Goal: Task Accomplishment & Management: Use online tool/utility

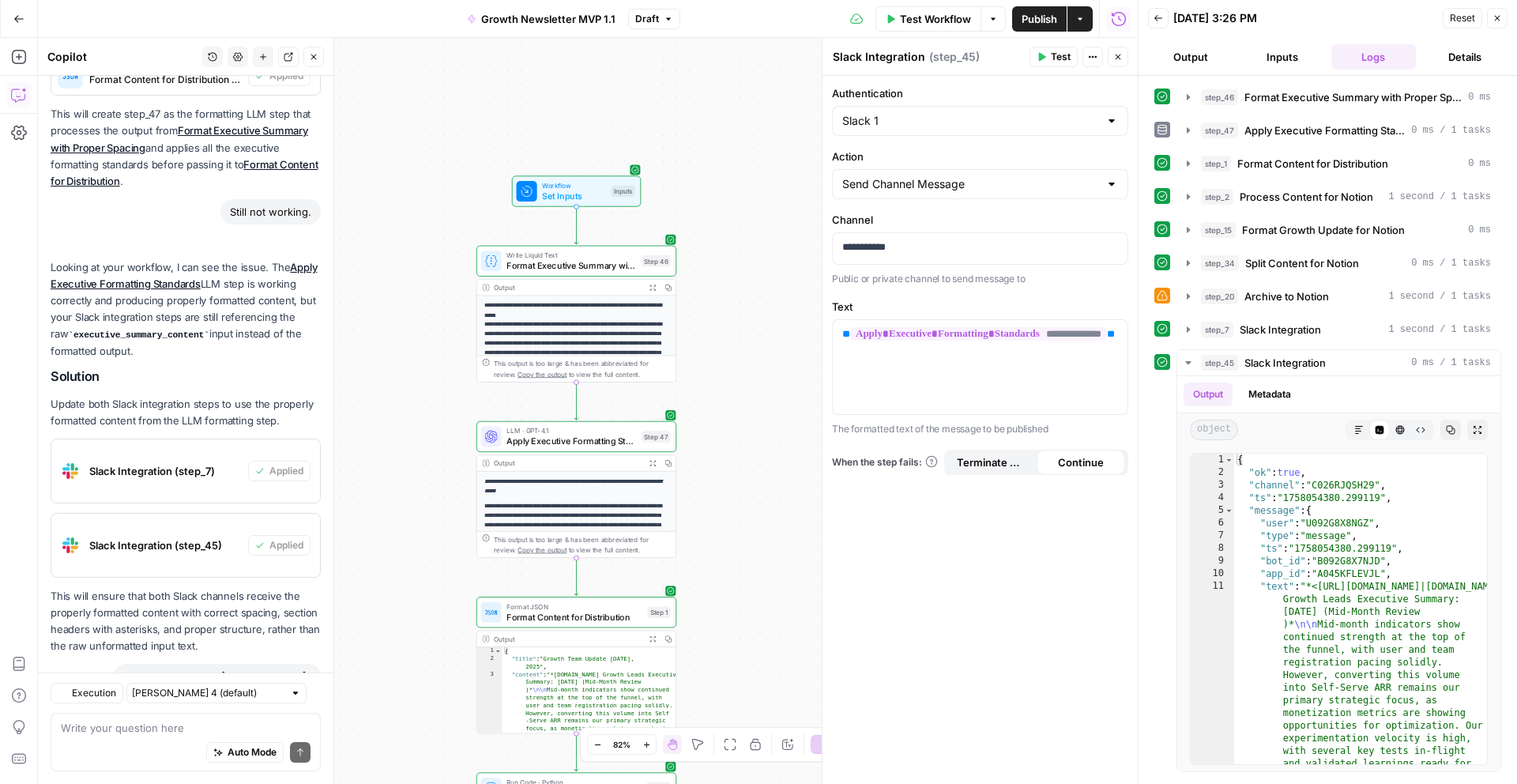
scroll to position [19711, 0]
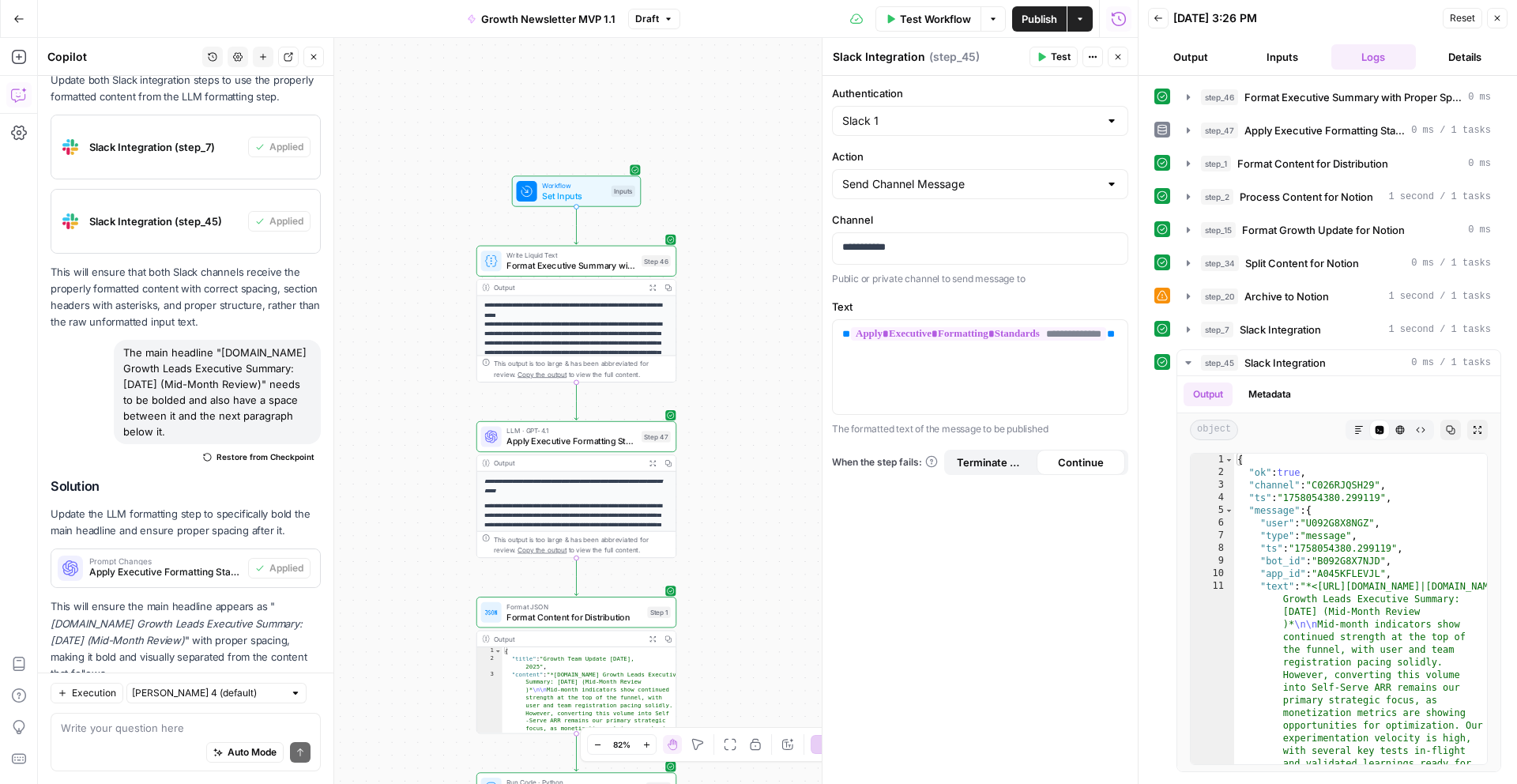
click at [1002, 718] on div "**********" at bounding box center [980, 430] width 315 height 708
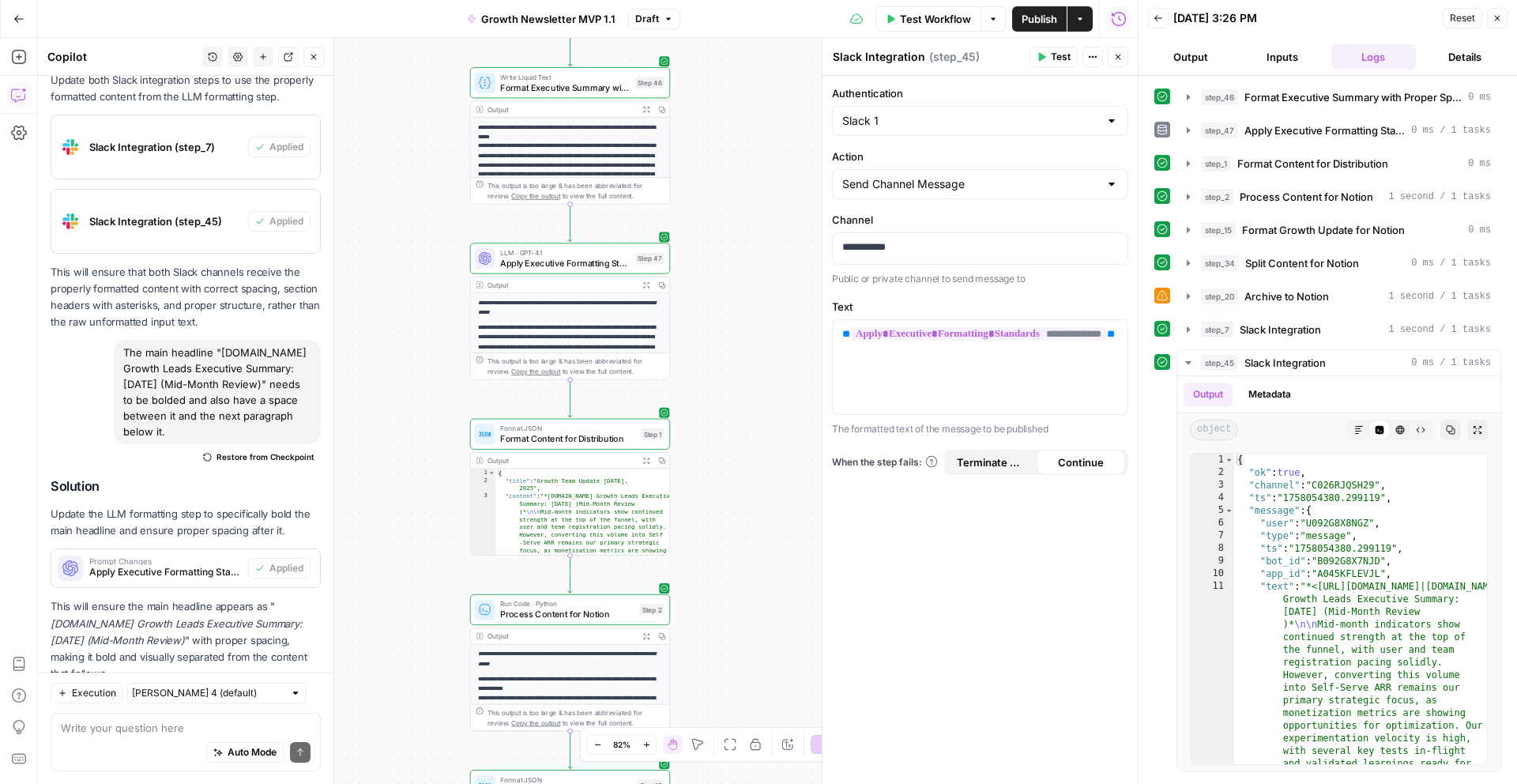
drag, startPoint x: 747, startPoint y: 582, endPoint x: 756, endPoint y: 260, distance: 322.1
click at [757, 261] on div "**********" at bounding box center [587, 410] width 1100 height 745
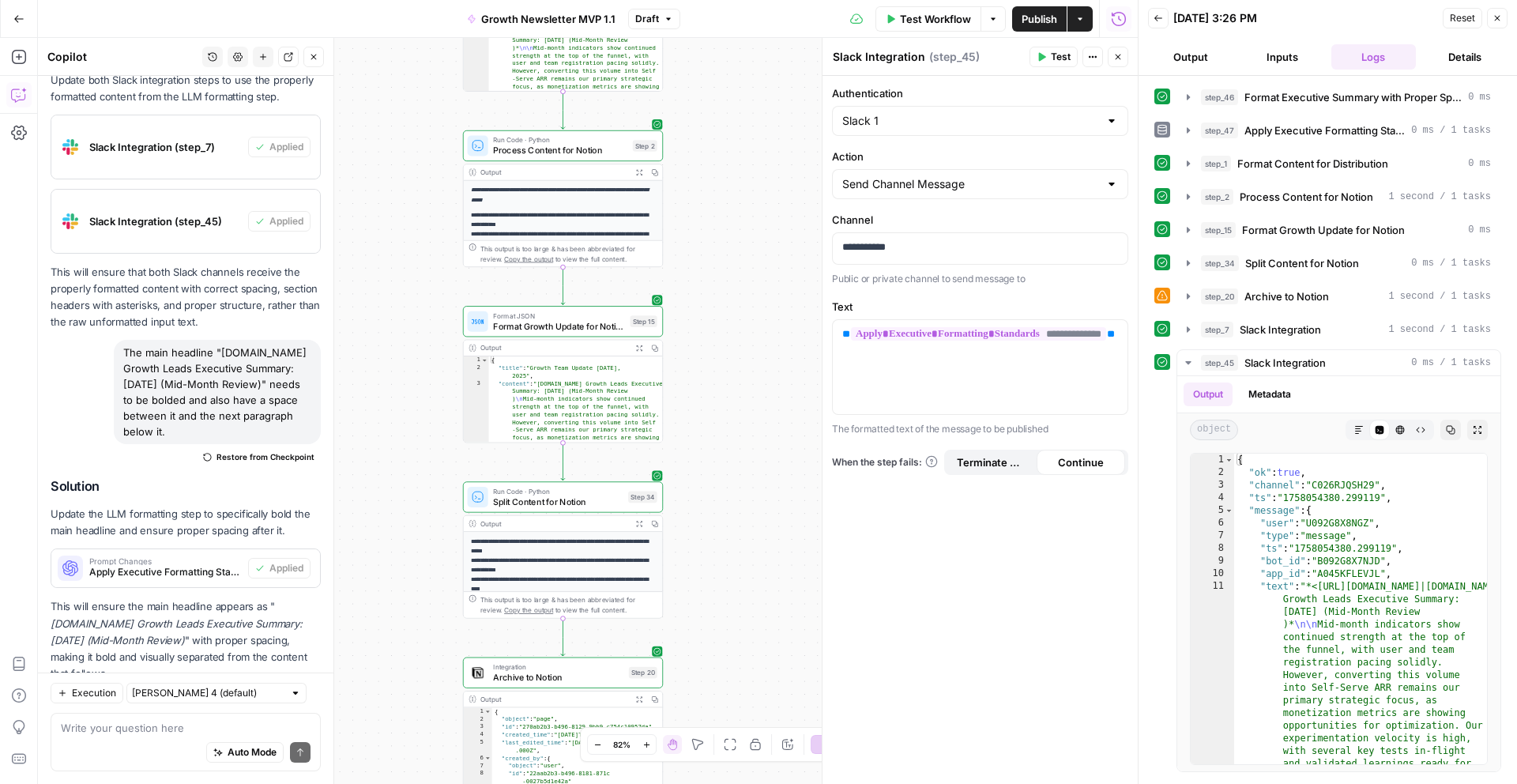
drag, startPoint x: 756, startPoint y: 418, endPoint x: 737, endPoint y: 148, distance: 270.7
click at [738, 148] on div "**********" at bounding box center [587, 410] width 1100 height 745
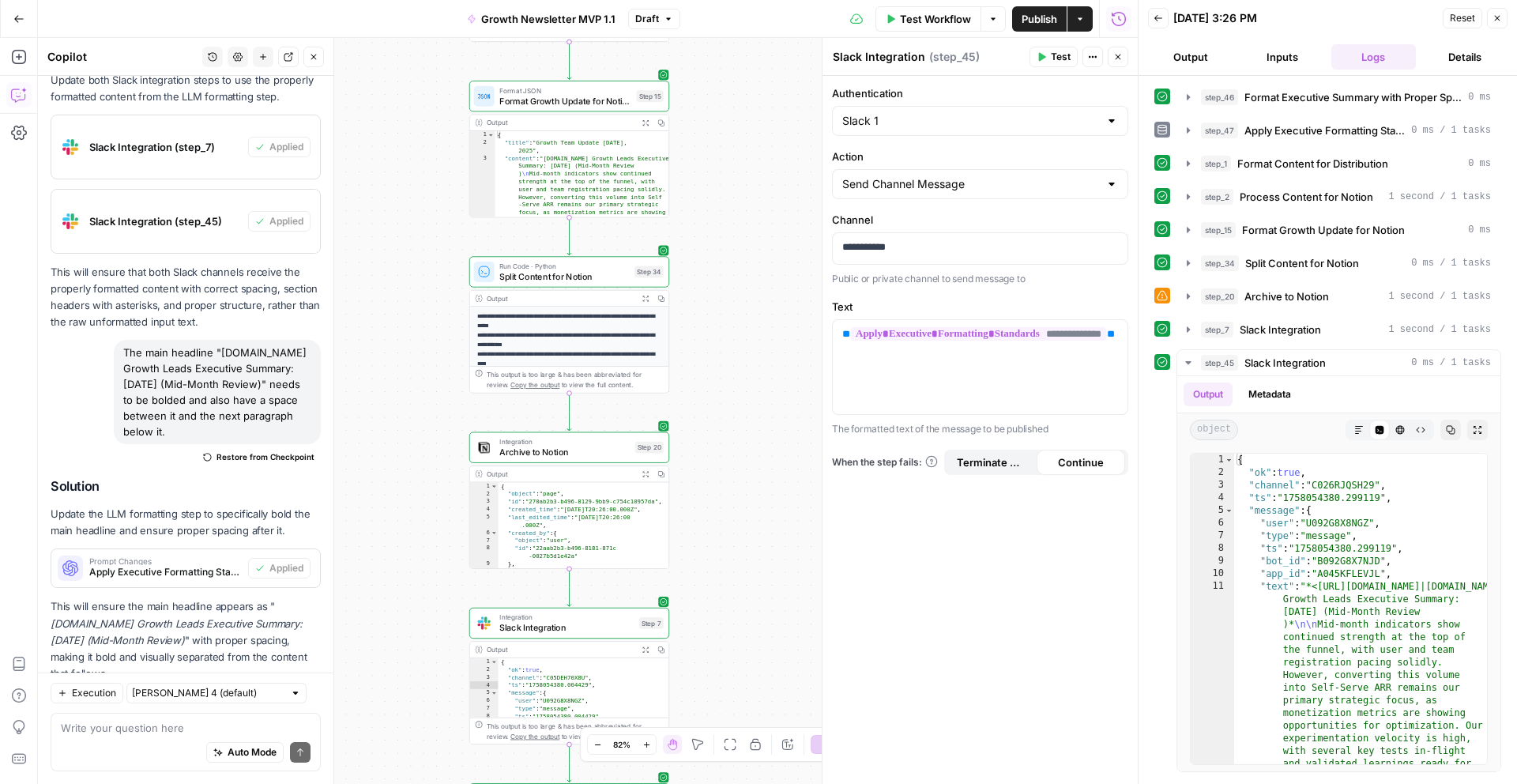
drag, startPoint x: 723, startPoint y: 449, endPoint x: 729, endPoint y: 199, distance: 250.1
click at [729, 199] on div "**********" at bounding box center [587, 410] width 1100 height 745
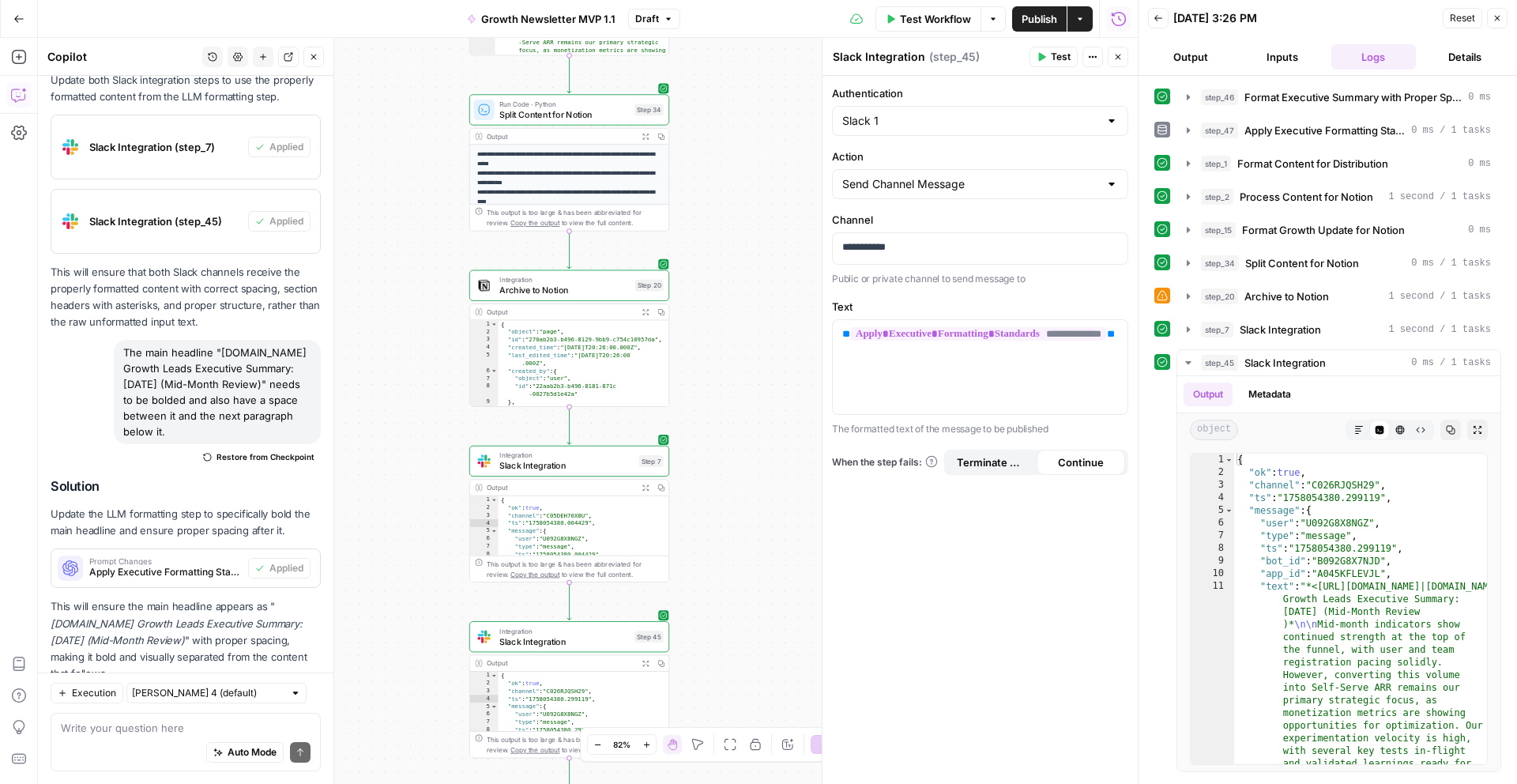
drag, startPoint x: 725, startPoint y: 340, endPoint x: 722, endPoint y: 109, distance: 231.0
click at [723, 109] on div "**********" at bounding box center [587, 410] width 1100 height 745
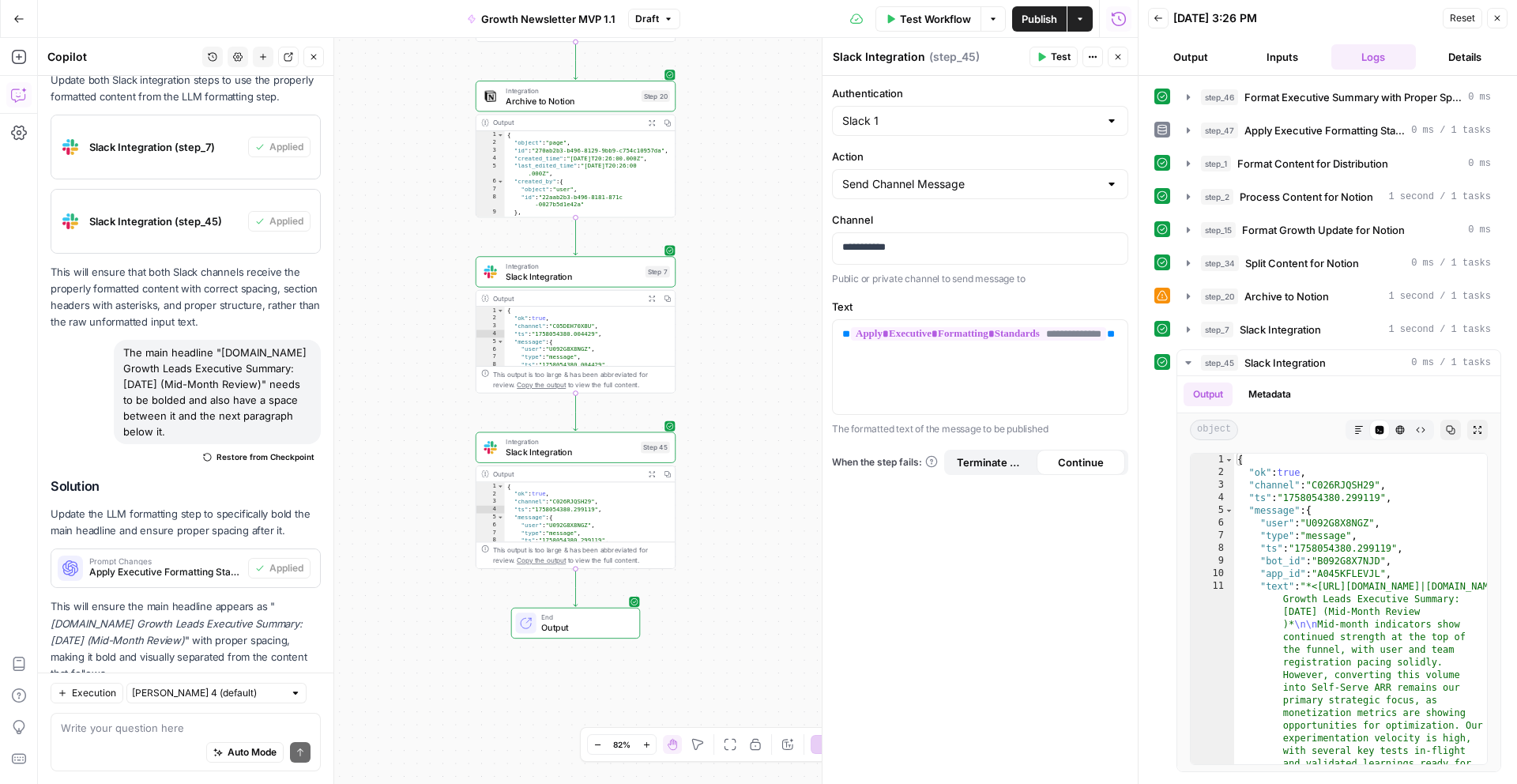
click at [538, 277] on span "Slack Integration" at bounding box center [573, 277] width 134 height 13
click at [936, 246] on p "**********" at bounding box center [980, 246] width 276 height 16
click at [604, 450] on span "Slack Integration" at bounding box center [570, 452] width 130 height 13
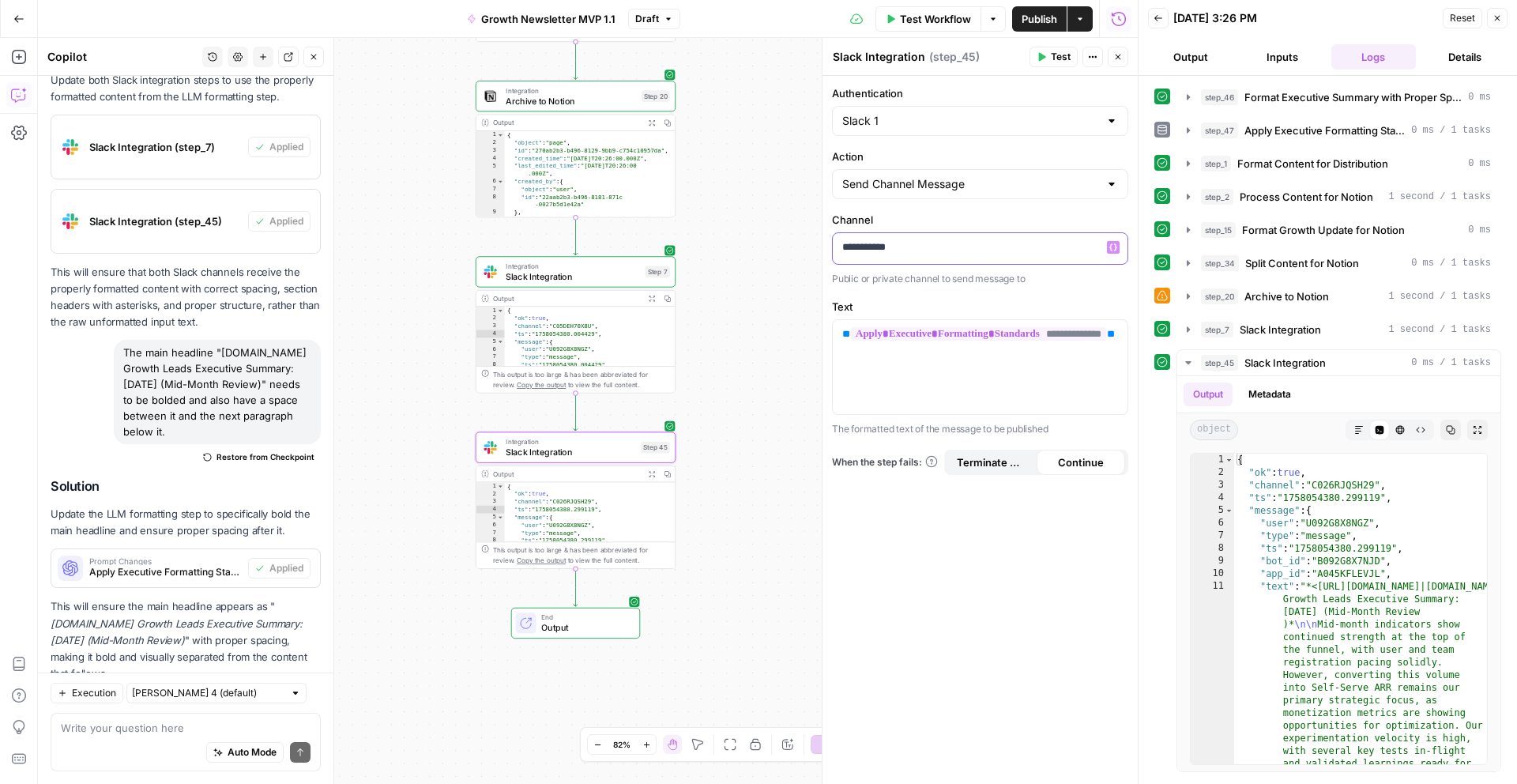
click at [938, 250] on p "**********" at bounding box center [980, 246] width 276 height 16
click at [595, 280] on span "Slack Integration" at bounding box center [573, 277] width 134 height 13
click at [570, 458] on span "Slack Integration" at bounding box center [570, 452] width 130 height 13
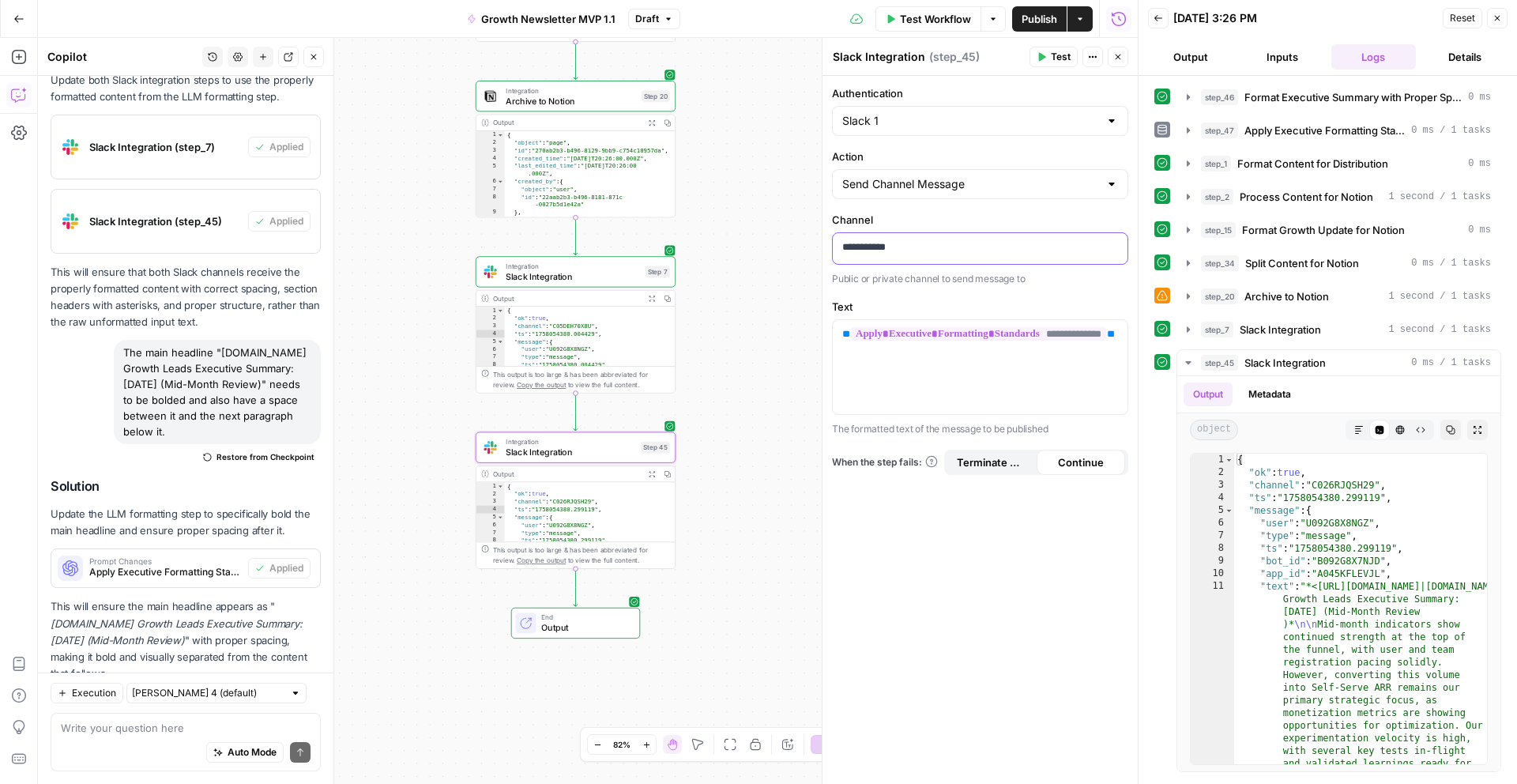
click at [941, 244] on p "**********" at bounding box center [980, 246] width 276 height 16
click at [741, 538] on div "**********" at bounding box center [587, 410] width 1100 height 745
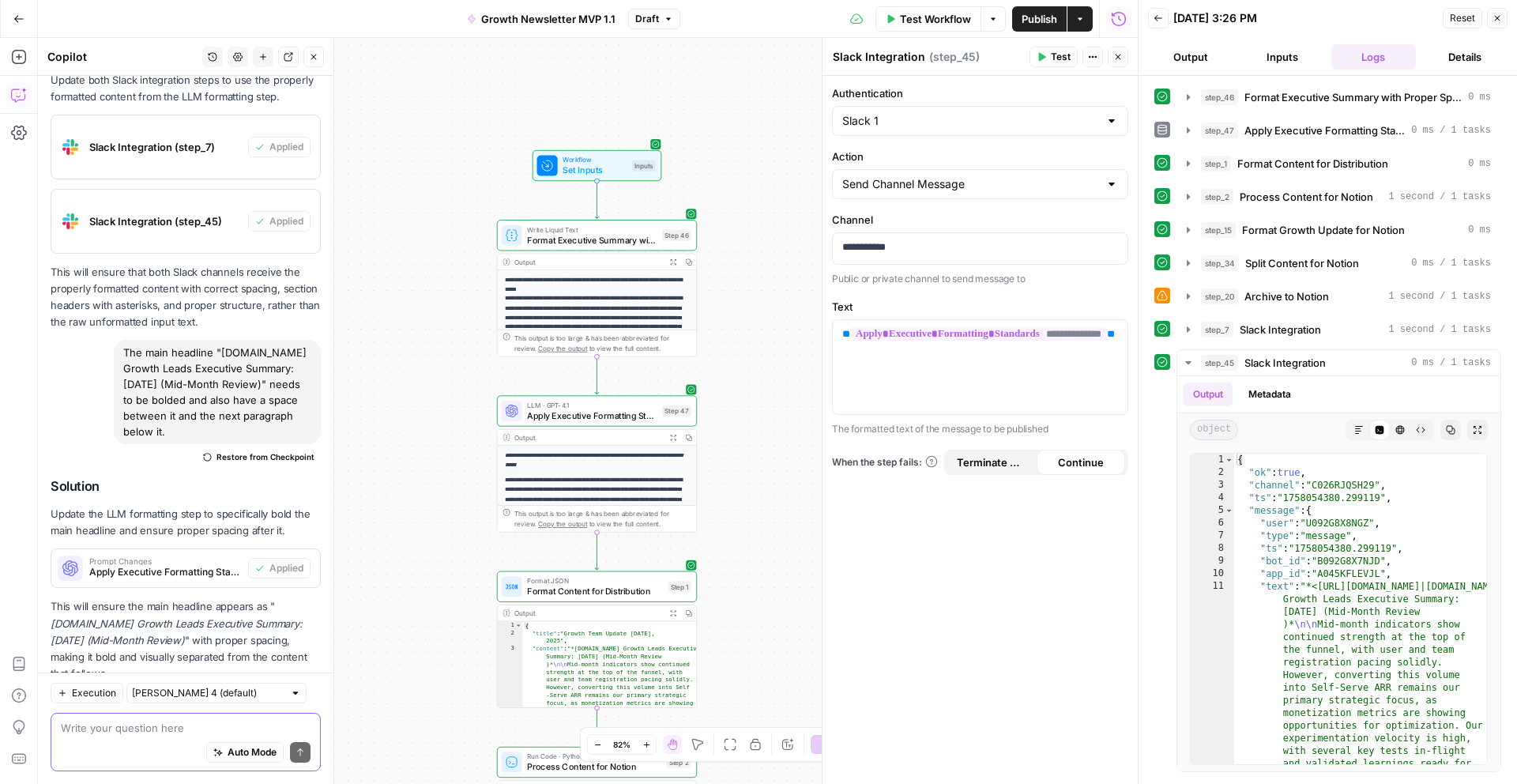
click at [113, 727] on textarea at bounding box center [186, 727] width 250 height 16
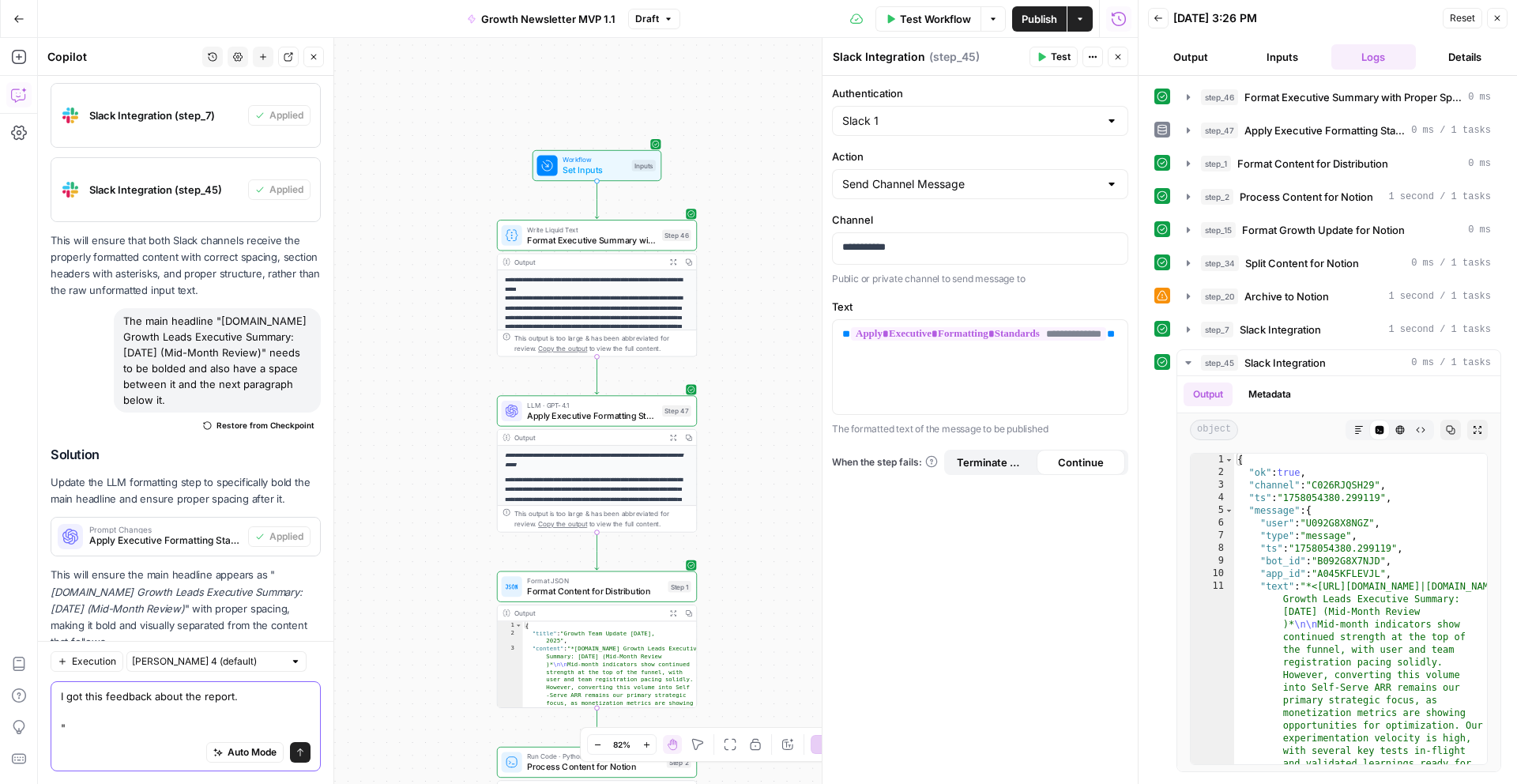
paste textarea "There's legitimately great stuff in here, but this is a bit of a wall of text -…"
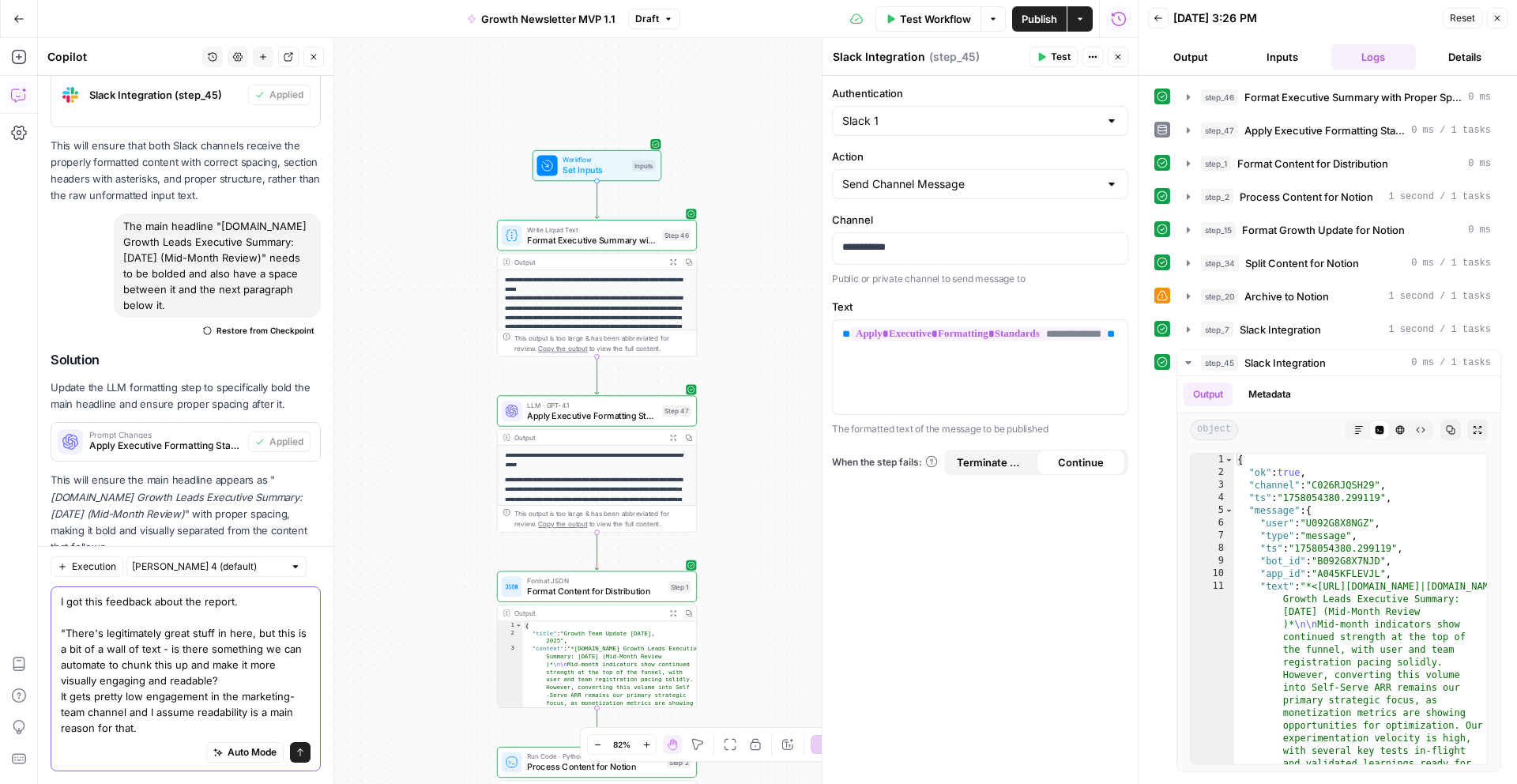
type textarea "I got this feedback about the report. "There's legitimately great stuff in here…"
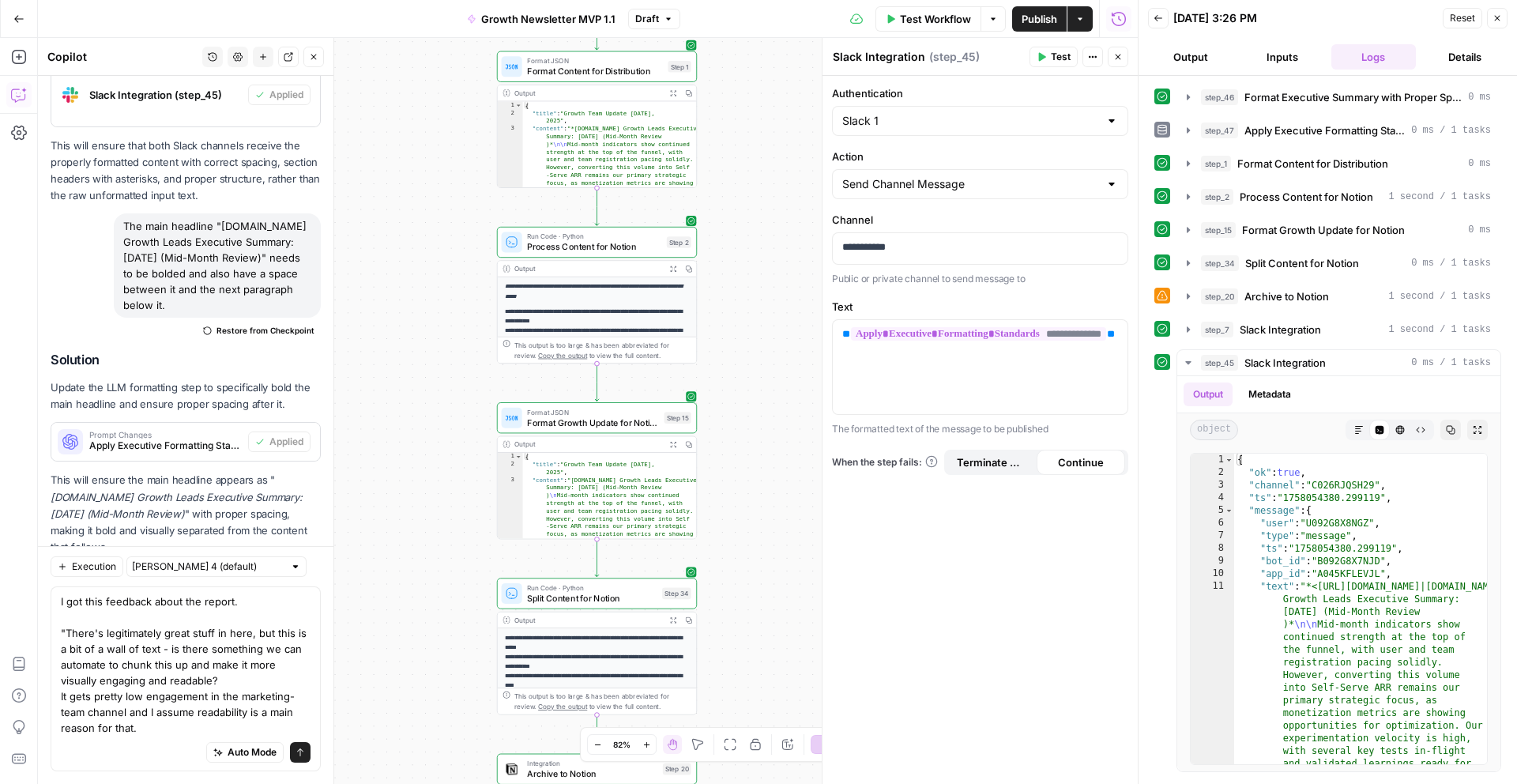
drag, startPoint x: 396, startPoint y: 476, endPoint x: 396, endPoint y: -61, distance: 537.0
click at [396, 0] on html "**********" at bounding box center [758, 392] width 1517 height 784
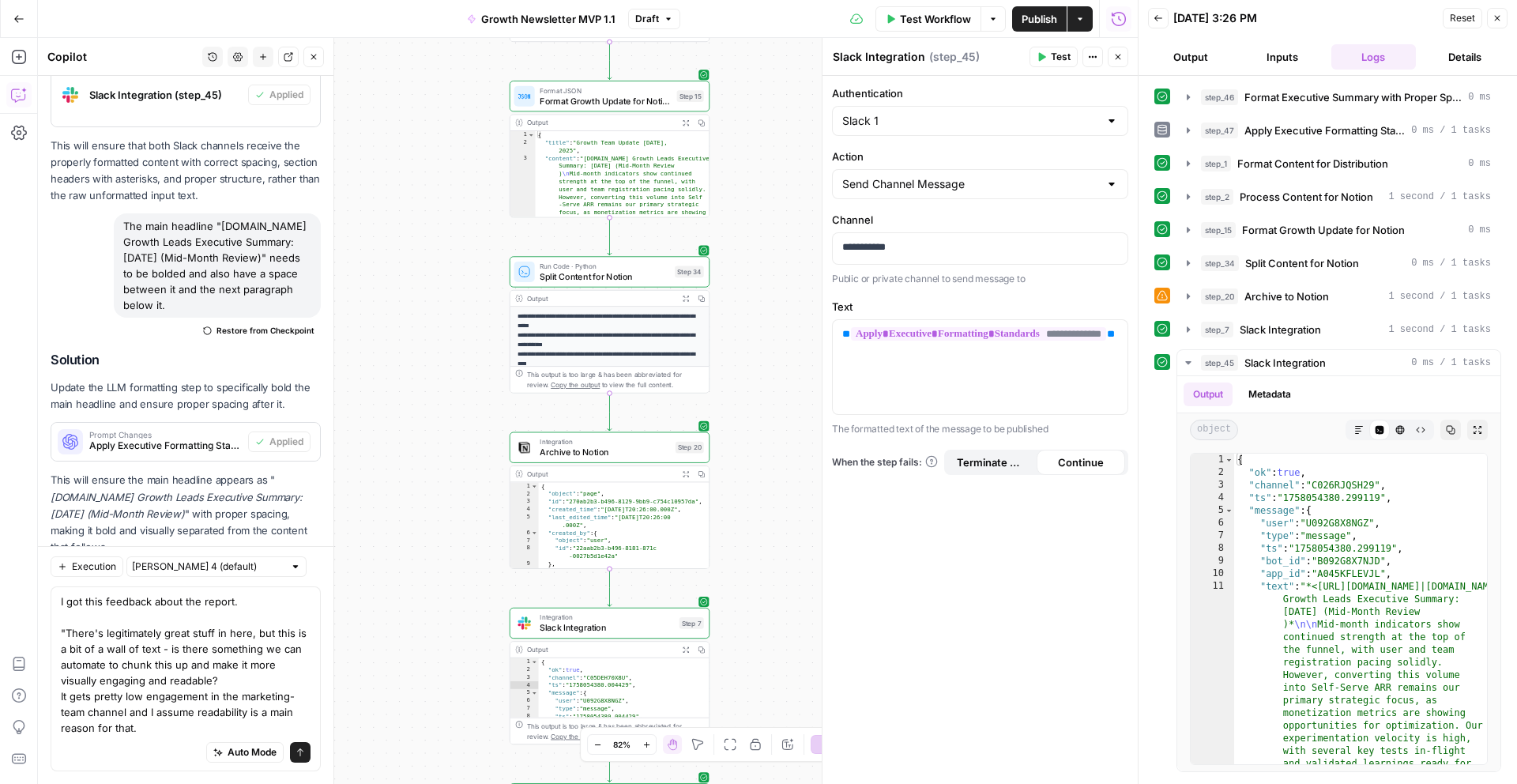
drag, startPoint x: 439, startPoint y: 521, endPoint x: 450, endPoint y: 133, distance: 388.2
click at [450, 133] on div "**********" at bounding box center [587, 410] width 1100 height 745
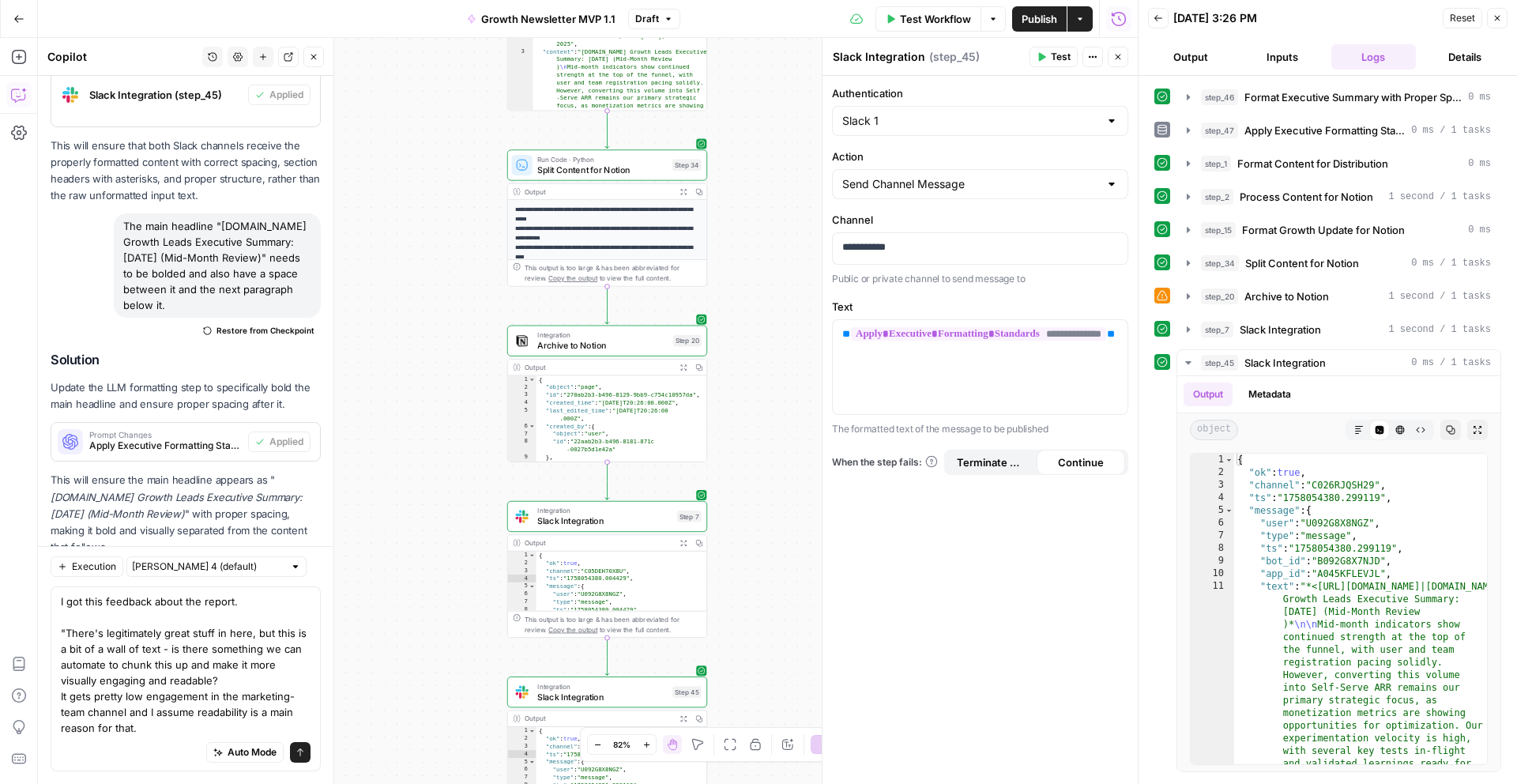
drag, startPoint x: 416, startPoint y: 618, endPoint x: 414, endPoint y: 430, distance: 188.0
click at [414, 430] on div "**********" at bounding box center [587, 410] width 1100 height 745
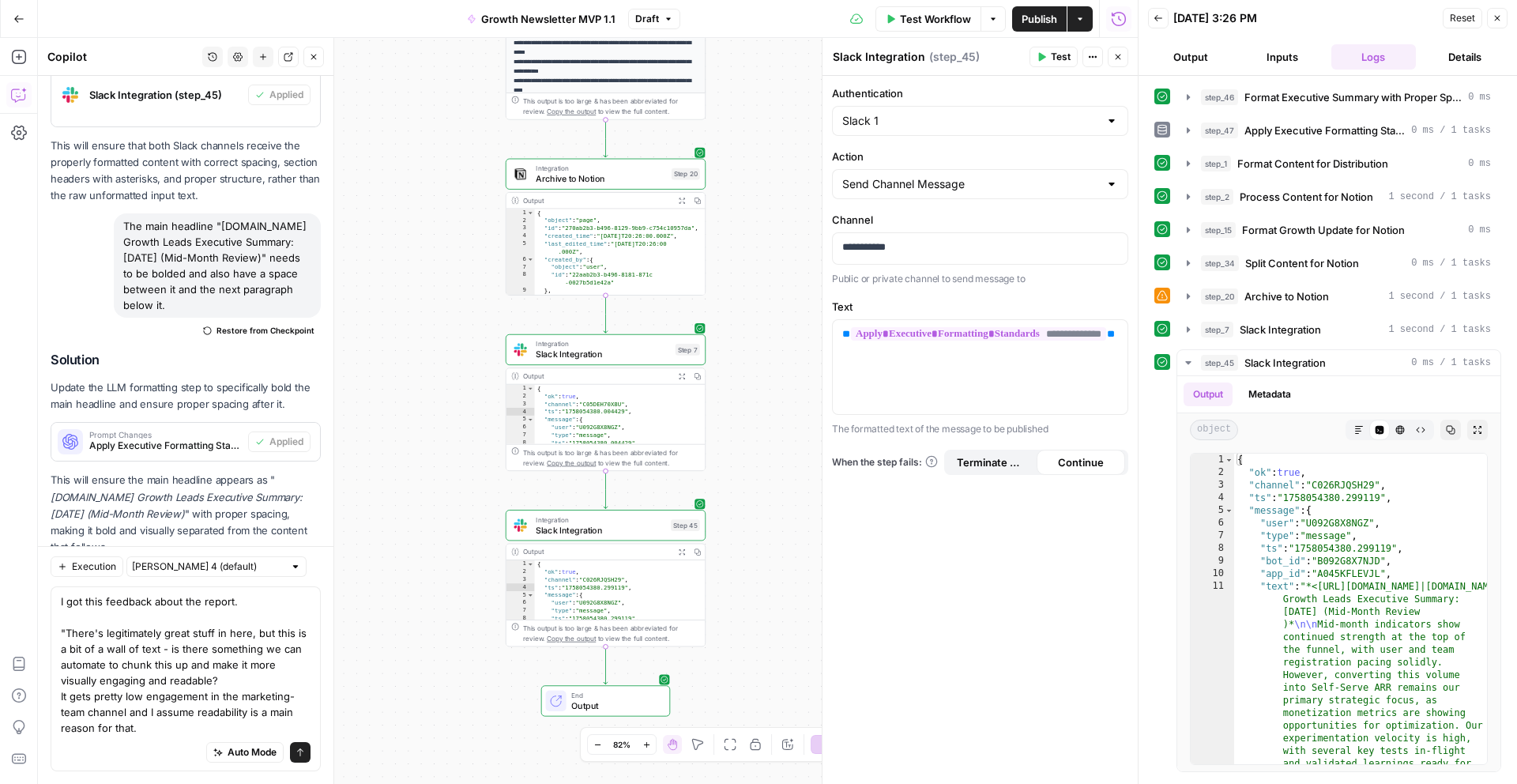
click at [601, 529] on span "Slack Integration" at bounding box center [600, 529] width 130 height 13
click at [598, 348] on span "Slack Integration" at bounding box center [603, 354] width 134 height 13
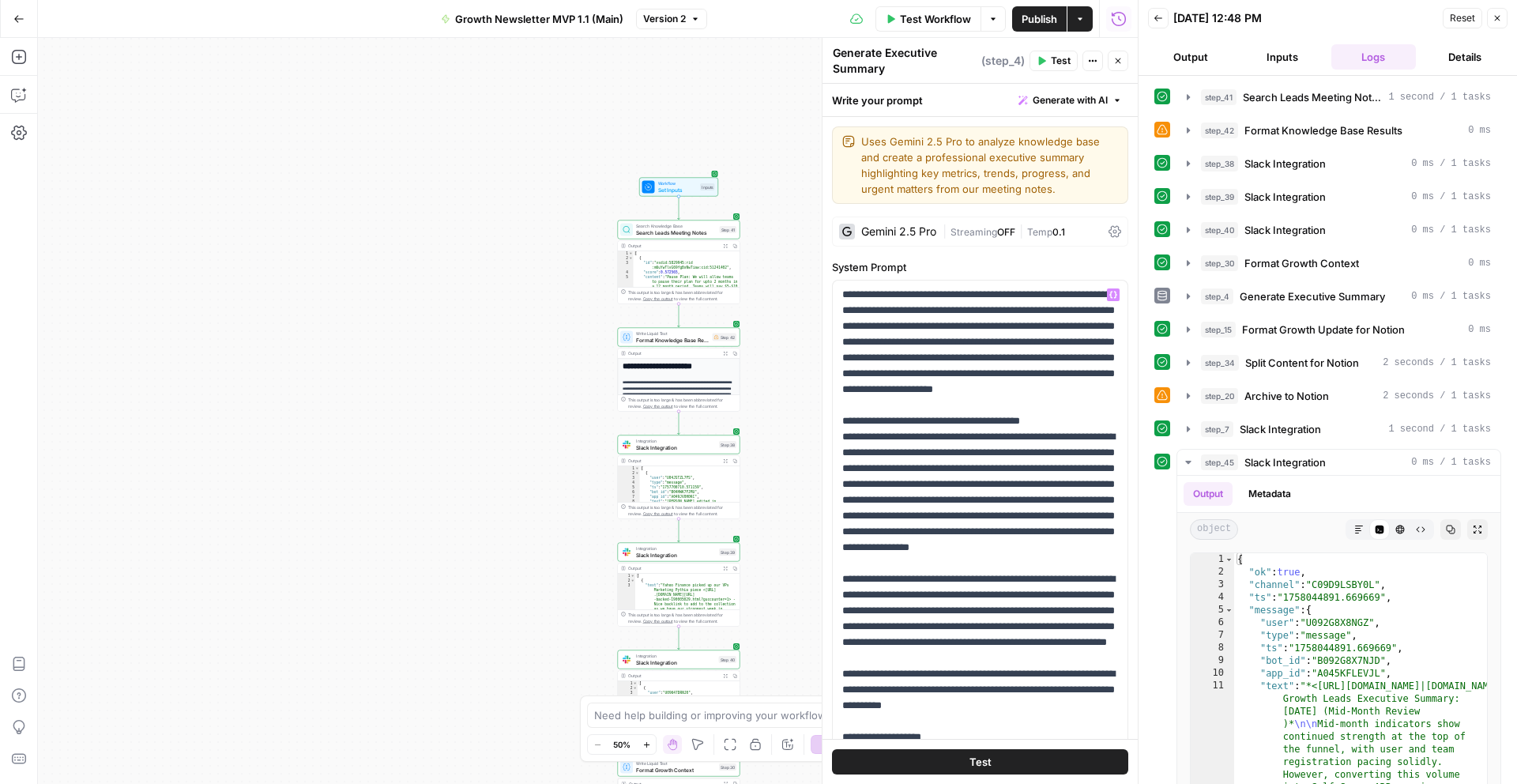
scroll to position [879, 0]
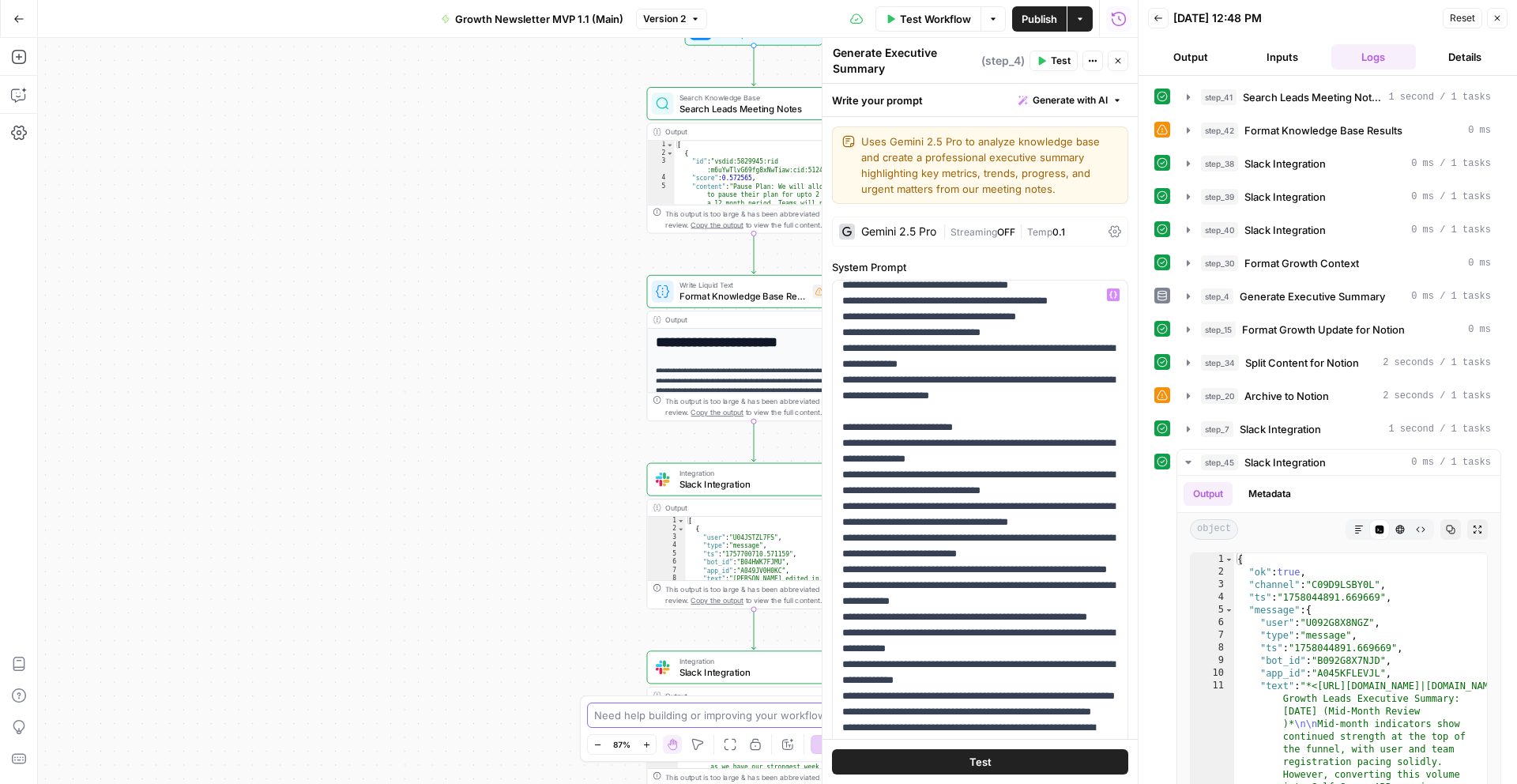
click at [644, 722] on textarea at bounding box center [749, 714] width 312 height 16
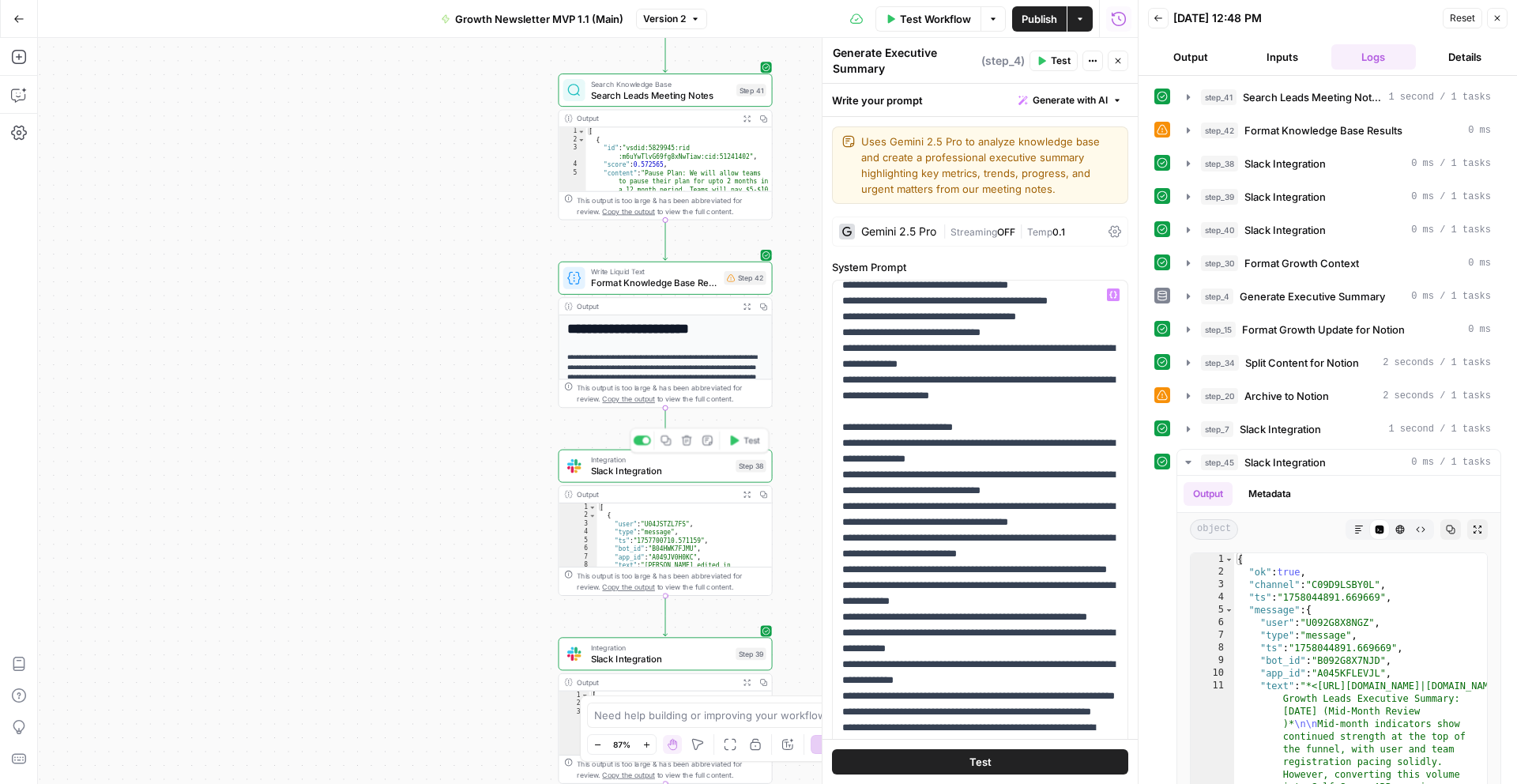
click at [638, 466] on span "Slack Integration" at bounding box center [661, 471] width 140 height 14
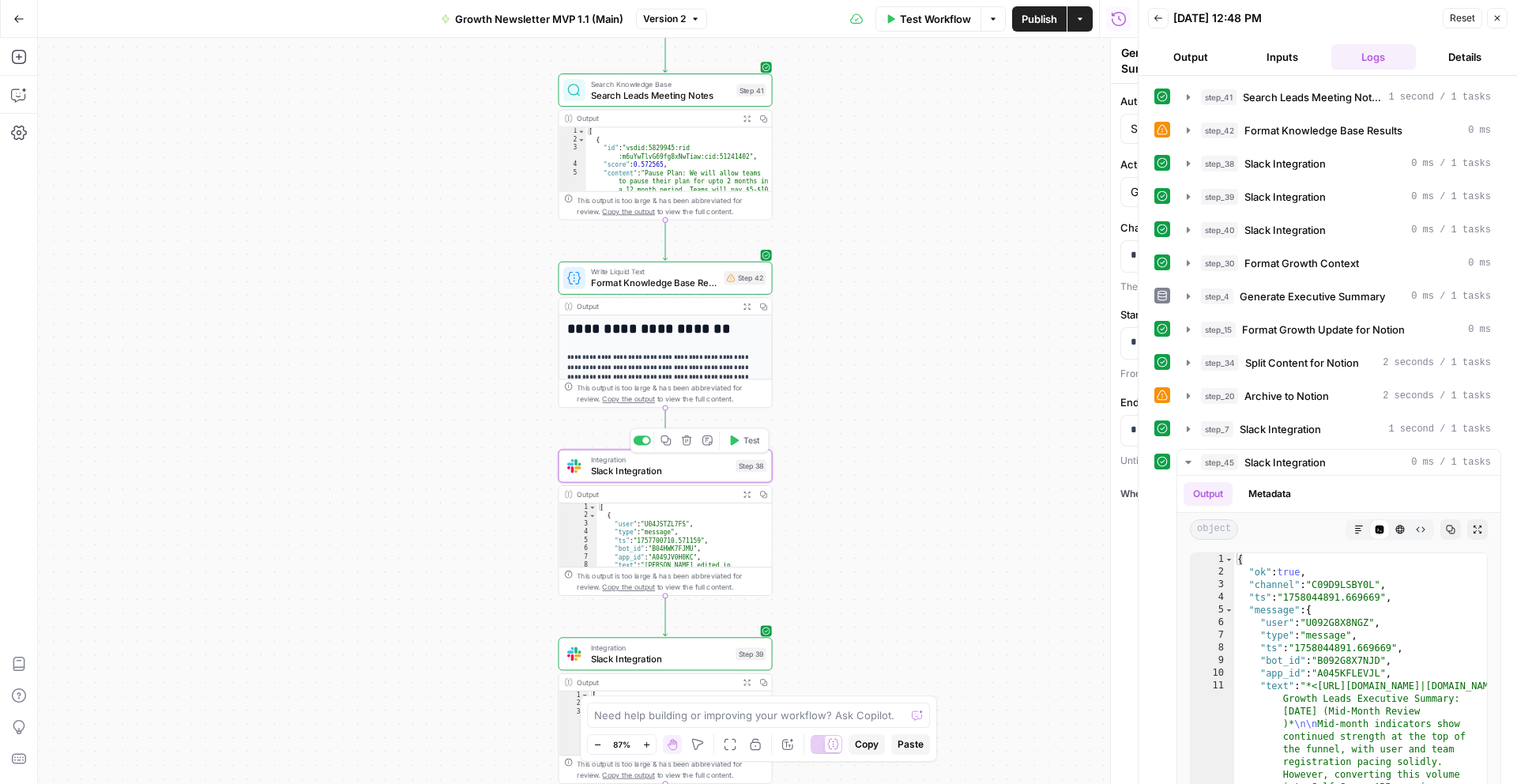
type textarea "Slack Integration"
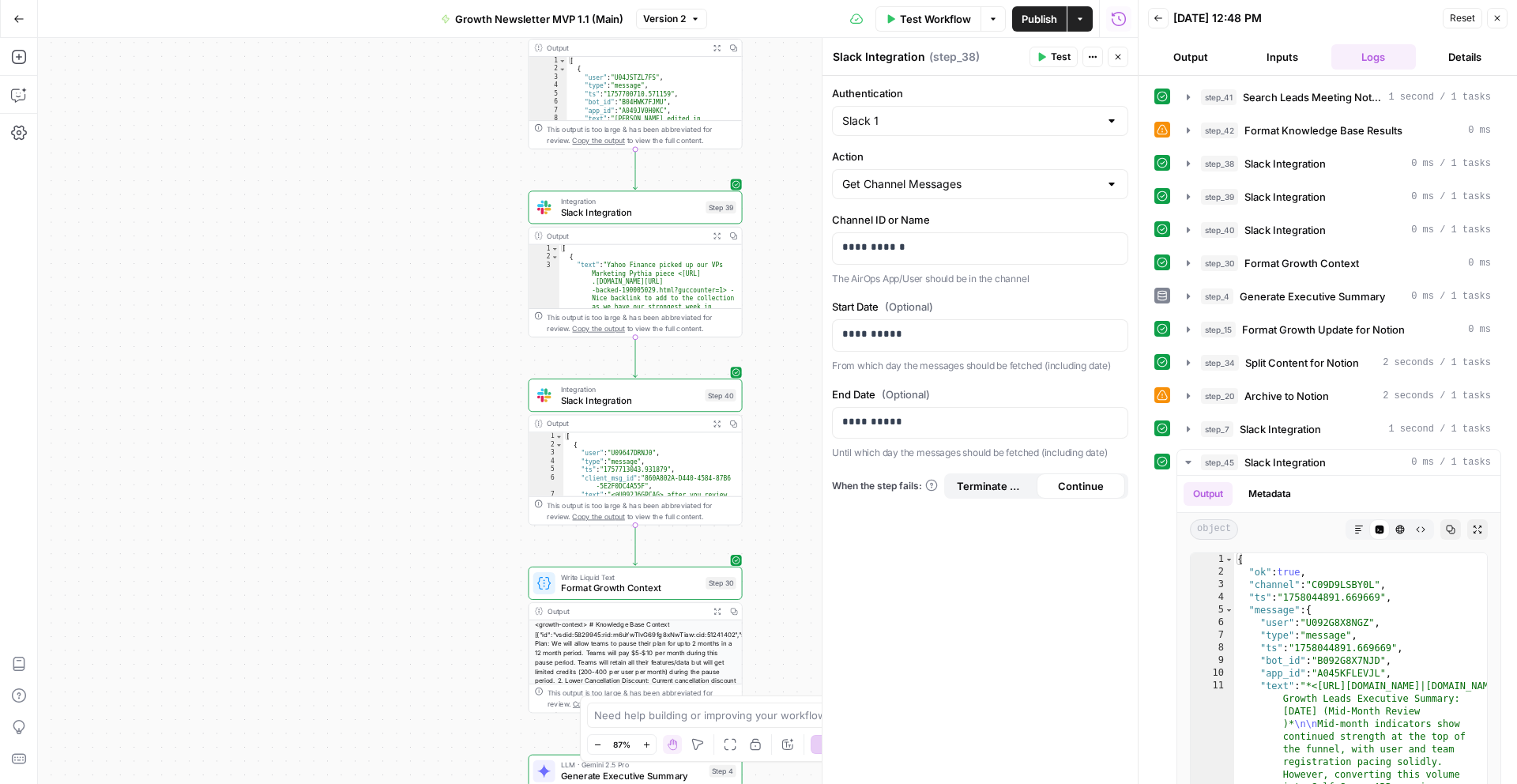
drag, startPoint x: 472, startPoint y: 562, endPoint x: 435, endPoint y: 99, distance: 464.5
click at [435, 101] on div "Workflow Set Inputs Inputs Search Knowledge Base Search Leads Meeting Notes Ste…" at bounding box center [587, 410] width 1100 height 745
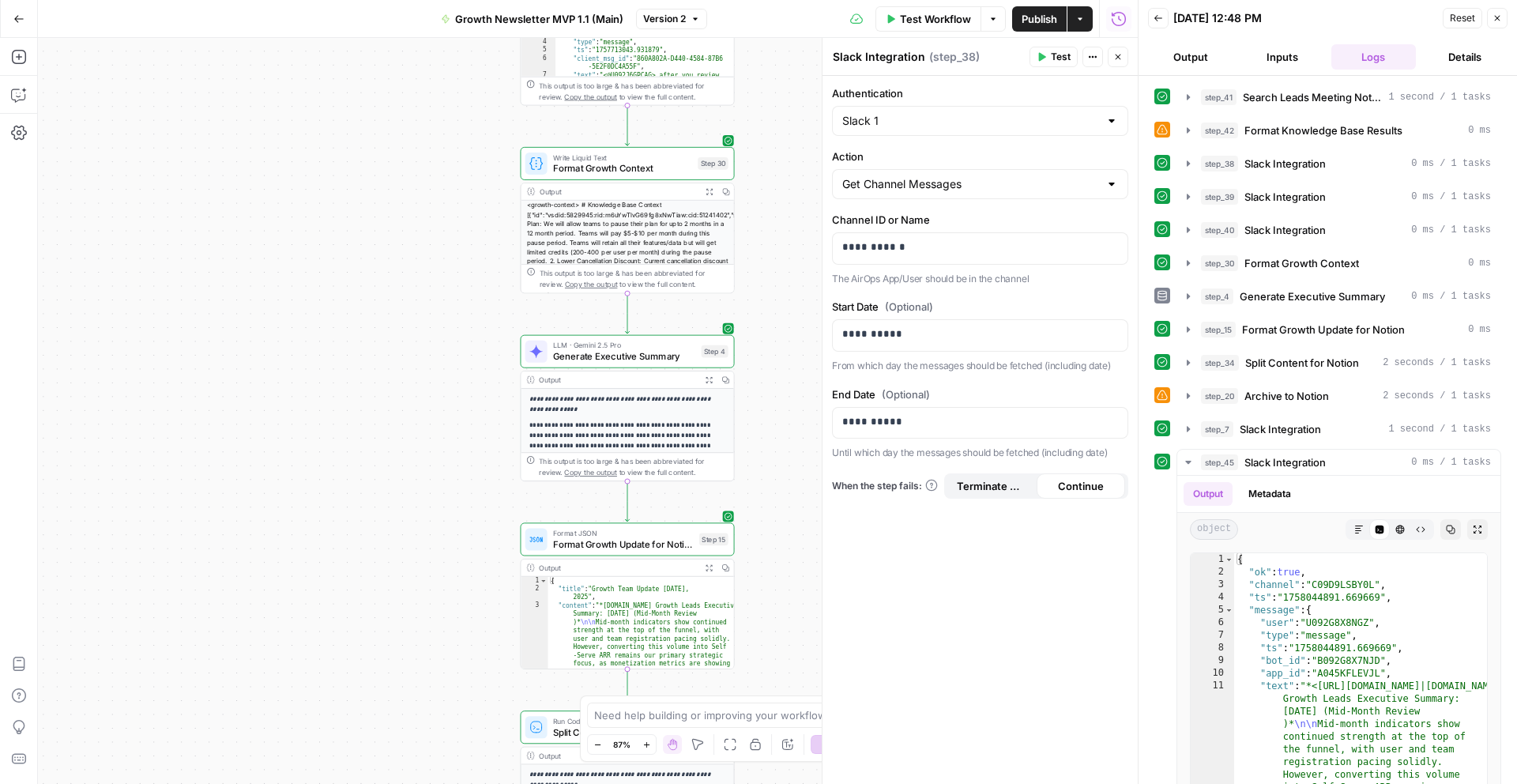
drag, startPoint x: 396, startPoint y: 531, endPoint x: 391, endPoint y: 96, distance: 435.0
click at [391, 96] on div "Workflow Set Inputs Inputs Search Knowledge Base Search Leads Meeting Notes Ste…" at bounding box center [587, 410] width 1100 height 745
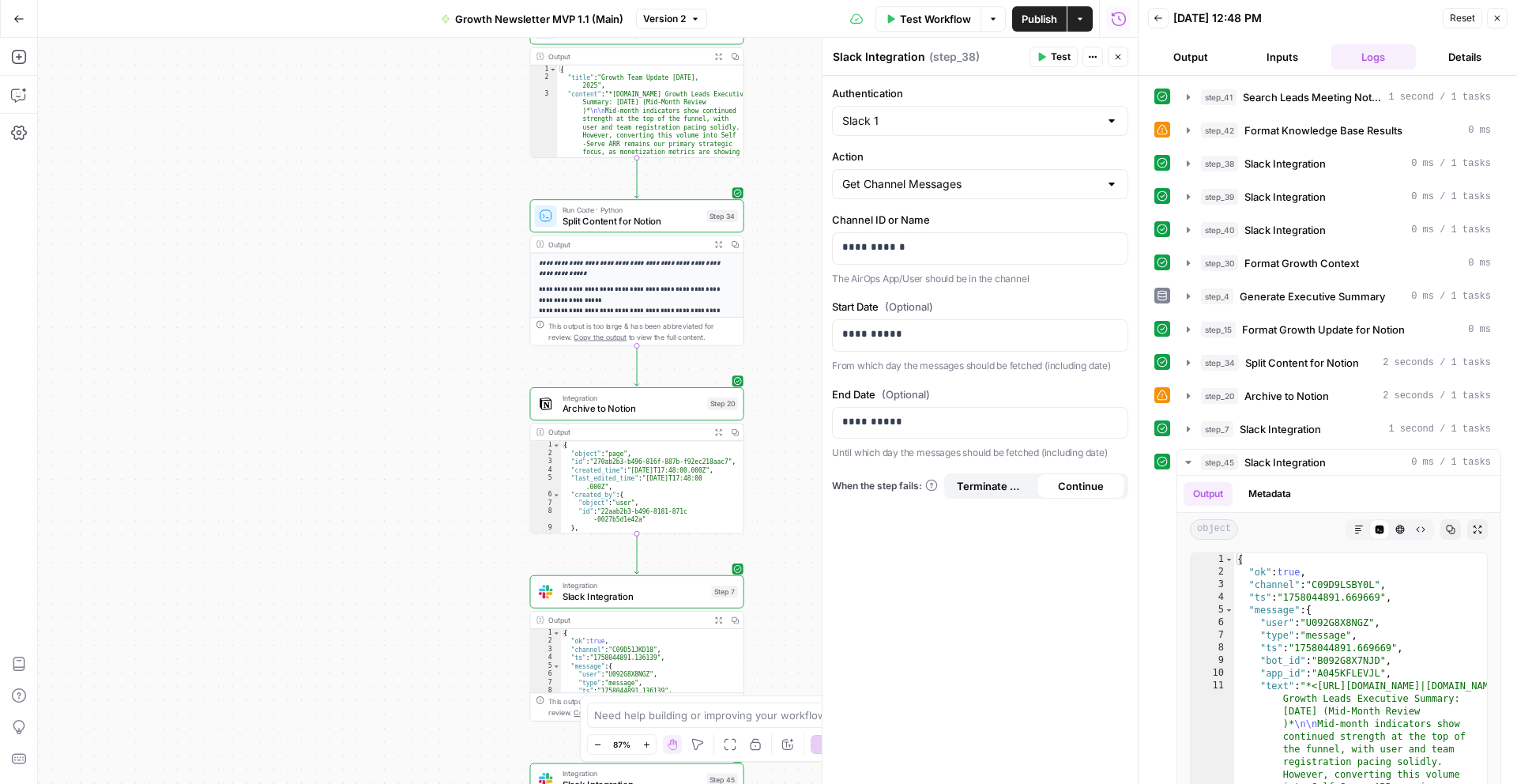
drag, startPoint x: 362, startPoint y: 462, endPoint x: 377, endPoint y: -8, distance: 470.2
click at [377, 0] on html "Apollo New Home Browse Insights Opportunities Your Data Recent Grids Playbook: …" at bounding box center [758, 392] width 1517 height 784
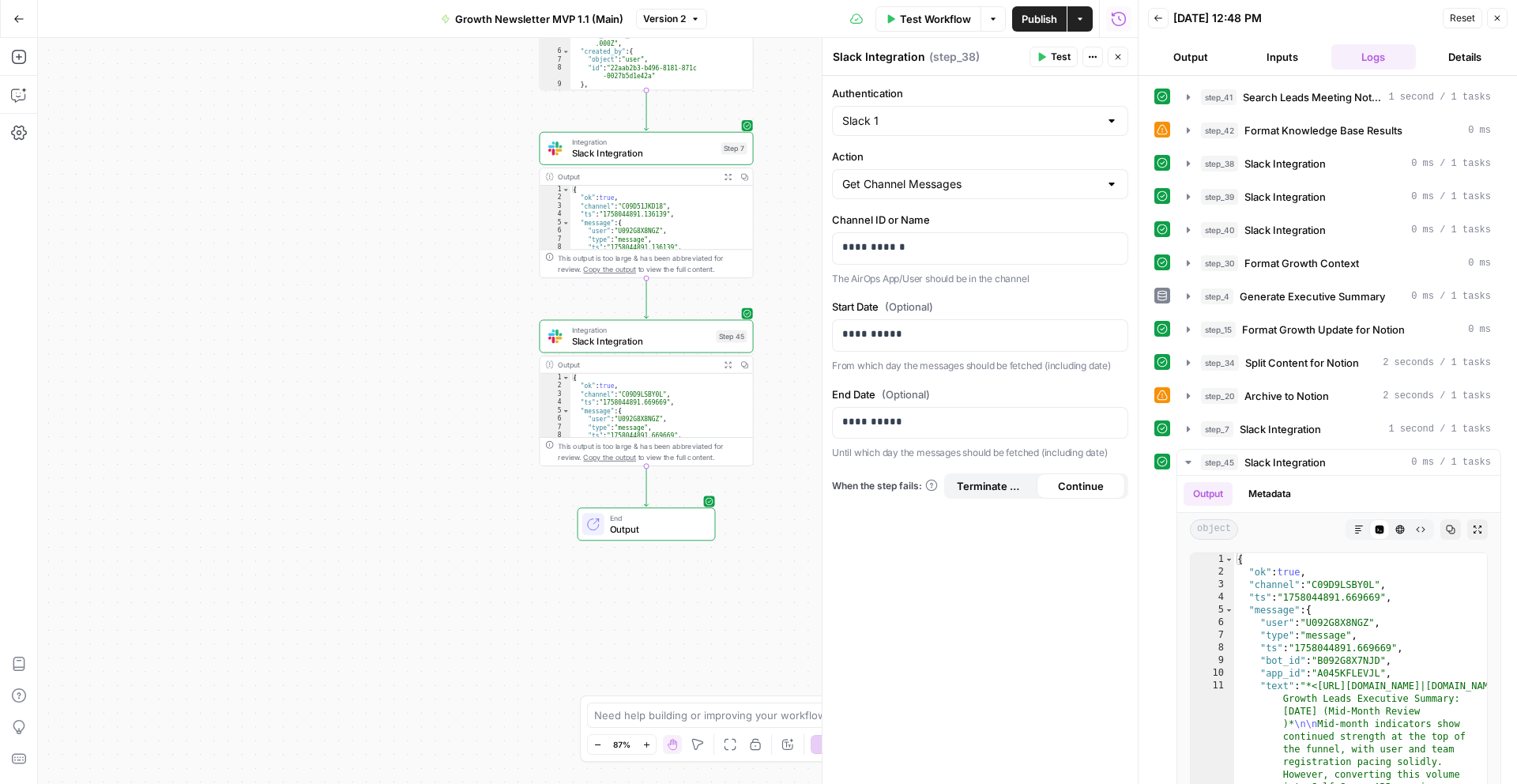
drag, startPoint x: 330, startPoint y: 475, endPoint x: 341, endPoint y: 22, distance: 453.1
click at [342, 22] on div "Go Back Growth Newsletter MVP 1.1 (Main) Version 2 Test Workflow Options Publis…" at bounding box center [569, 392] width 1138 height 784
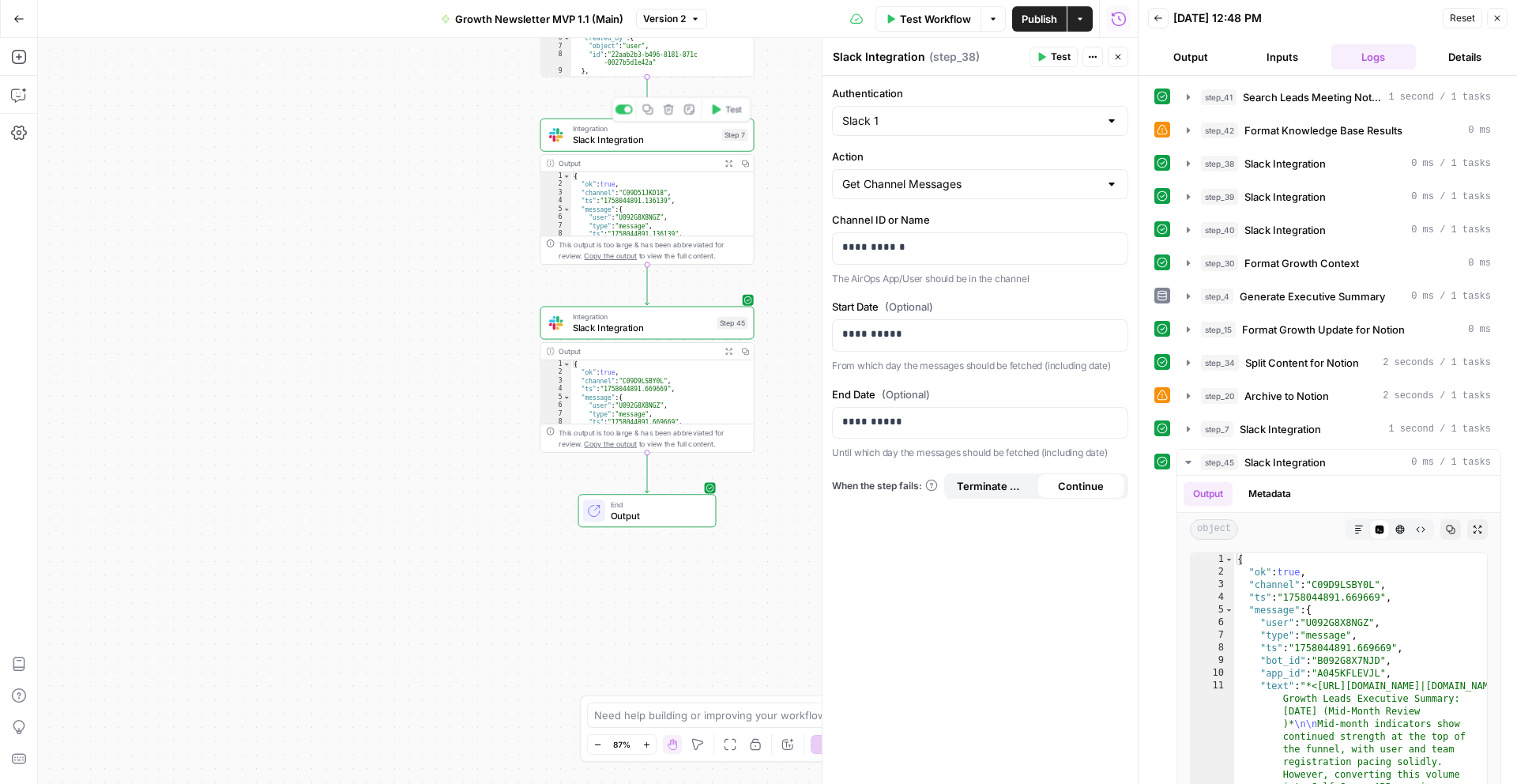
click at [622, 146] on div "Integration Slack Integration Step 7 Copy step Delete step Add Note Test" at bounding box center [647, 135] width 214 height 33
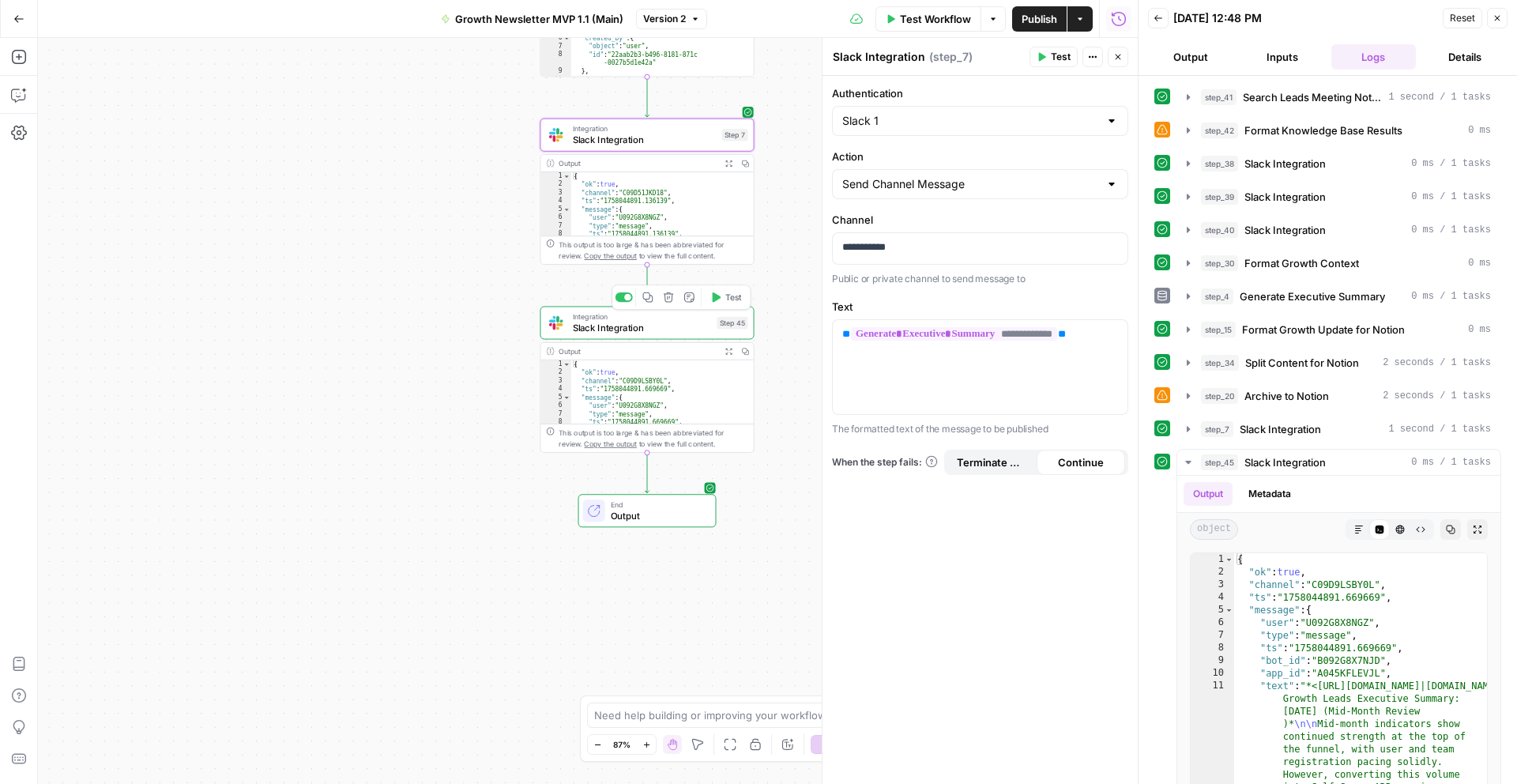
click at [660, 324] on span "Slack Integration" at bounding box center [642, 327] width 139 height 14
click at [610, 722] on div "Need help building or improving your workflow? Ask Copilot." at bounding box center [758, 715] width 343 height 26
paste textarea "I got this feedback about the report. "There's legitimately great stuff in here…"
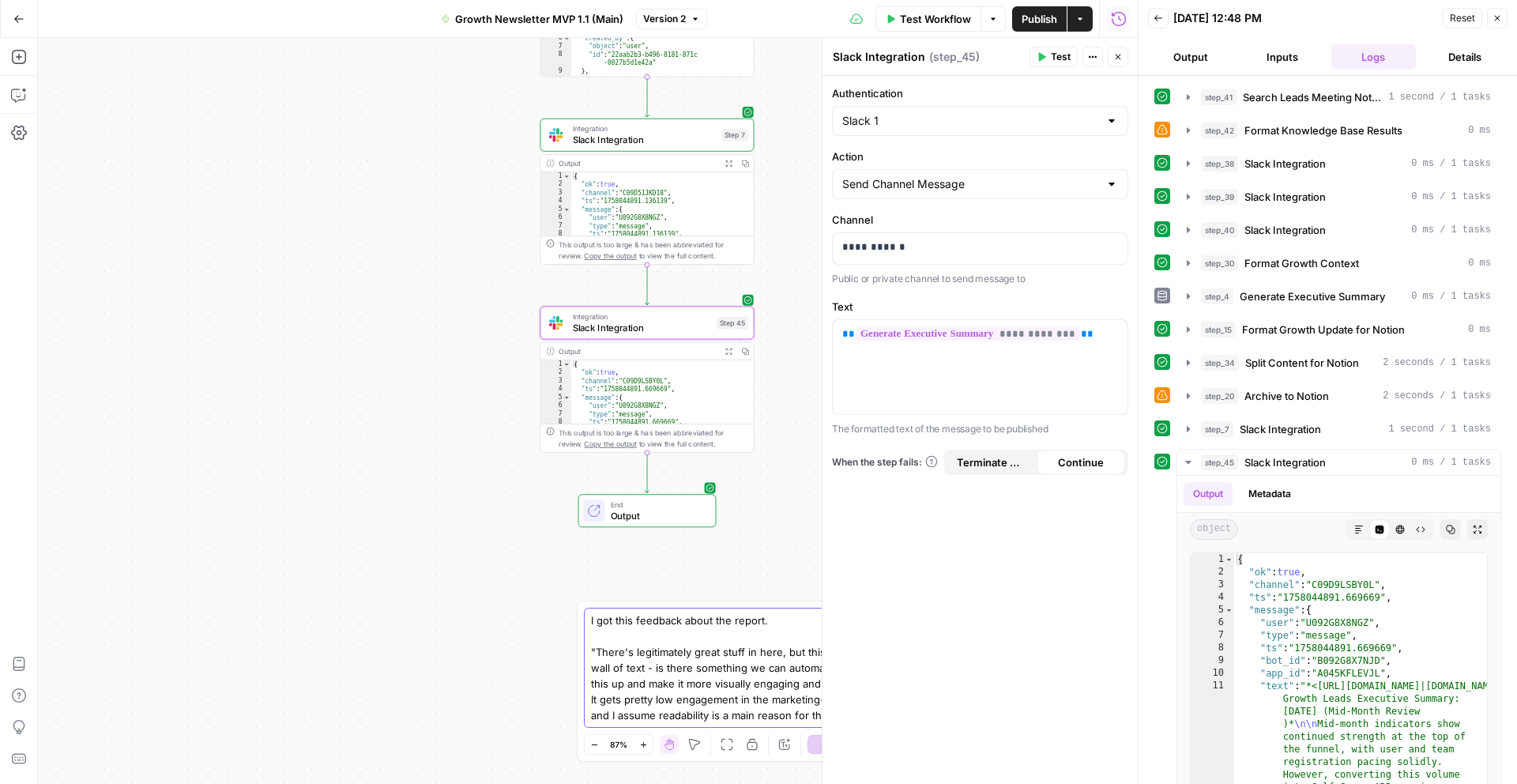
click at [664, 722] on textarea "I got this feedback about the report. "There's legitimately great stuff in here…" at bounding box center [743, 667] width 303 height 110
paste textarea "@[PERSON_NAME] what do you think about spicing this up a bit per @[PERSON_NAME]…"
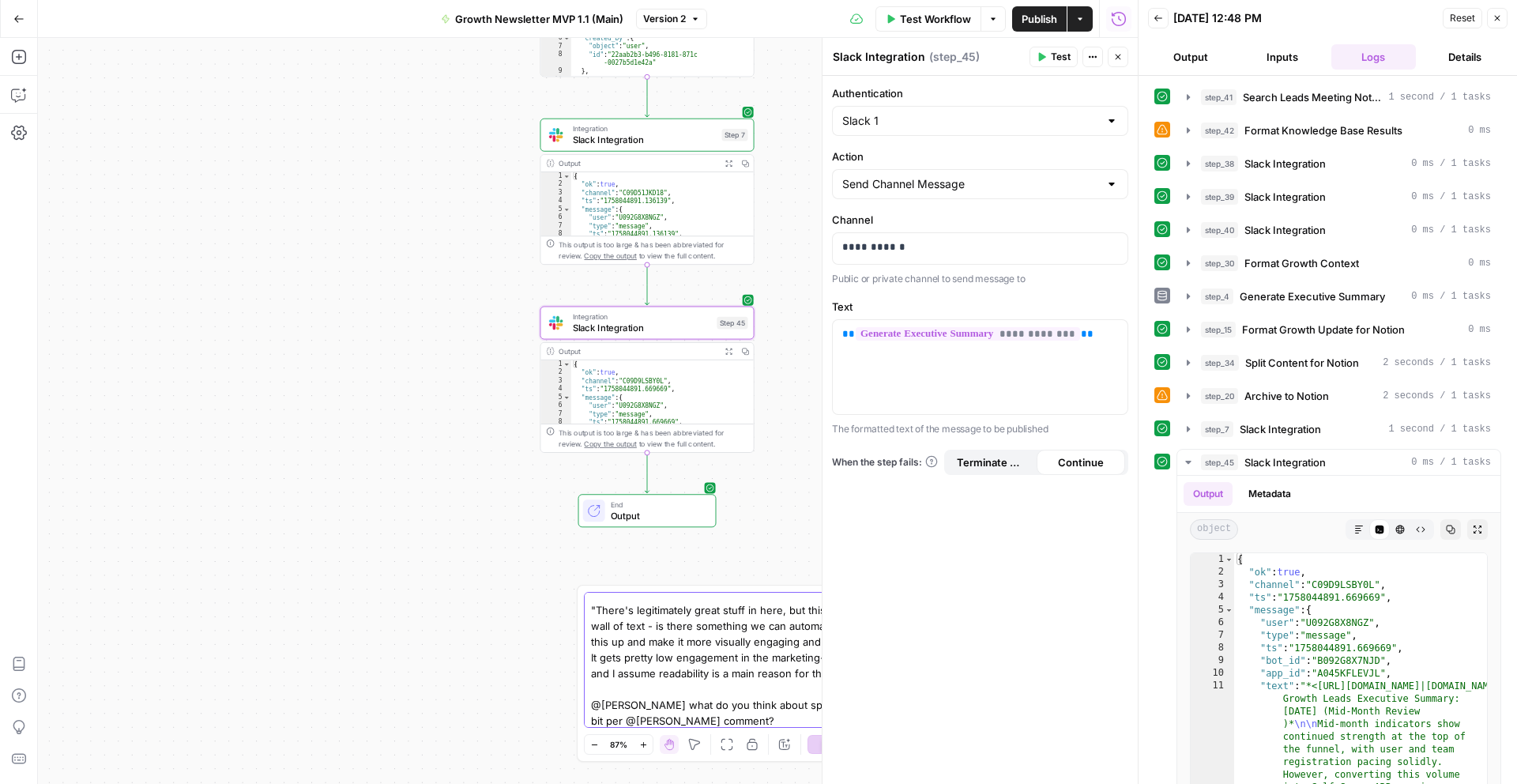
drag, startPoint x: 661, startPoint y: 706, endPoint x: 555, endPoint y: 706, distance: 106.0
click at [555, 706] on body "Apollo New Home Browse Insights Opportunities Your Data Recent Grids Playbook: …" at bounding box center [758, 392] width 1517 height 784
drag, startPoint x: 811, startPoint y: 704, endPoint x: 837, endPoint y: 751, distance: 53.7
click at [837, 751] on div "I got this feedback about the report. "There's legitimately great stuff in here…" at bounding box center [758, 673] width 363 height 177
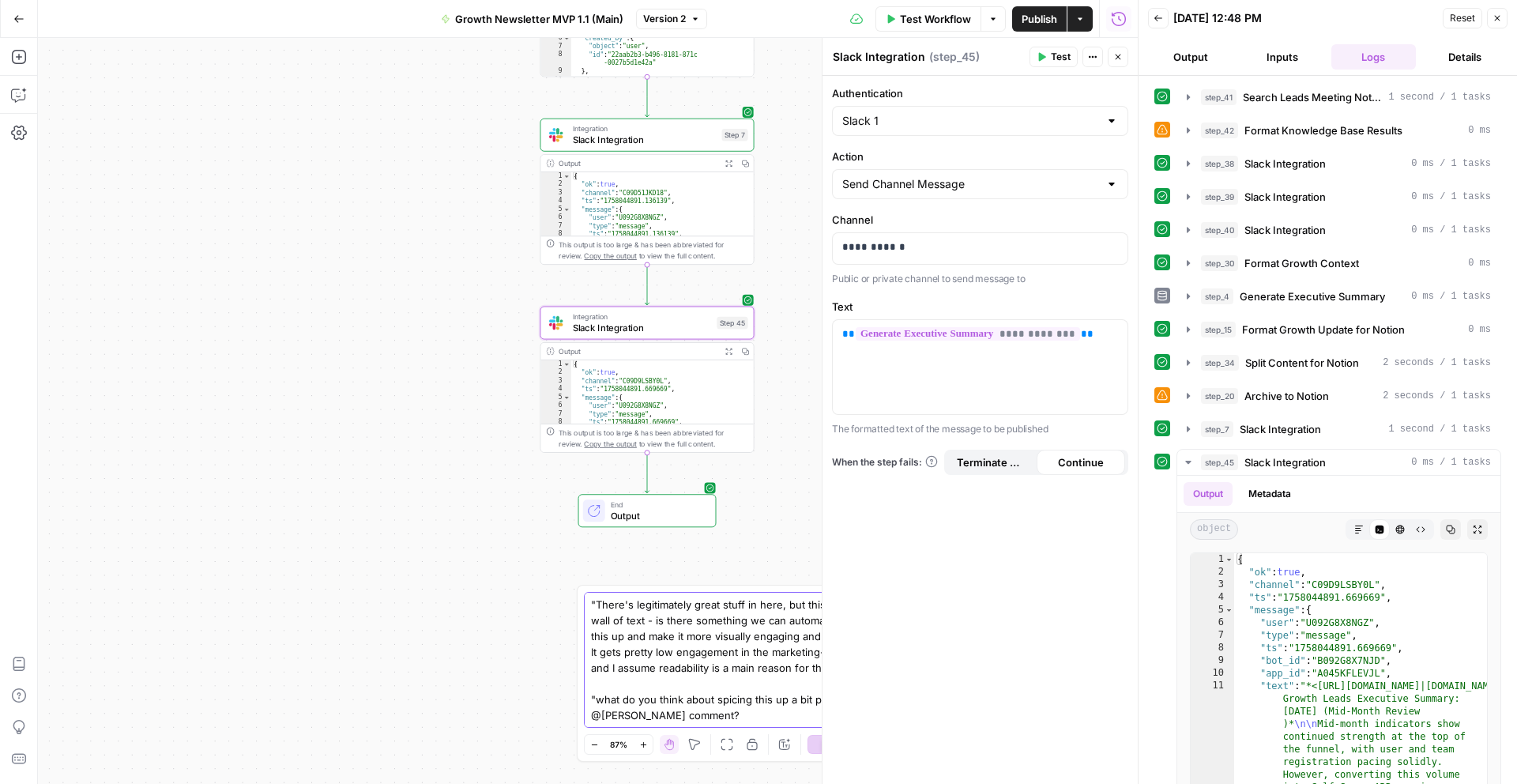
drag, startPoint x: 810, startPoint y: 701, endPoint x: 840, endPoint y: 739, distance: 48.4
click at [840, 739] on div "I got this feedback about the report. "There's legitimately great stuff in here…" at bounding box center [758, 673] width 363 height 177
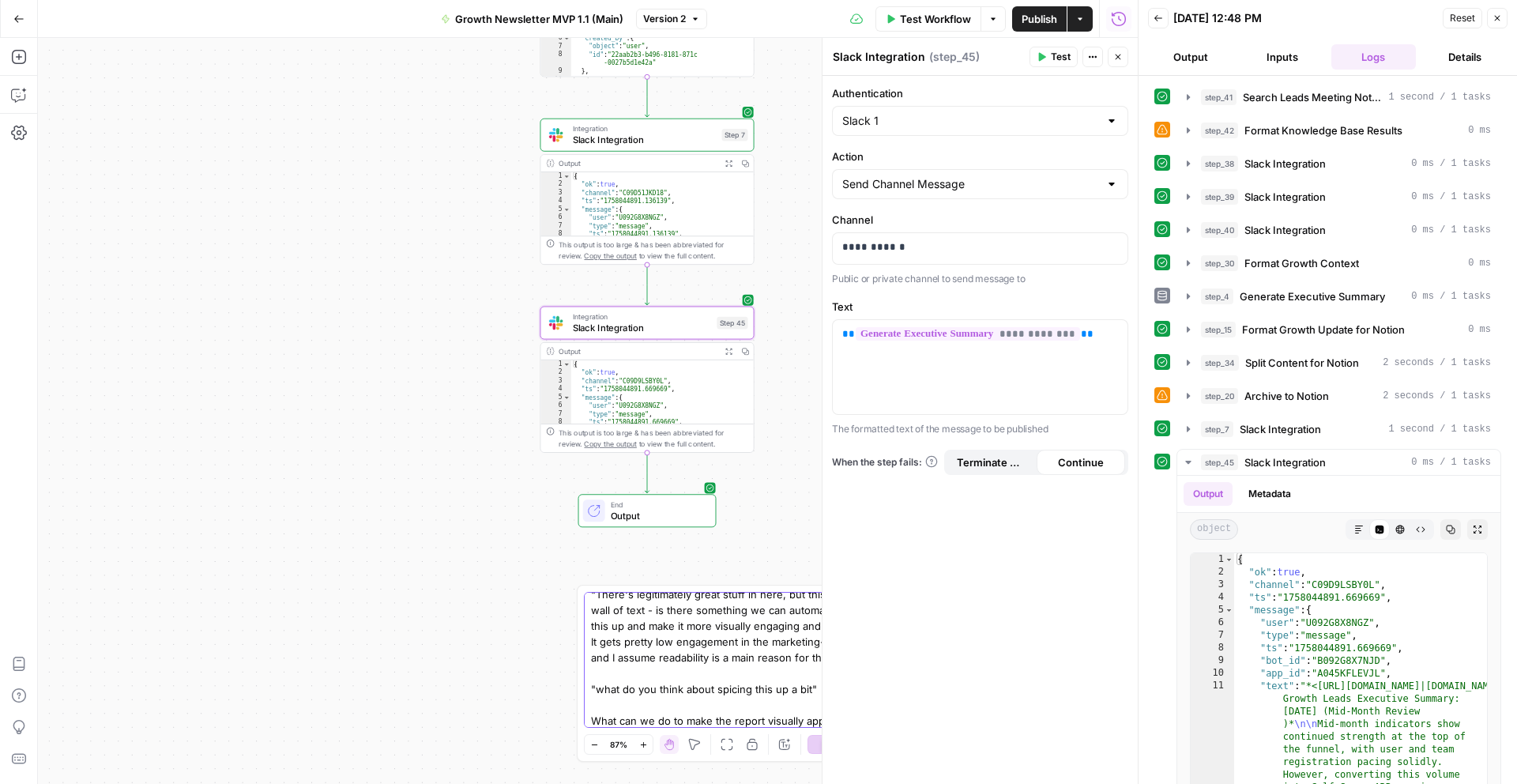
type textarea "I got this feedback about the report. "There's legitimately great stuff in here…"
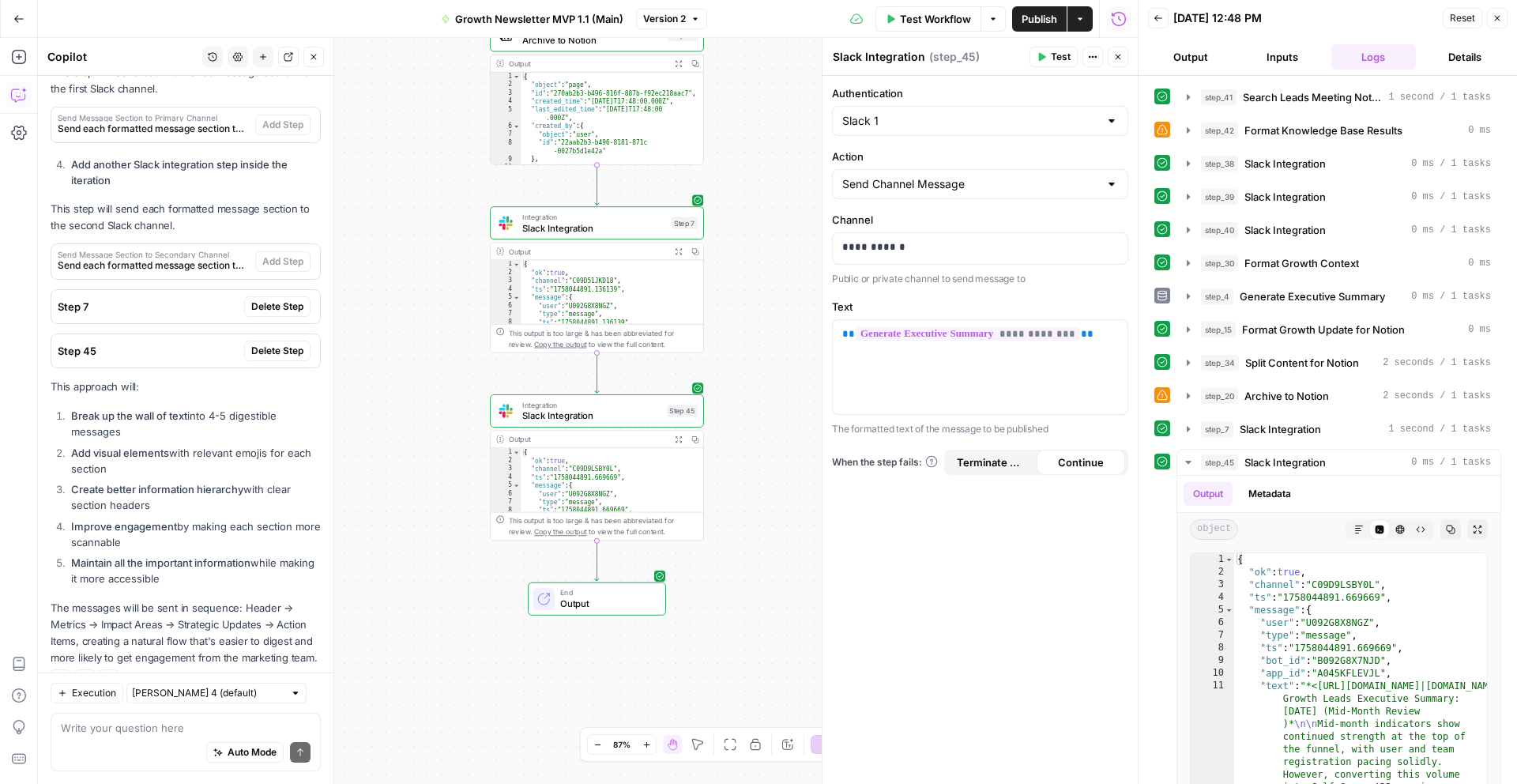
scroll to position [993, 0]
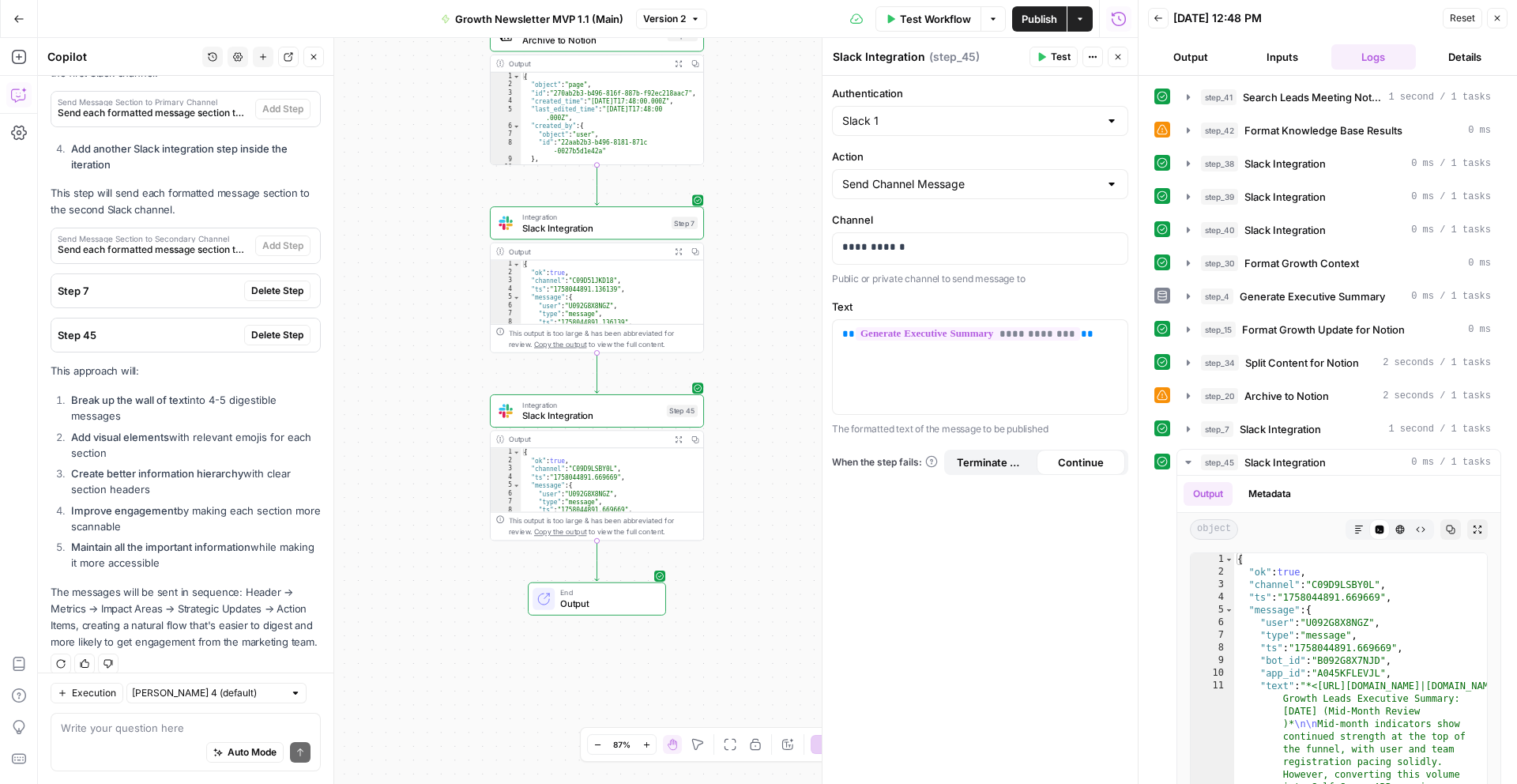
click at [116, 729] on textarea at bounding box center [186, 727] width 250 height 16
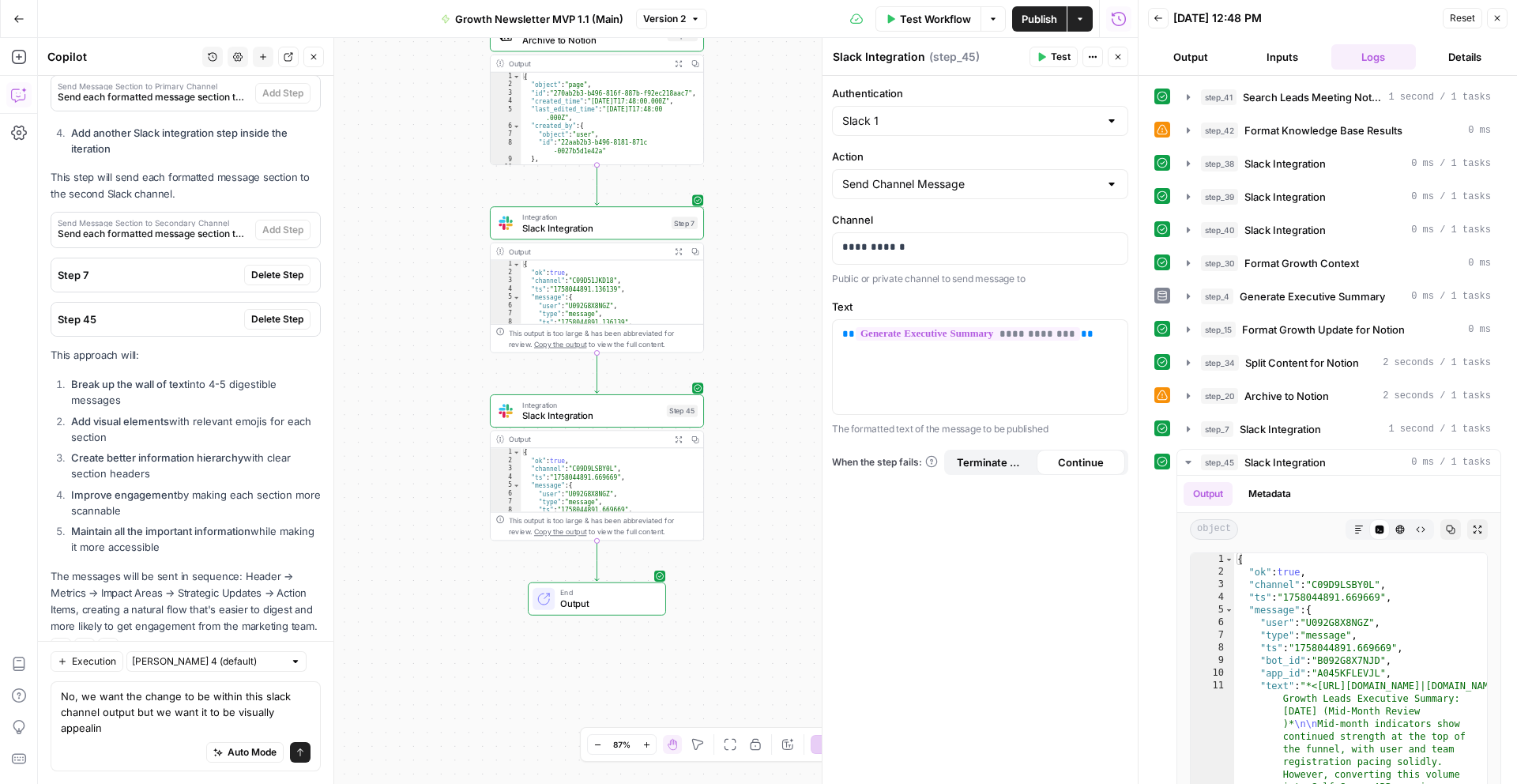
scroll to position [1024, 0]
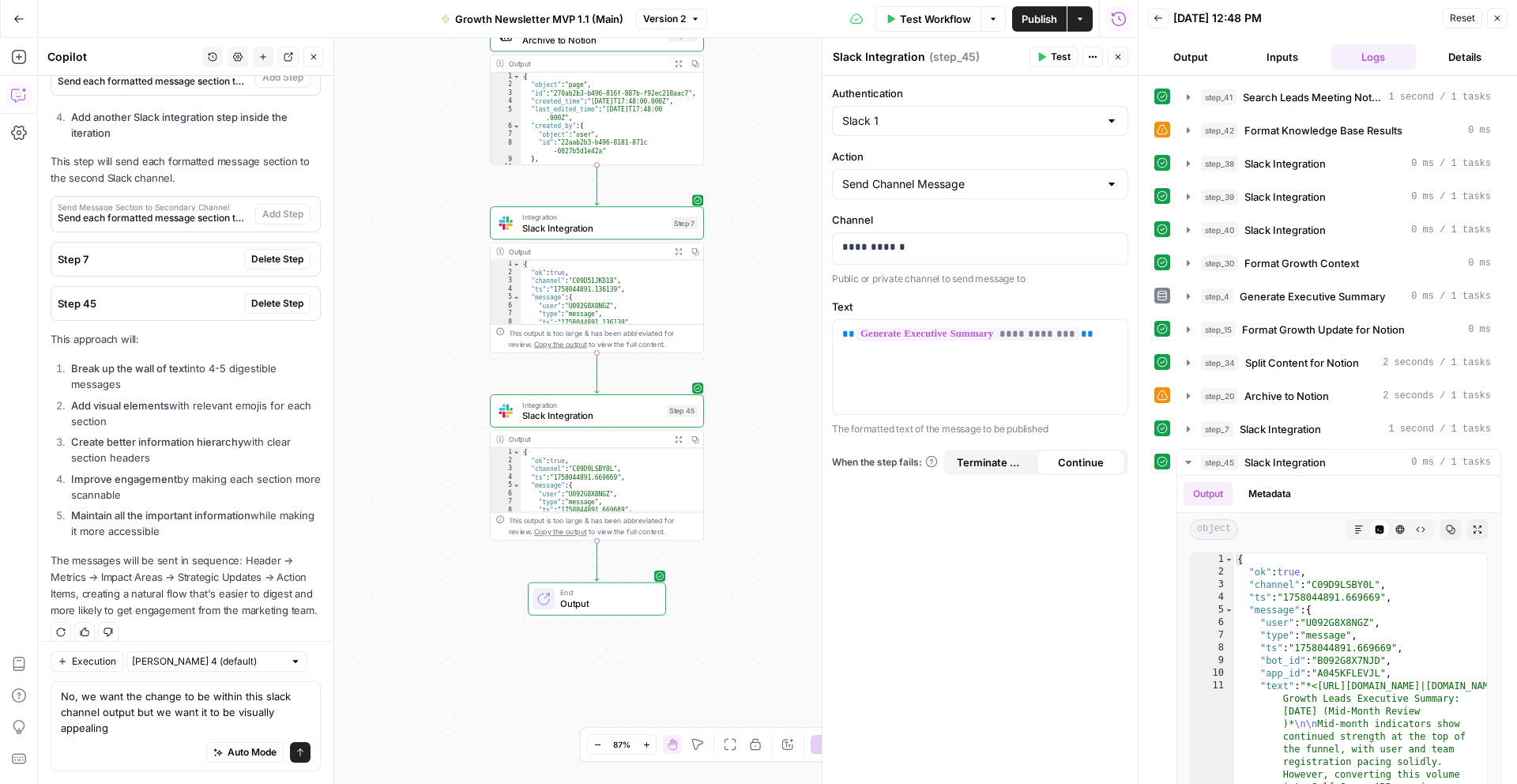
type textarea "No, we want the change to be within this slack channel output but we want it to…"
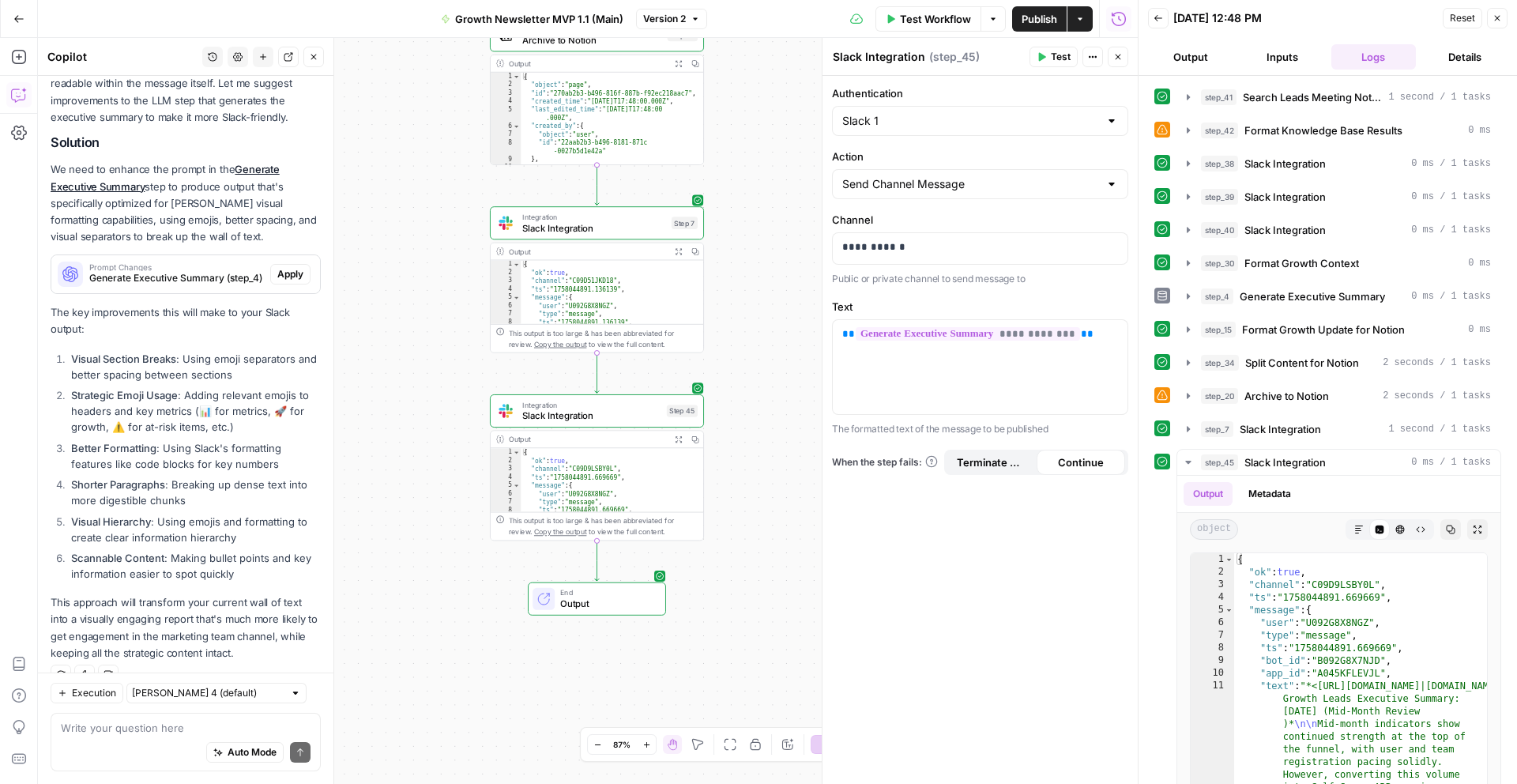
scroll to position [1687, 0]
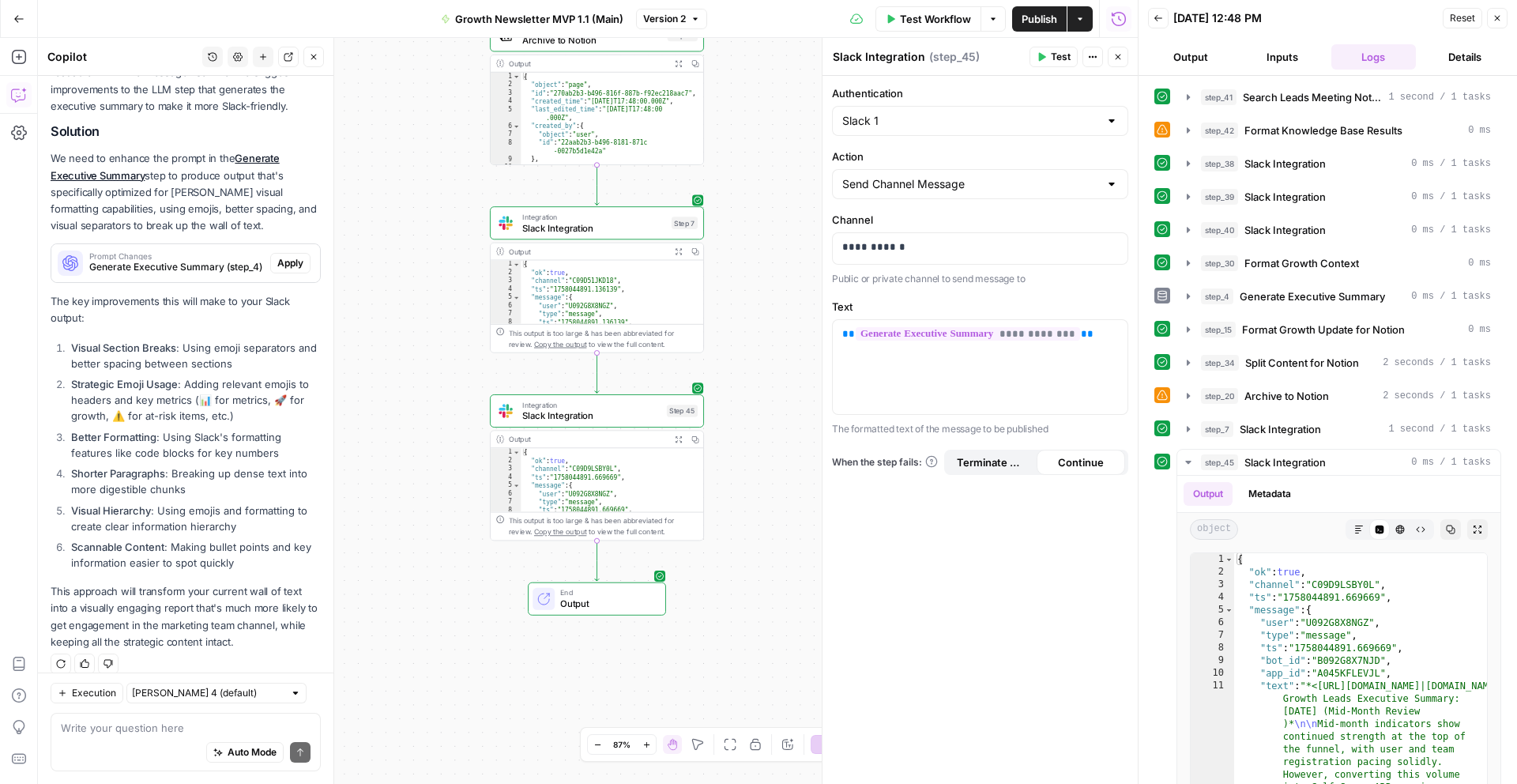
click at [87, 736] on div "Auto Mode Send" at bounding box center [186, 753] width 250 height 35
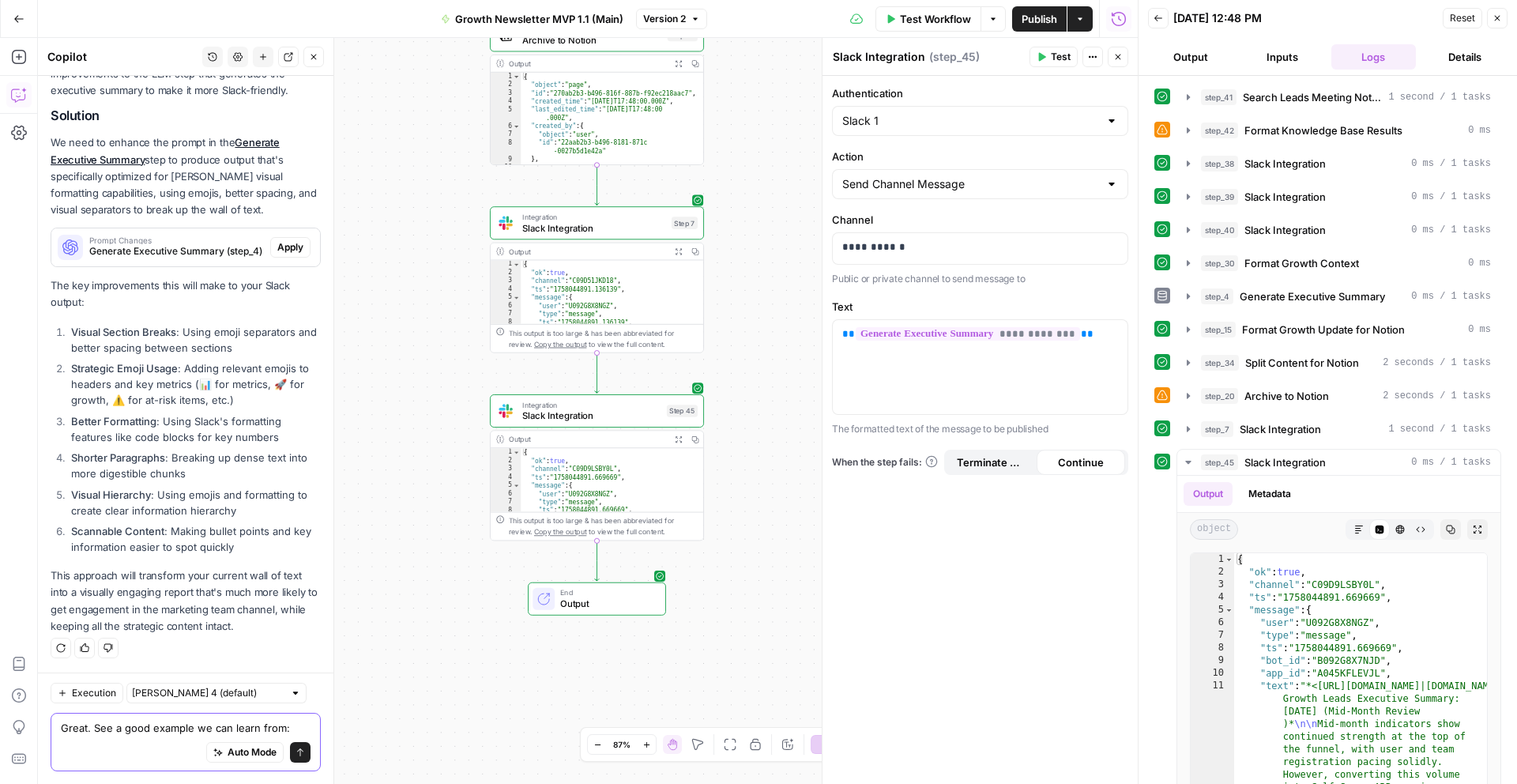
paste textarea ":rocket: Intercom – Okta SSO is now live! :closed_lock_with_key: We’re excited …"
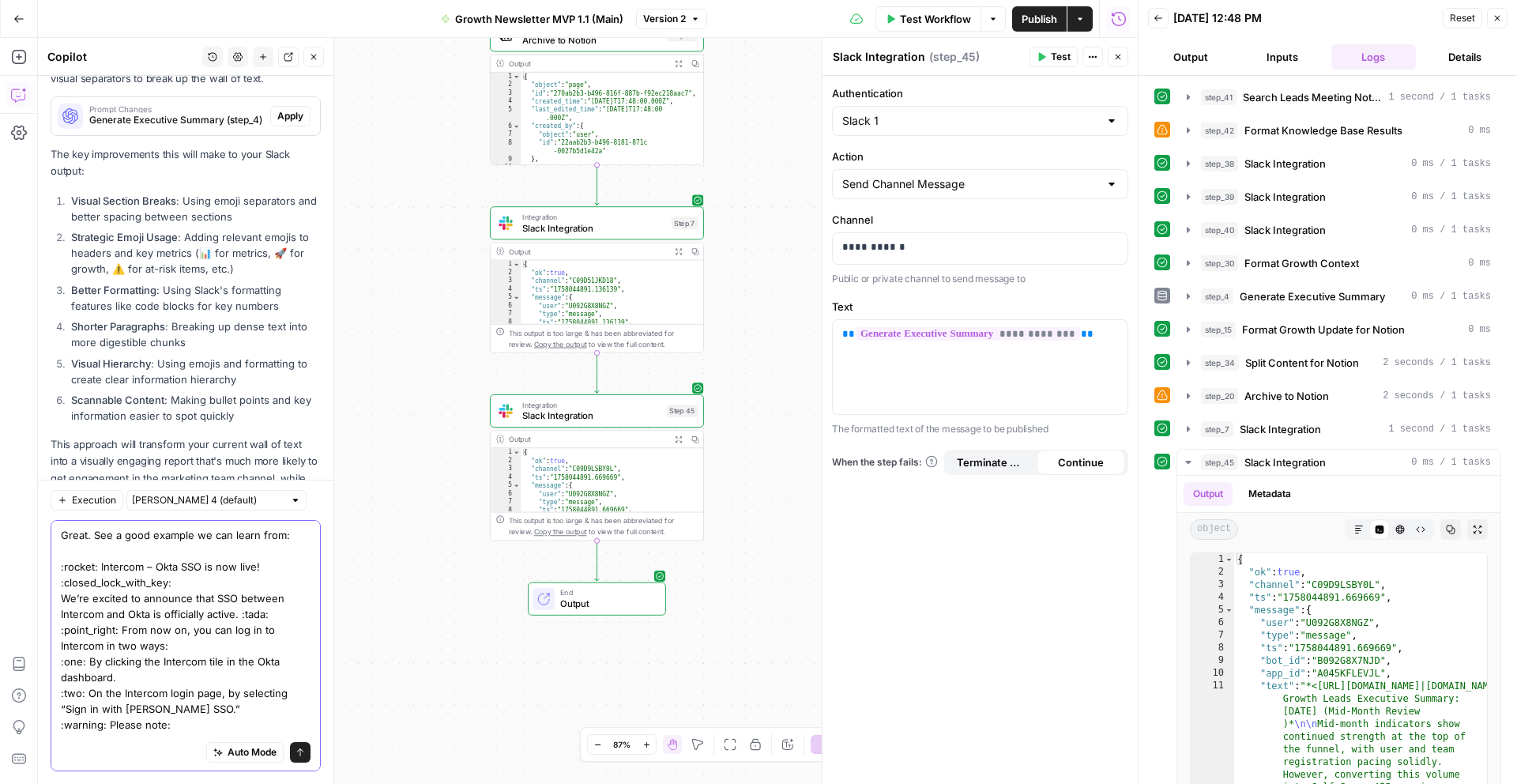
scroll to position [1880, 0]
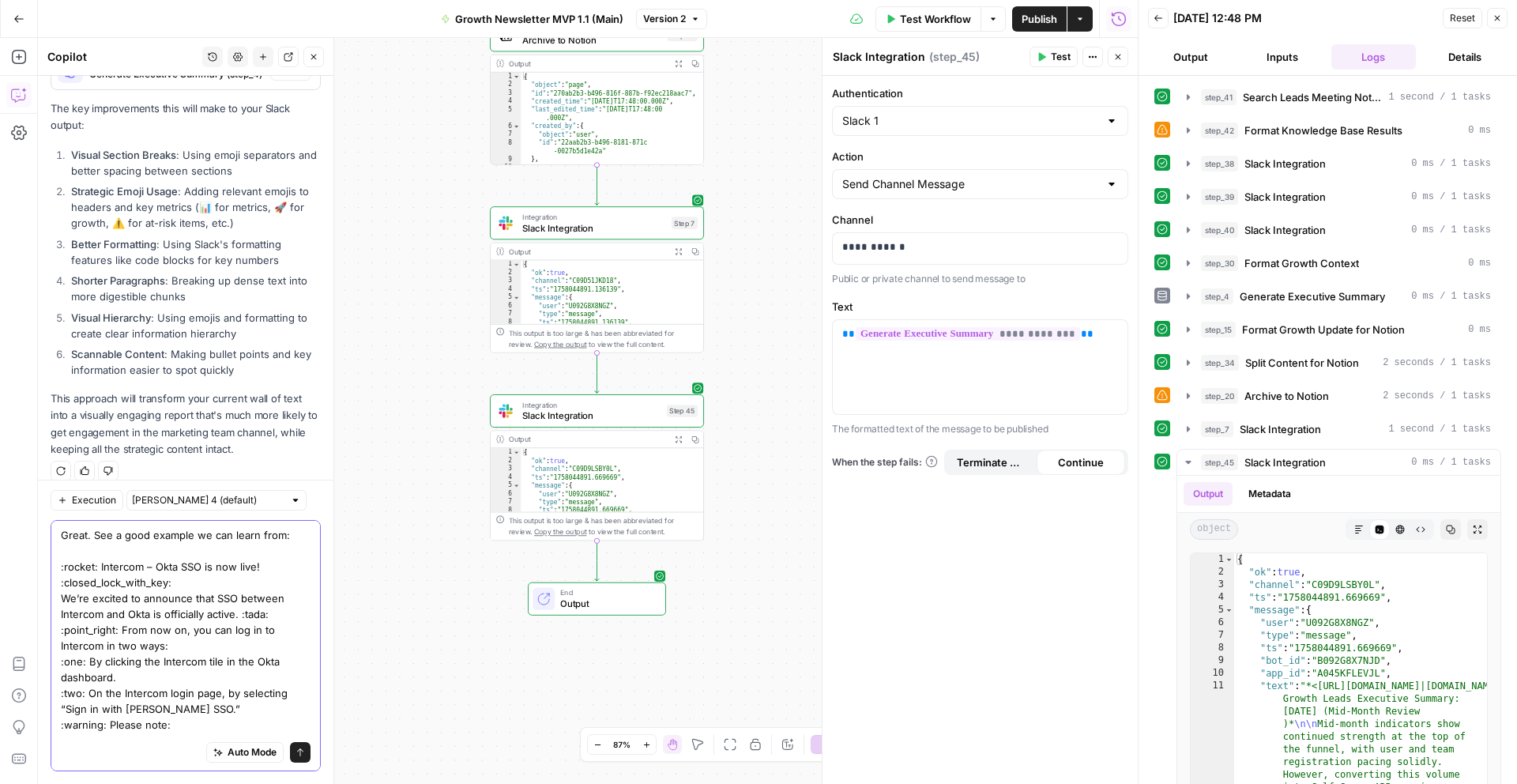
click at [128, 676] on textarea "Great. See a good example we can learn from: :rocket: Intercom – Okta SSO is no…" at bounding box center [186, 700] width 250 height 347
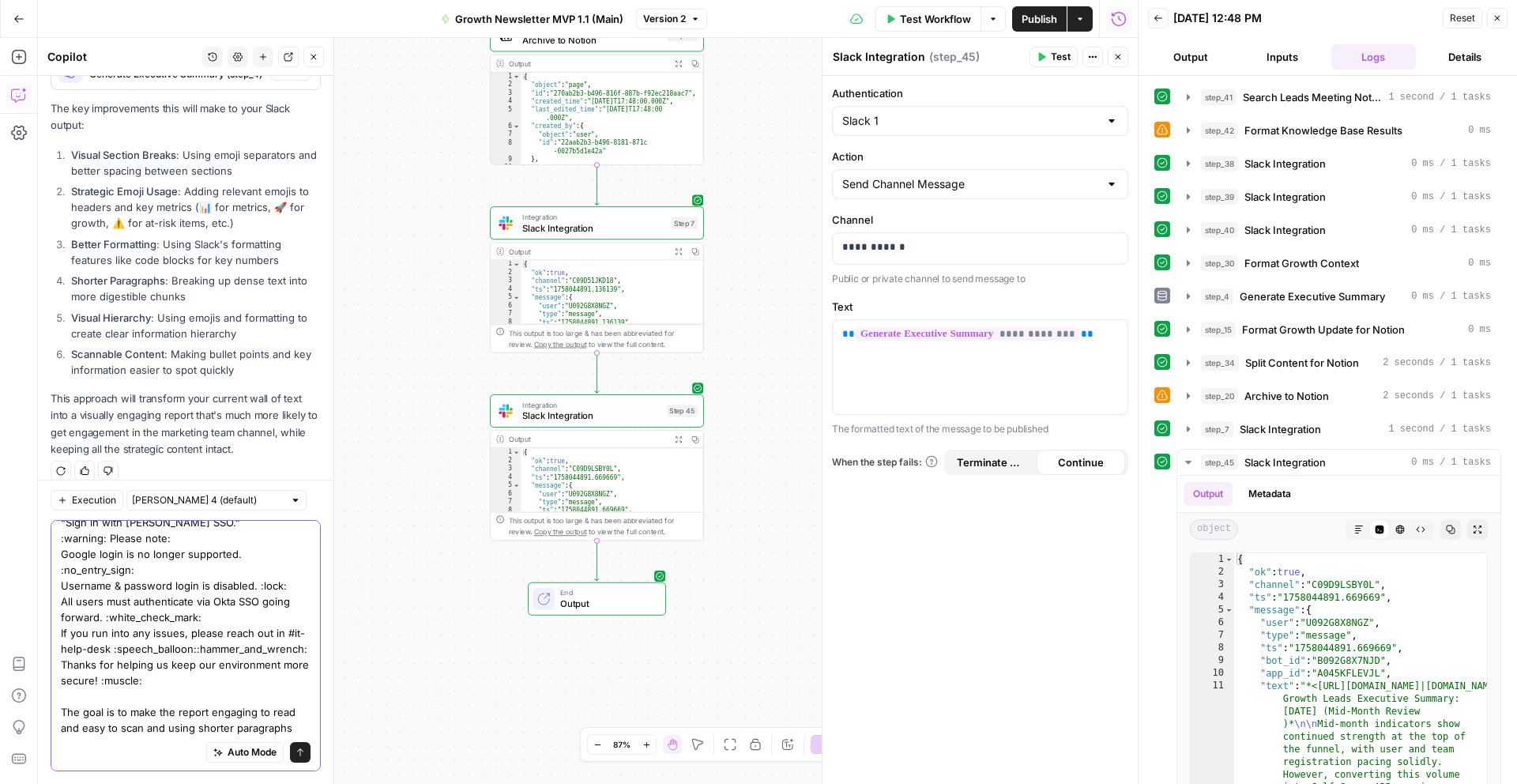
scroll to position [202, 0]
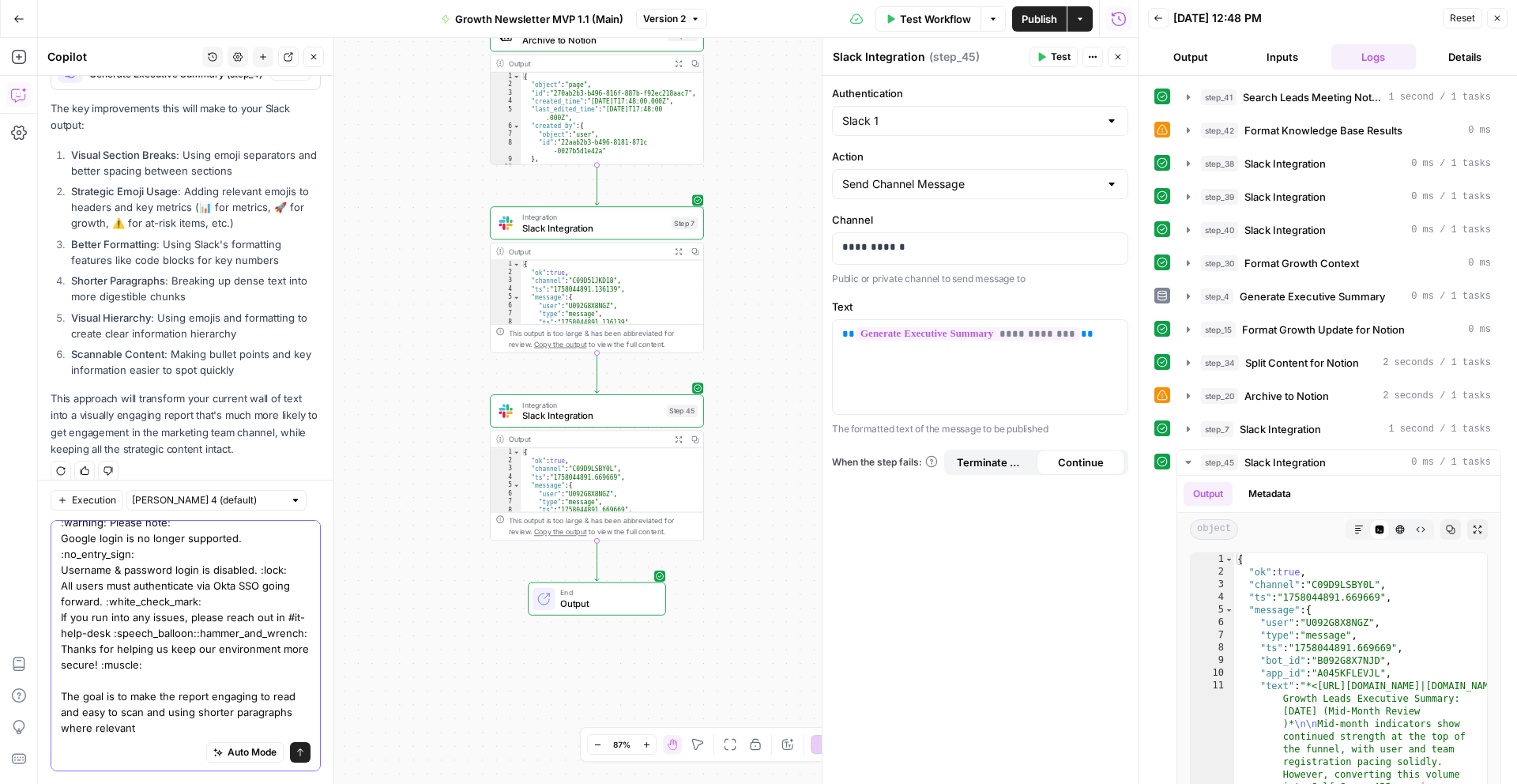
type textarea "Great. See a good example we can learn from: :rocket: Intercom – Okta SSO is no…"
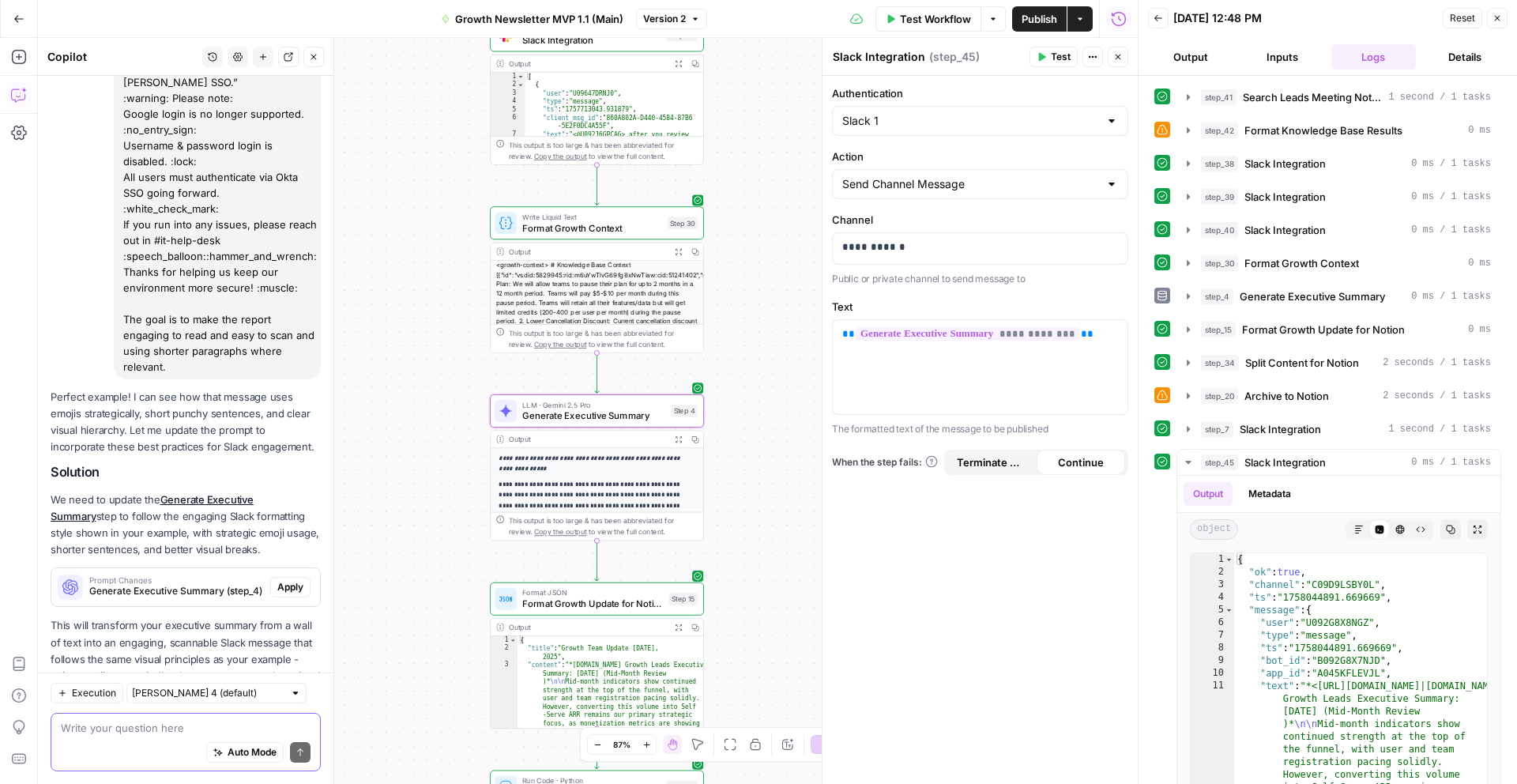
scroll to position [2550, 0]
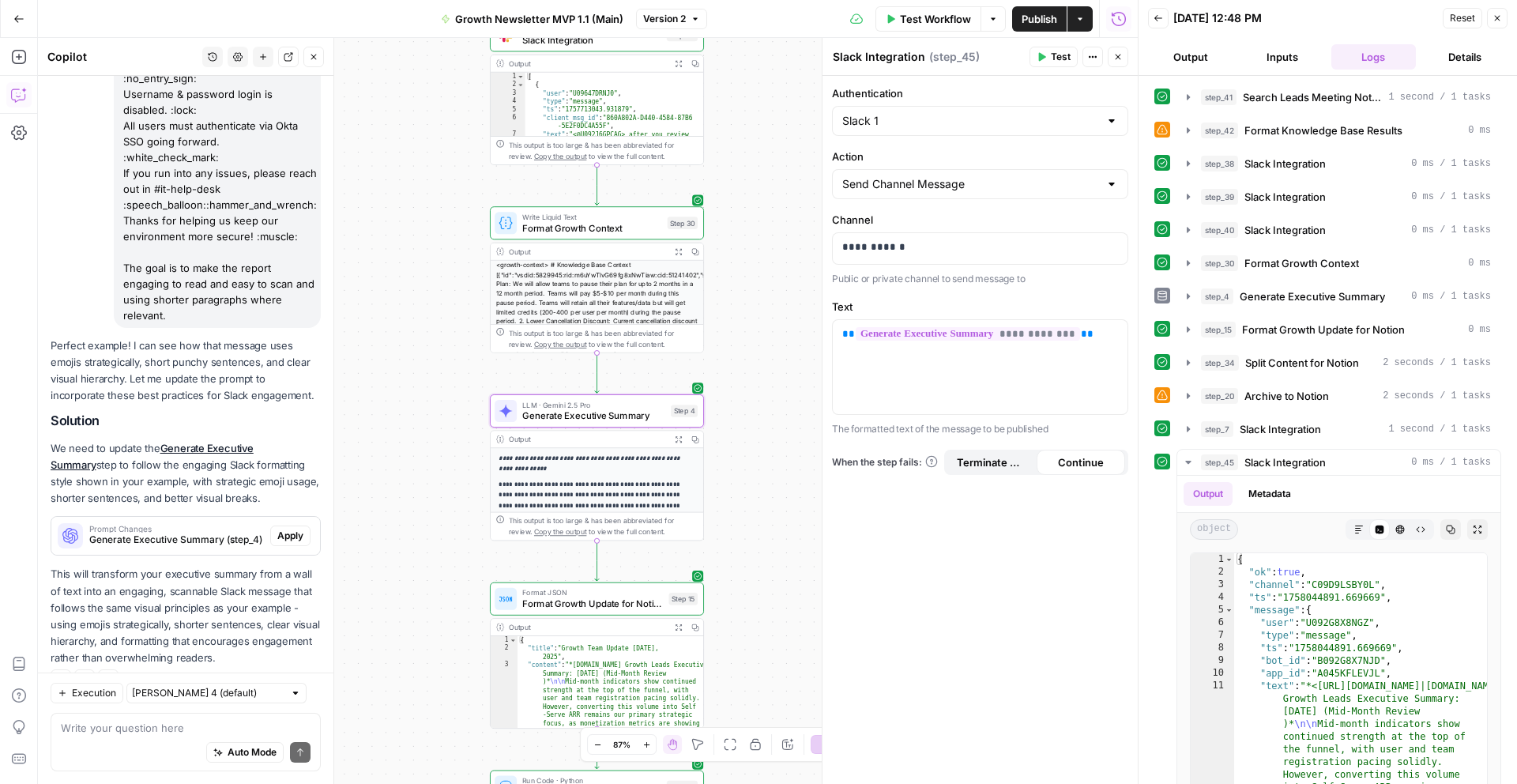
click at [286, 528] on span "Apply" at bounding box center [291, 535] width 26 height 14
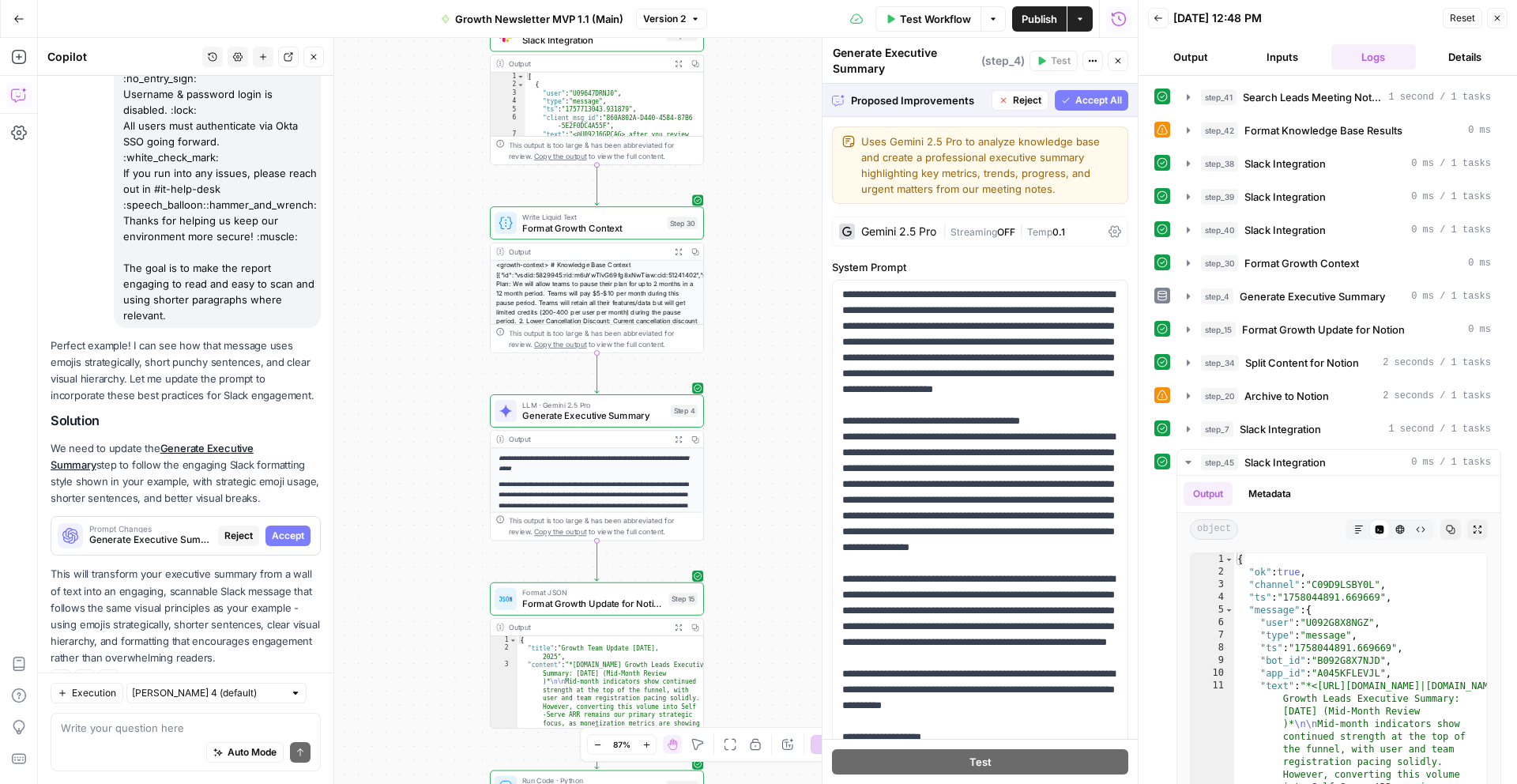
click at [1105, 104] on span "Accept All" at bounding box center [1099, 99] width 47 height 14
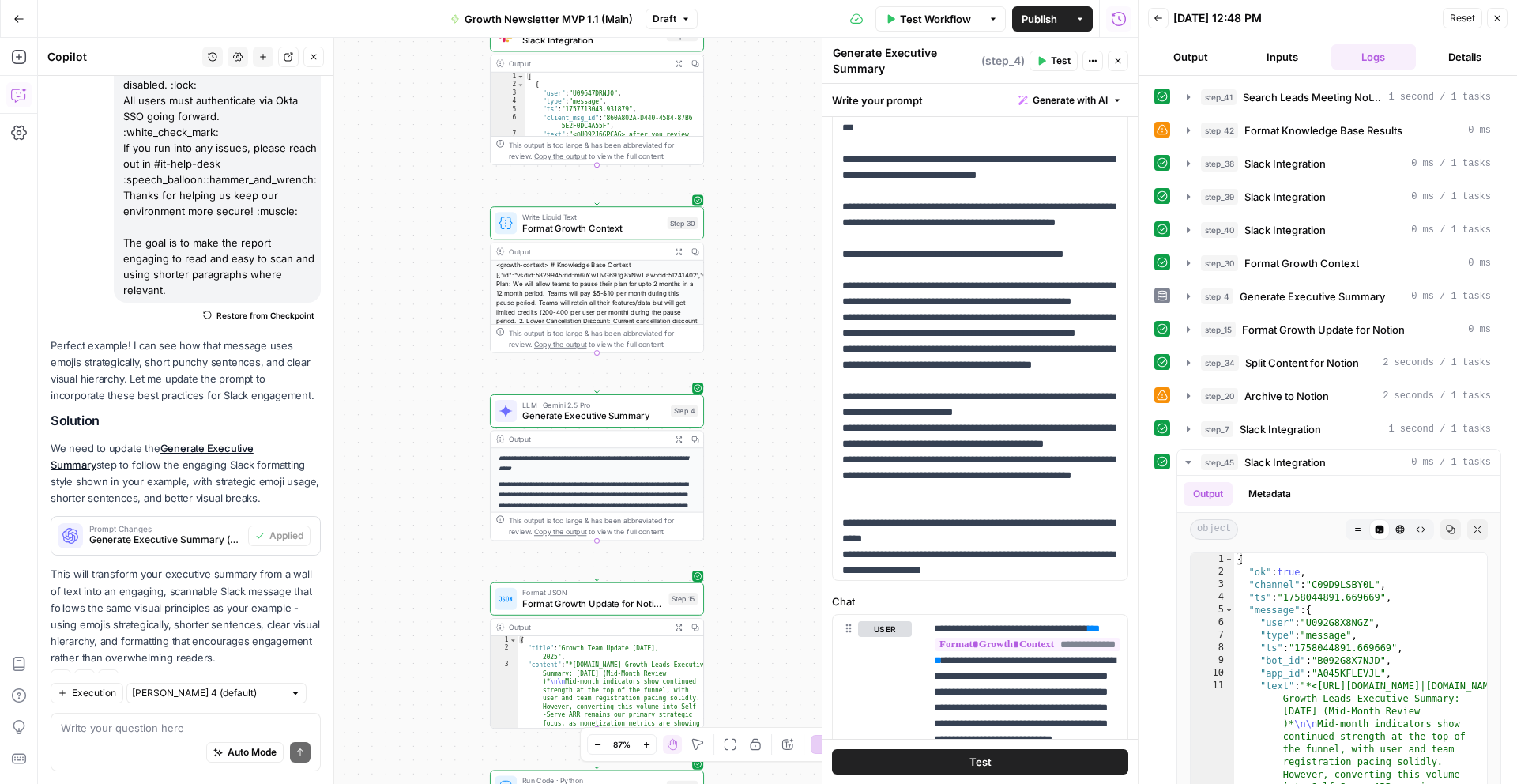
scroll to position [4847, 0]
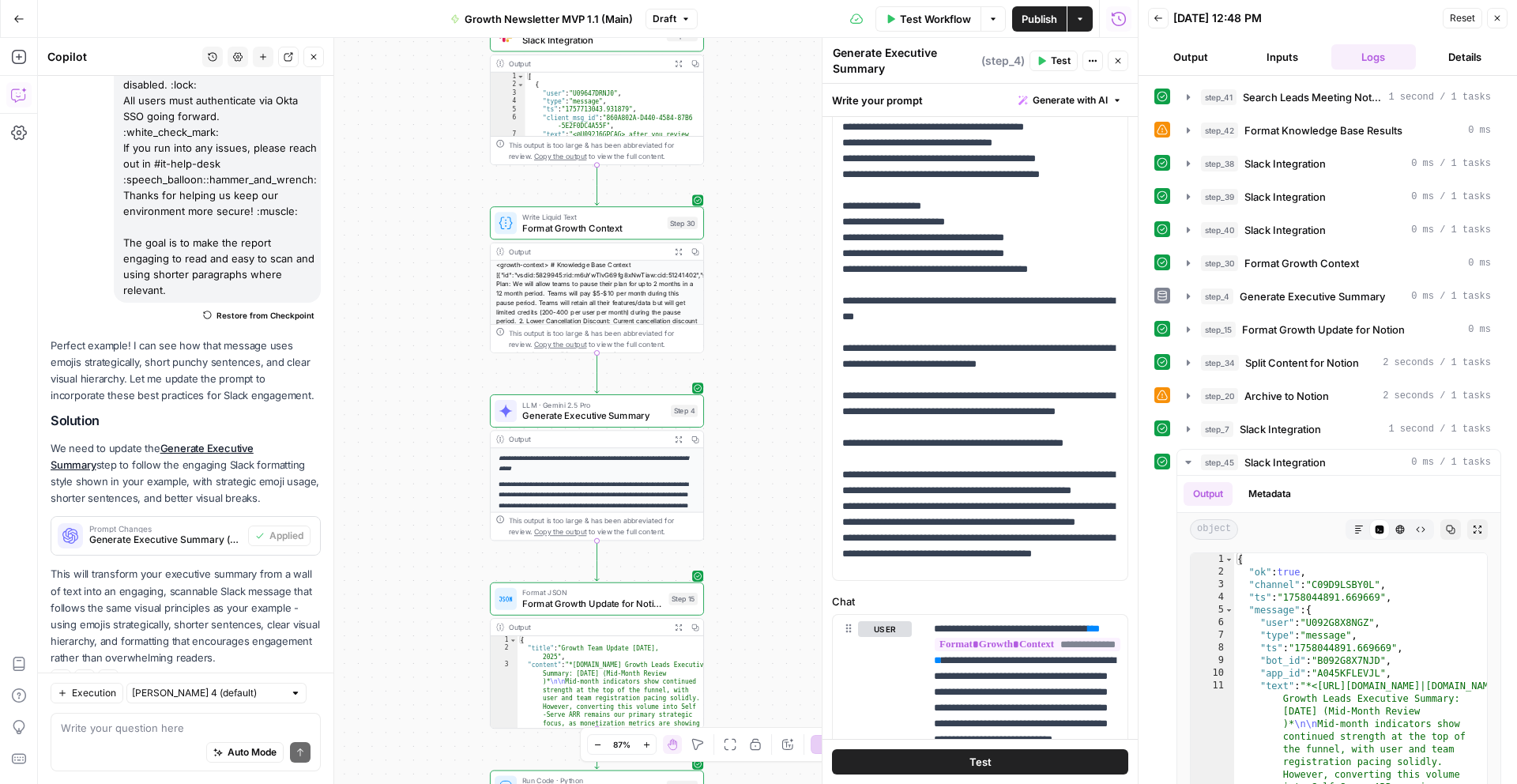
click at [947, 756] on button "Test" at bounding box center [980, 762] width 296 height 26
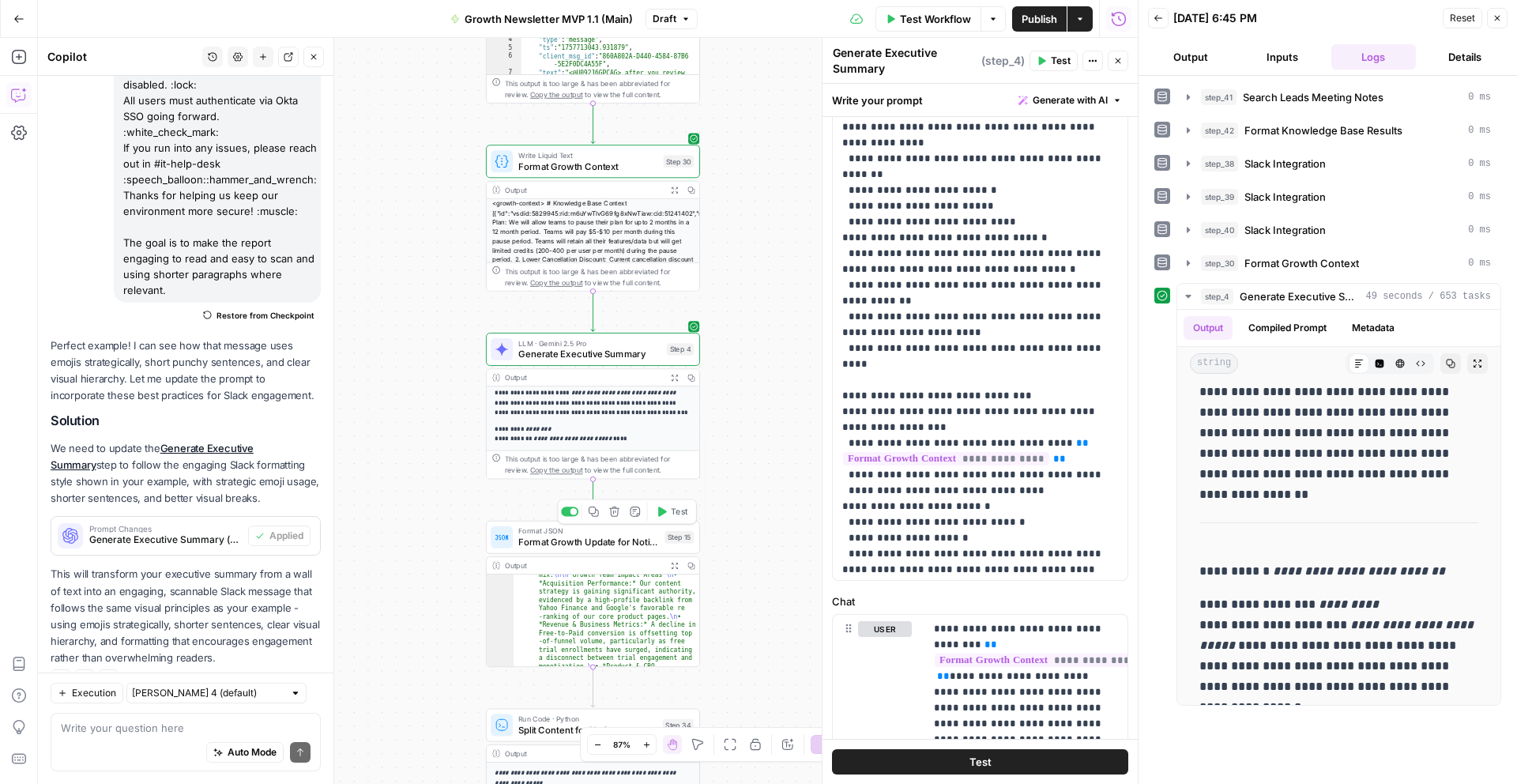
scroll to position [786, 0]
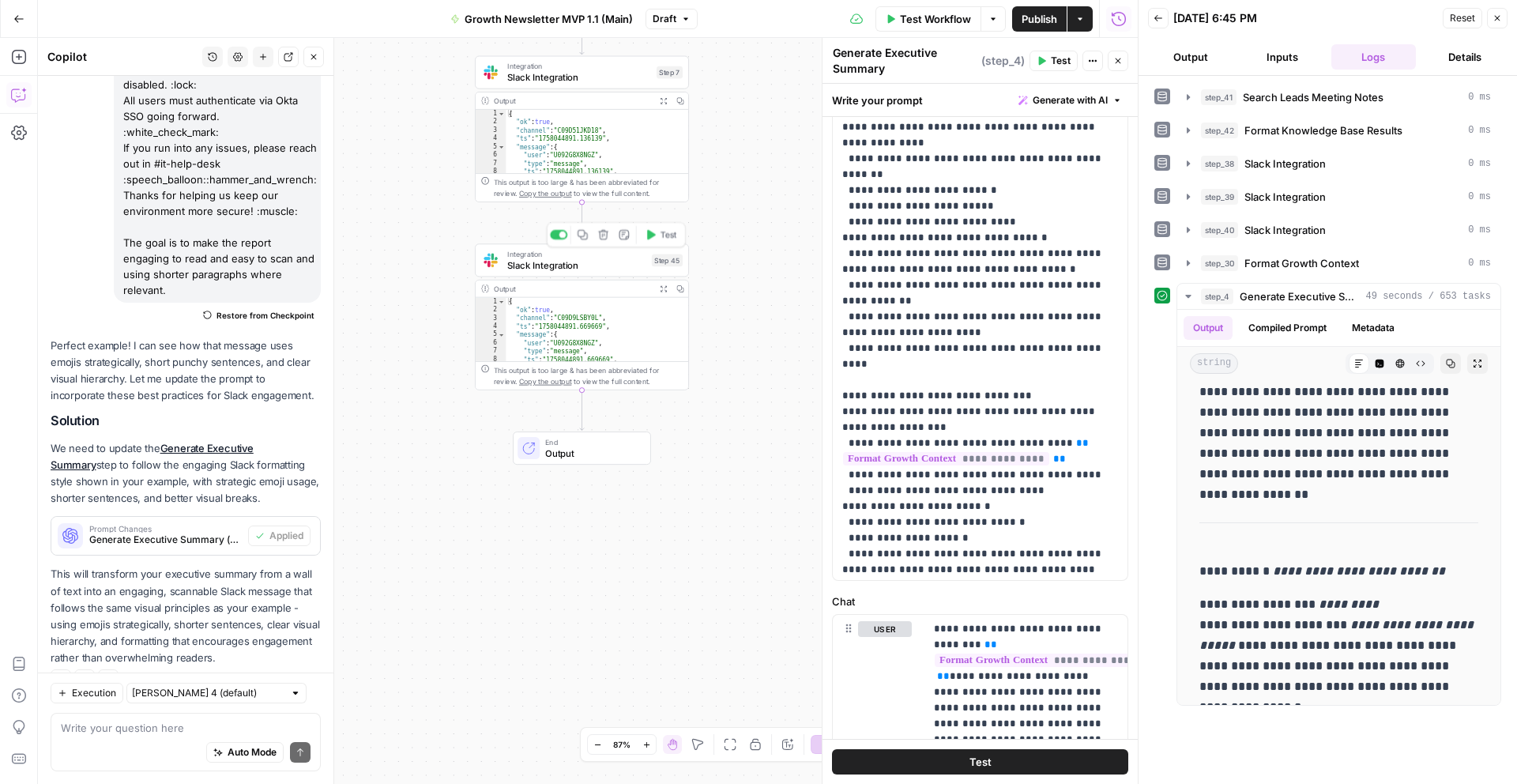
click at [553, 263] on span "Slack Integration" at bounding box center [576, 265] width 139 height 14
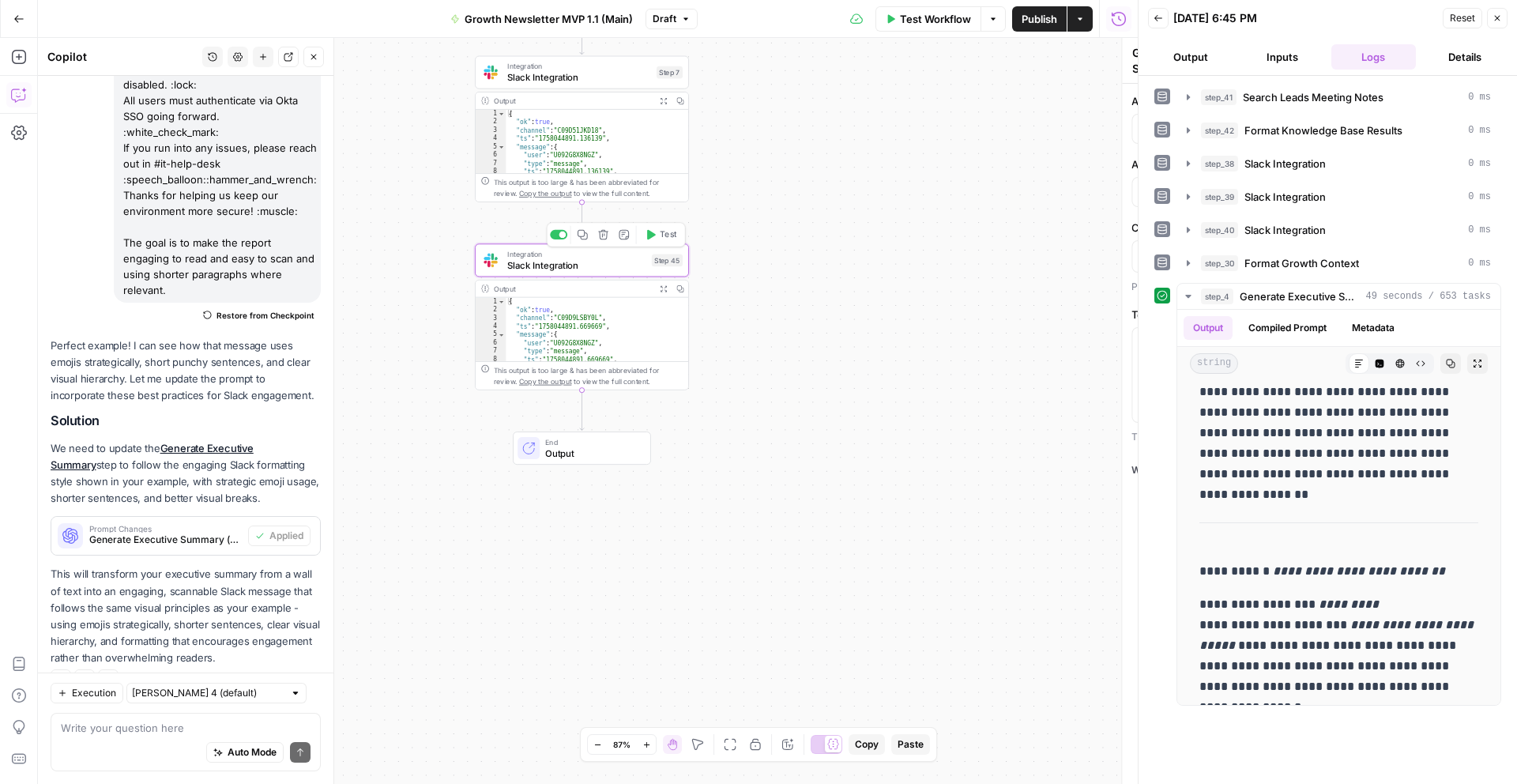
type textarea "Slack Integration"
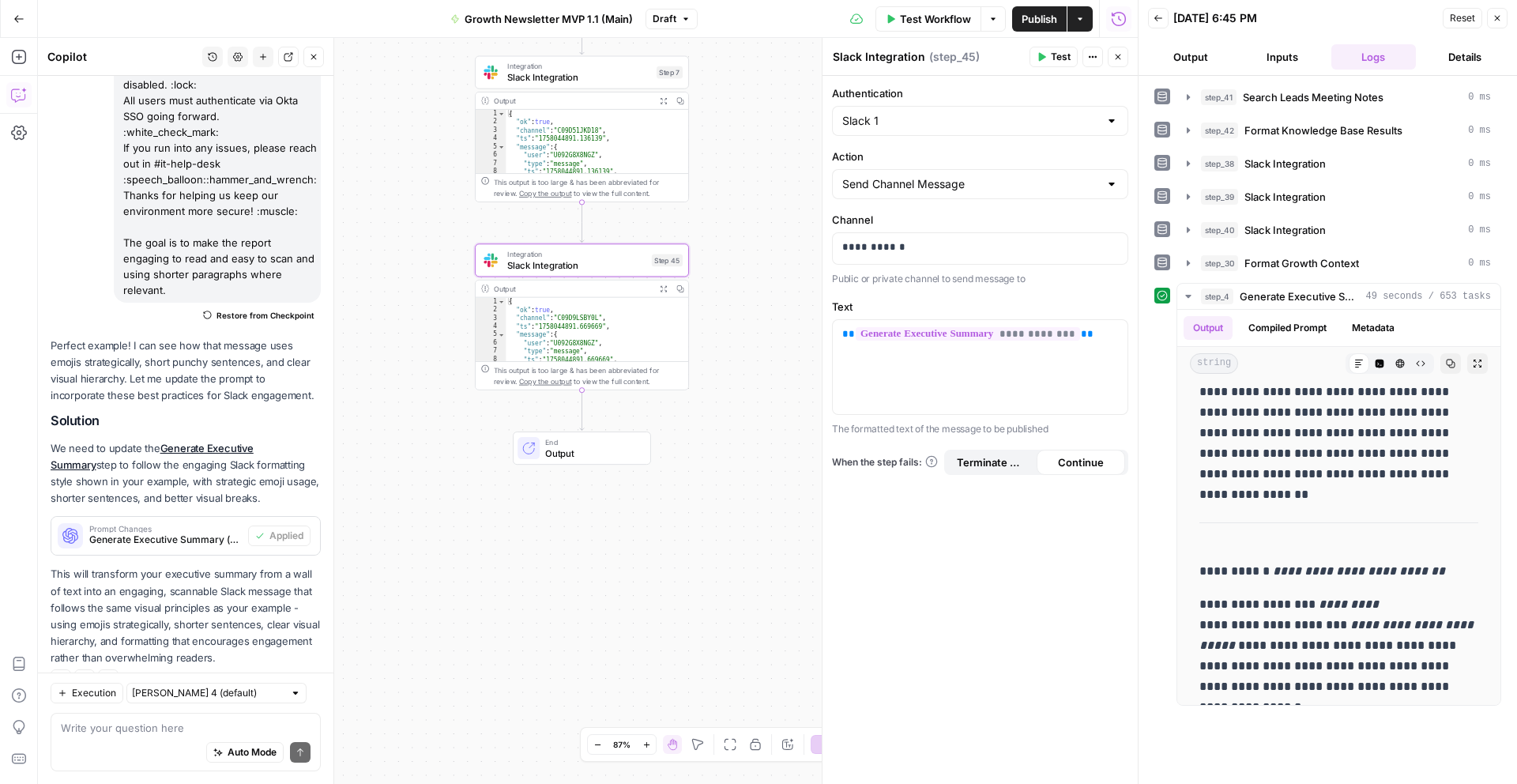
click at [555, 82] on span "Slack Integration" at bounding box center [579, 76] width 143 height 14
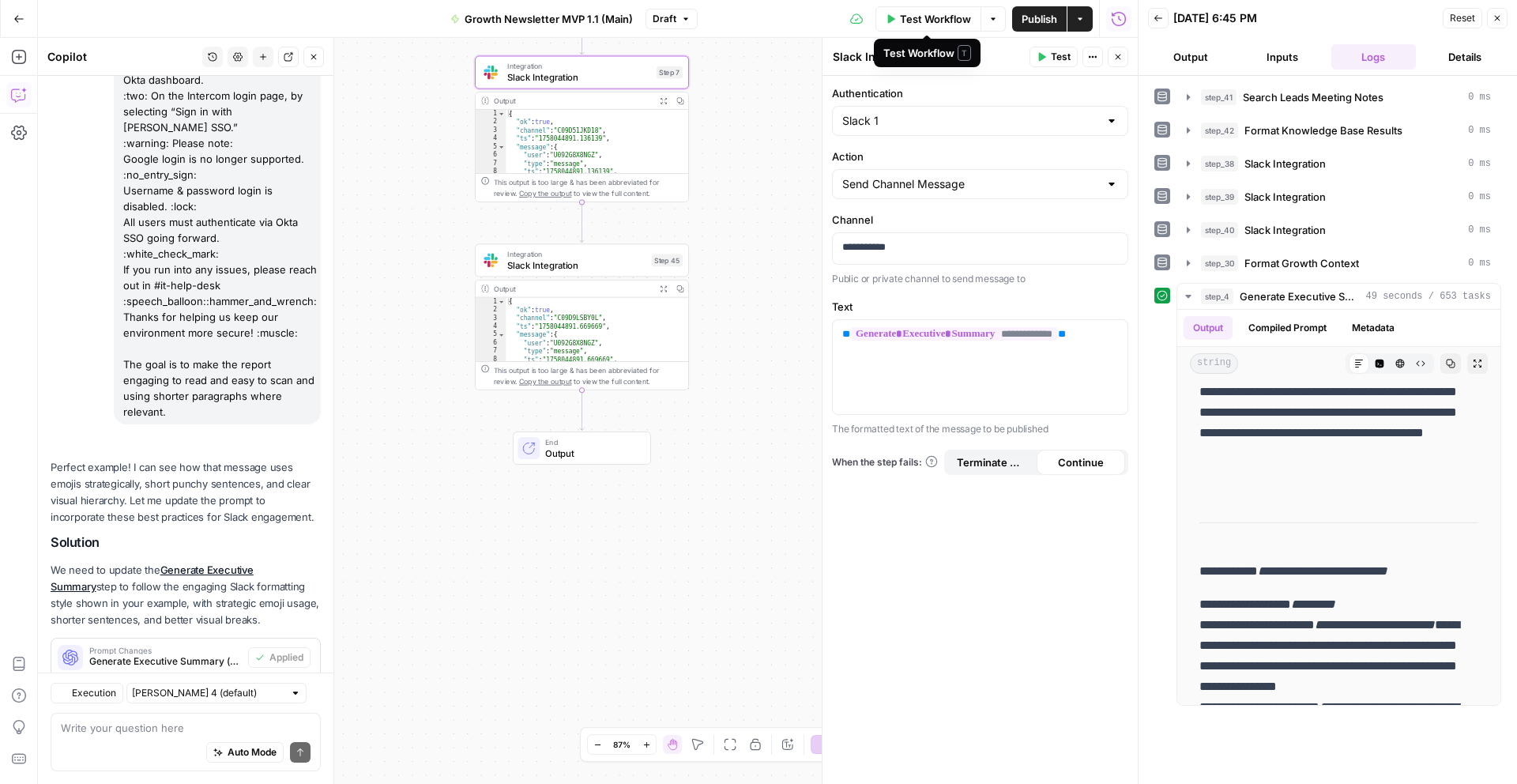
scroll to position [2626, 0]
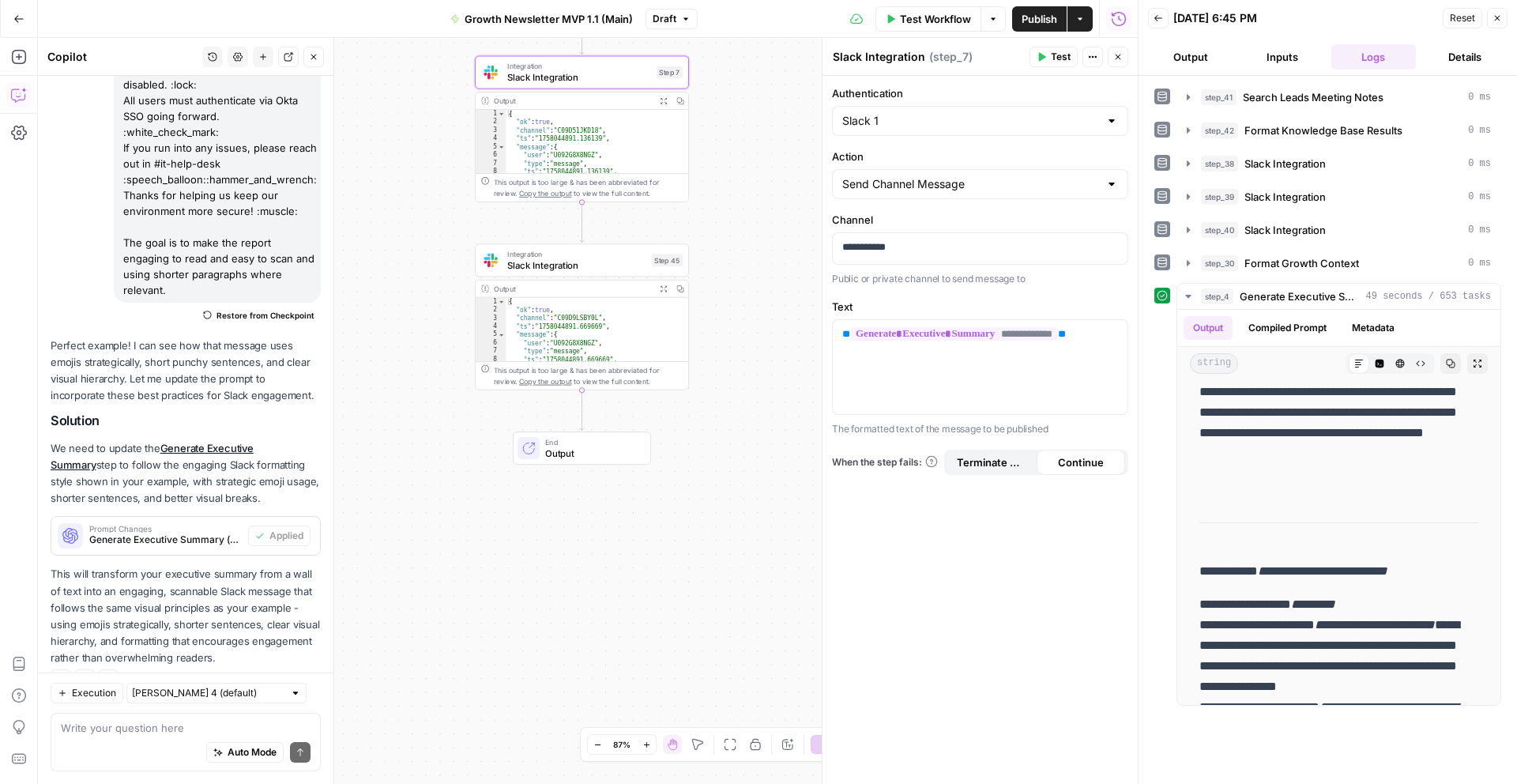
click at [908, 15] on span "Test Workflow" at bounding box center [935, 18] width 71 height 16
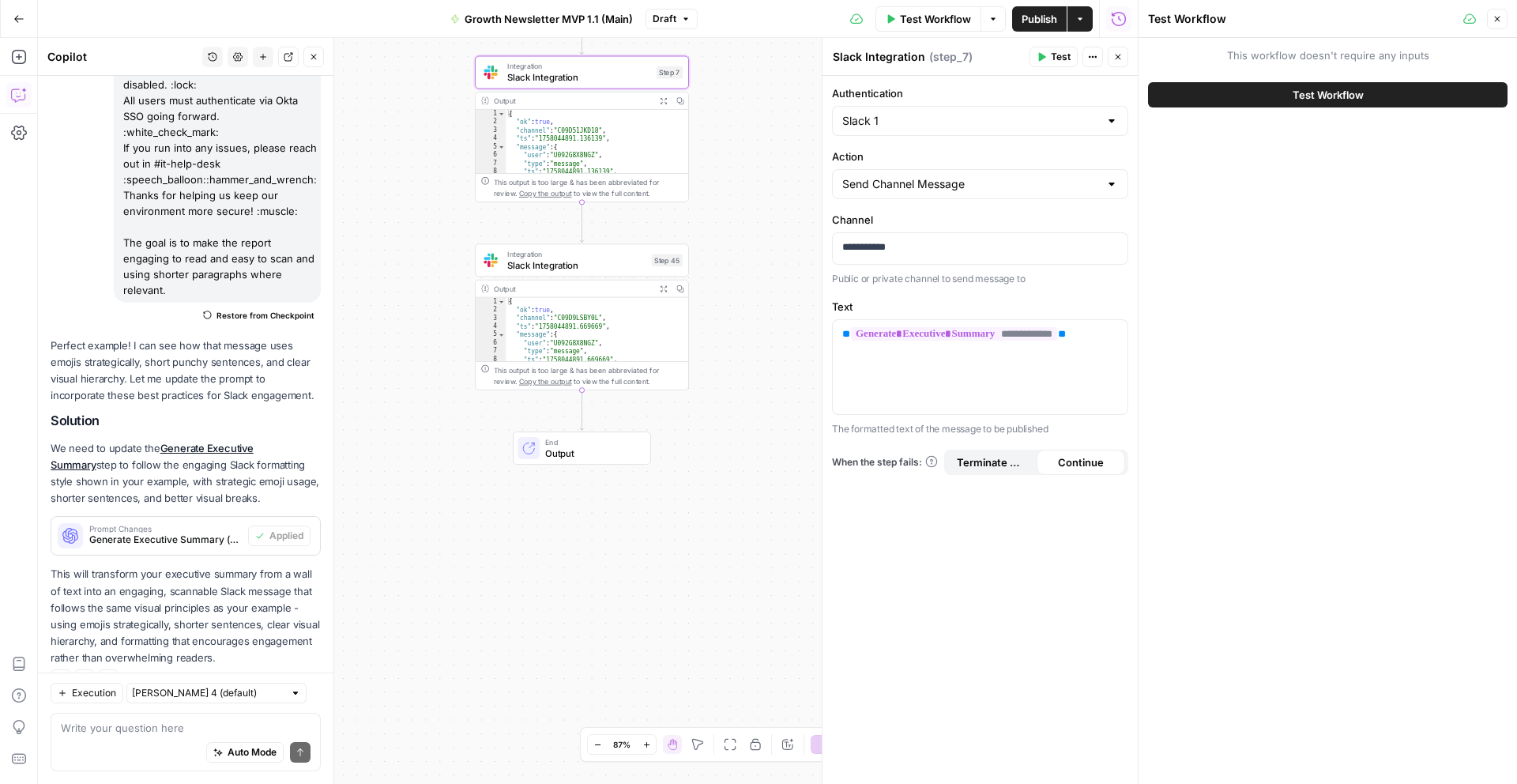
click at [1256, 97] on button "Test Workflow" at bounding box center [1328, 95] width 359 height 26
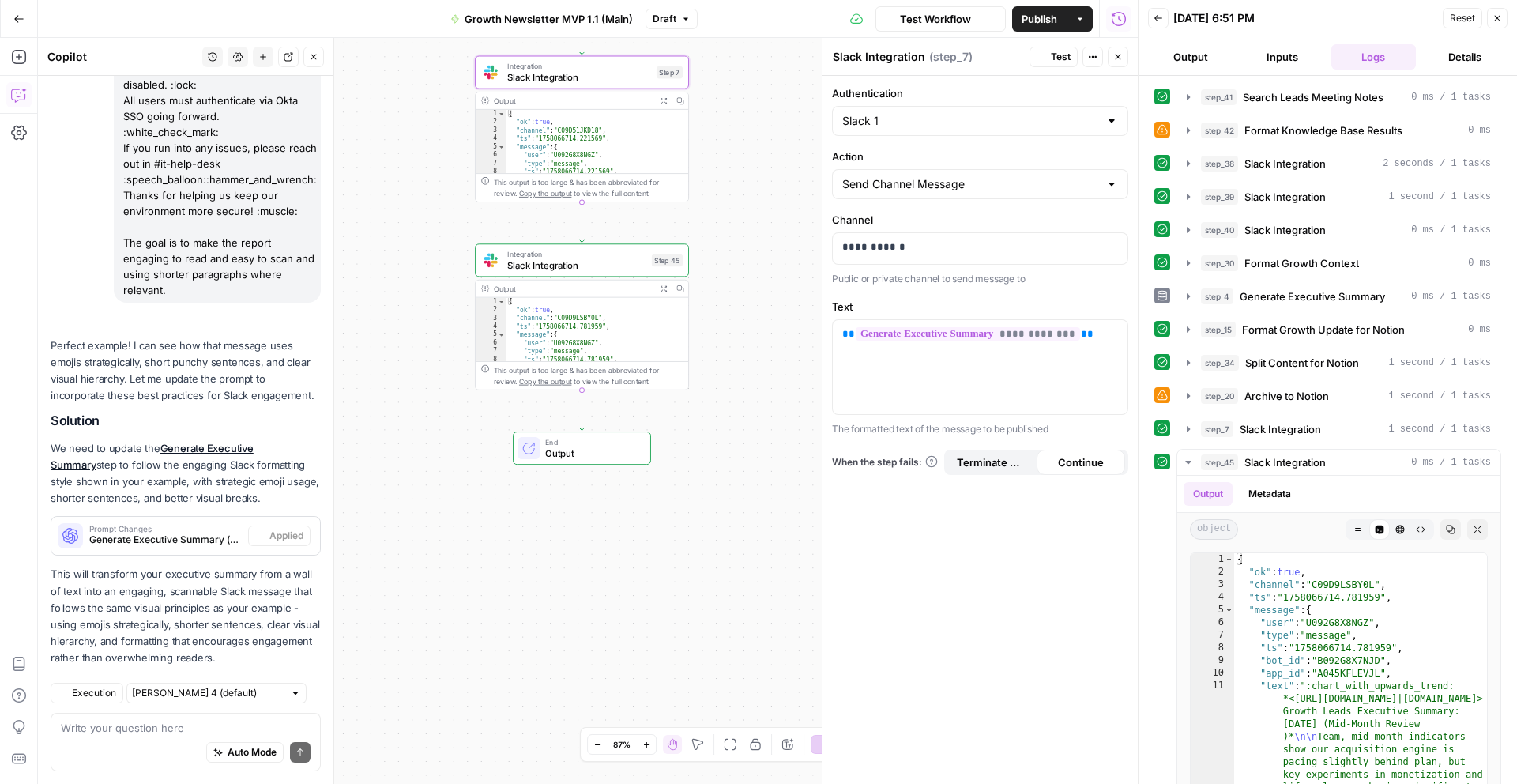
scroll to position [2626, 0]
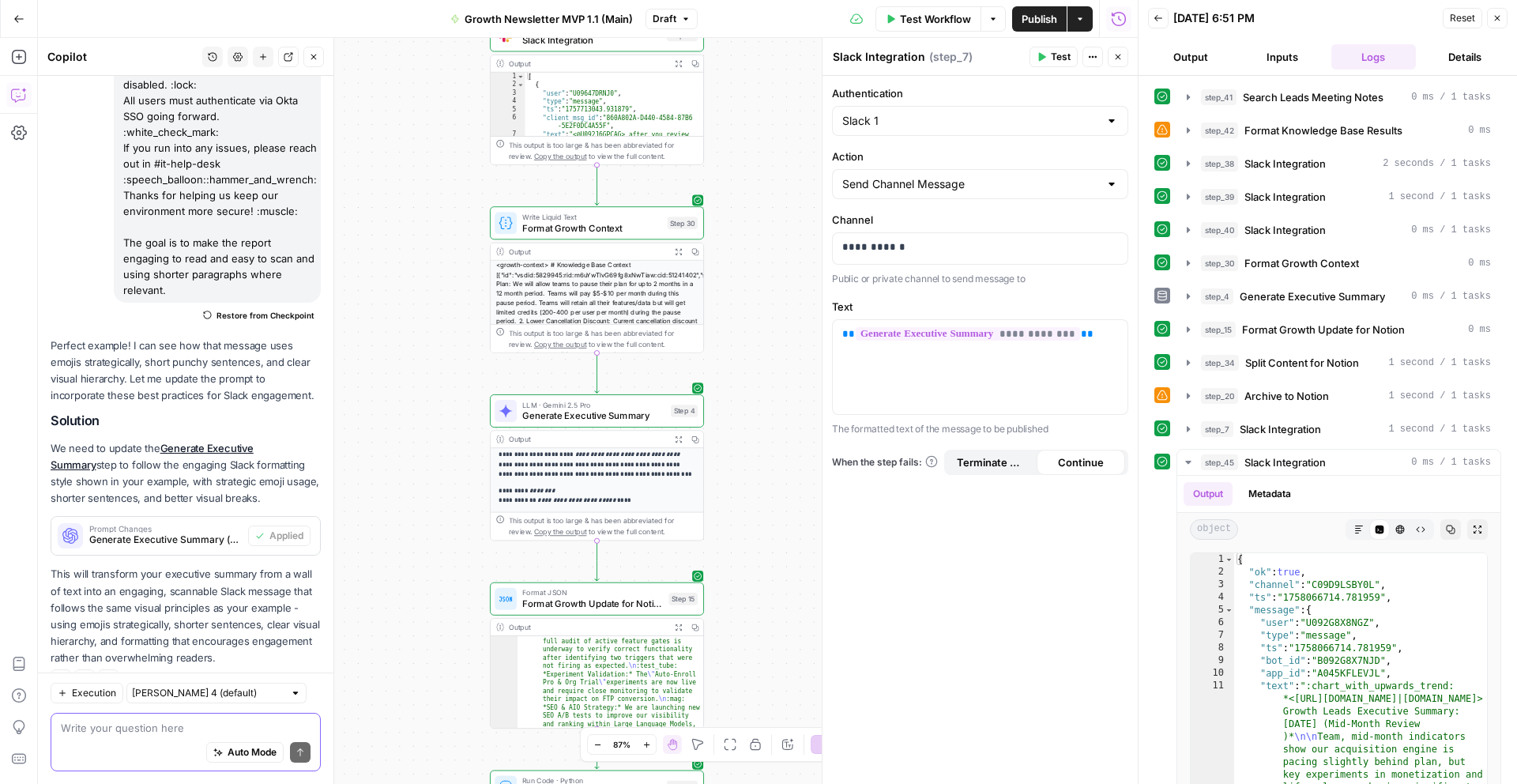
click at [104, 720] on textarea at bounding box center [186, 727] width 250 height 16
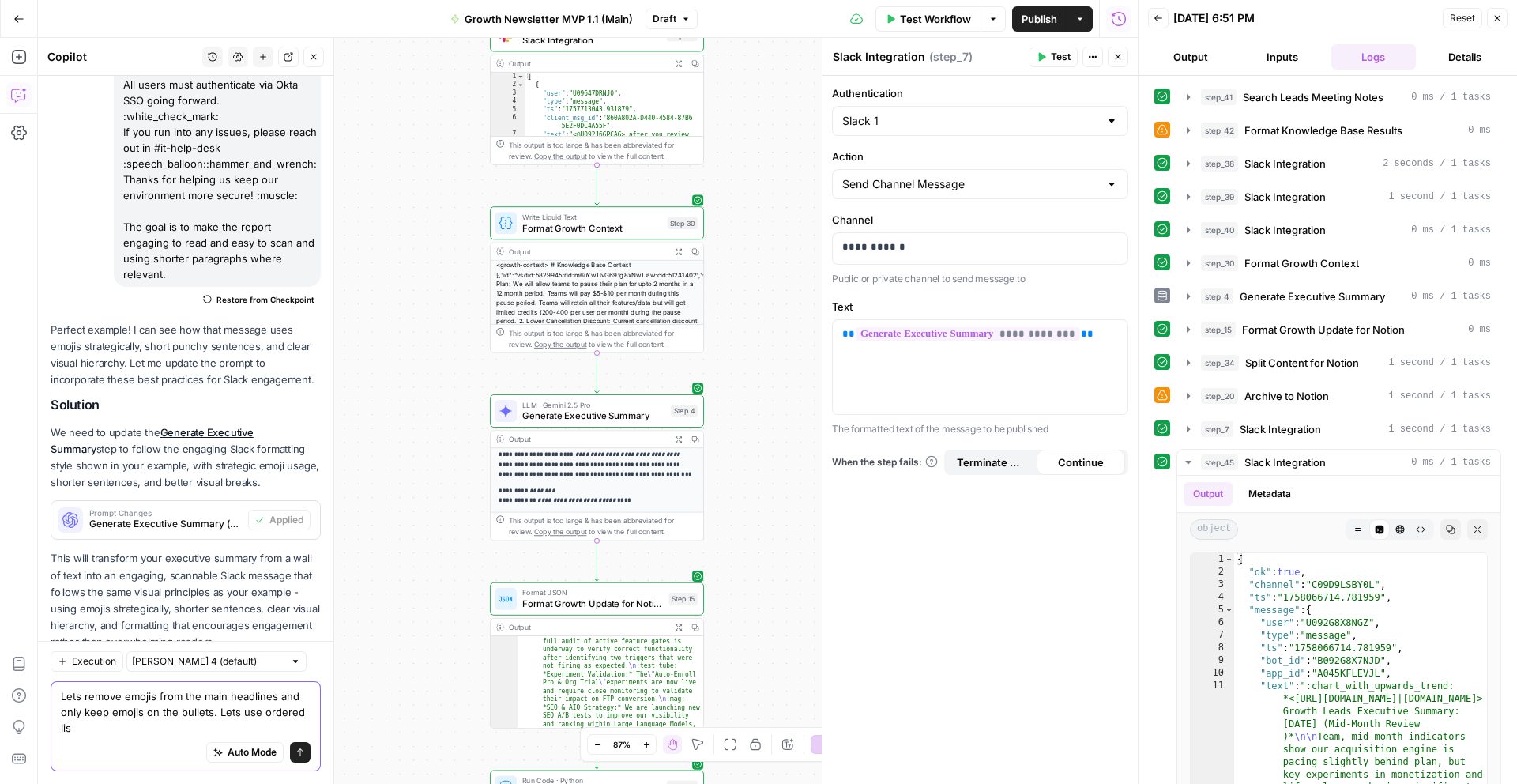
scroll to position [2657, 0]
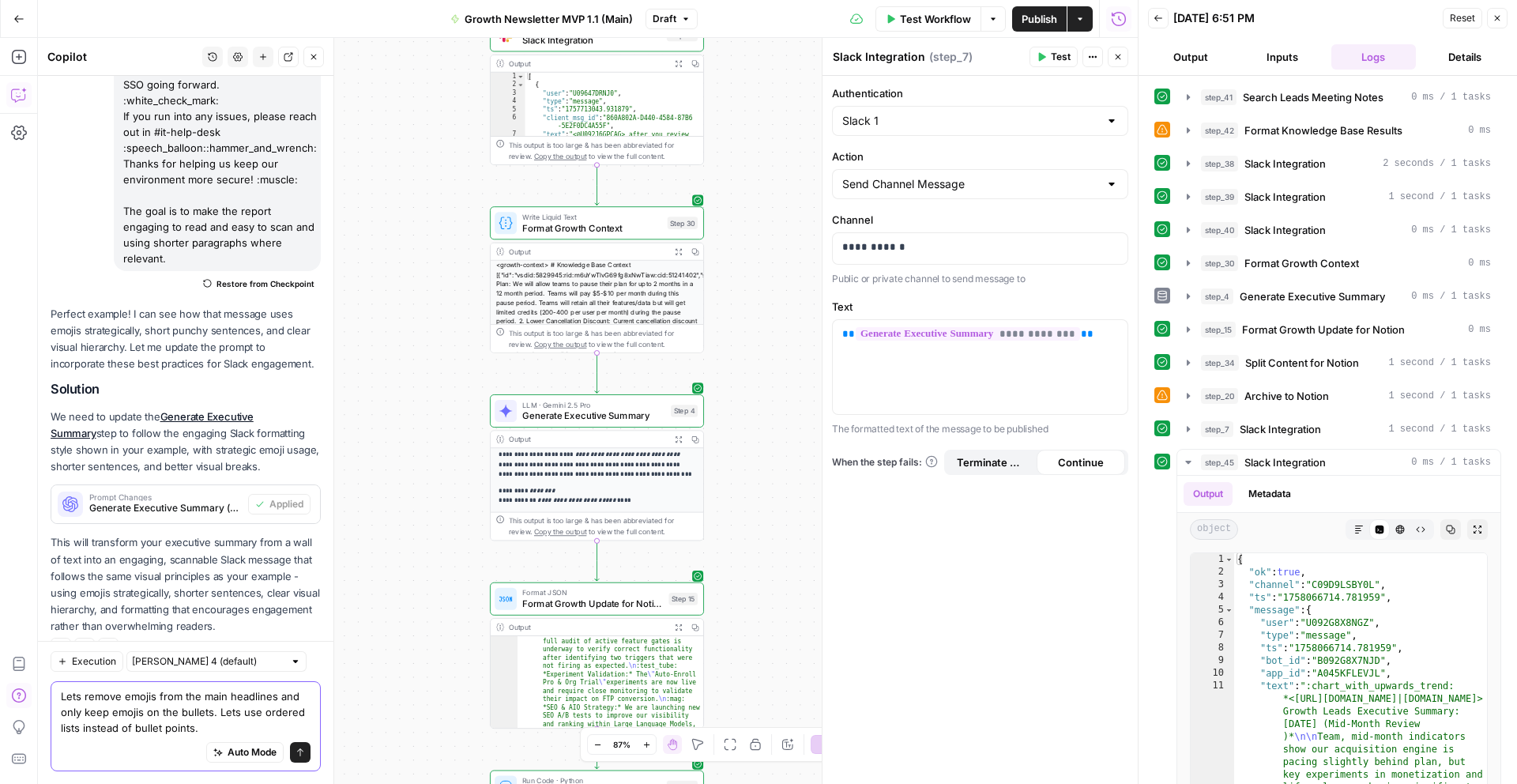
type textarea "Lets remove emojis from the main headlines and only keep emojis on the bullets.…"
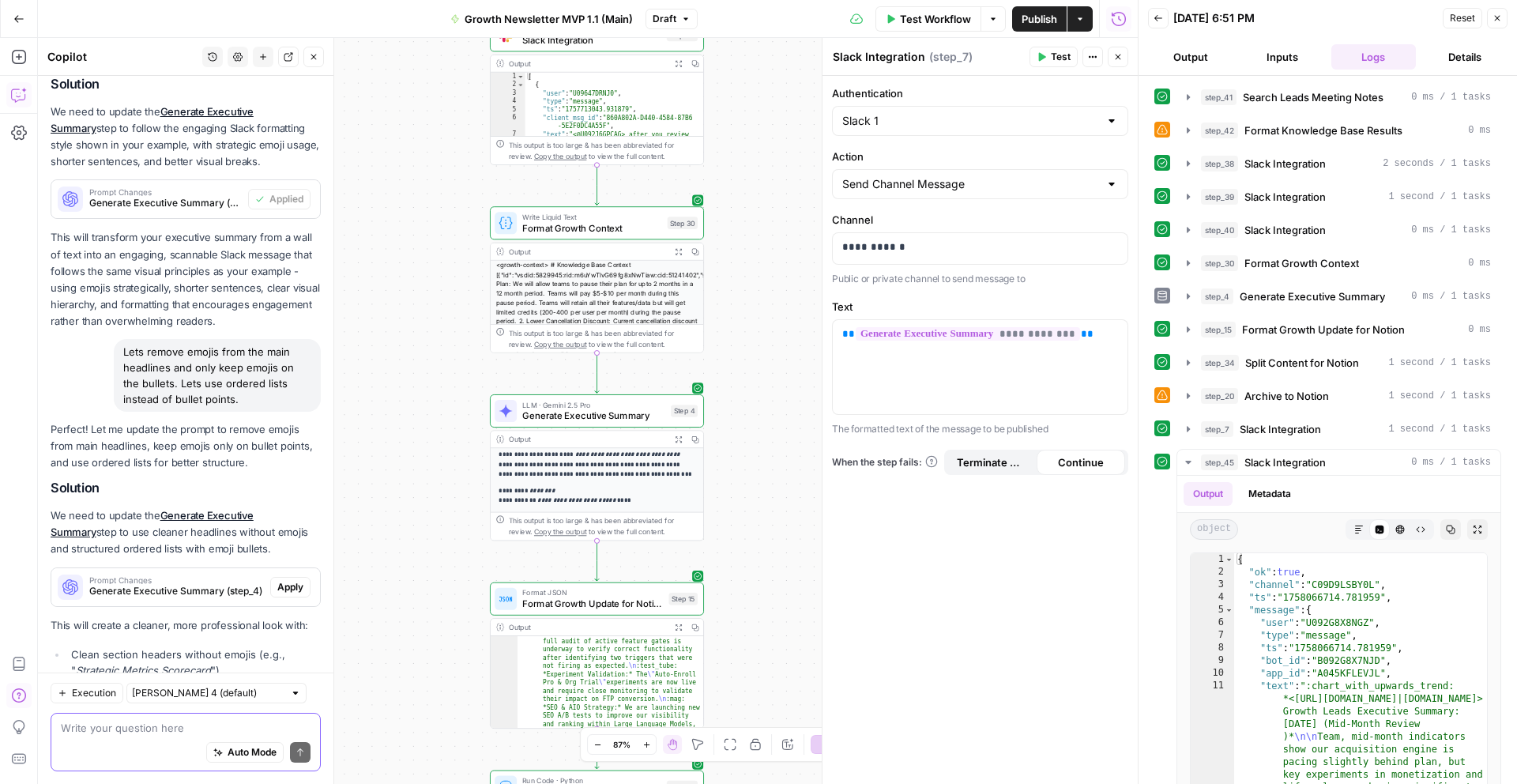
scroll to position [3089, 0]
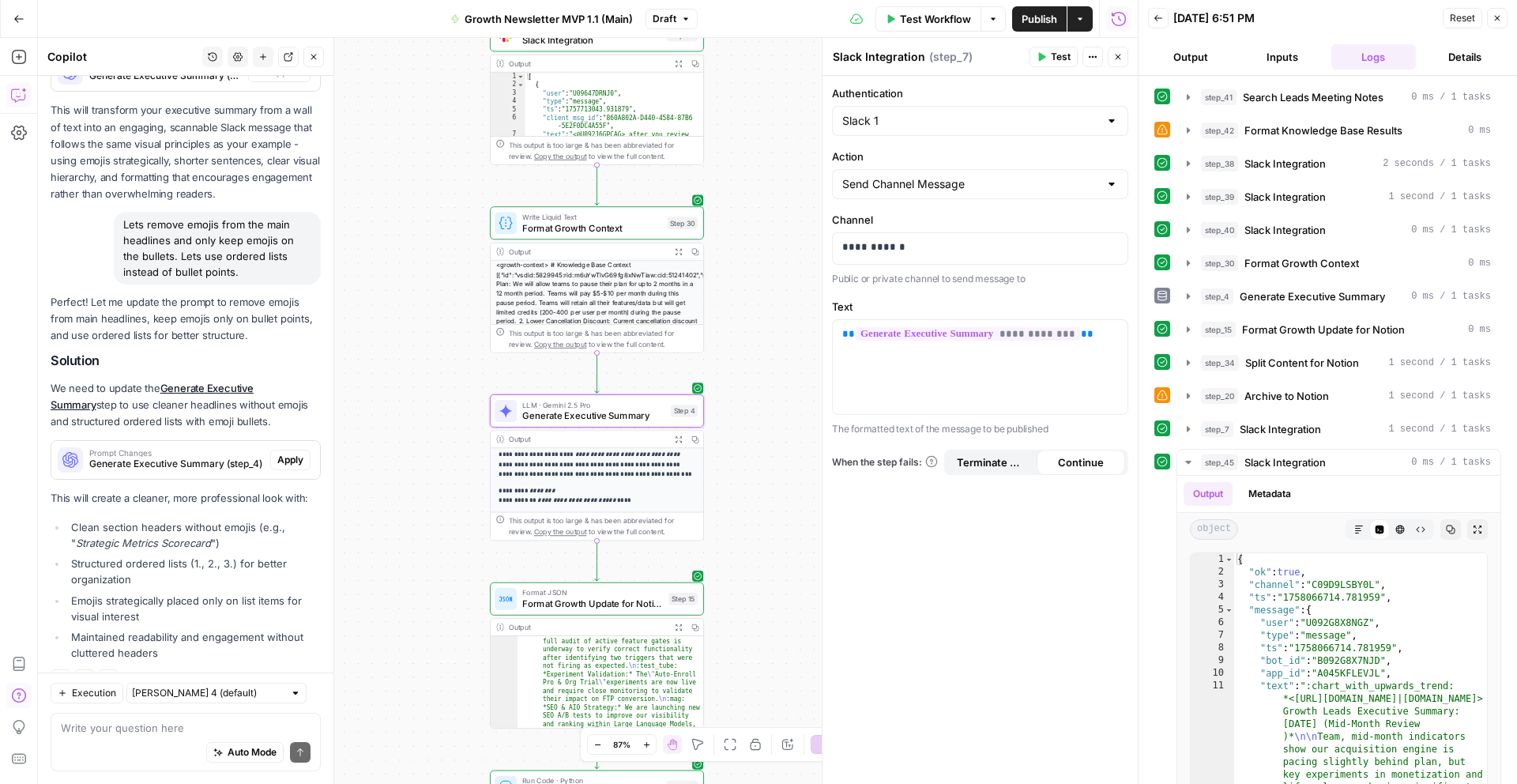
click at [292, 452] on span "Apply" at bounding box center [291, 459] width 26 height 14
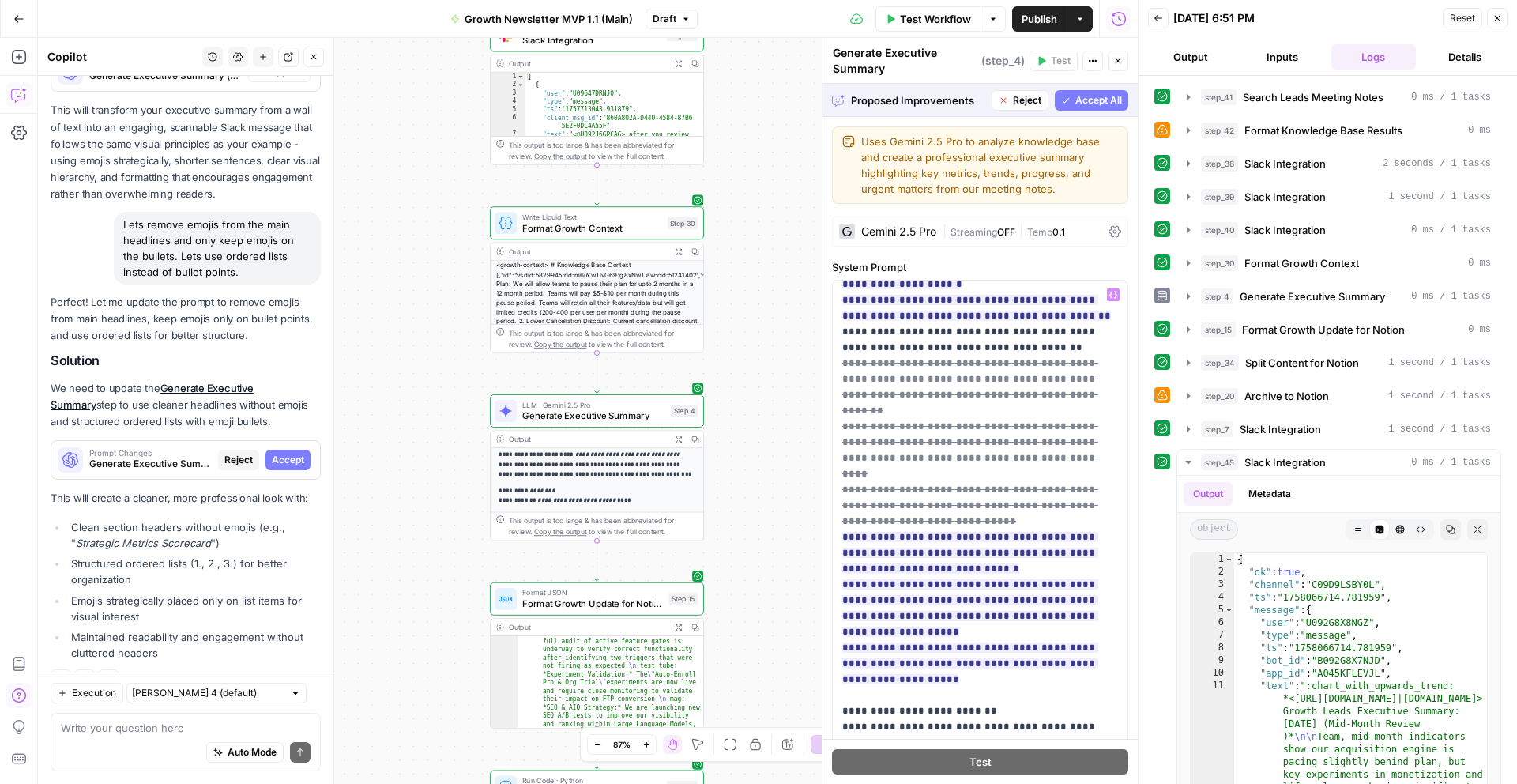
scroll to position [1713, 0]
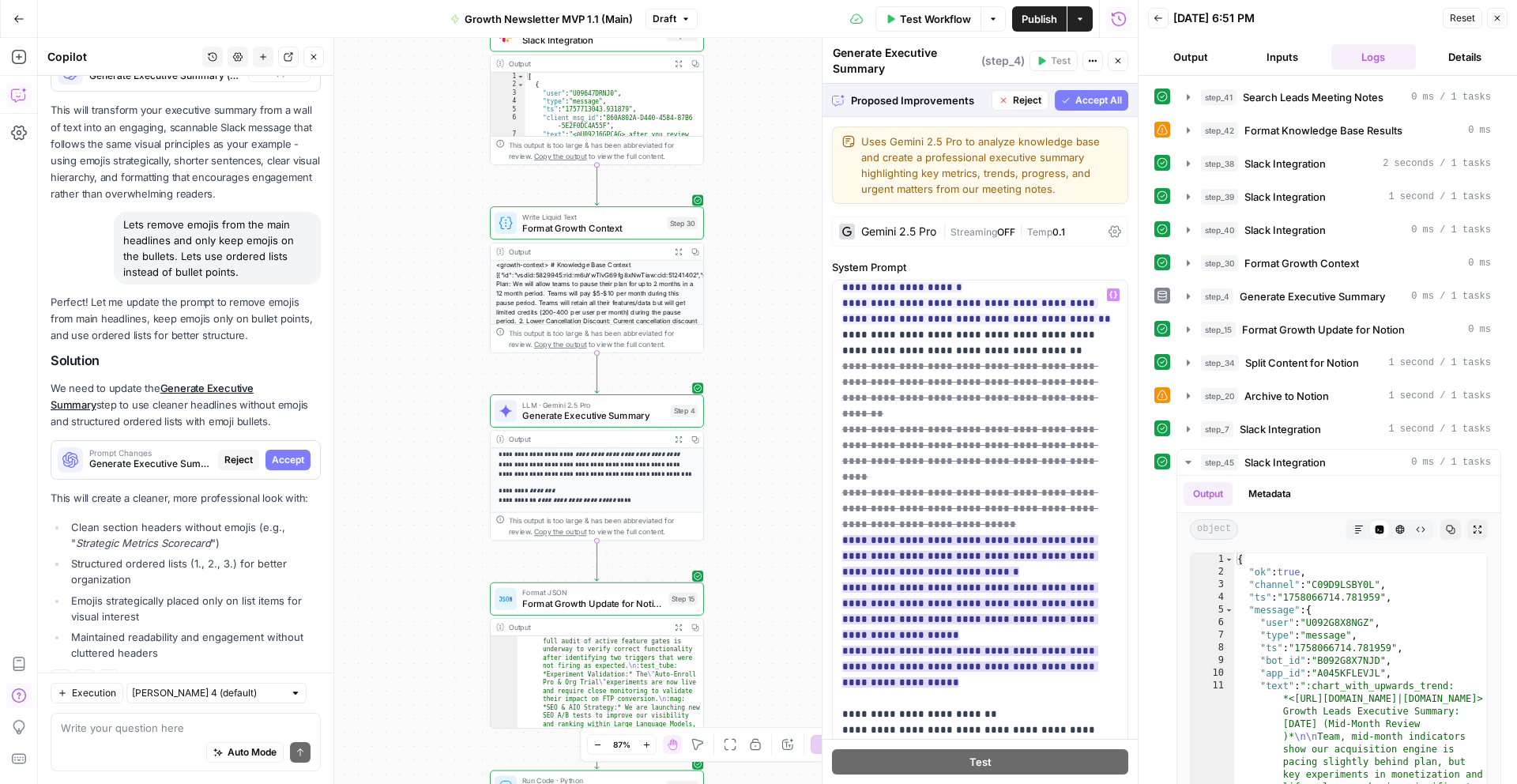
drag, startPoint x: 1098, startPoint y: 100, endPoint x: 1026, endPoint y: 382, distance: 291.0
click at [1026, 382] on div "**********" at bounding box center [980, 433] width 315 height 699
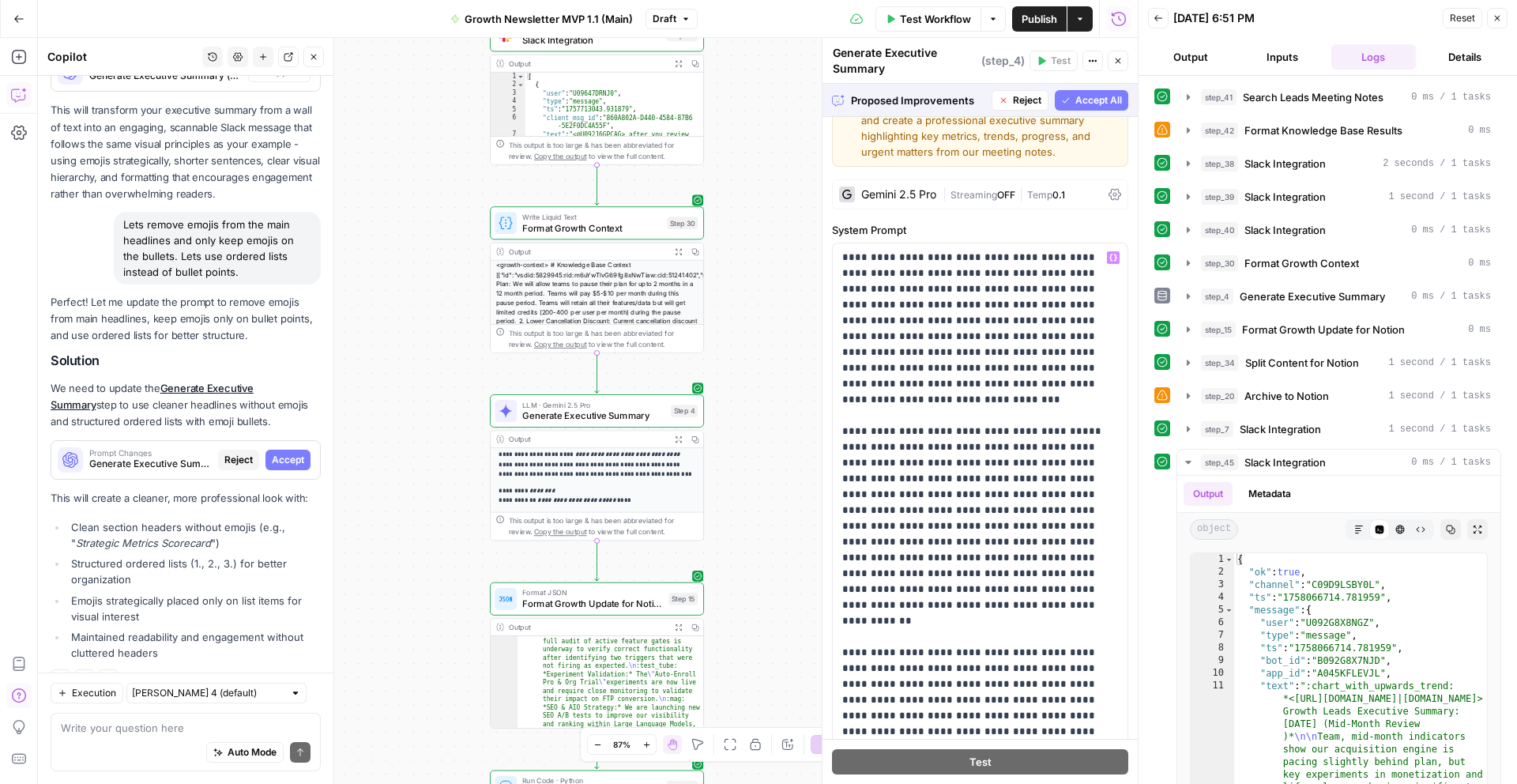
scroll to position [0, 0]
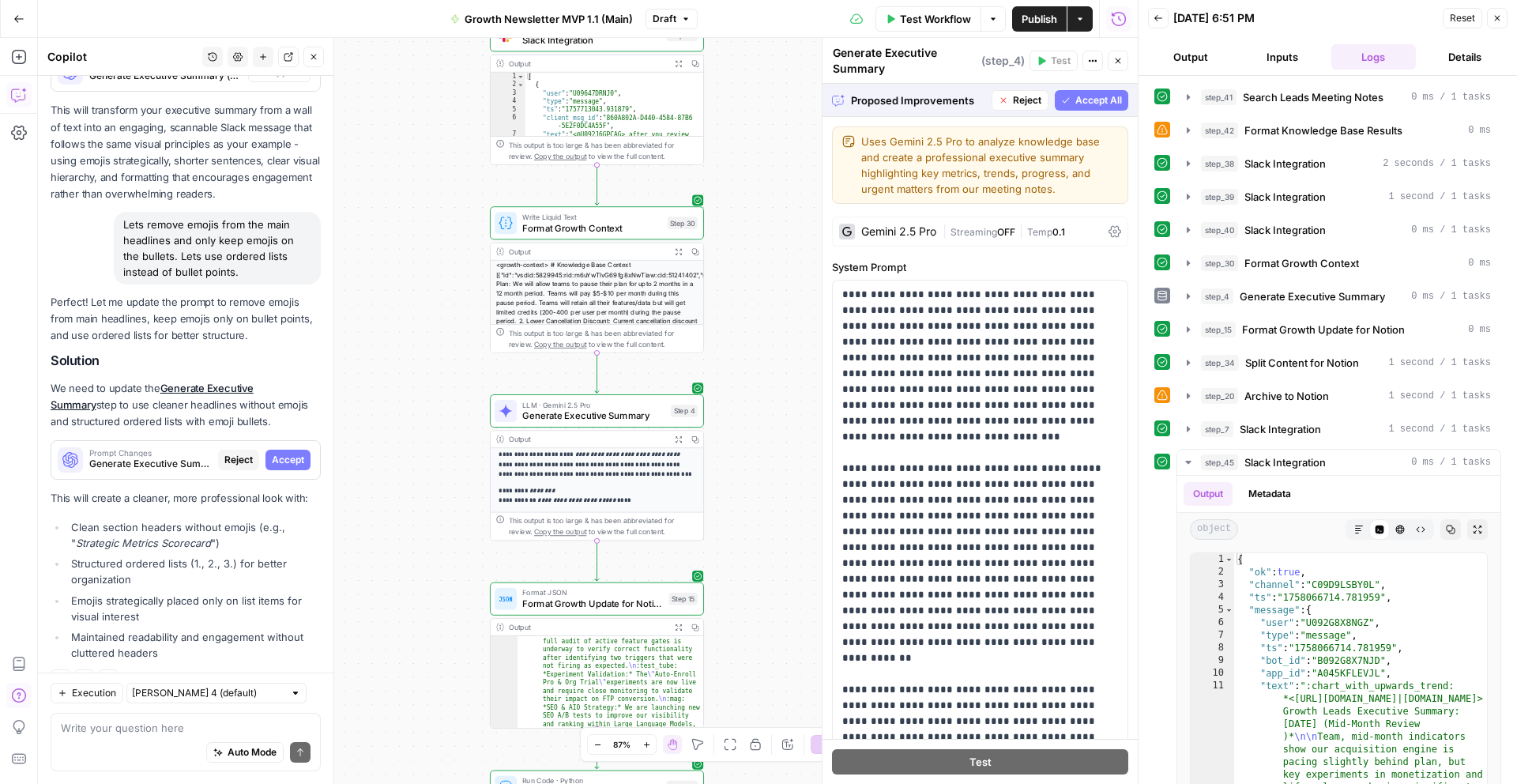
click at [1086, 102] on span "Accept All" at bounding box center [1099, 99] width 47 height 14
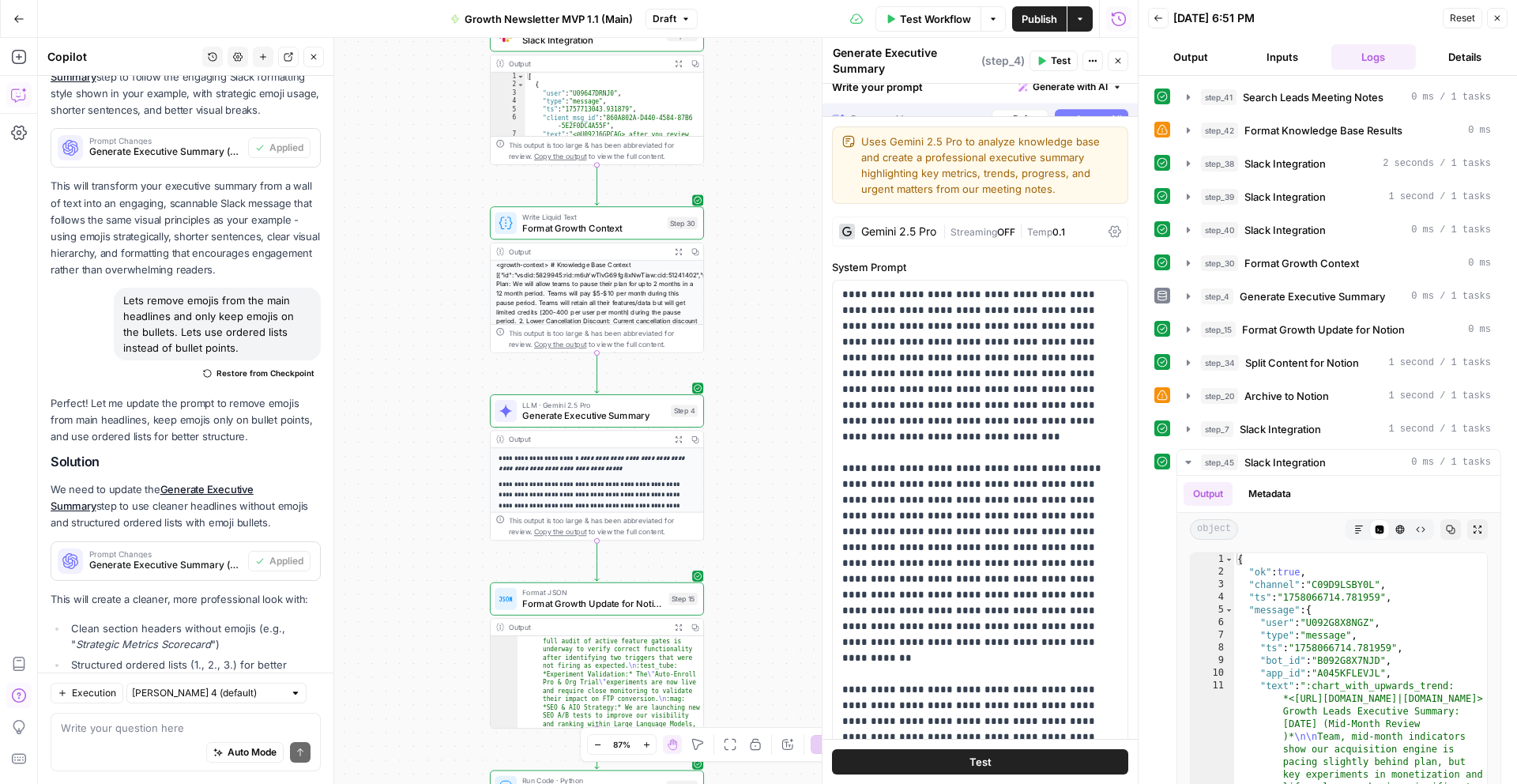
scroll to position [3115, 0]
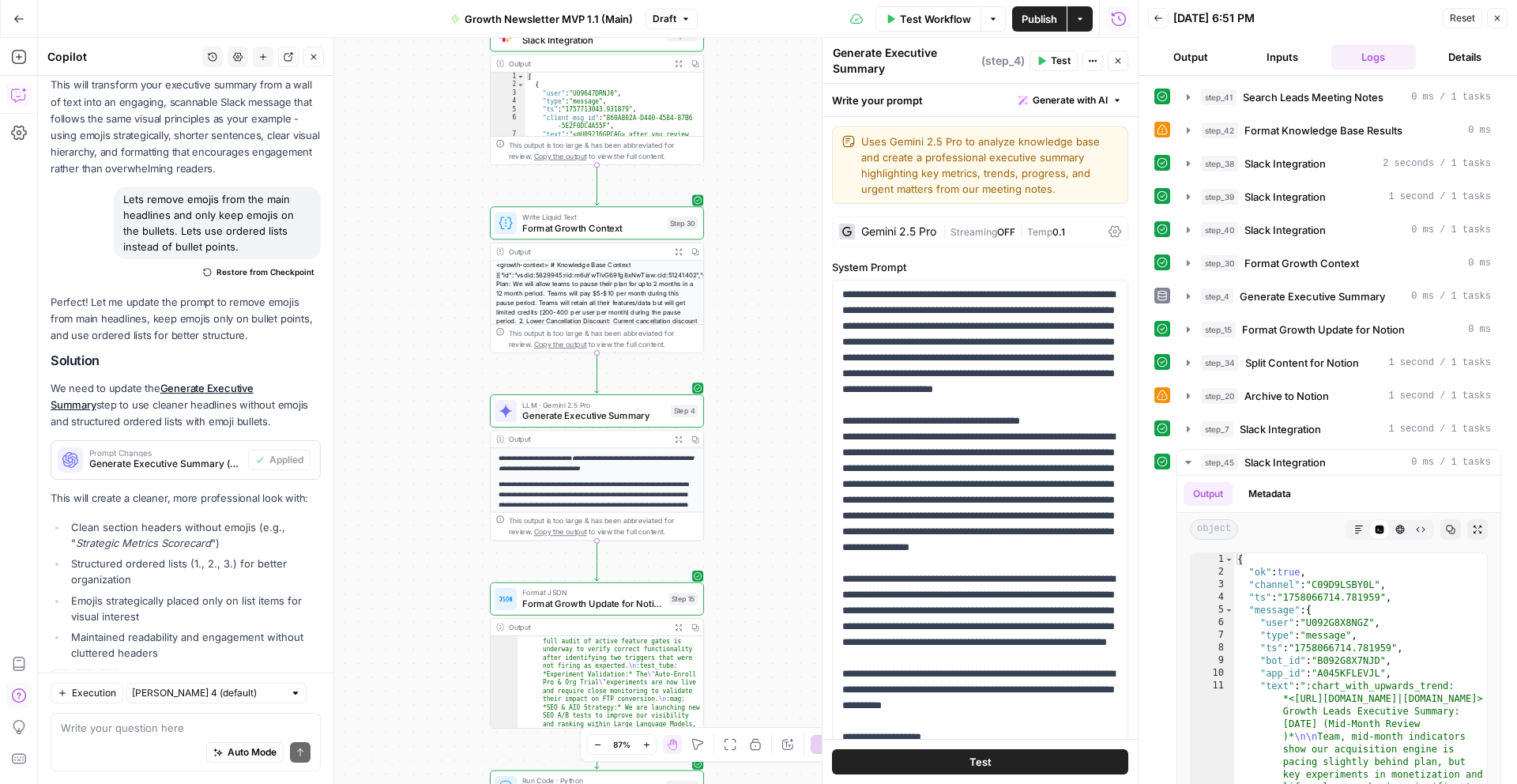
click at [953, 19] on span "Test Workflow" at bounding box center [935, 18] width 71 height 16
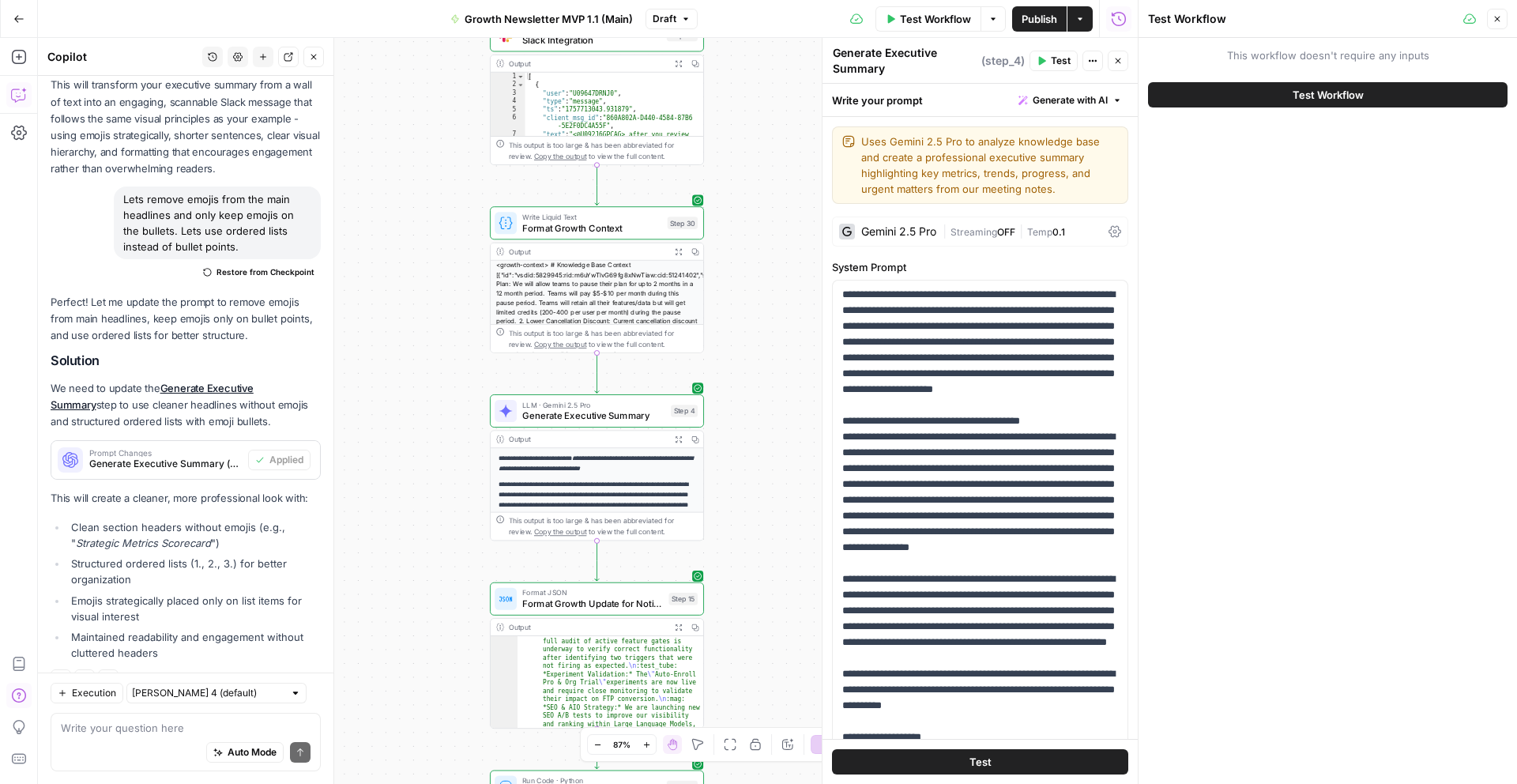
click at [1232, 97] on button "Test Workflow" at bounding box center [1328, 95] width 359 height 26
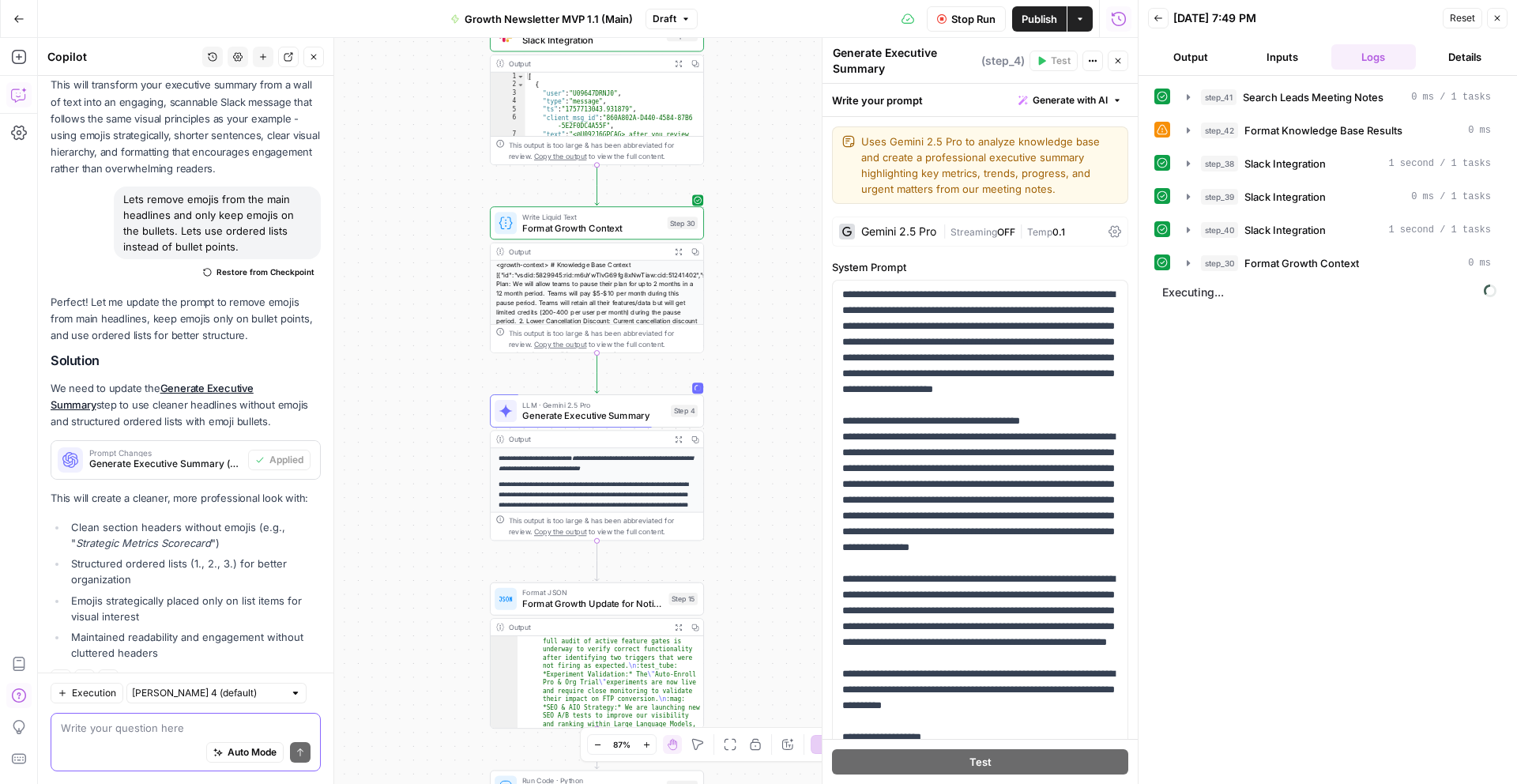
click at [166, 733] on textarea at bounding box center [186, 727] width 250 height 16
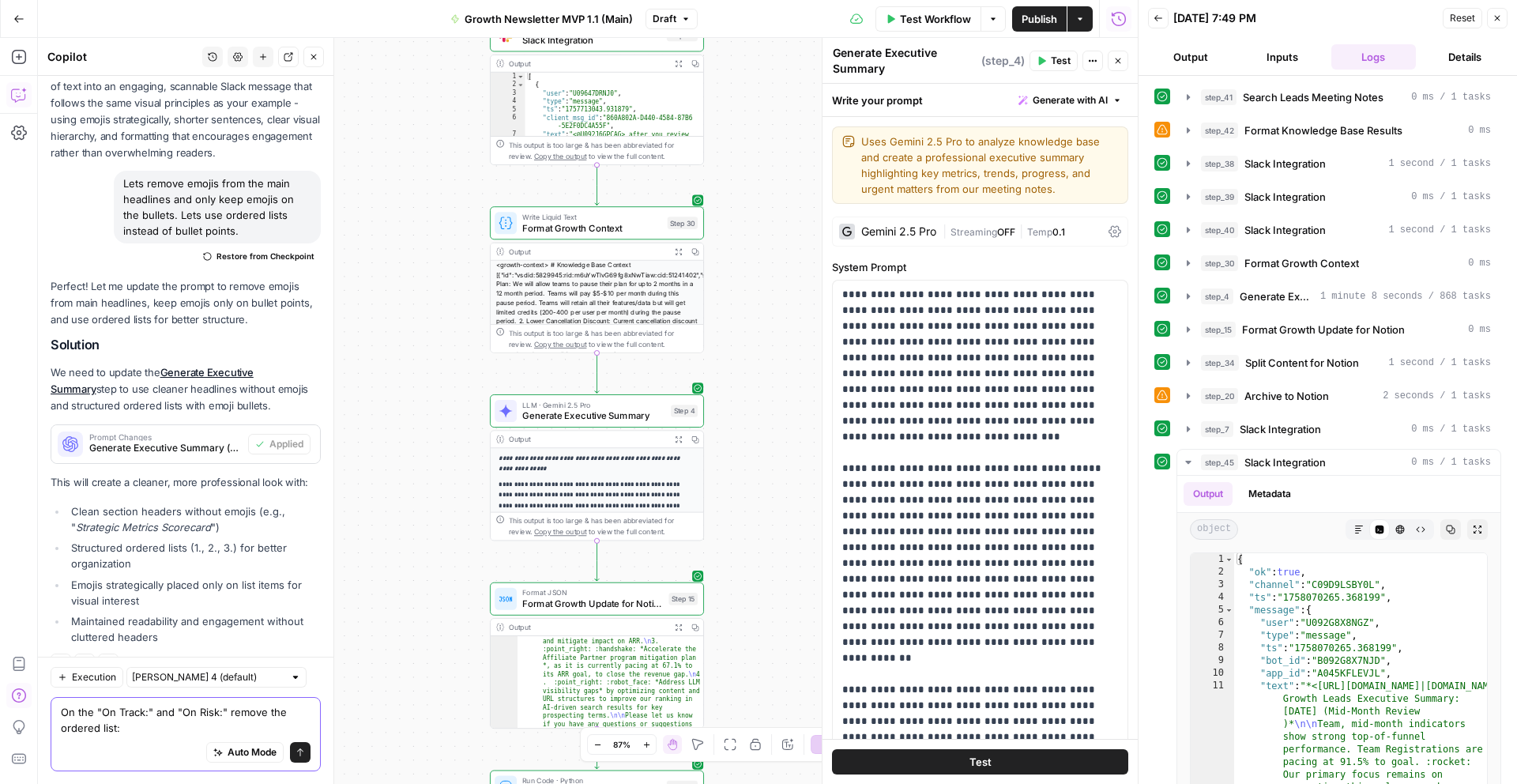
scroll to position [3146, 0]
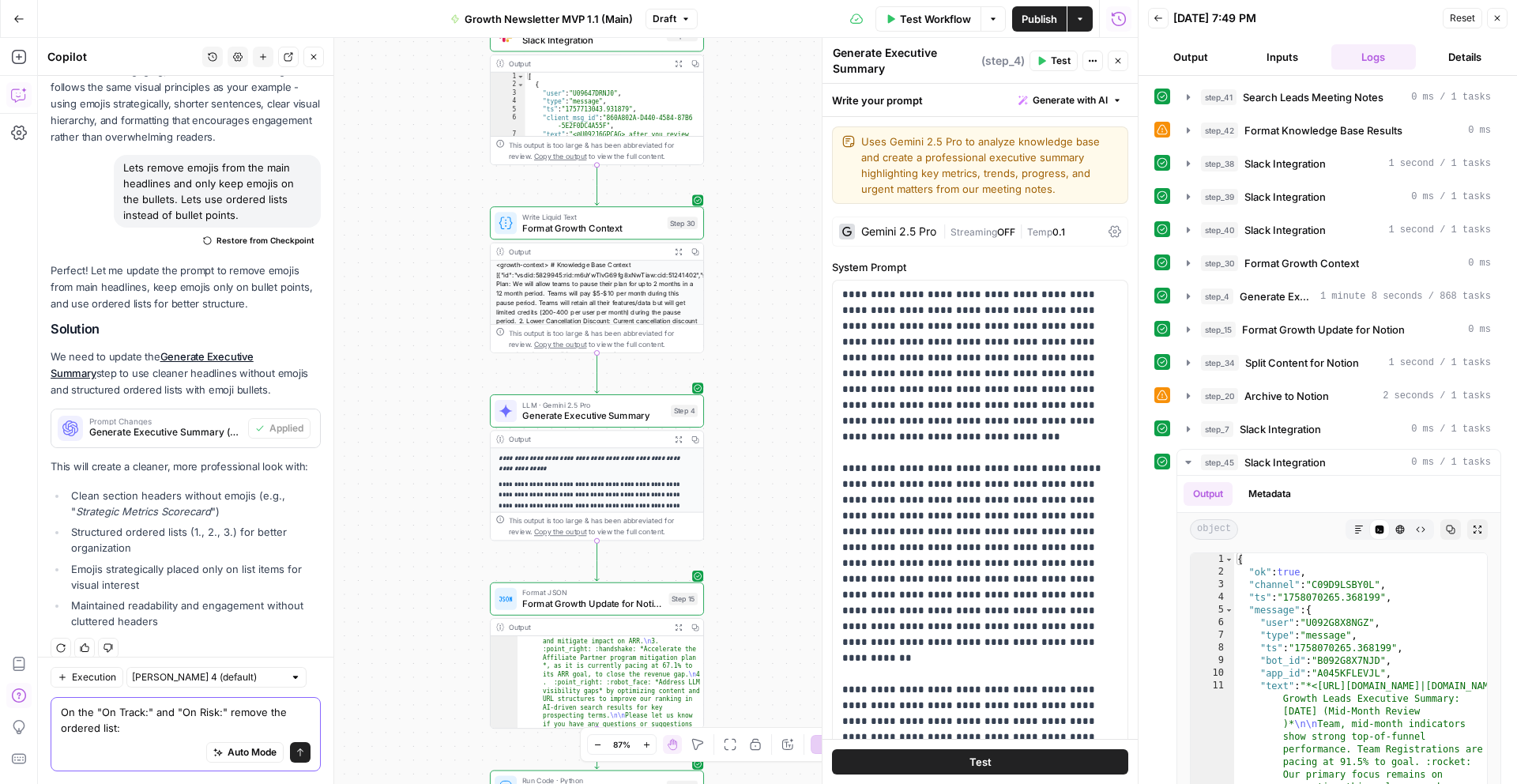
paste textarea "On Track: 1. :busts_in_silhouette: Total Team Registrations: 95,889 | 91.5% QTD…"
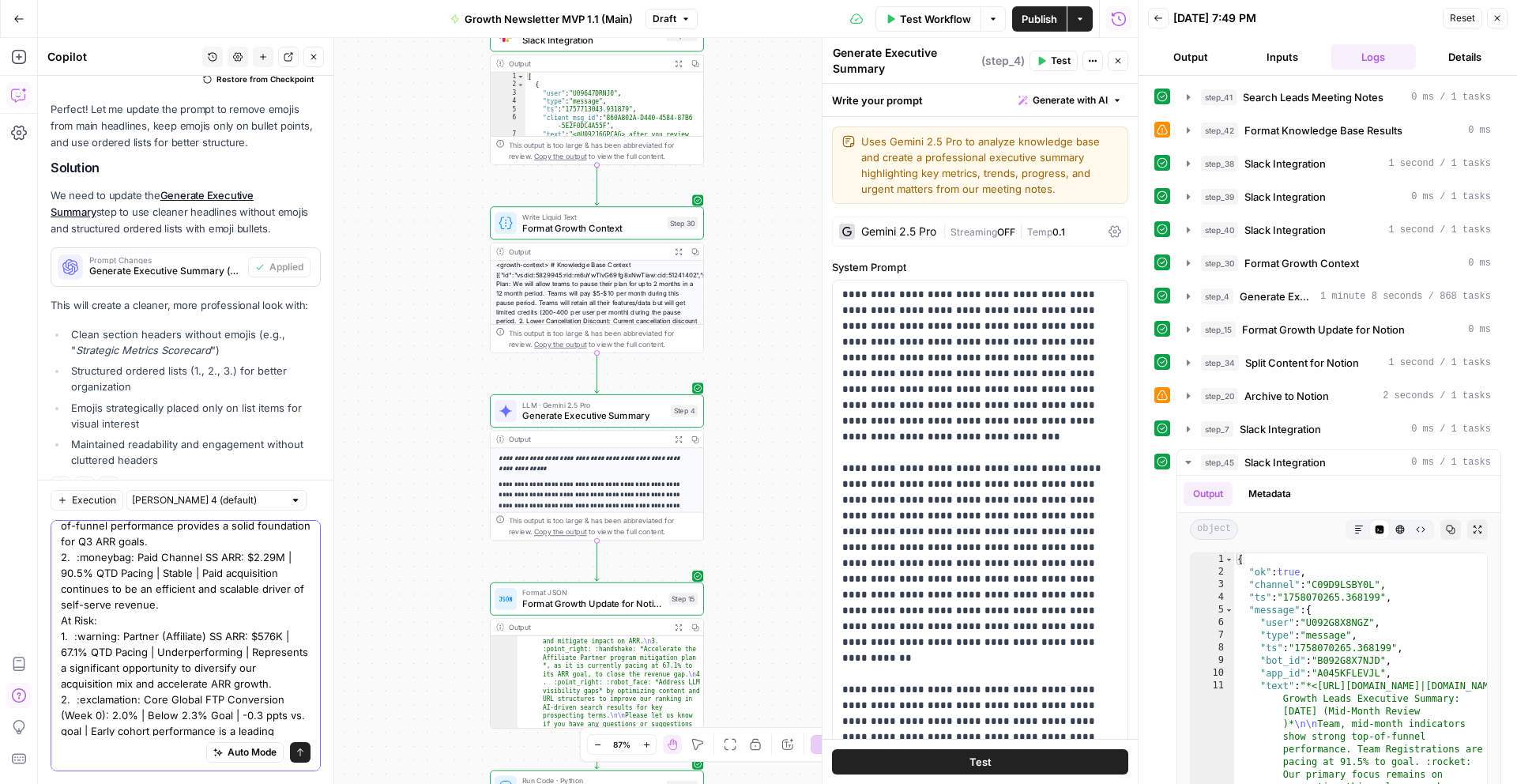
drag, startPoint x: 137, startPoint y: 553, endPoint x: 108, endPoint y: 553, distance: 29.0
click at [108, 553] on textarea "On the "On Track:" and "On Risk:" remove the ordered list: On Track: 1. :busts_…" at bounding box center [186, 597] width 250 height 347
click at [129, 565] on textarea "On the "On Track:" and "On Risk:" remove the ordered list: On Track: 1. :busts_…" at bounding box center [186, 597] width 250 height 347
drag, startPoint x: 138, startPoint y: 557, endPoint x: 76, endPoint y: 560, distance: 62.1
click at [76, 560] on textarea "On the "On Track:" and "On Risk:" remove the ordered list: On Track: 1. :busts_…" at bounding box center [186, 597] width 250 height 347
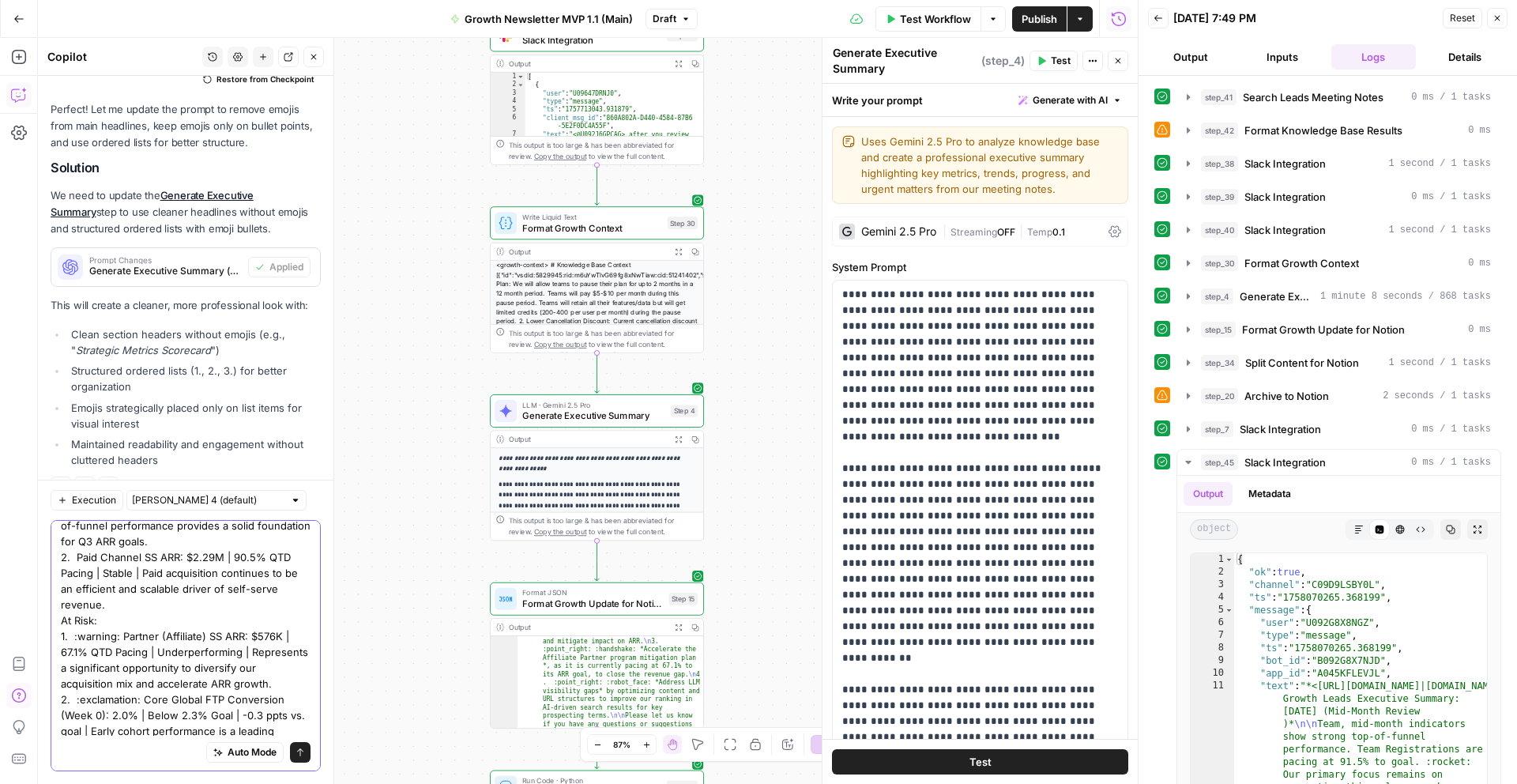
click at [177, 554] on textarea "On the "On Track:" and "On Risk:" remove the ordered list: On Track: 1. :busts_…" at bounding box center [186, 597] width 250 height 347
paste textarea "moneybag: :"
click at [122, 632] on textarea "On the "On Track:" and "On Risk:" remove the ordered list: On Track: 1. :busts_…" at bounding box center [186, 597] width 250 height 347
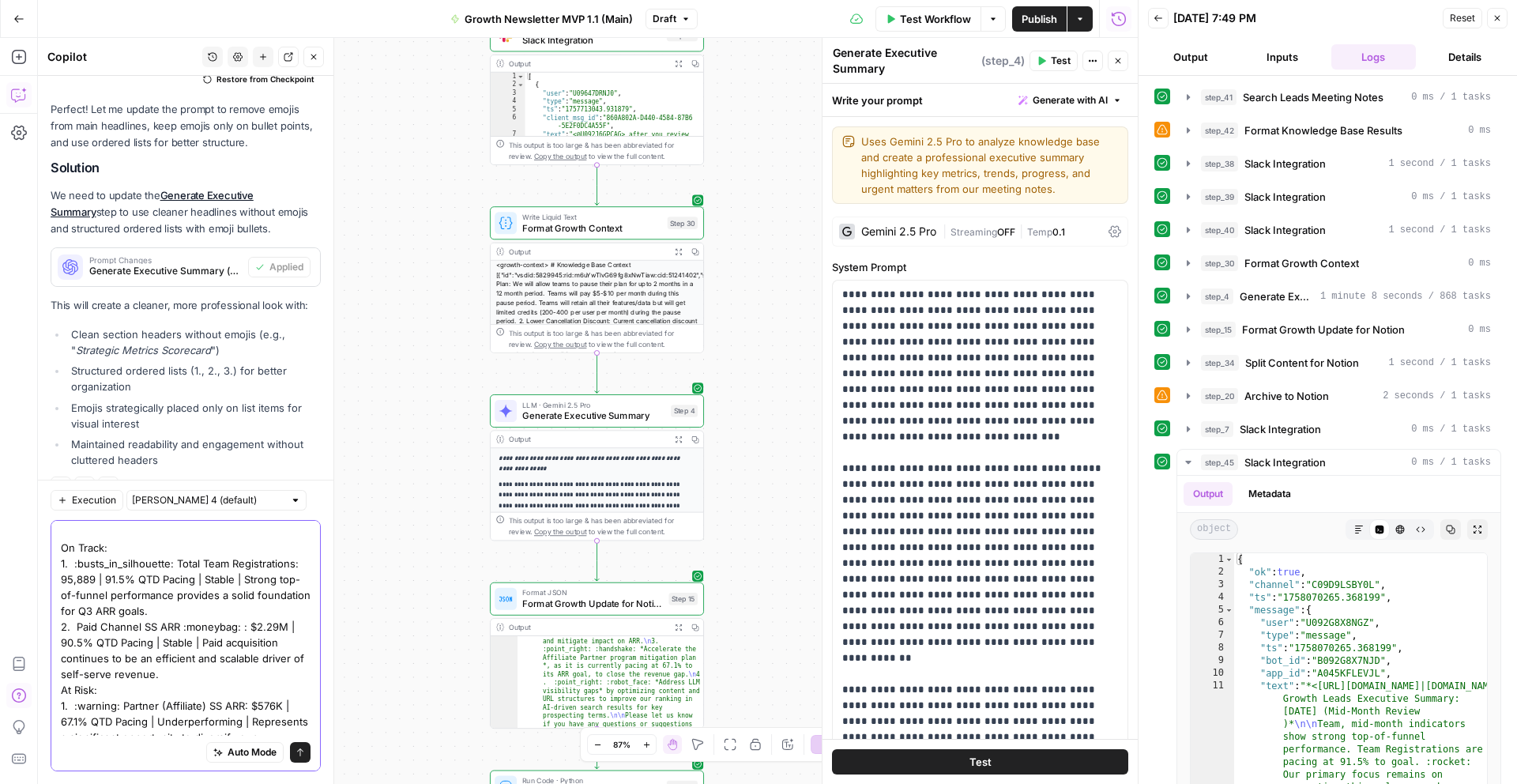
scroll to position [31, 0]
drag, startPoint x: 176, startPoint y: 563, endPoint x: 74, endPoint y: 564, distance: 102.0
click at [74, 564] on textarea "On the "On Track:" and "On Risk:" remove the ordered list: On Track: 1. :busts_…" at bounding box center [186, 669] width 250 height 347
click at [300, 565] on textarea "On the "On Track:" and "On Risk:" remove the ordered list: On Track: 1. :busts_…" at bounding box center [186, 669] width 250 height 347
click at [291, 569] on textarea "On the "On Track:" and "On Risk:" remove the ordered list: On Track: 1. :busts_…" at bounding box center [186, 669] width 250 height 347
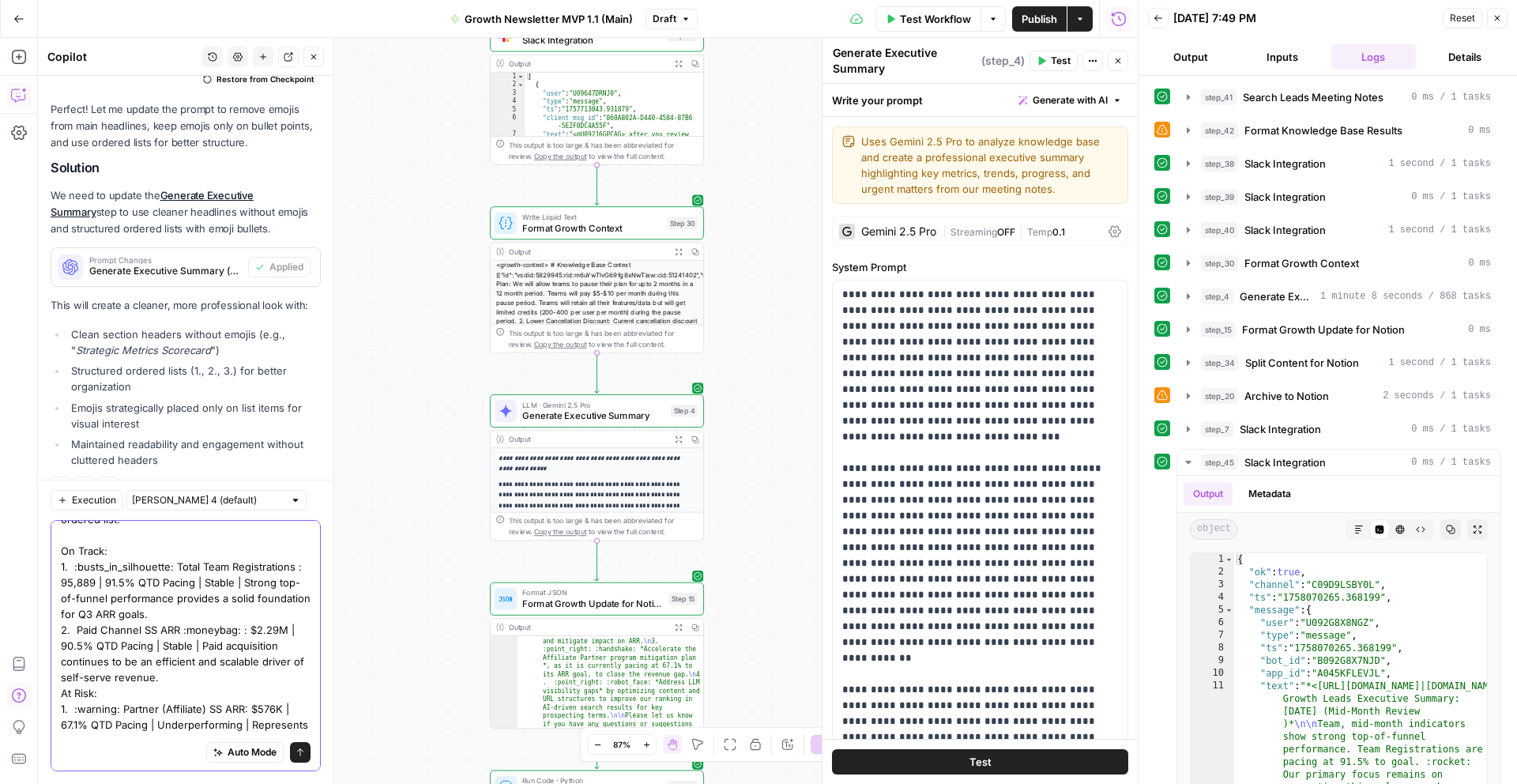
paste textarea "busts_in_silhouette: :"
drag, startPoint x: 177, startPoint y: 565, endPoint x: 73, endPoint y: 565, distance: 104.0
click at [73, 565] on textarea "On the "On Track:" and "On Risk:" remove the ordered list: On Track: 1. :busts_…" at bounding box center [186, 669] width 250 height 347
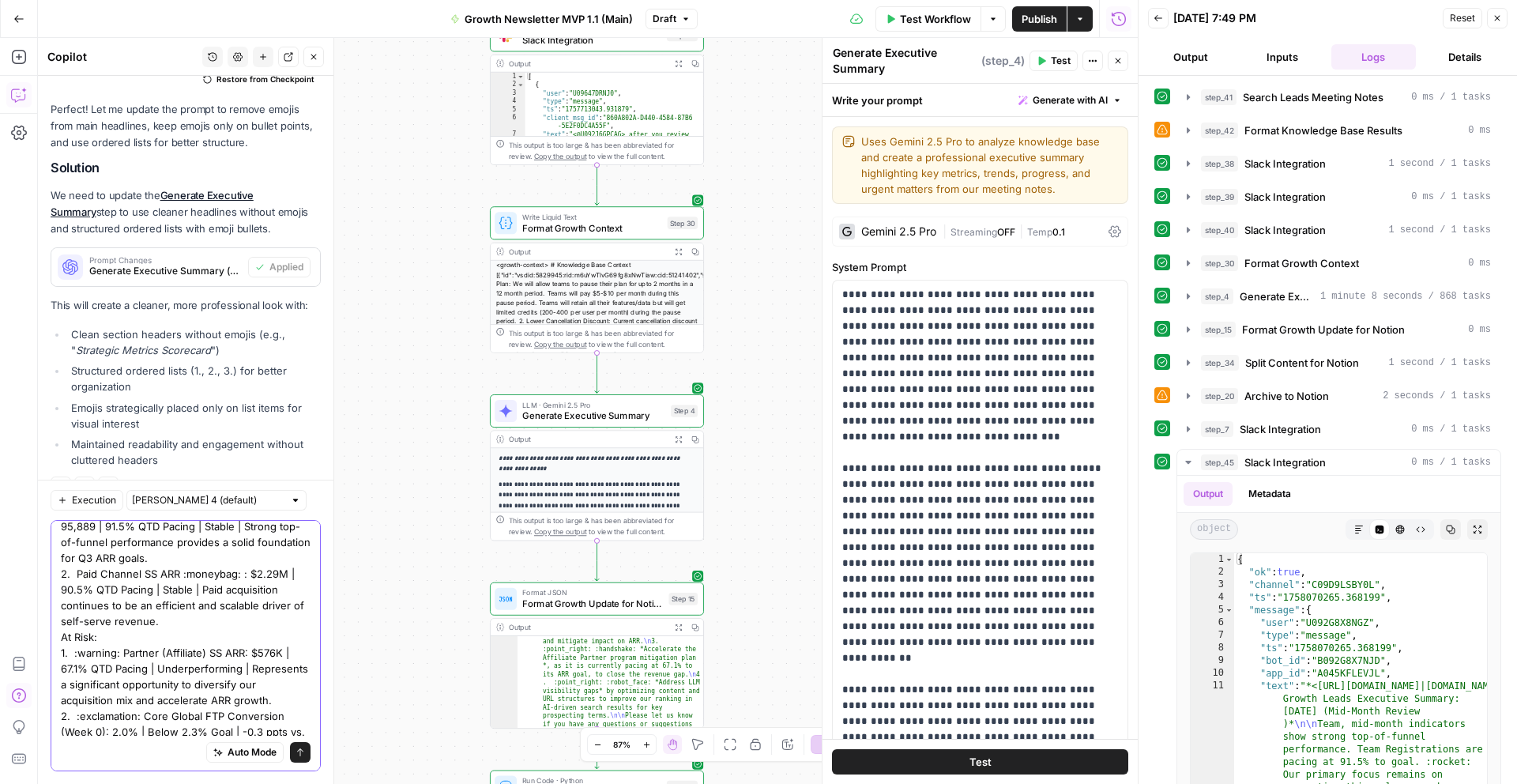
scroll to position [99, 0]
drag, startPoint x: 123, startPoint y: 640, endPoint x: 74, endPoint y: 640, distance: 49.0
click at [74, 640] on textarea "On the "On Track:" and "On Risk:" remove the ordered list: On Track: 1. Total T…" at bounding box center [186, 601] width 250 height 347
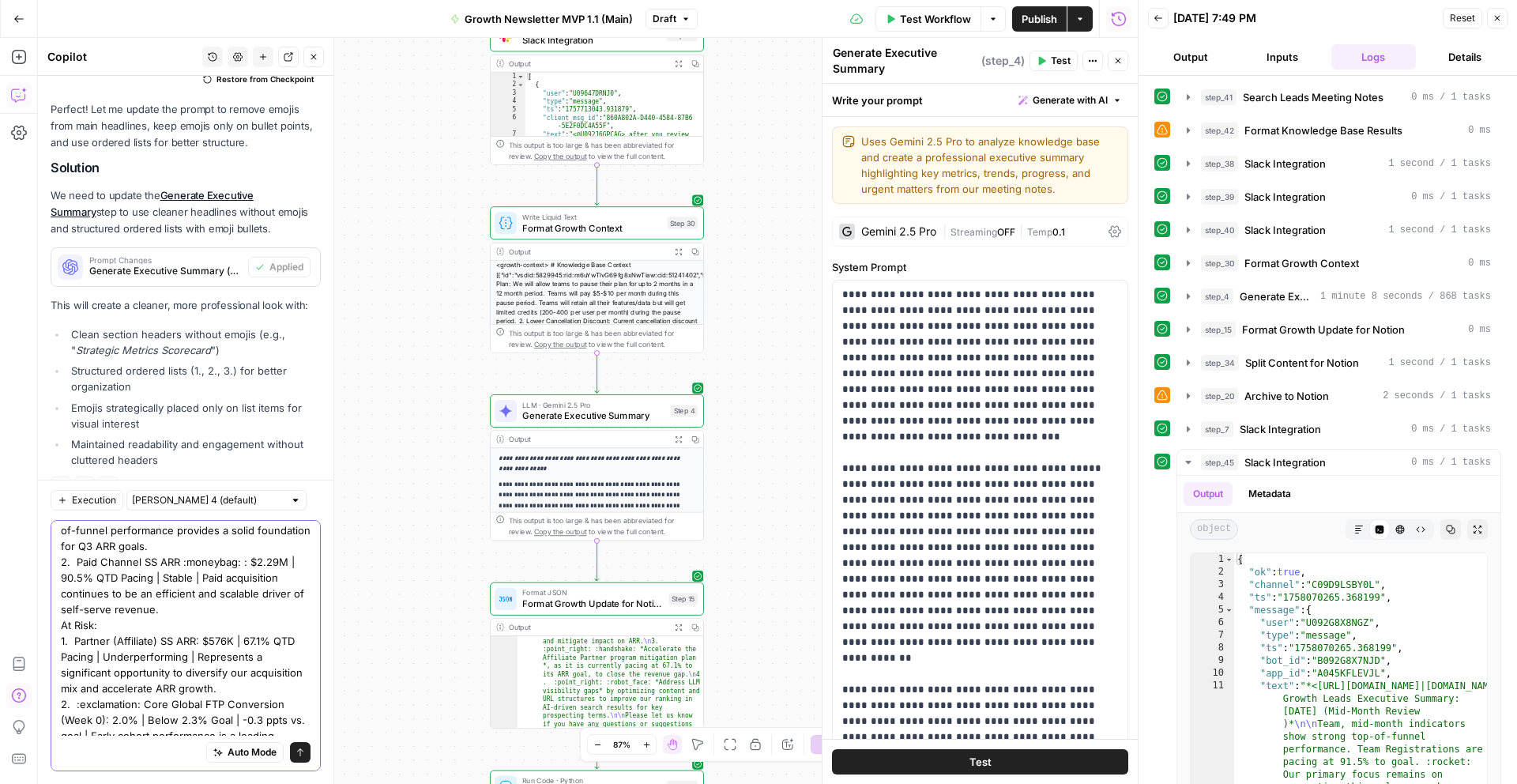
click at [196, 639] on textarea "On the "On Track:" and "On Risk:" remove the ordered list: On Track: 1. Total T…" at bounding box center [186, 601] width 250 height 347
paste textarea "warning: :"
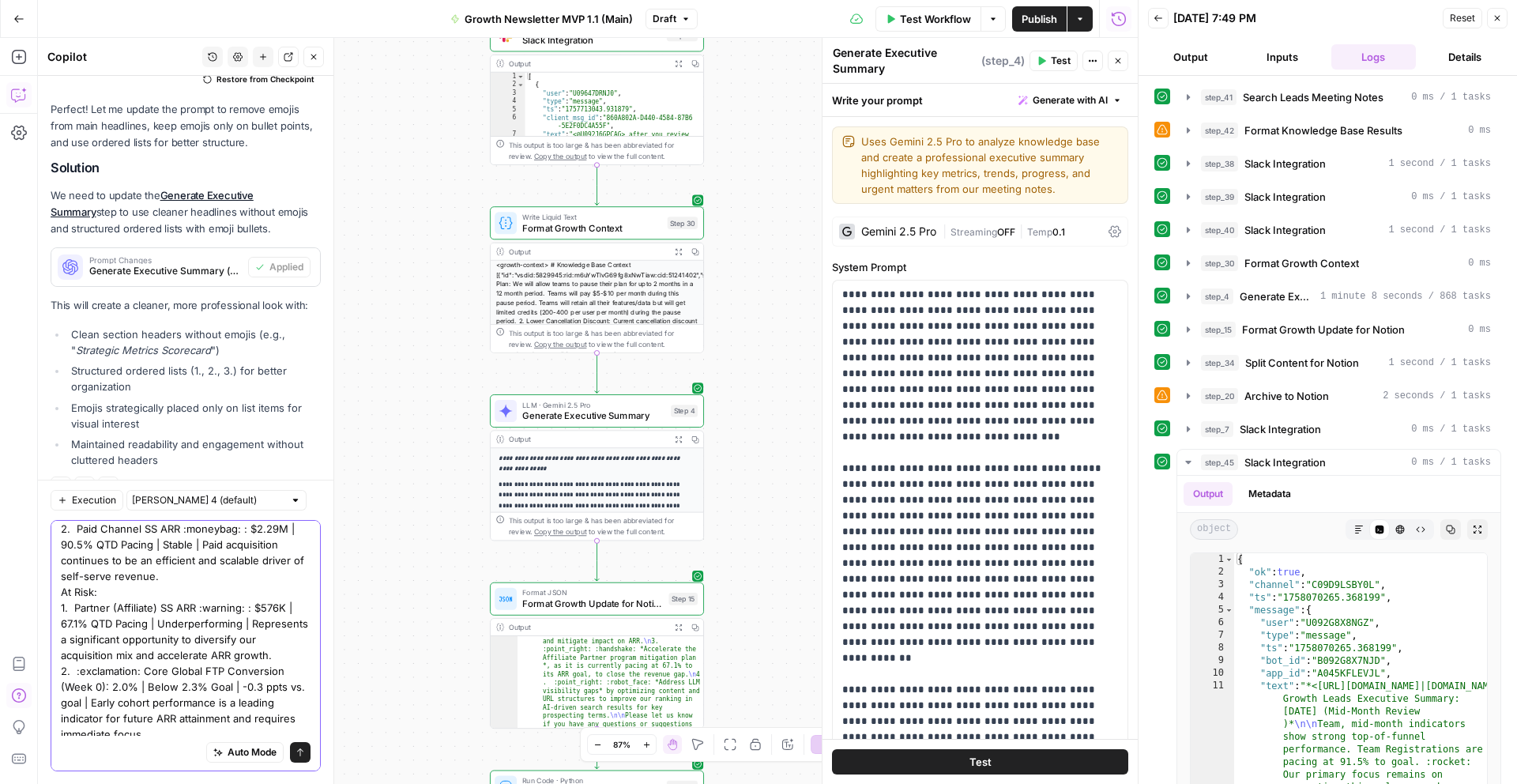
scroll to position [139, 0]
drag, startPoint x: 143, startPoint y: 663, endPoint x: 76, endPoint y: 664, distance: 67.0
click at [76, 664] on textarea "On the "On Track:" and "On Risk:" remove the ordered list: On Track: 1. Total T…" at bounding box center [186, 562] width 250 height 347
click at [104, 676] on textarea "On the "On Track:" and "On Risk:" remove the ordered list: On Track: 1. Total T…" at bounding box center [186, 562] width 250 height 347
paste textarea "exclamation: :"
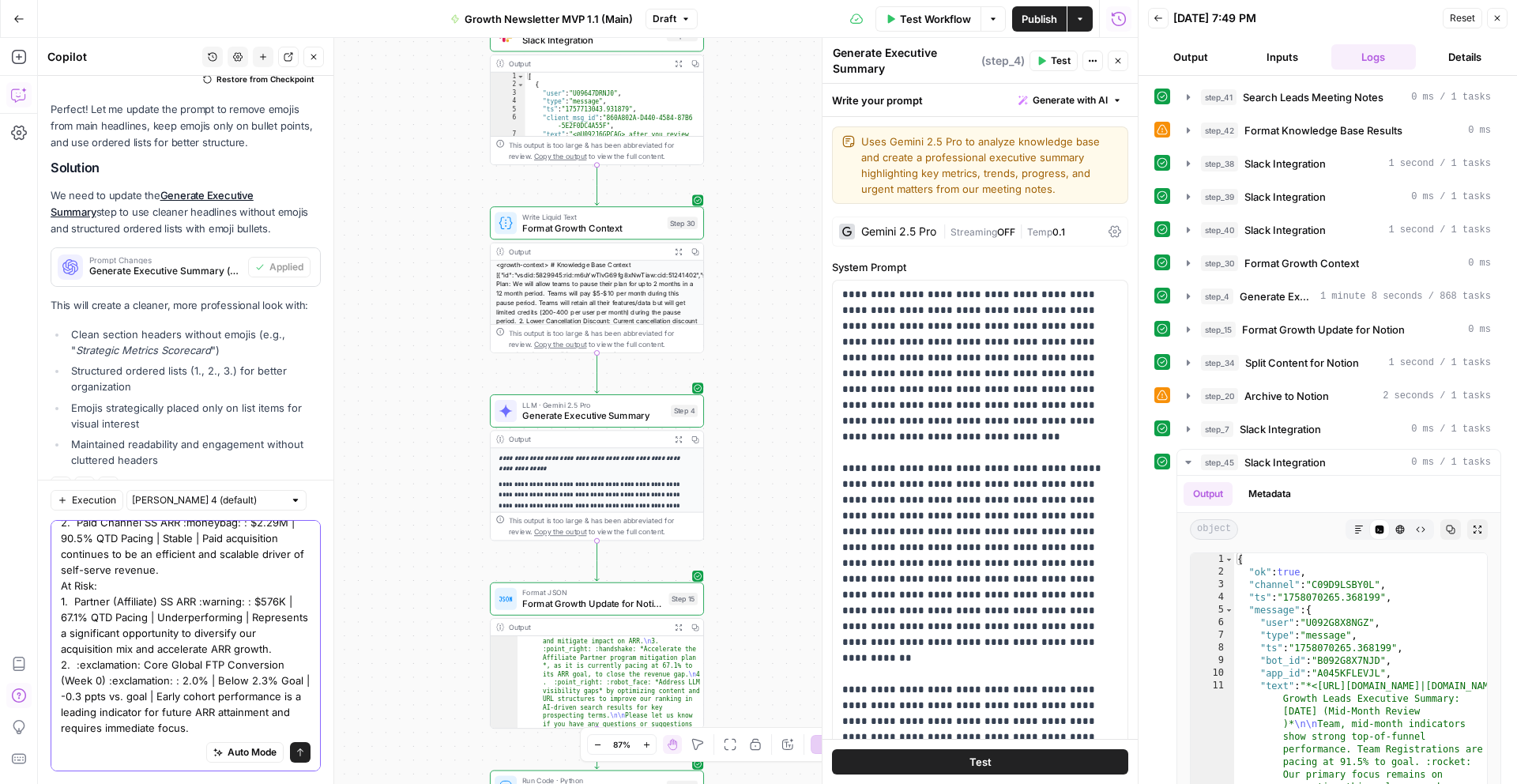
drag, startPoint x: 144, startPoint y: 663, endPoint x: 74, endPoint y: 663, distance: 70.0
click at [74, 663] on textarea "On the "On Track:" and "On Risk:" remove the ordered list: On Track: 1. Total T…" at bounding box center [186, 562] width 250 height 347
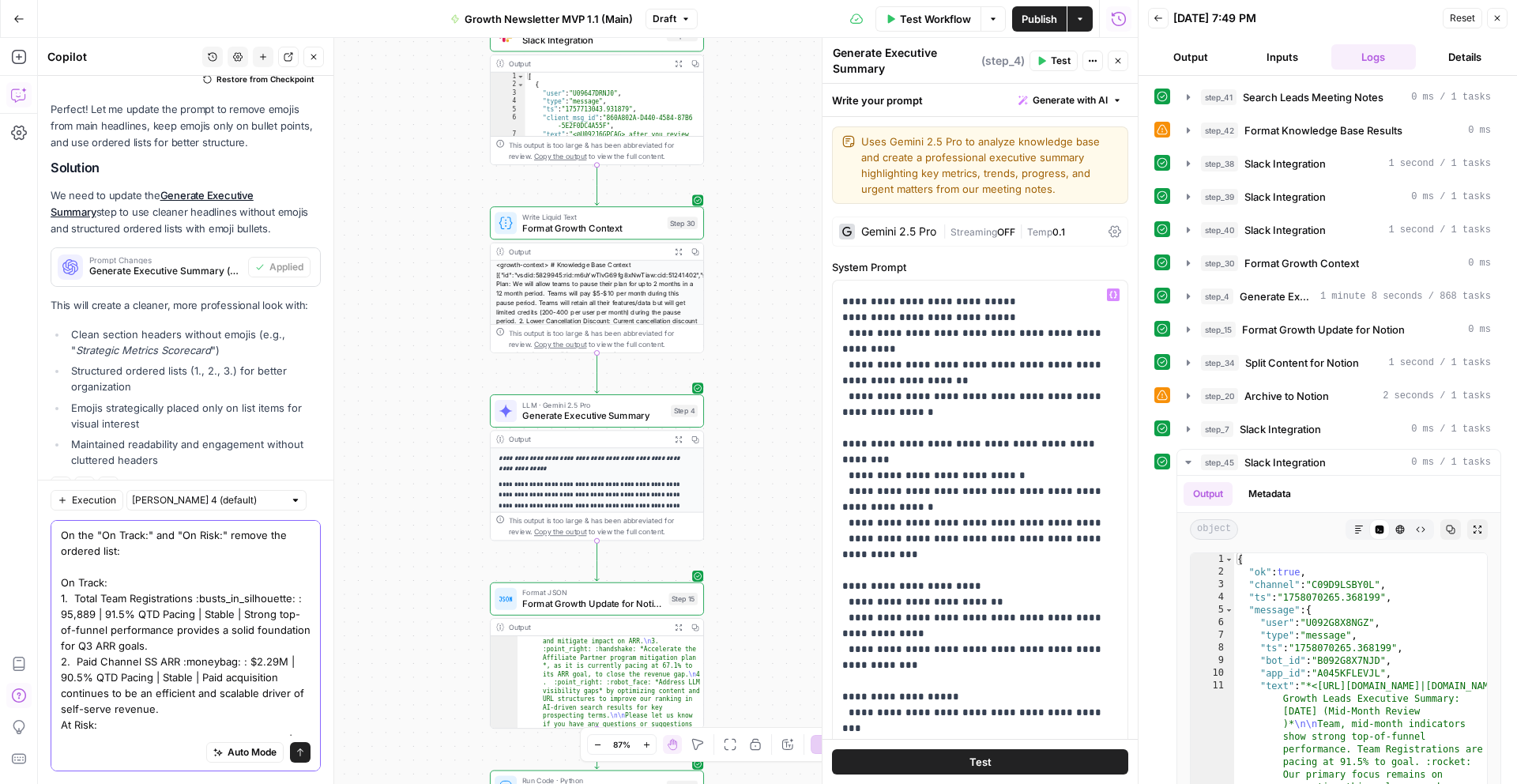
scroll to position [5825, 0]
click at [1220, 51] on button "Output" at bounding box center [1191, 57] width 86 height 26
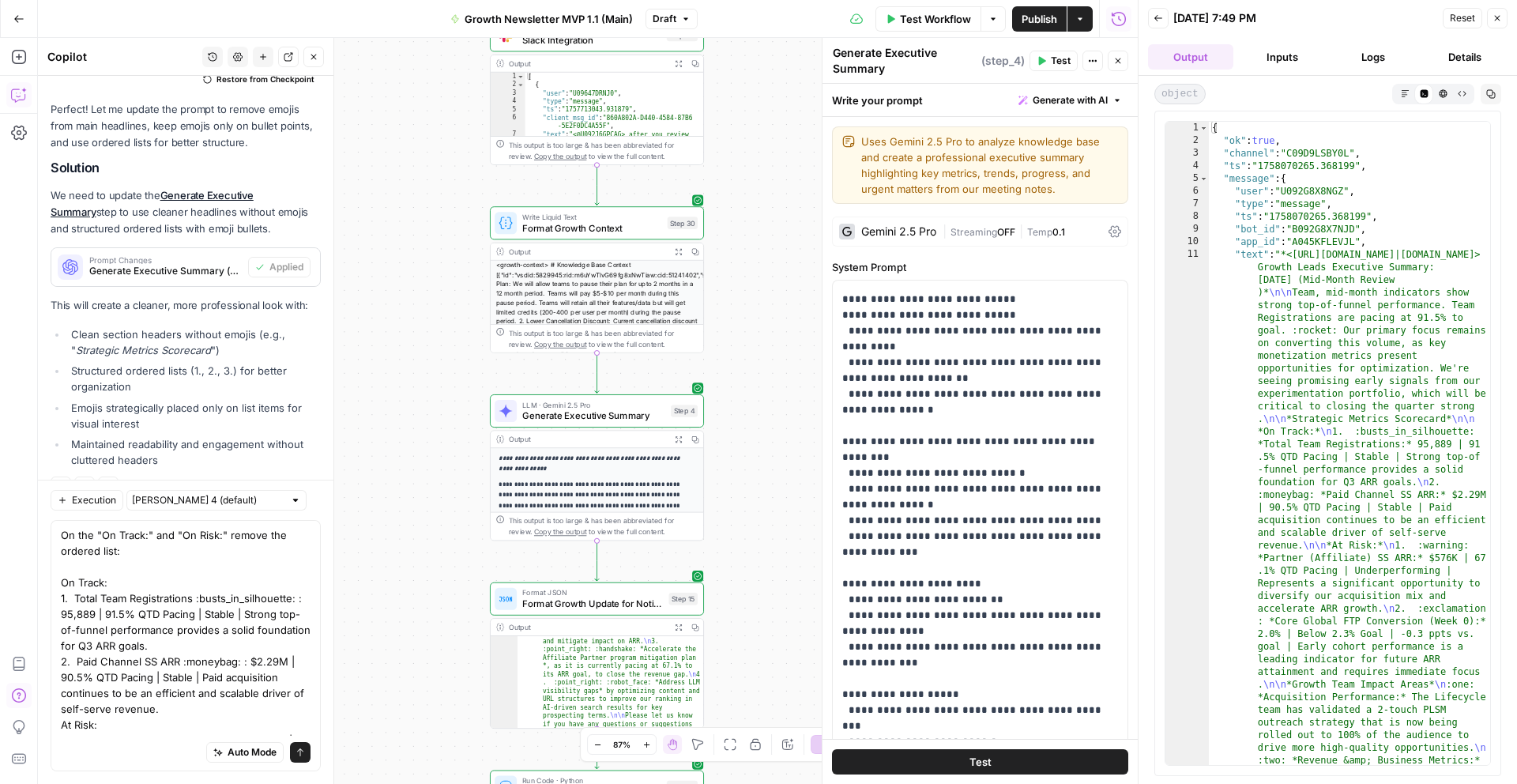
click at [1374, 59] on button "Logs" at bounding box center [1374, 57] width 86 height 26
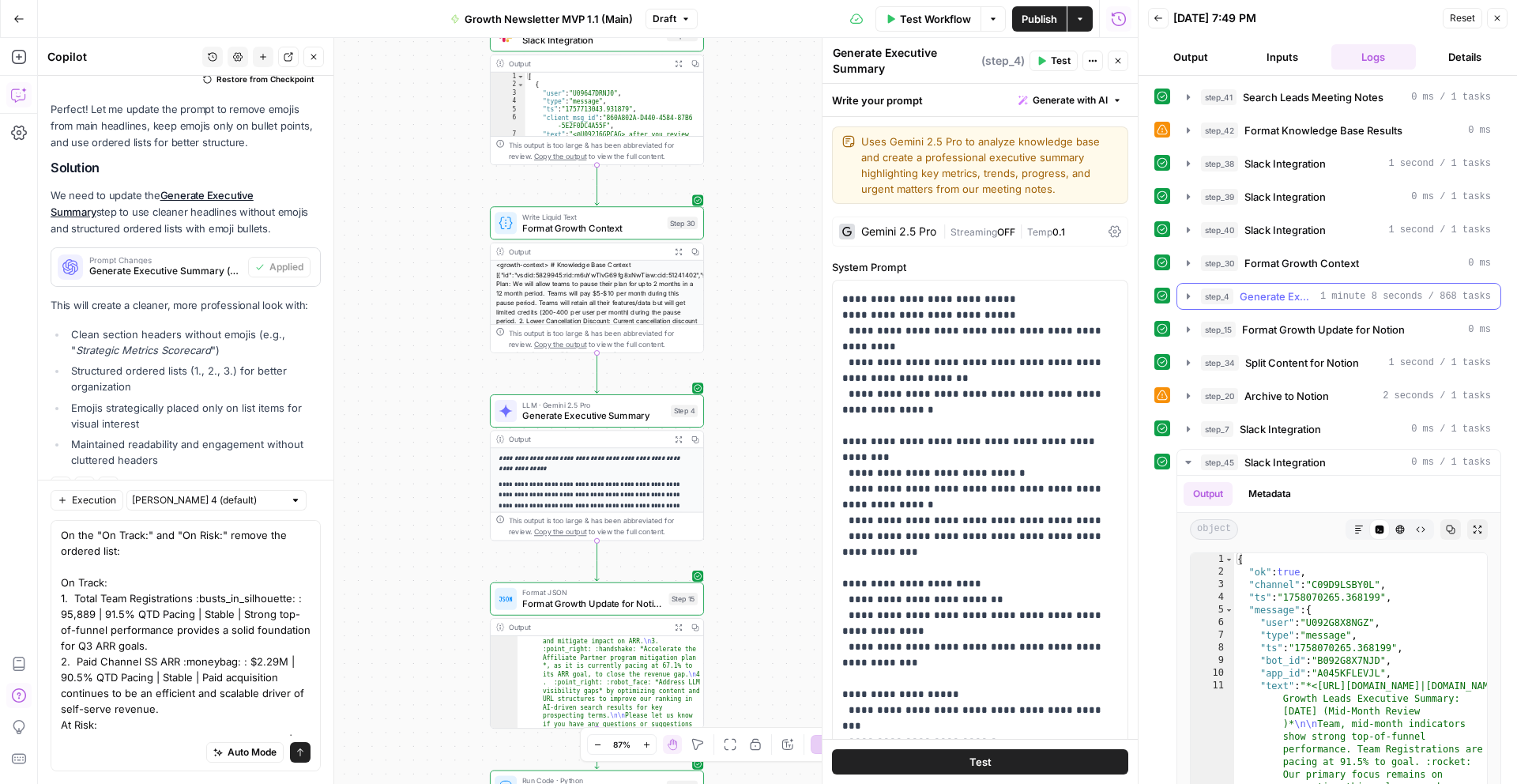
click at [1283, 299] on span "Generate Executive Summary" at bounding box center [1277, 296] width 74 height 16
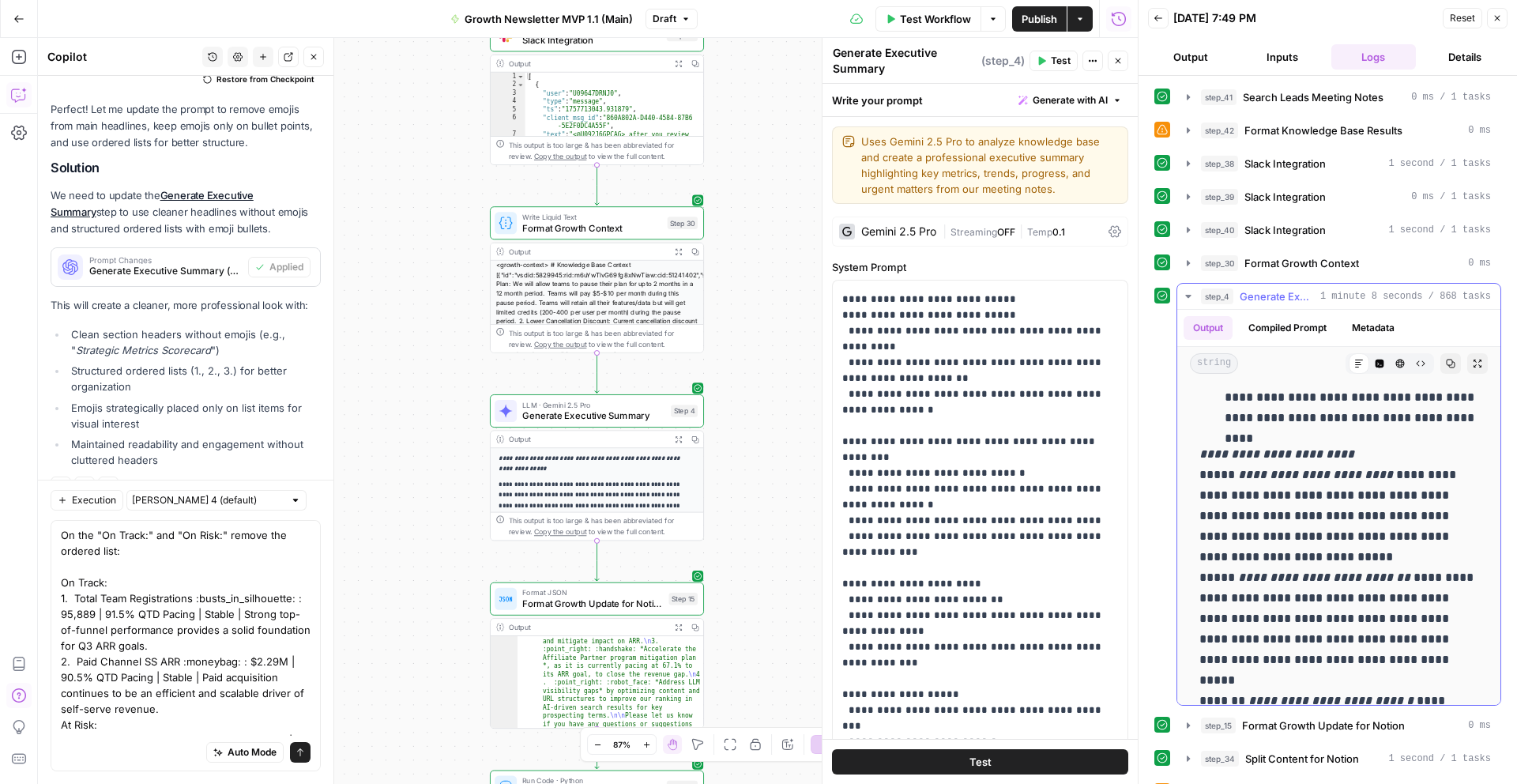
scroll to position [755, 0]
click at [1228, 474] on p "**********" at bounding box center [1339, 672] width 279 height 452
drag, startPoint x: 1228, startPoint y: 474, endPoint x: 1186, endPoint y: 474, distance: 42.0
click at [1186, 474] on div "**********" at bounding box center [1340, 771] width 324 height 2290
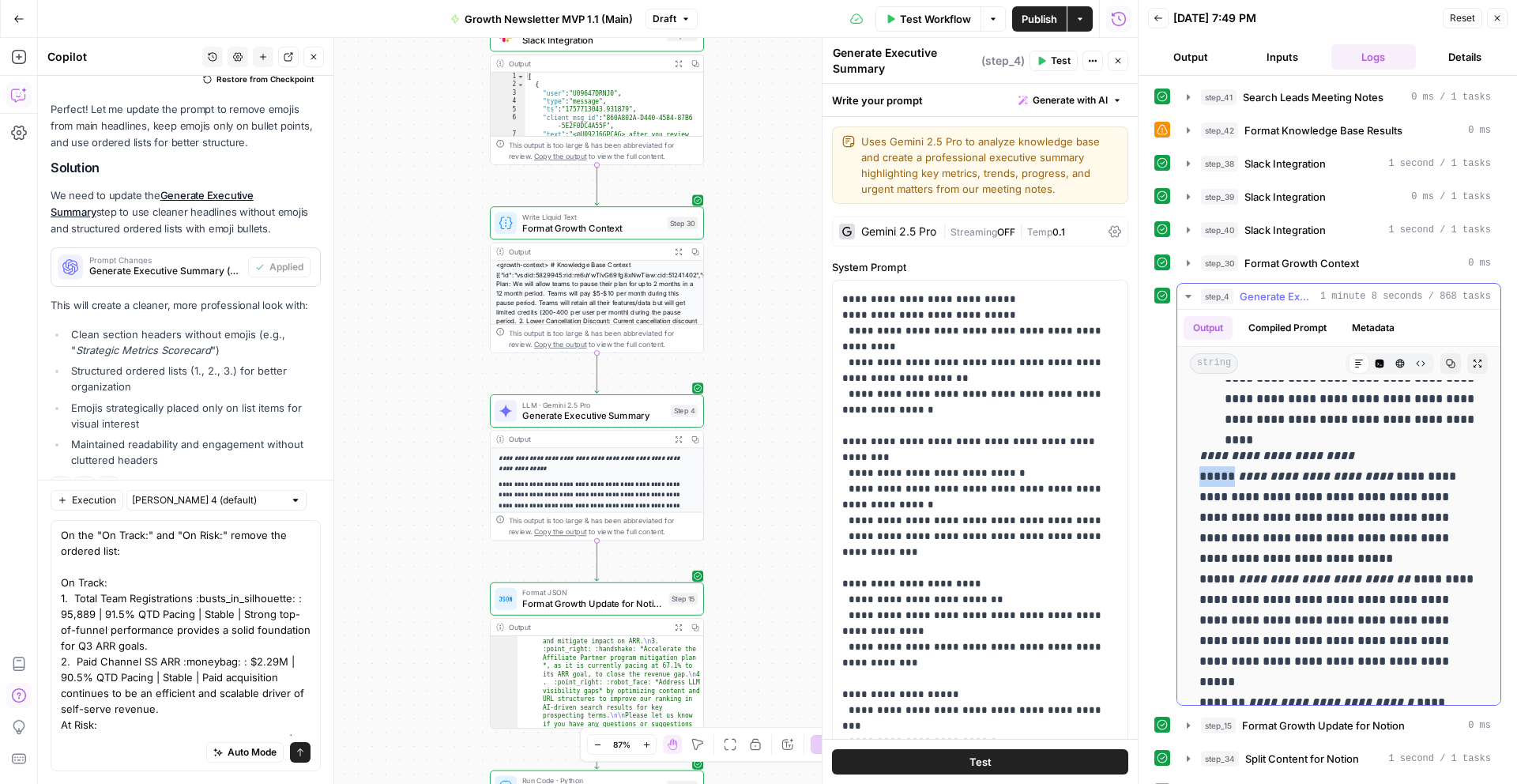
copy p "*****"
click at [62, 598] on textarea "On the "On Track:" and "On Risk:" remove the ordered list: On Track: 1. Total T…" at bounding box center [186, 700] width 250 height 347
paste textarea ":one:"
drag, startPoint x: 1228, startPoint y: 577, endPoint x: 1195, endPoint y: 578, distance: 33.0
click at [1195, 578] on div "**********" at bounding box center [1339, 770] width 298 height 2278
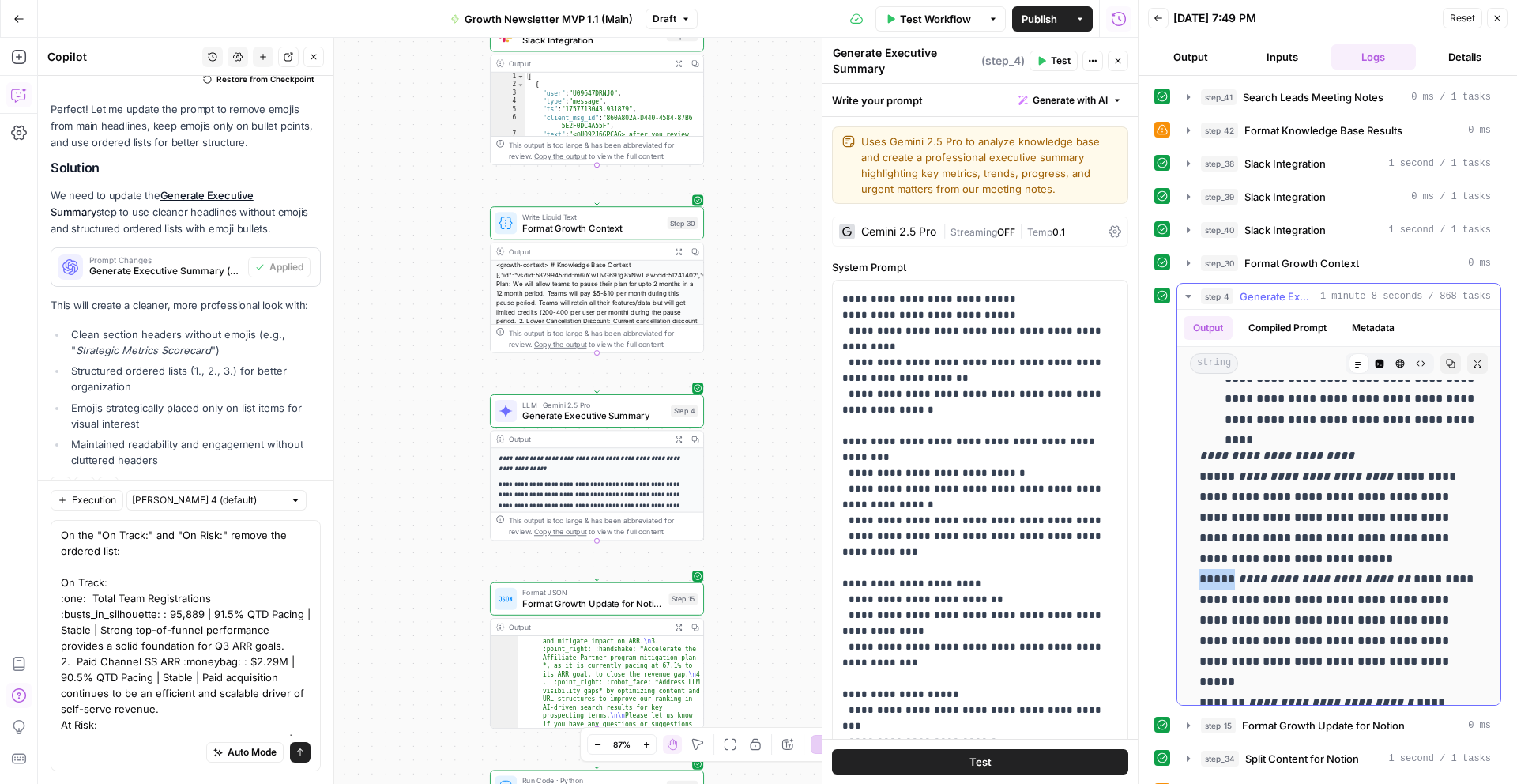
copy p "*****"
drag, startPoint x: 71, startPoint y: 660, endPoint x: 51, endPoint y: 660, distance: 20.0
click at [51, 660] on div "On the "On Track:" and "On Risk:" remove the ordered list: On Track: :one: Tota…" at bounding box center [186, 645] width 270 height 251
paste textarea ":two:"
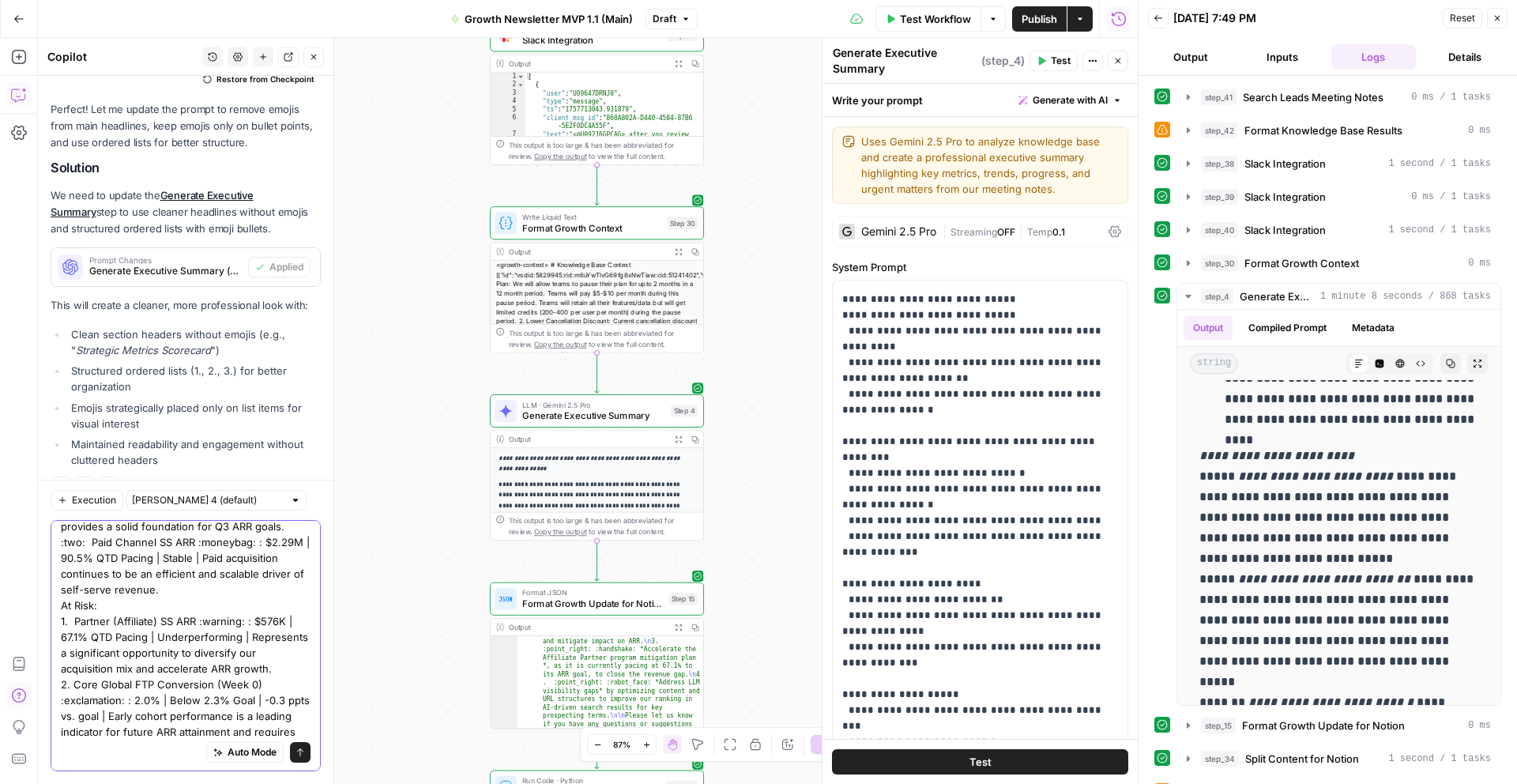
scroll to position [139, 0]
drag, startPoint x: 70, startPoint y: 667, endPoint x: 51, endPoint y: 667, distance: 19.0
click at [51, 667] on div "On the "On Track:" and "On Risk:" remove the ordered list: On Track: :one: Tota…" at bounding box center [186, 645] width 270 height 251
paste textarea ":two:"
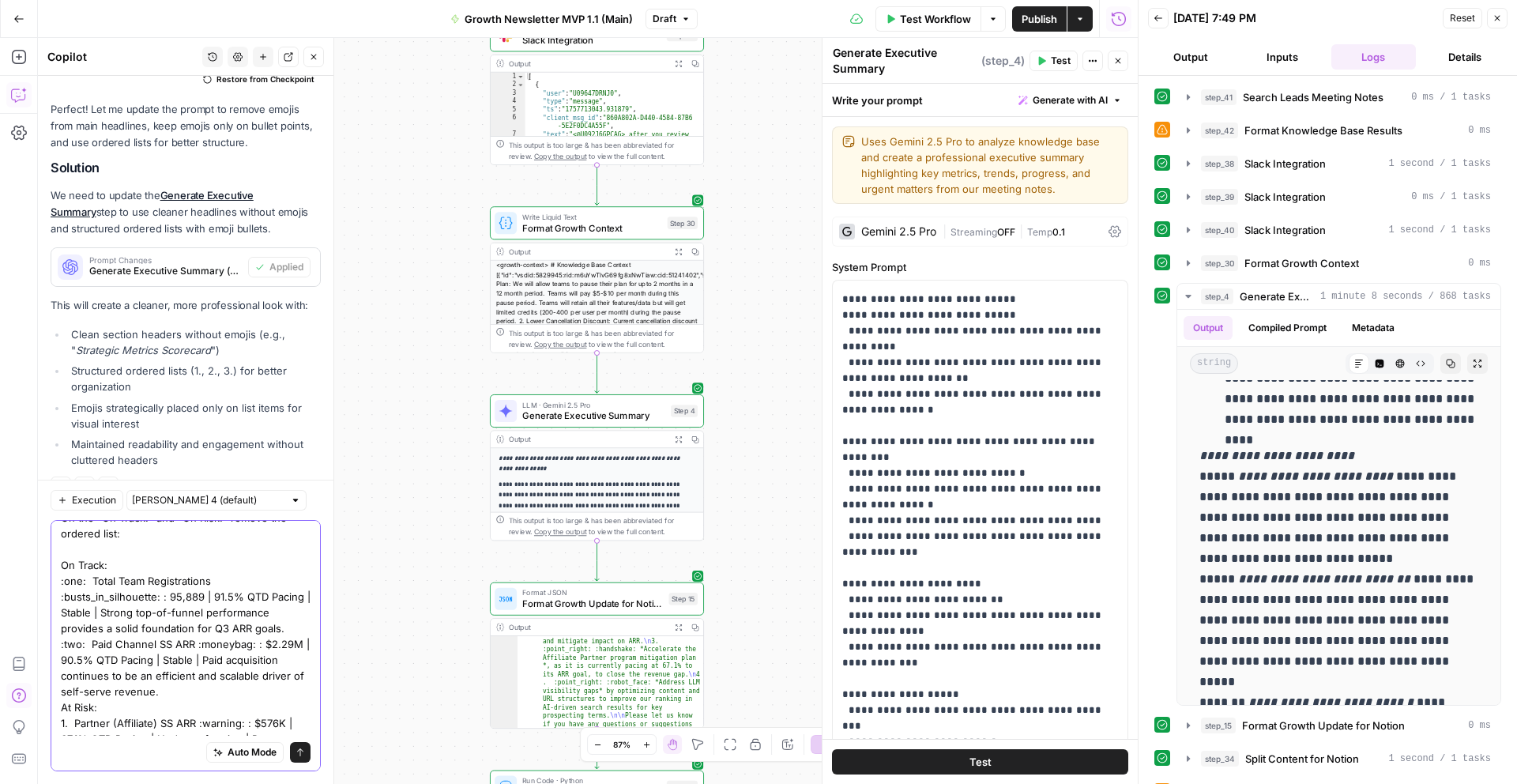
scroll to position [15, 0]
drag, startPoint x: 86, startPoint y: 581, endPoint x: 53, endPoint y: 583, distance: 33.1
click at [53, 583] on div "On the "On Track:" and "On Risk:" remove the ordered list: On Track: :one: Tota…" at bounding box center [186, 645] width 270 height 251
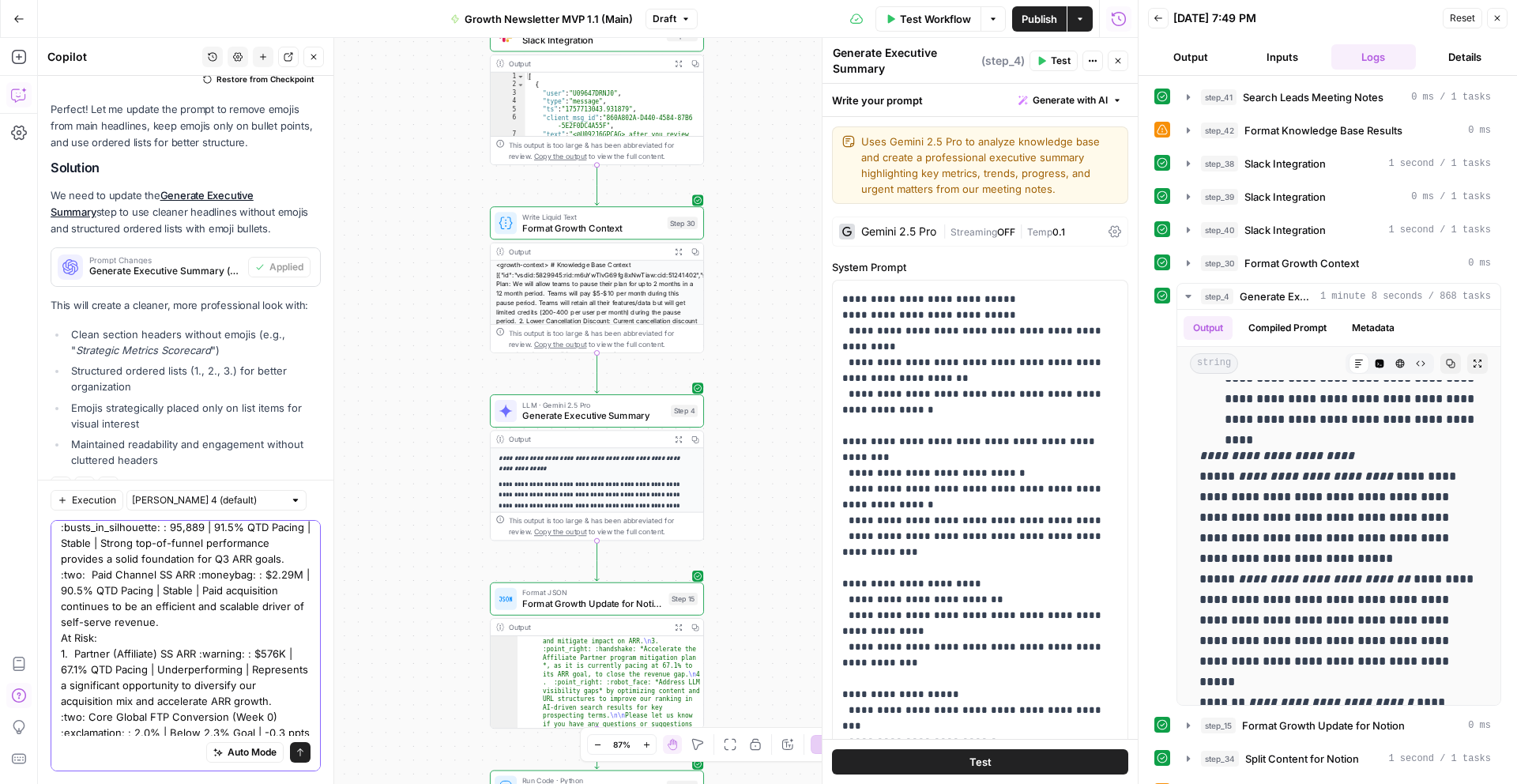
scroll to position [94, 0]
drag, startPoint x: 67, startPoint y: 645, endPoint x: 52, endPoint y: 645, distance: 15.0
click at [52, 645] on div "On the "On Track:" and "On Risk:" remove the ordered list: On Track: :one: Tota…" at bounding box center [186, 645] width 270 height 251
paste textarea ":one:"
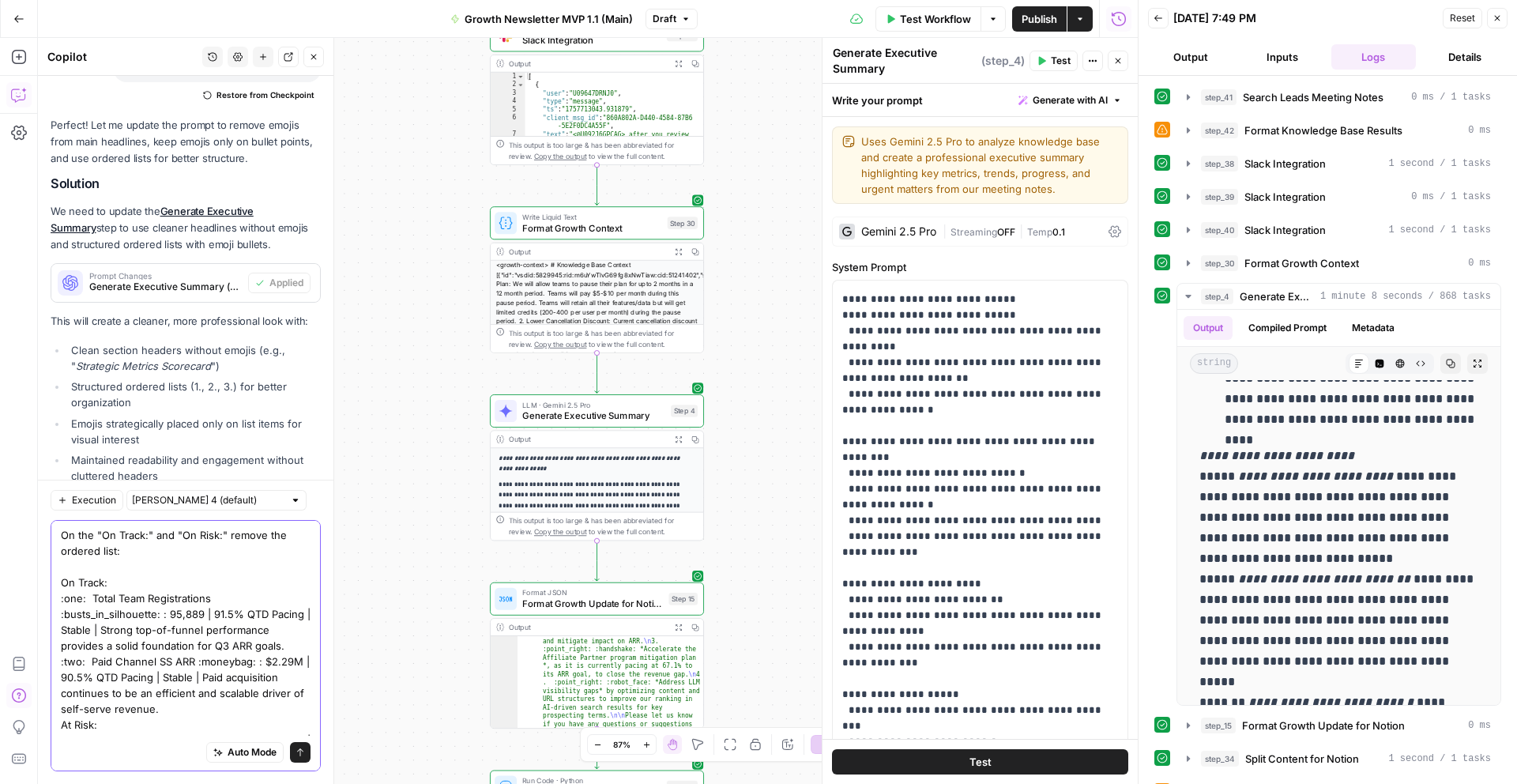
scroll to position [3289, 0]
drag, startPoint x: 154, startPoint y: 554, endPoint x: 230, endPoint y: 538, distance: 77.7
click at [230, 538] on textarea "On the "On Track:" and "On Risk:" remove the ordered list: On Track: :one: Tota…" at bounding box center [186, 700] width 250 height 347
type textarea "On the "On Track:" and "On Risk:" lets use the format below: On Track: :one: To…"
click at [210, 582] on textarea "On the "On Track:" and "On Risk:" lets use the format below: On Track: :one: To…" at bounding box center [186, 700] width 250 height 347
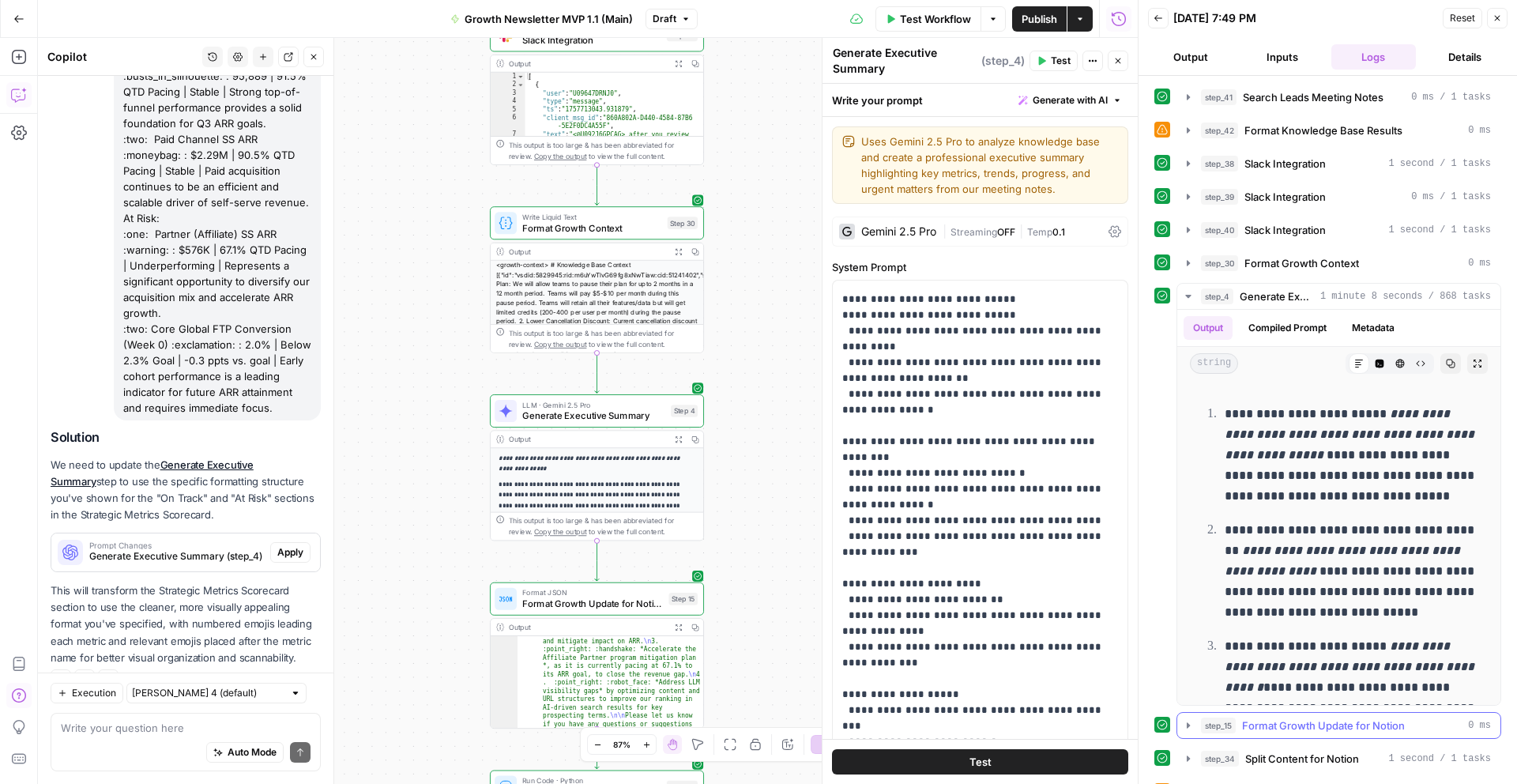
scroll to position [1966, 0]
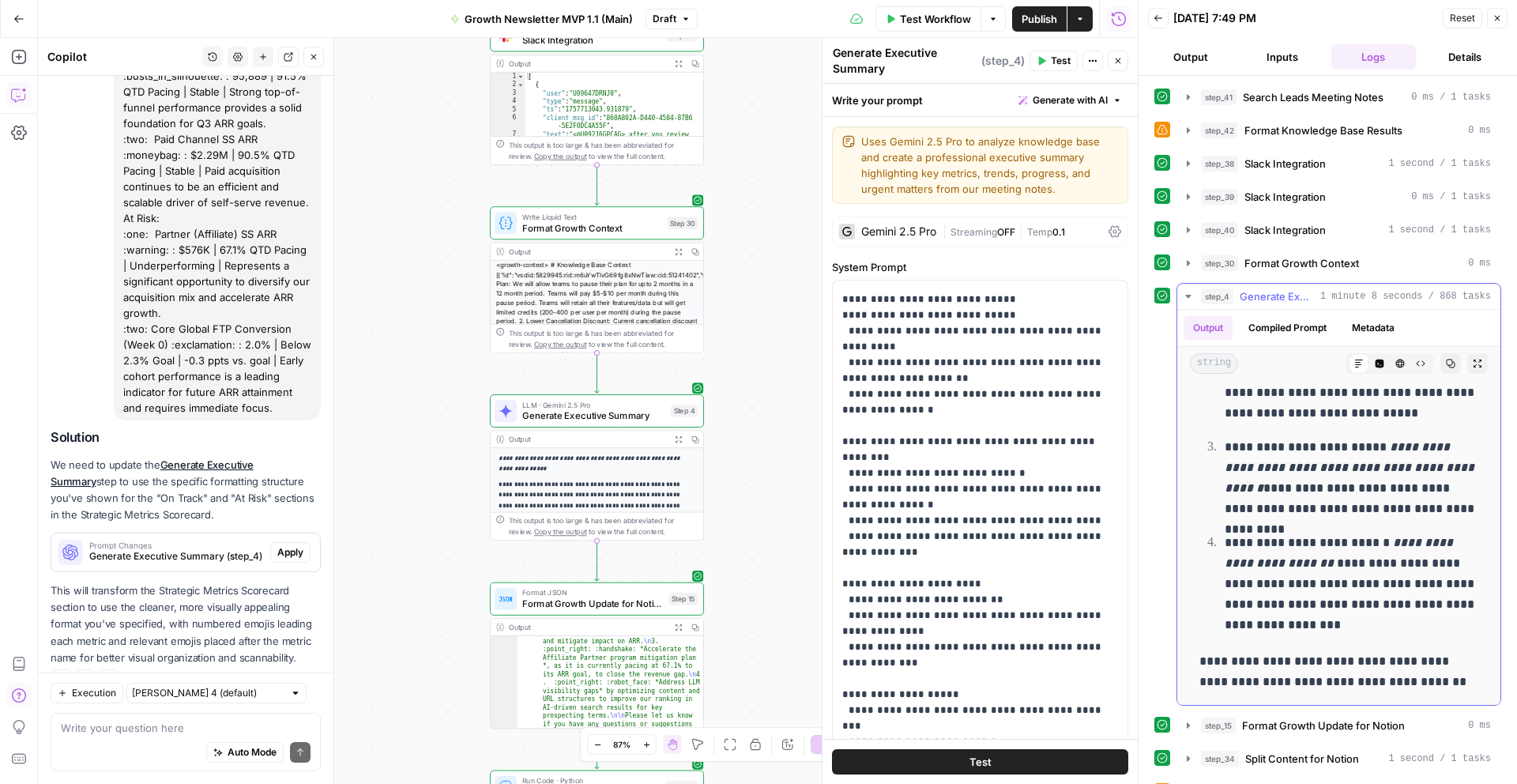
drag, startPoint x: 1201, startPoint y: 512, endPoint x: 1272, endPoint y: 630, distance: 137.7
copy div "**********"
click at [1272, 630] on p "**********" at bounding box center [1352, 584] width 254 height 103
click at [290, 545] on span "Apply" at bounding box center [291, 551] width 26 height 14
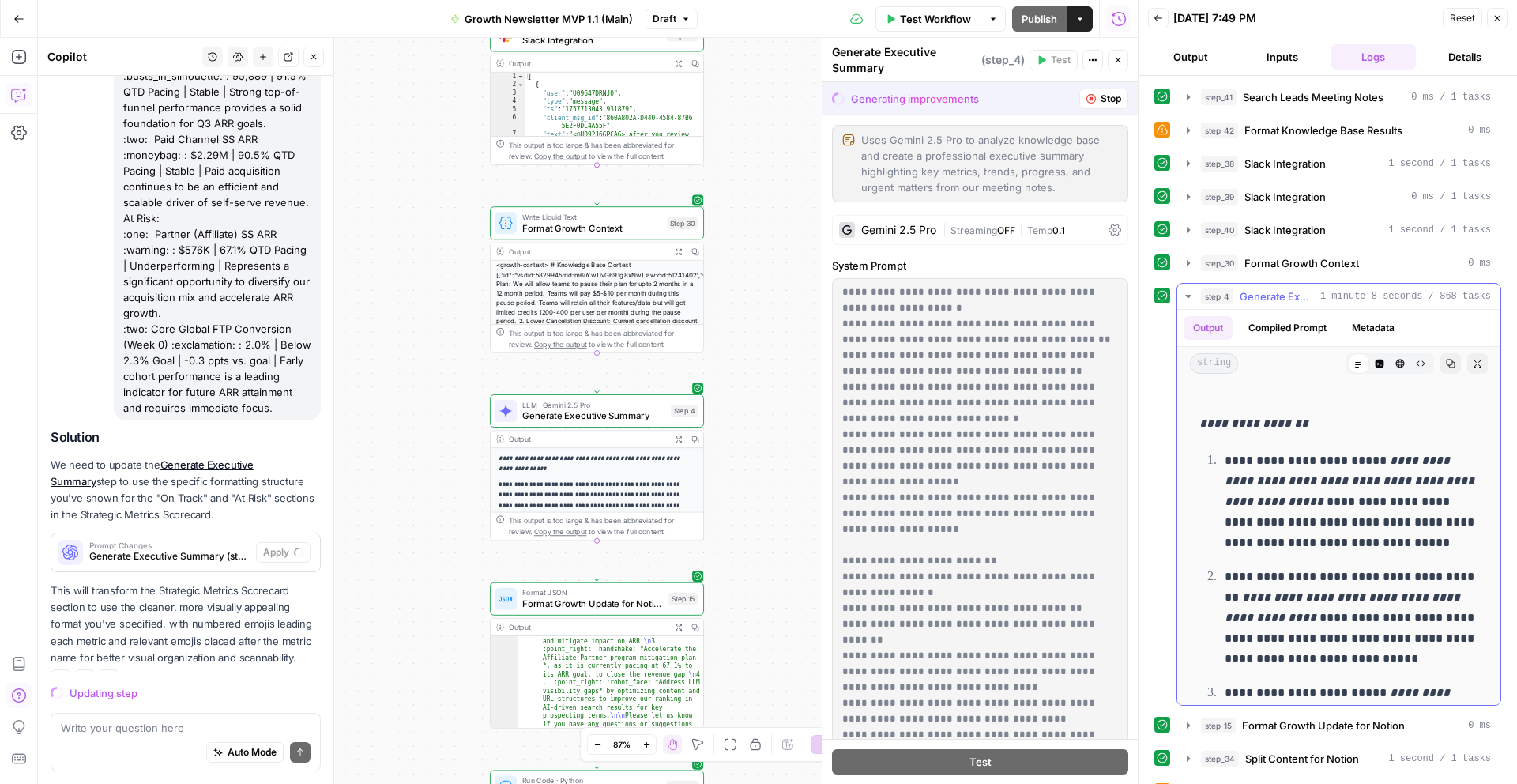
scroll to position [1704, 0]
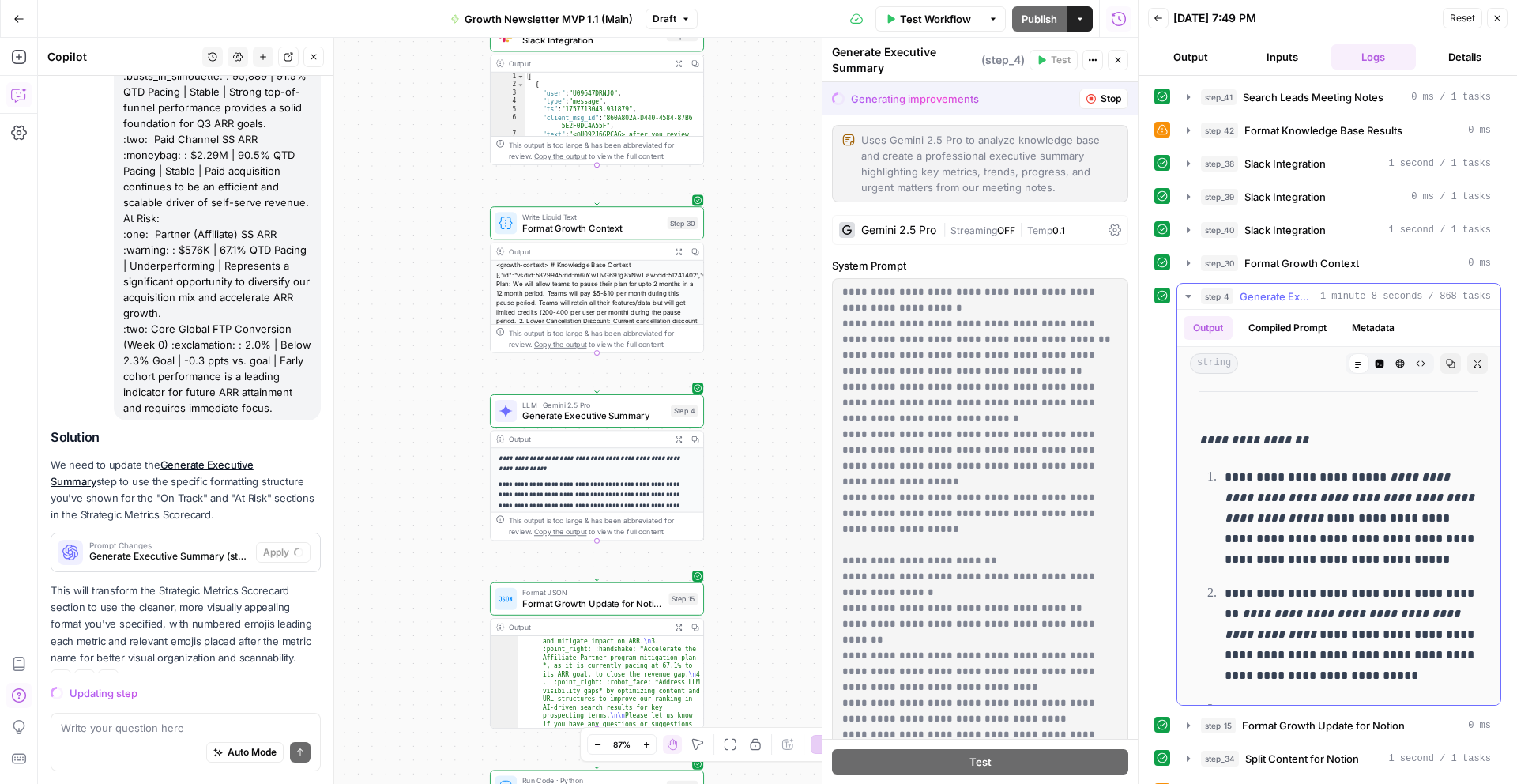
drag, startPoint x: 1204, startPoint y: 440, endPoint x: 1219, endPoint y: 460, distance: 25.0
click at [1245, 540] on p "**********" at bounding box center [1352, 518] width 254 height 103
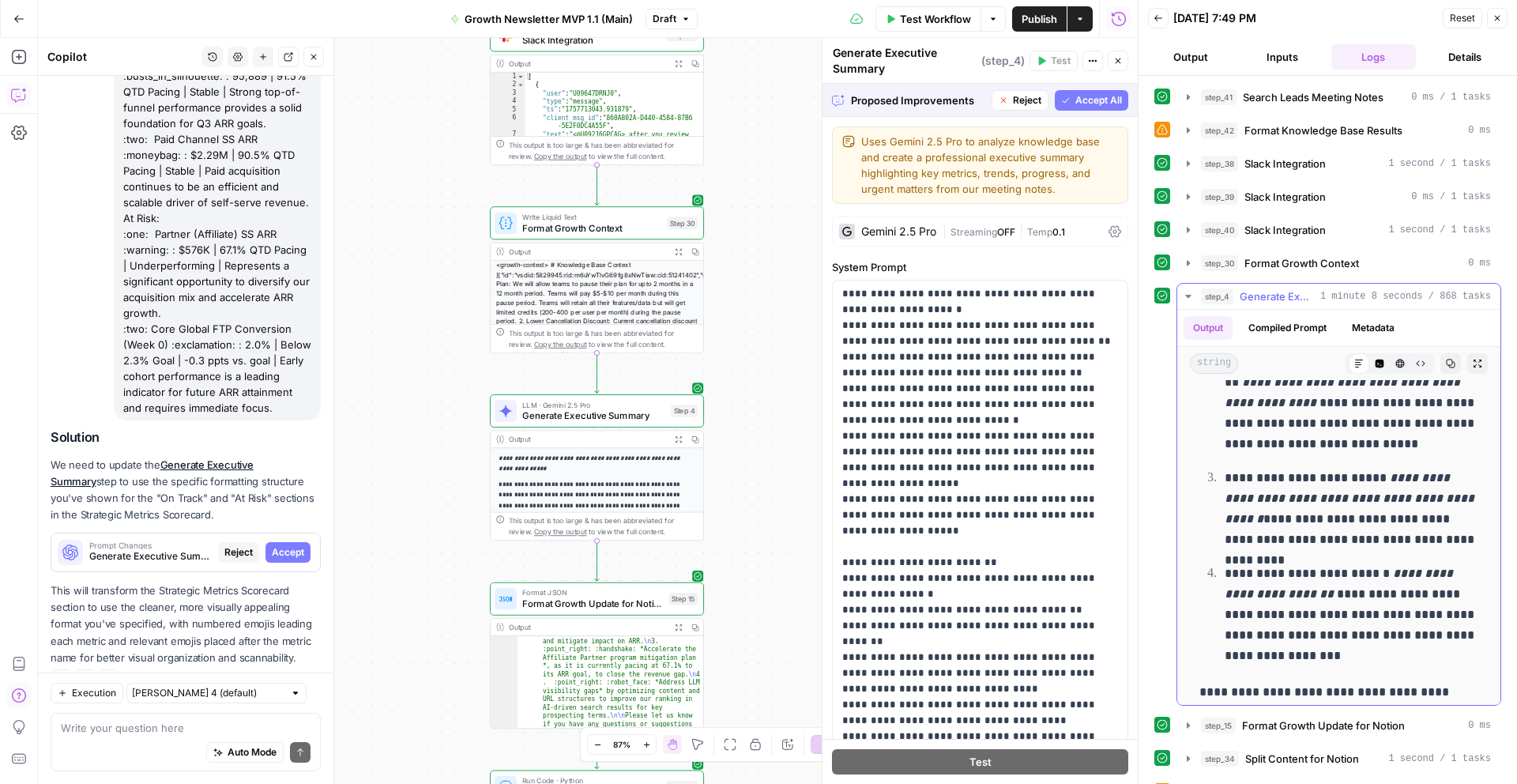
scroll to position [1966, 0]
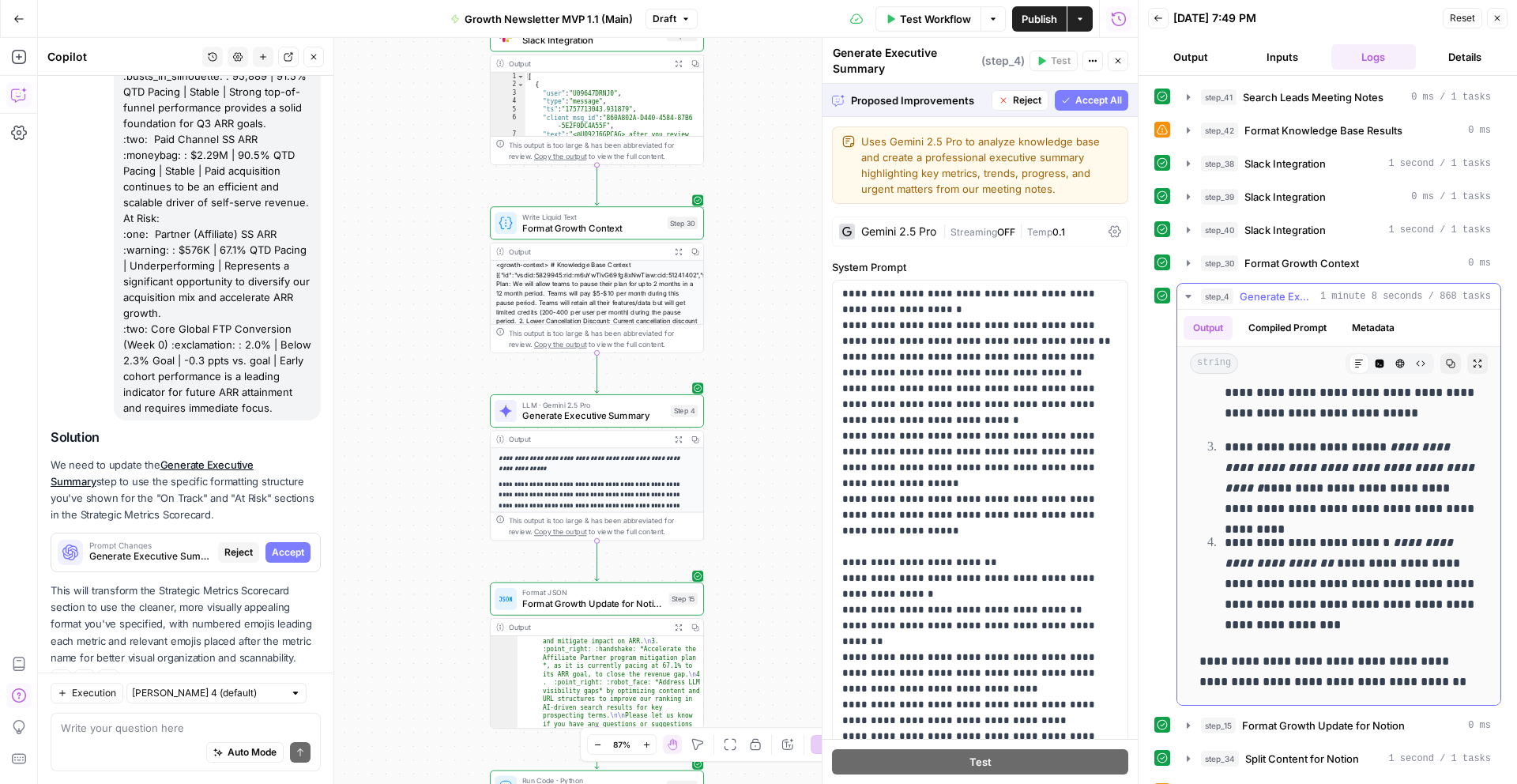
drag, startPoint x: 1203, startPoint y: 436, endPoint x: 1326, endPoint y: 621, distance: 222.2
copy div "**********"
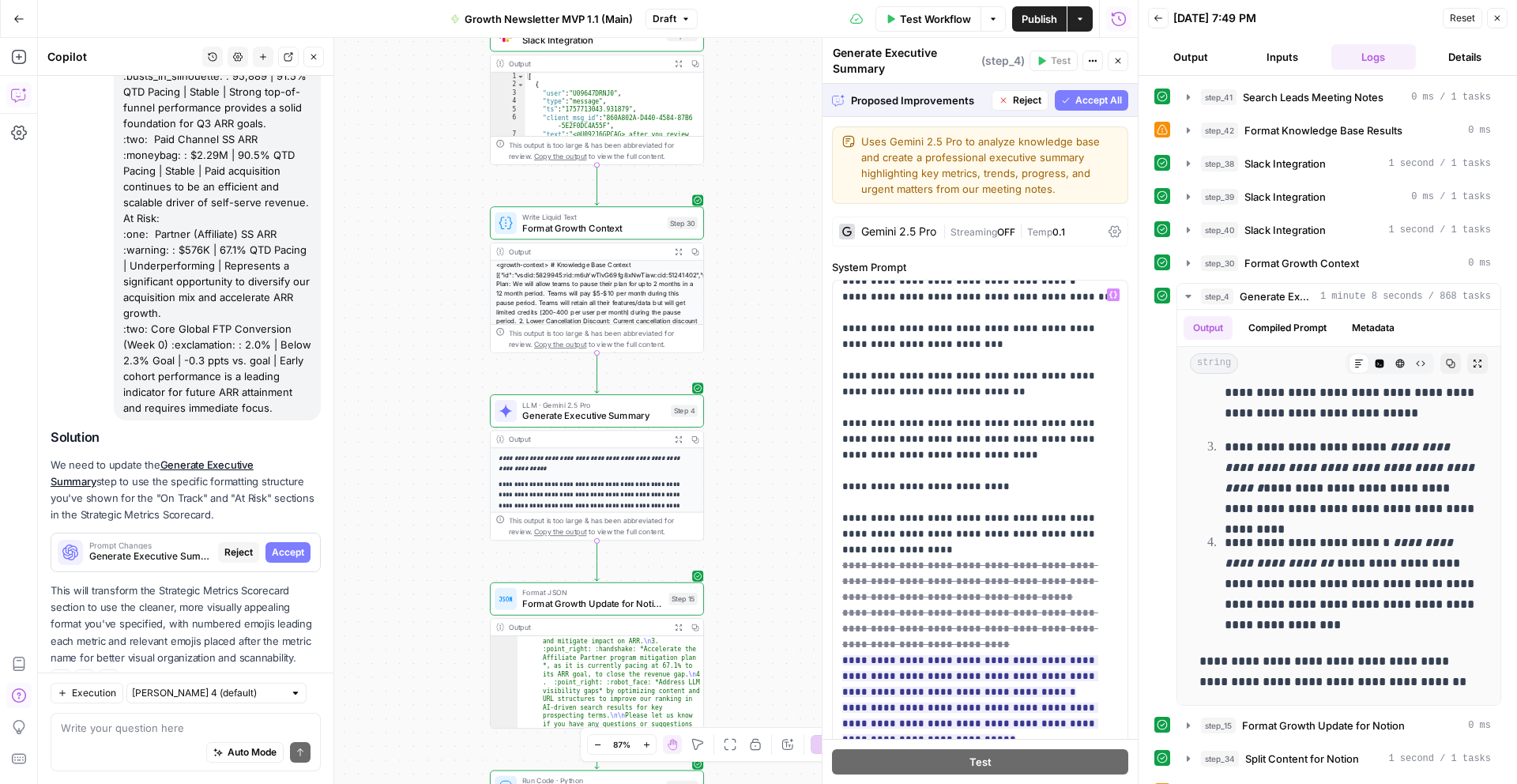
scroll to position [6747, 0]
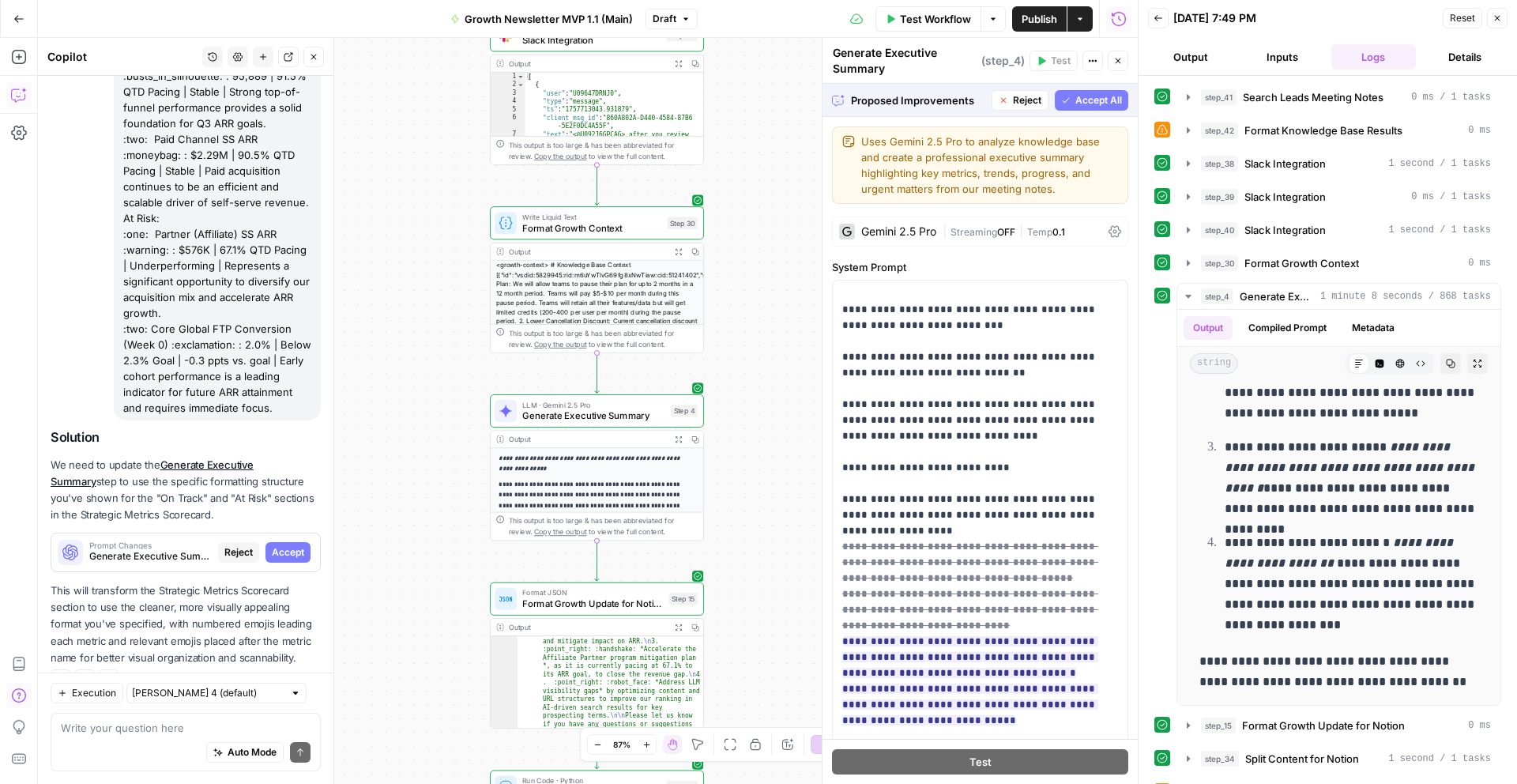
click at [1091, 104] on span "Accept All" at bounding box center [1099, 99] width 47 height 14
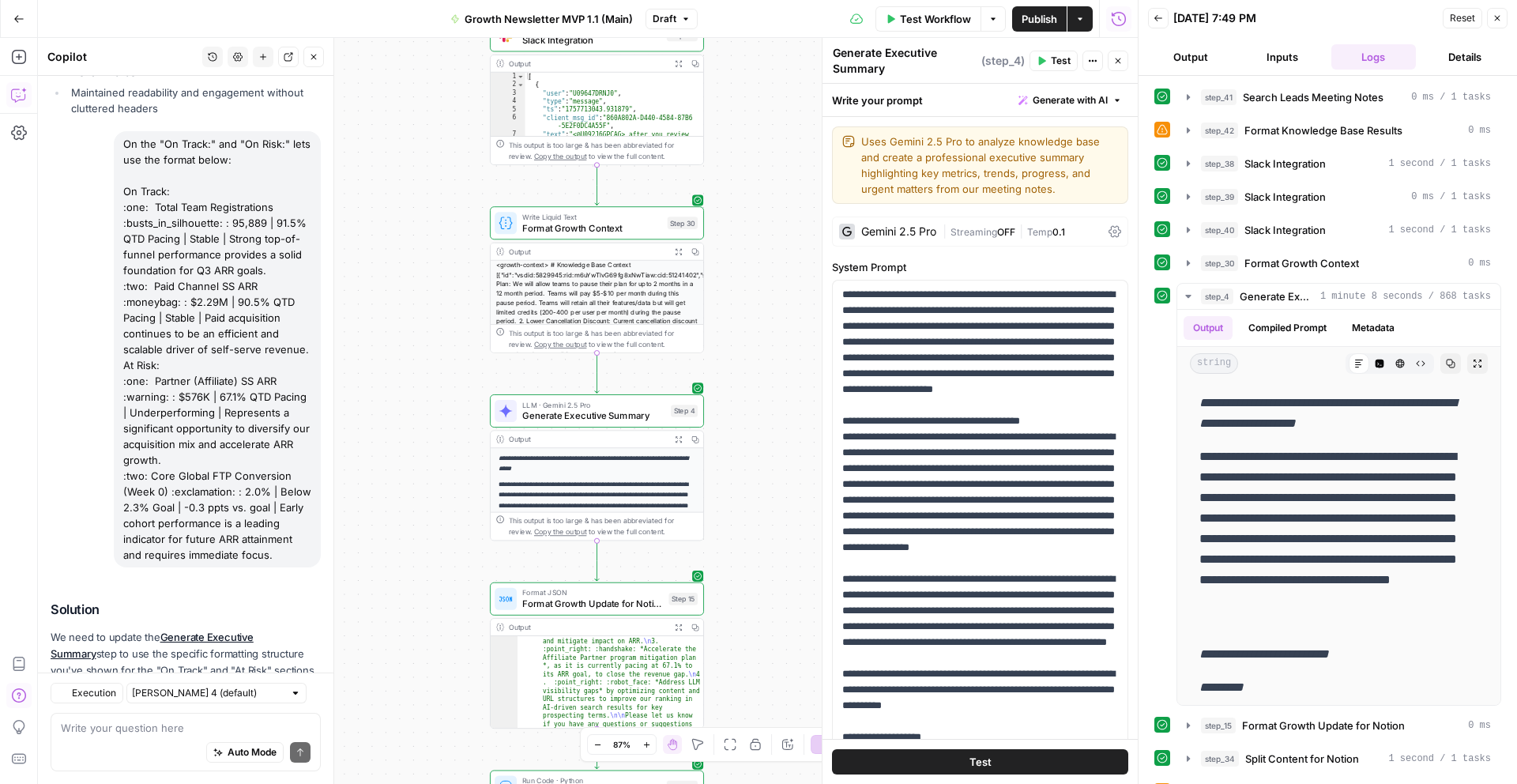
scroll to position [3831, 0]
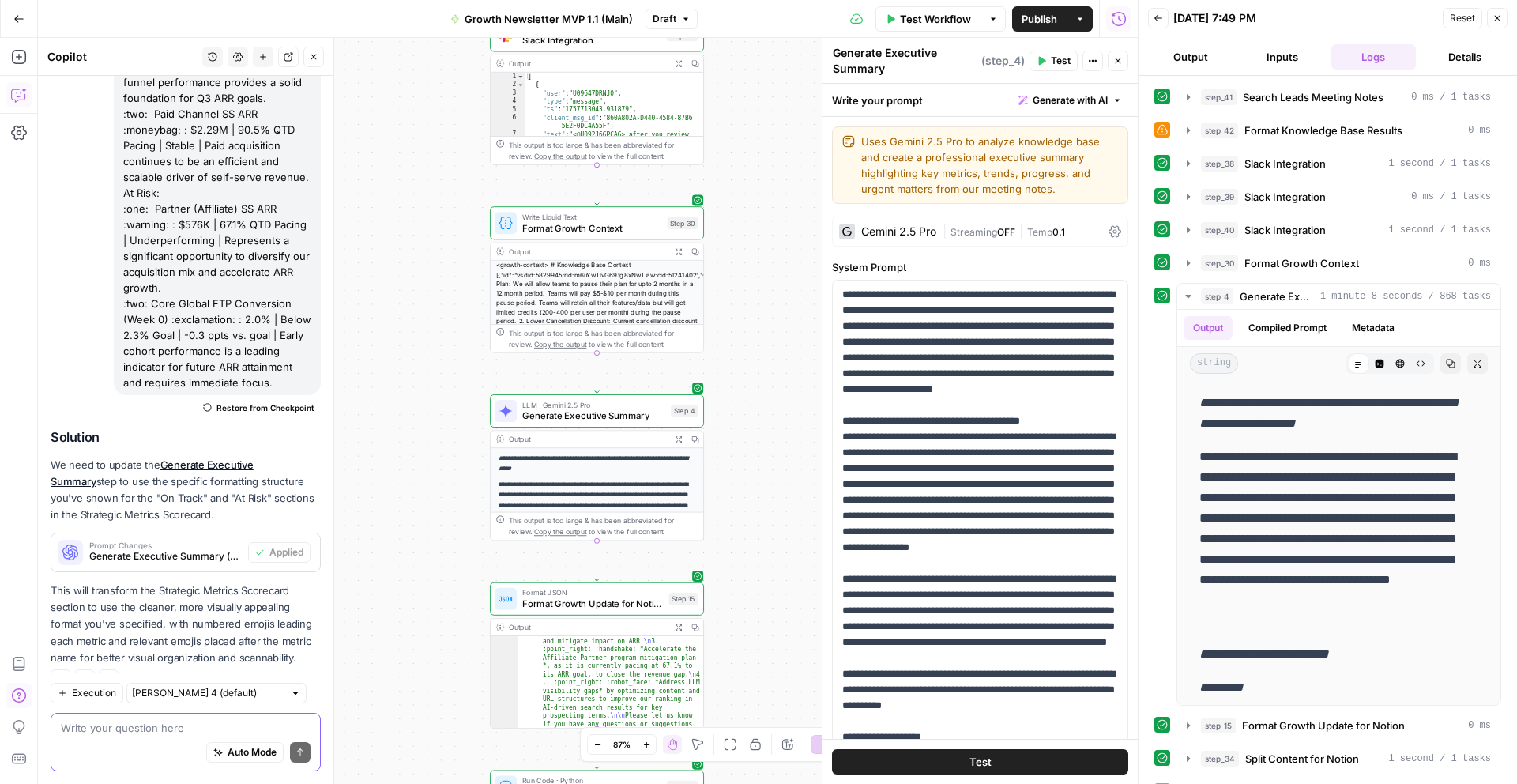
click at [136, 723] on textarea at bounding box center [186, 727] width 250 height 16
paste textarea "Outstanding Items :point_right: :test_tube: Finalize analysis of the "Default t…"
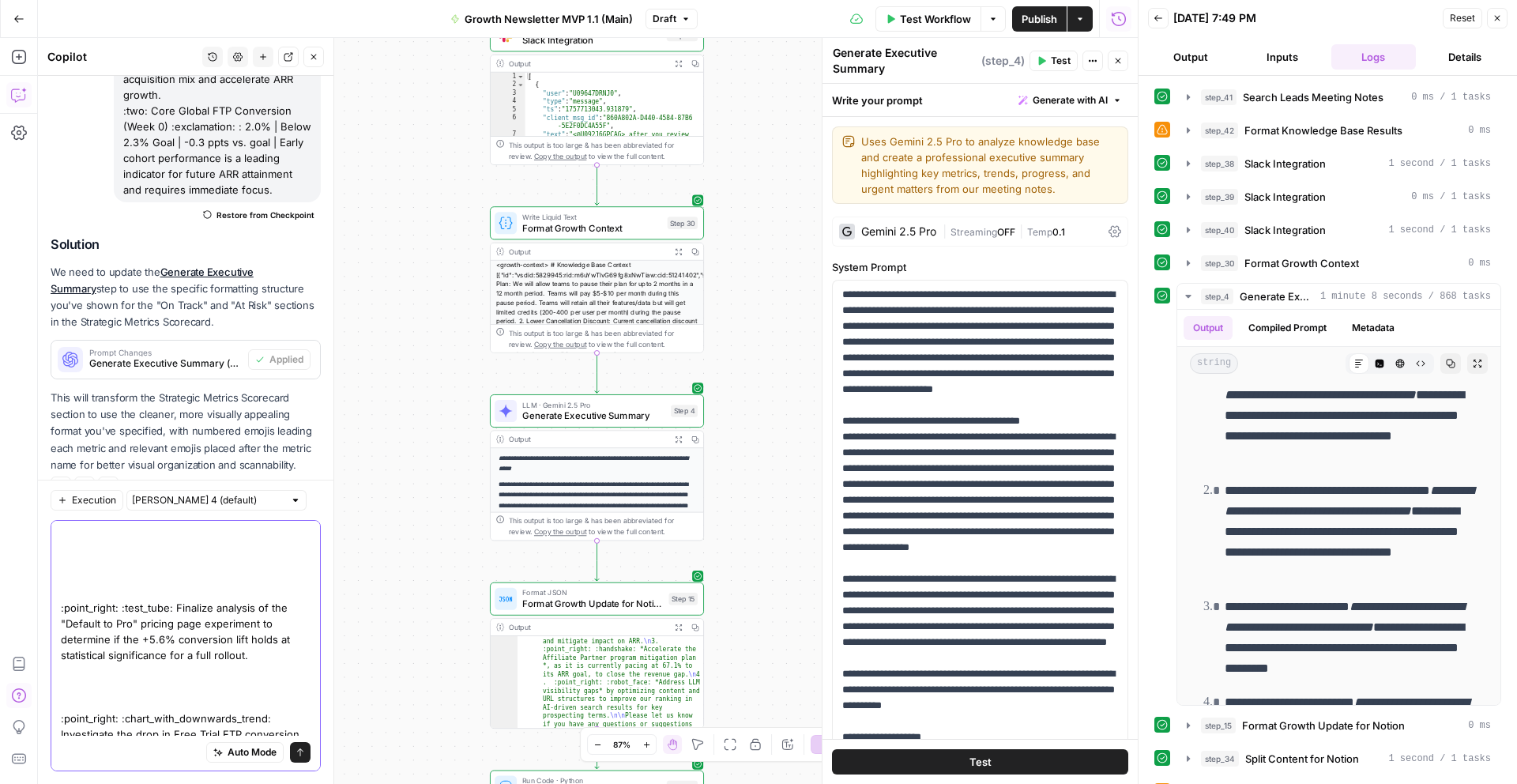
scroll to position [0, 0]
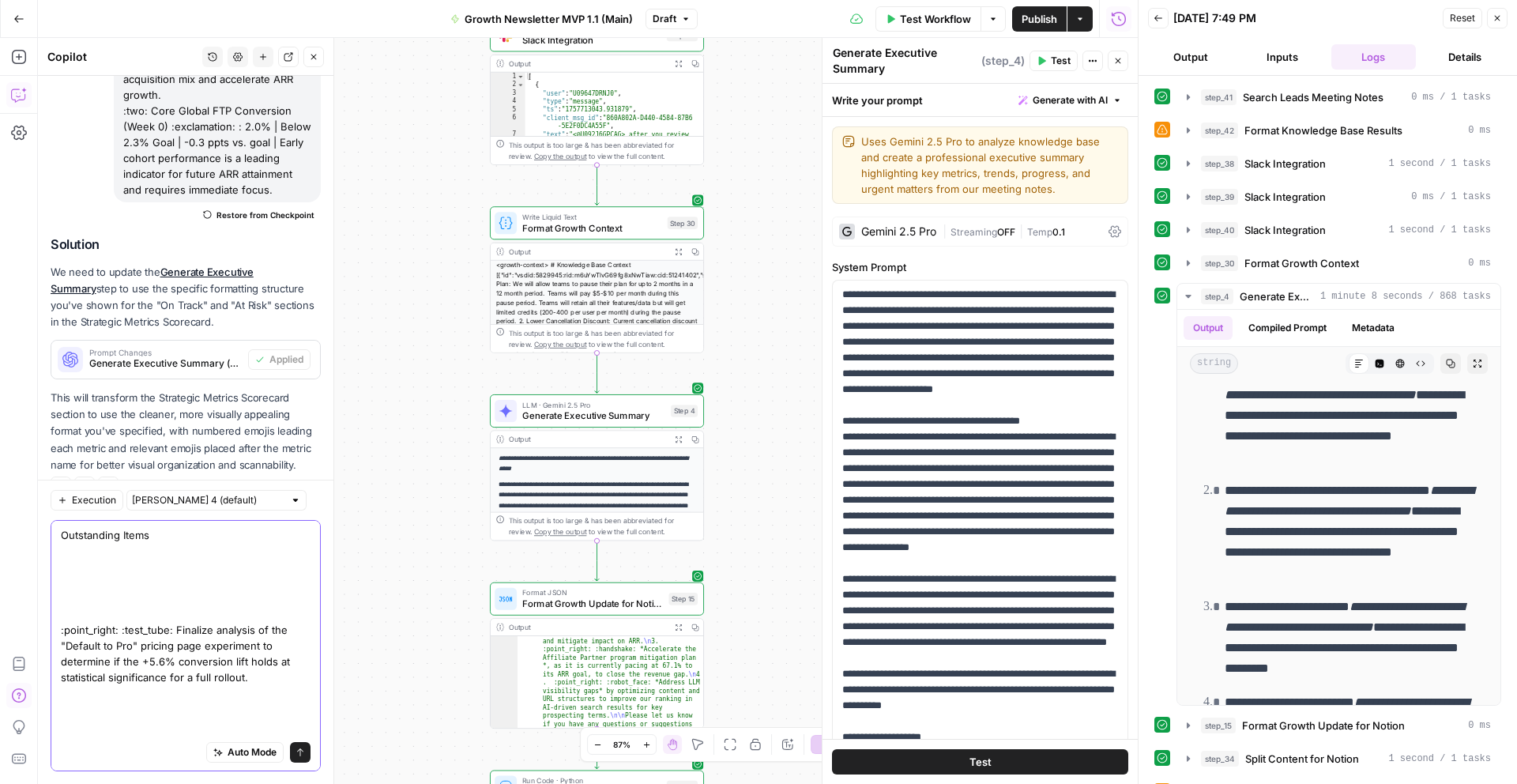
click at [208, 649] on textarea "Outstanding Items :point_right: :test_tube: Finalize analysis of the "Default t…" at bounding box center [186, 771] width 250 height 490
paste textarea "Key Strategic Updates 1. :point_right: The SEO team secured a high-authority ba…"
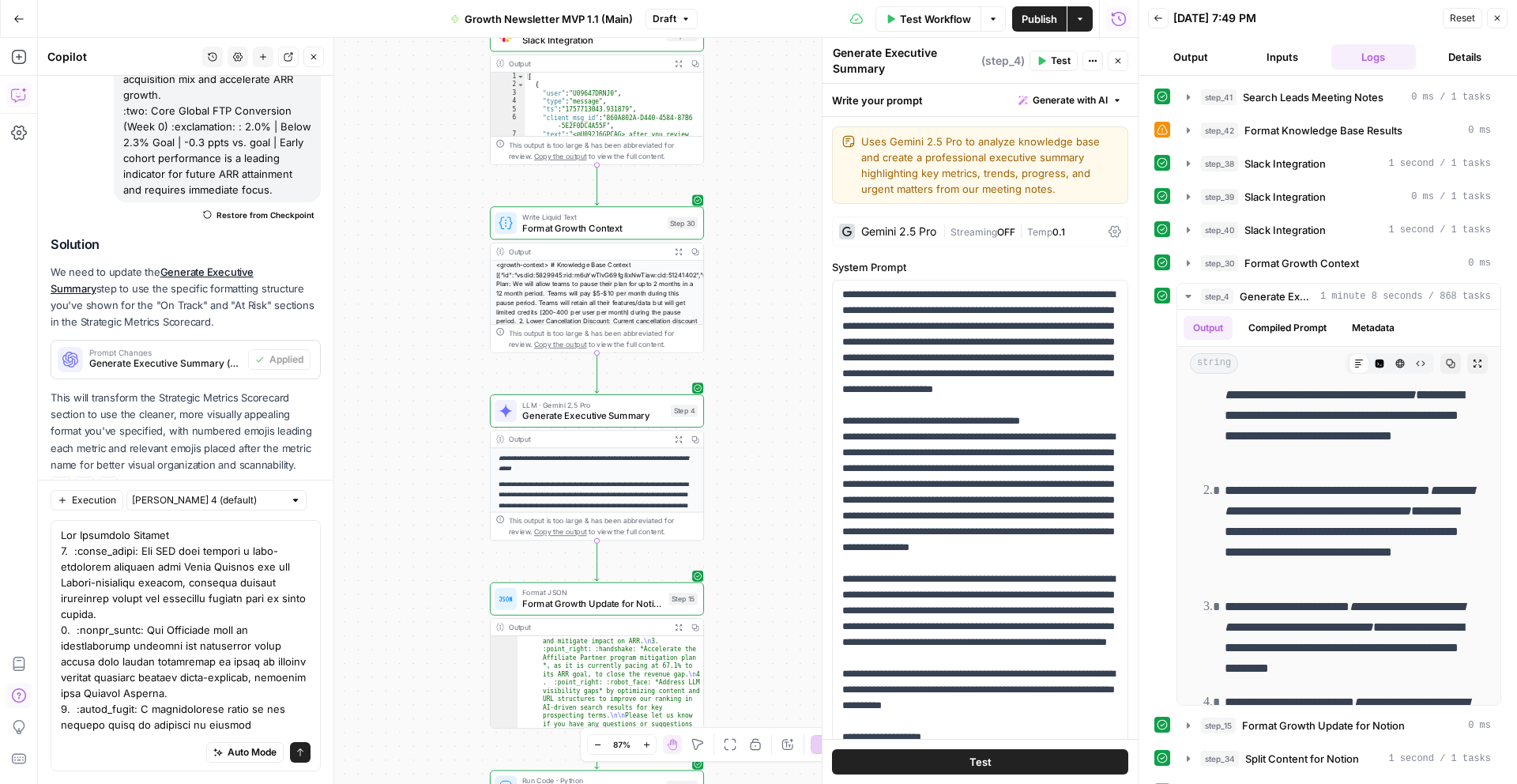
click at [58, 535] on div "Auto Mode Send" at bounding box center [186, 645] width 270 height 251
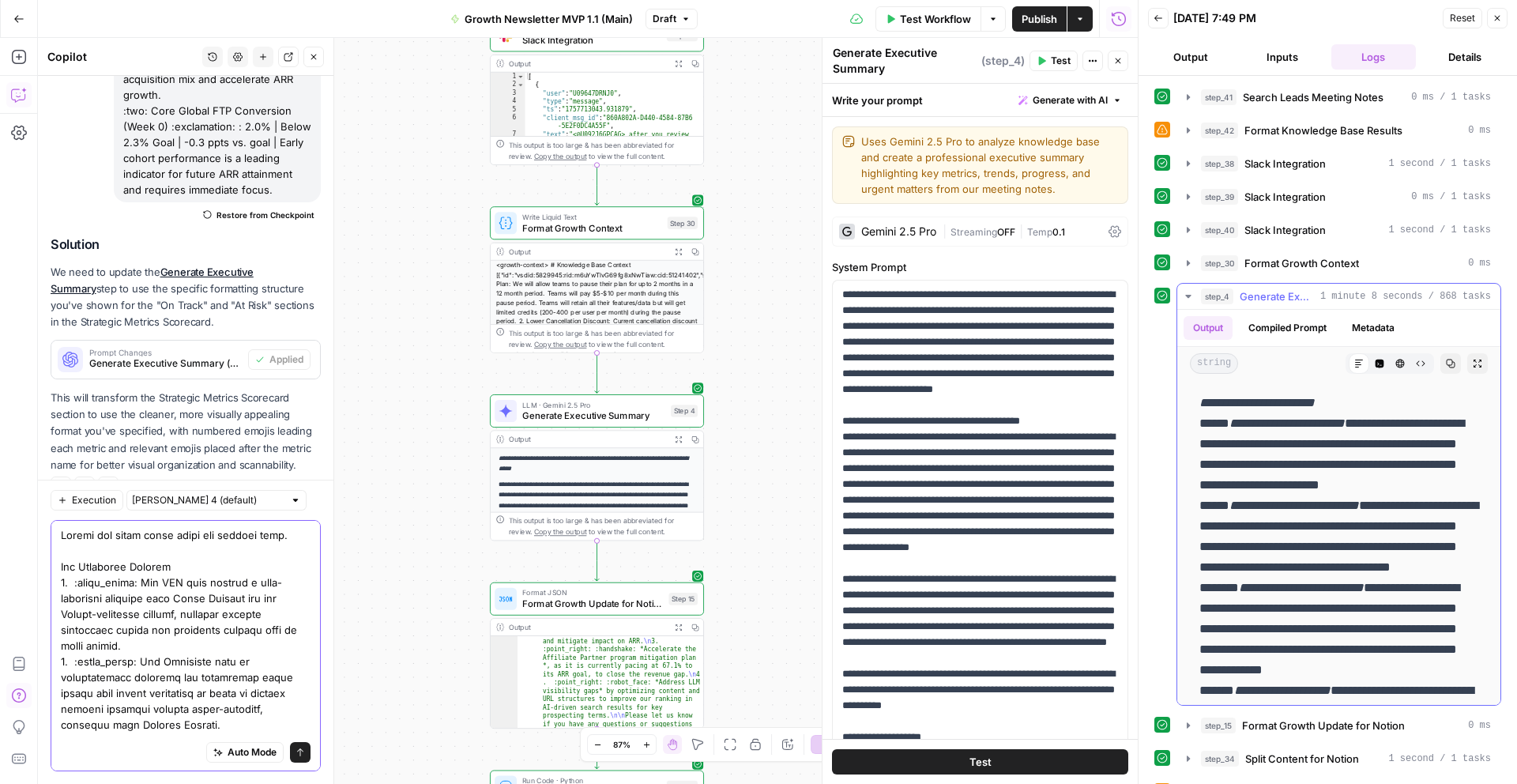
scroll to position [798, 0]
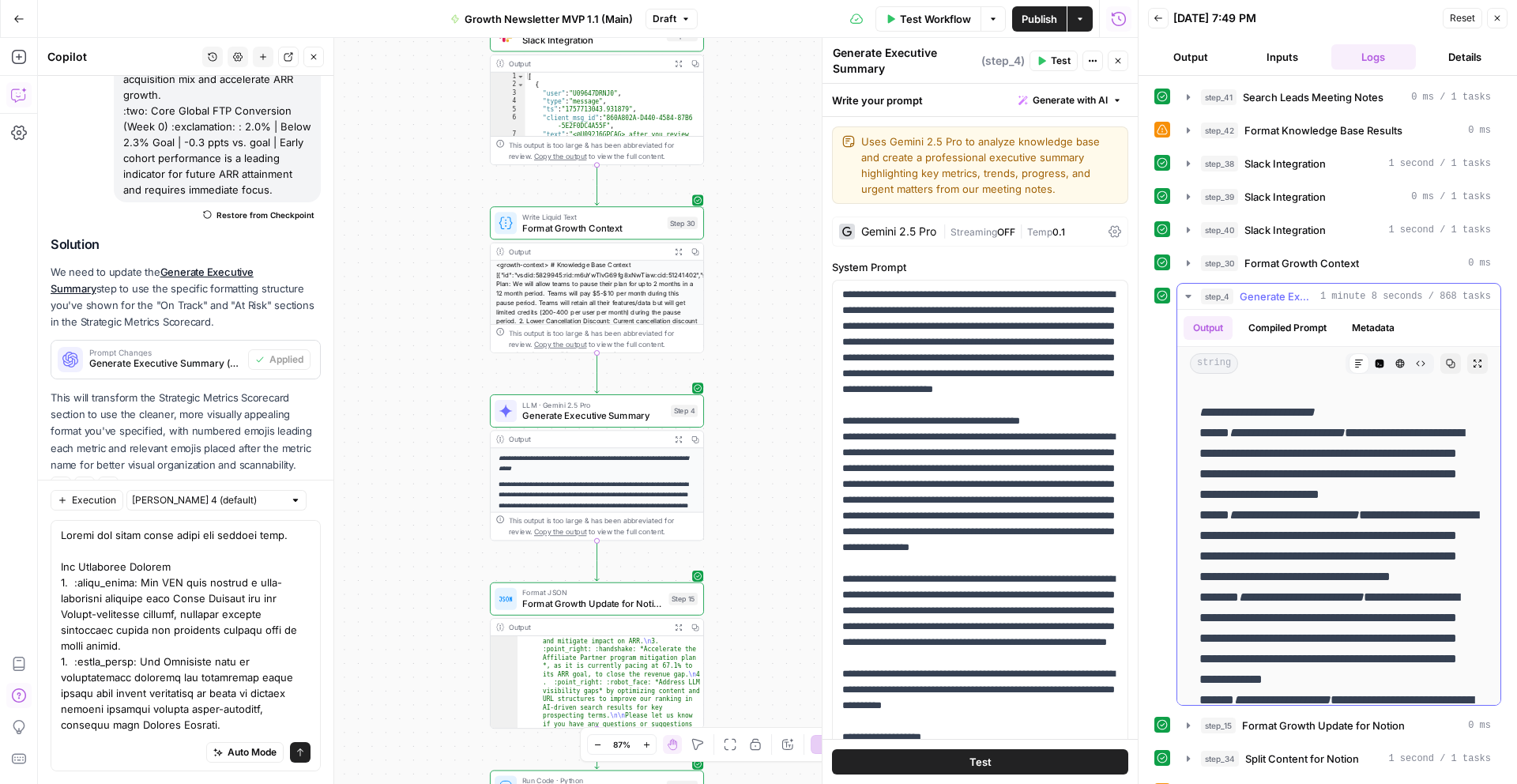
click at [1226, 432] on p "**********" at bounding box center [1339, 628] width 279 height 452
drag, startPoint x: 1228, startPoint y: 431, endPoint x: 1200, endPoint y: 433, distance: 28.1
click at [1200, 433] on p "**********" at bounding box center [1339, 628] width 279 height 452
copy p "*****"
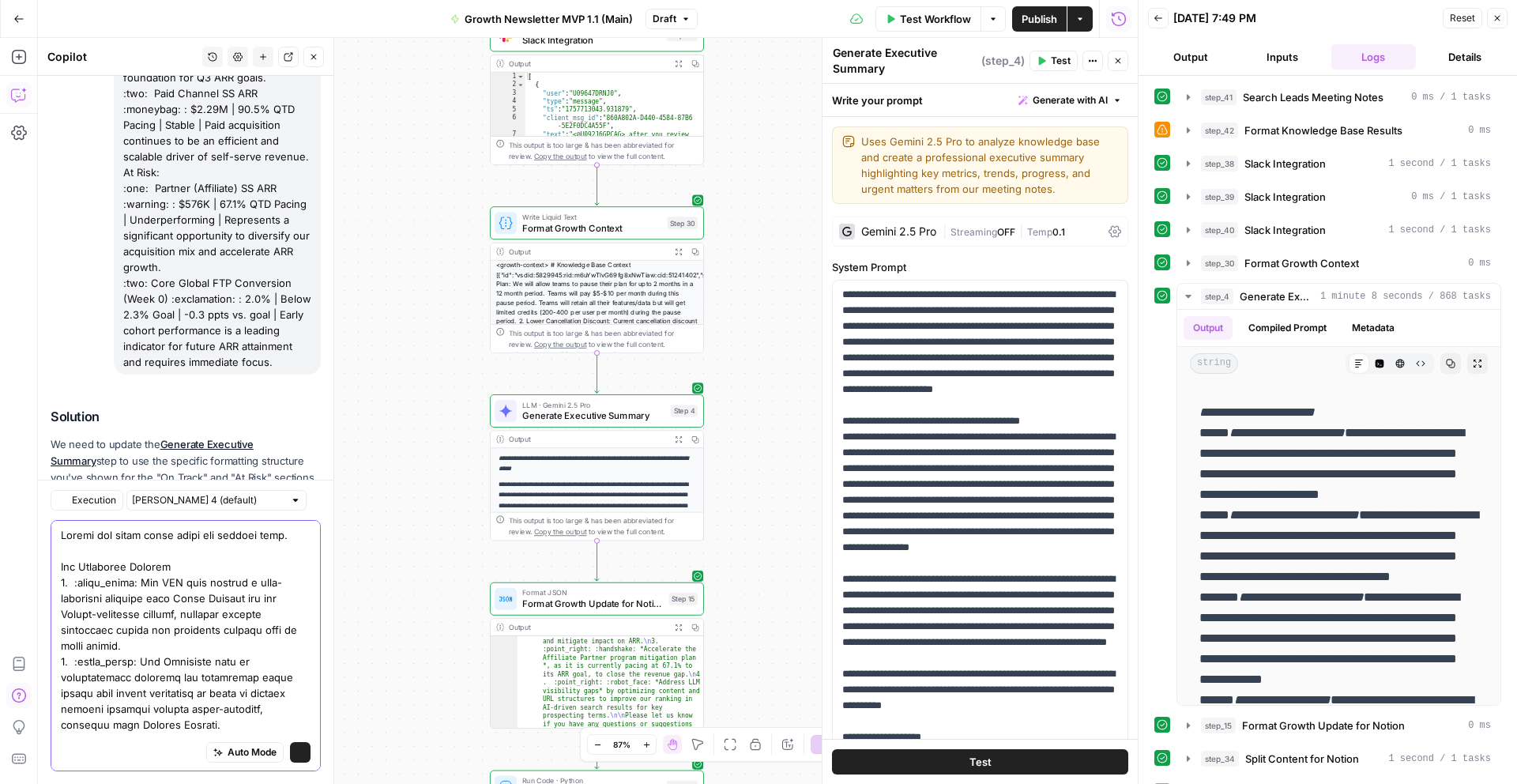
scroll to position [4024, 0]
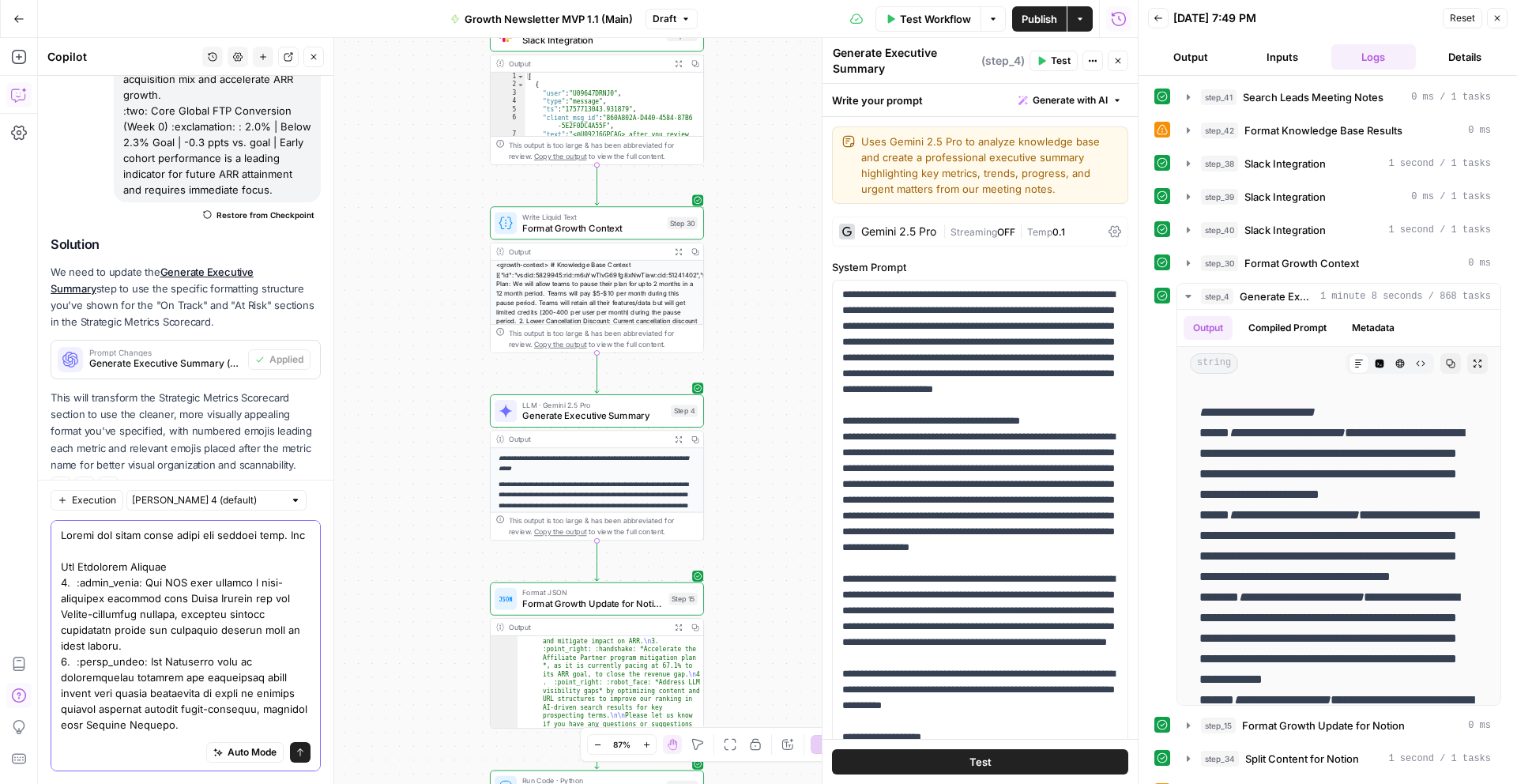
paste textarea ":one:"
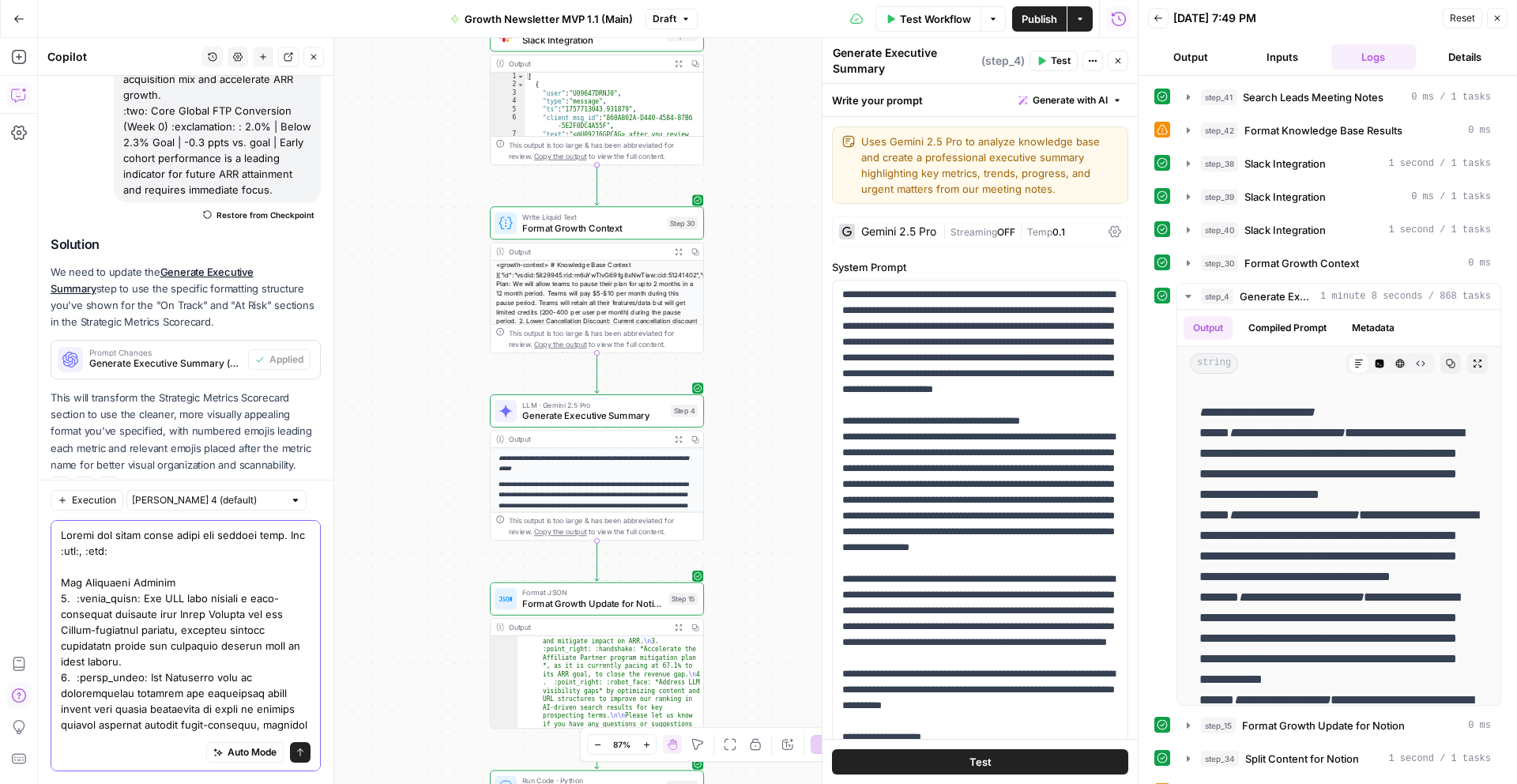
paste textarea ":one:"
type textarea "Remove the point right emoji and ordered list. Use :one:, :two:, :three: Key St…"
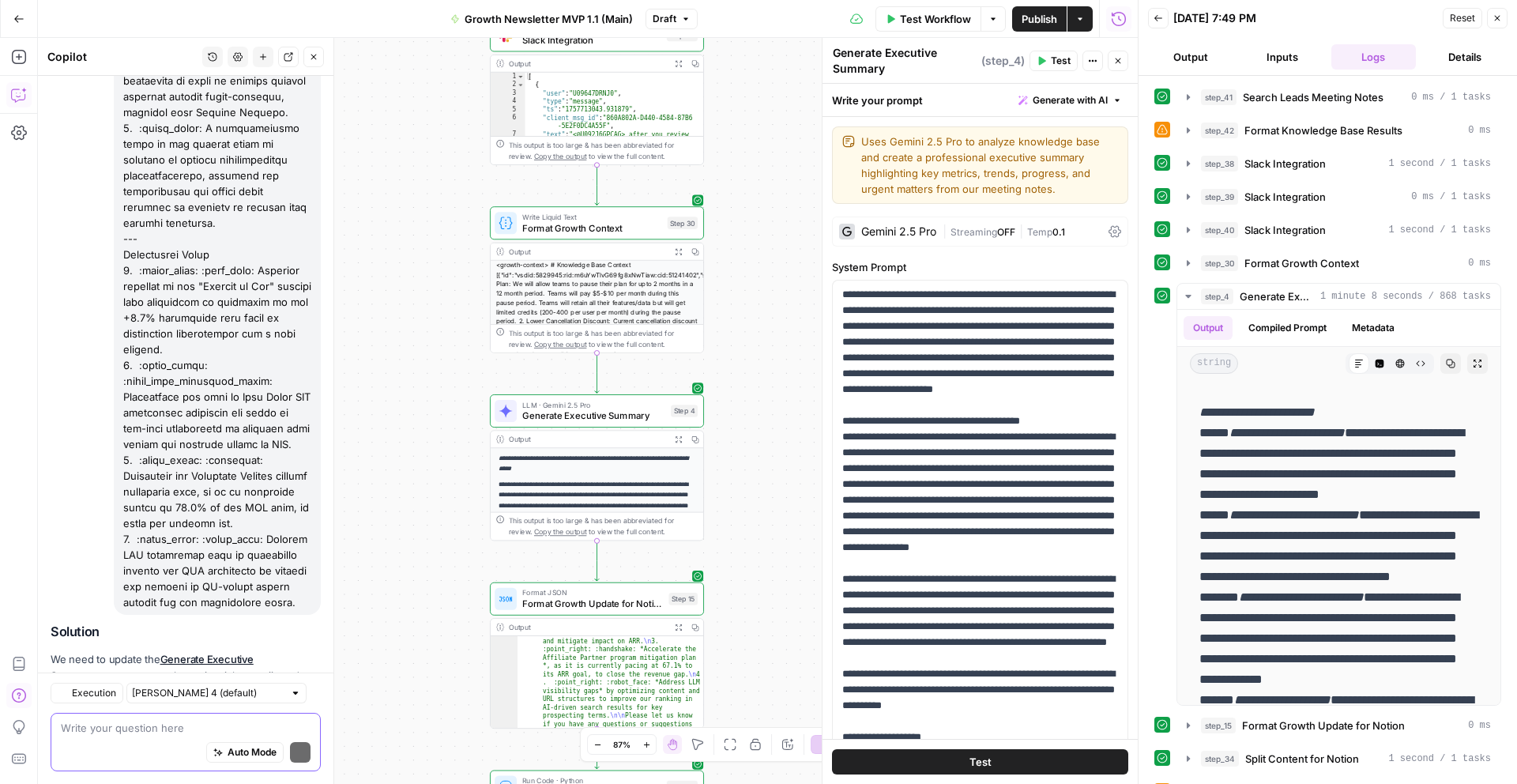
scroll to position [4823, 0]
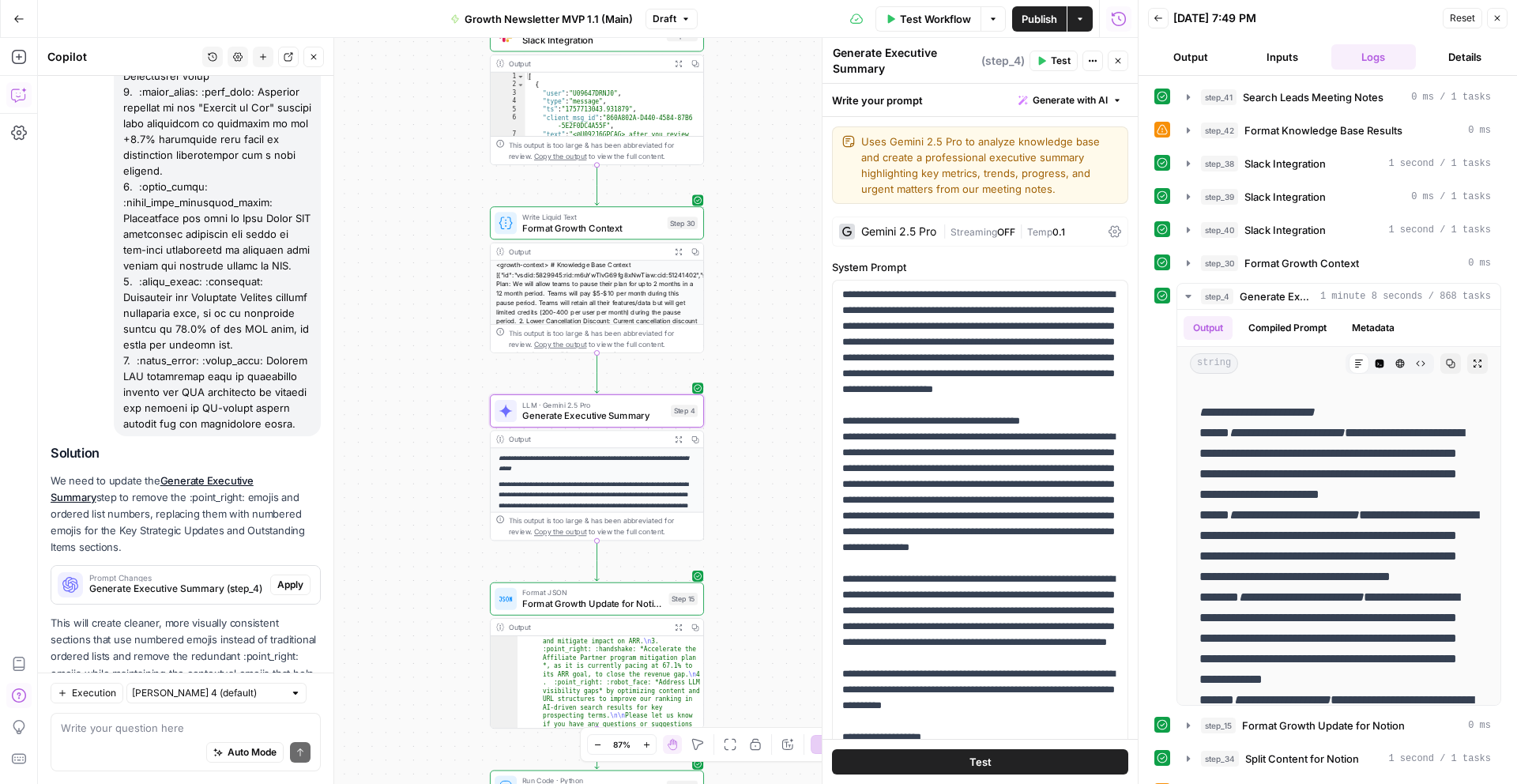
click at [297, 577] on span "Apply" at bounding box center [291, 584] width 26 height 14
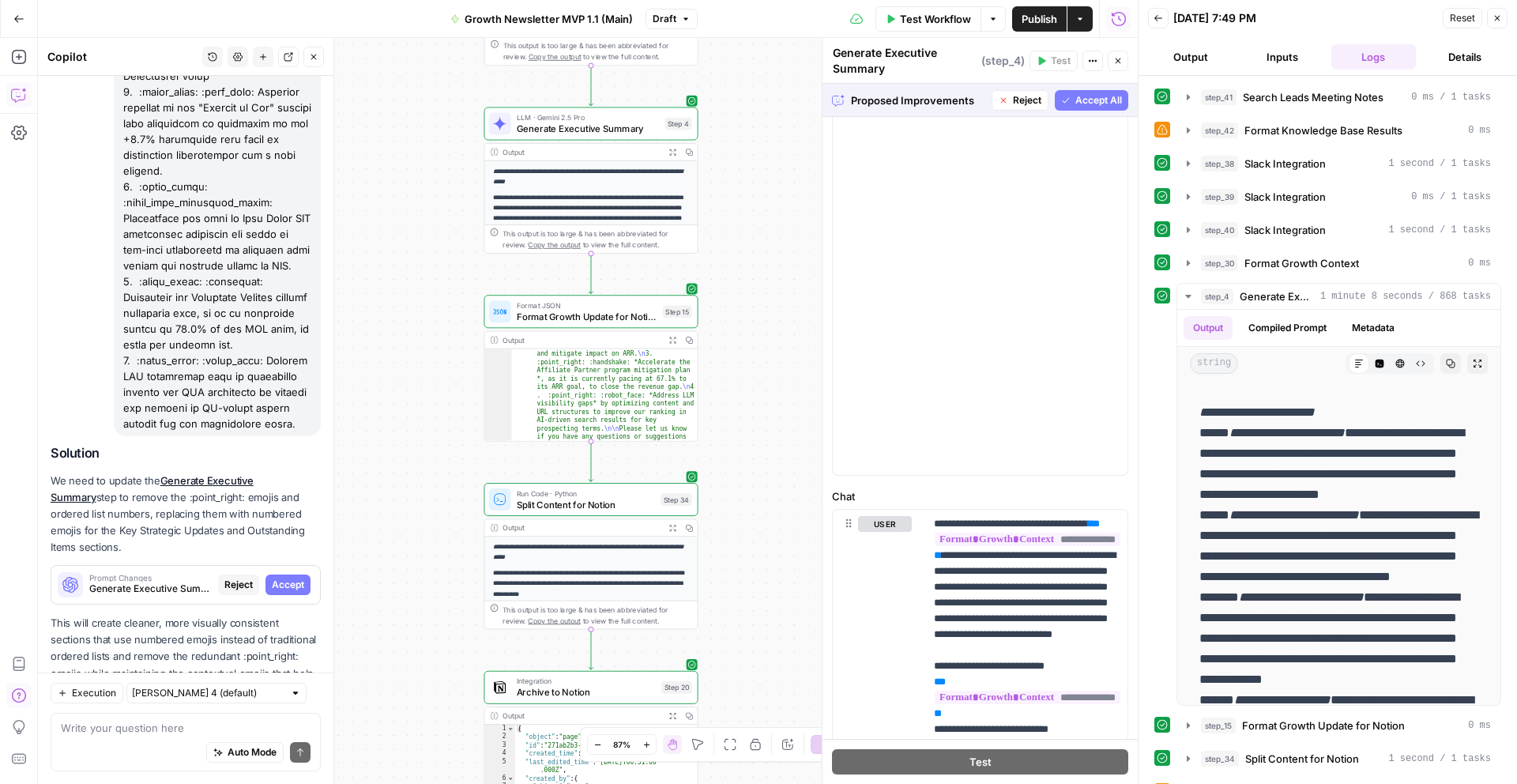
scroll to position [459, 0]
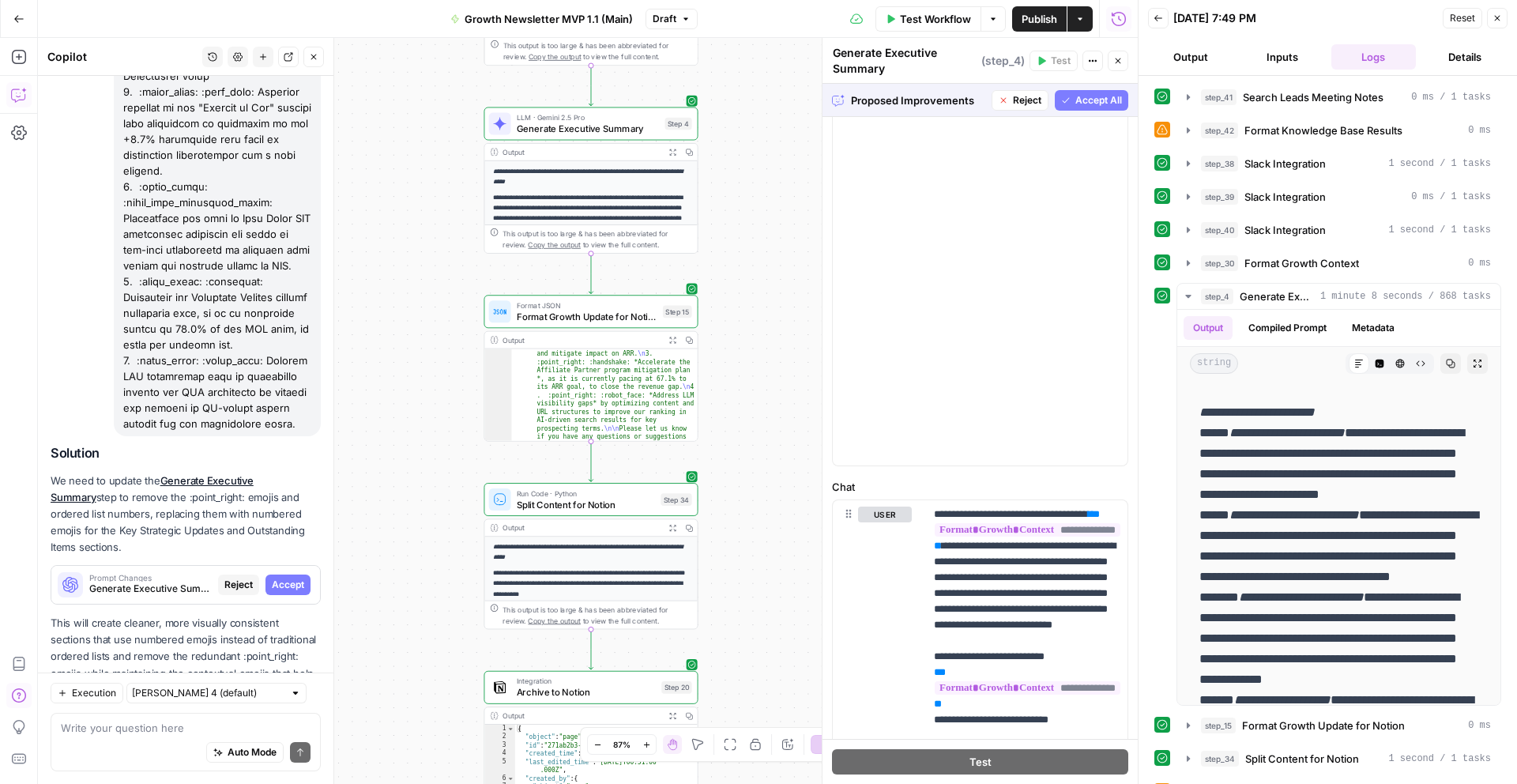
click at [1087, 100] on span "Accept All" at bounding box center [1099, 99] width 47 height 14
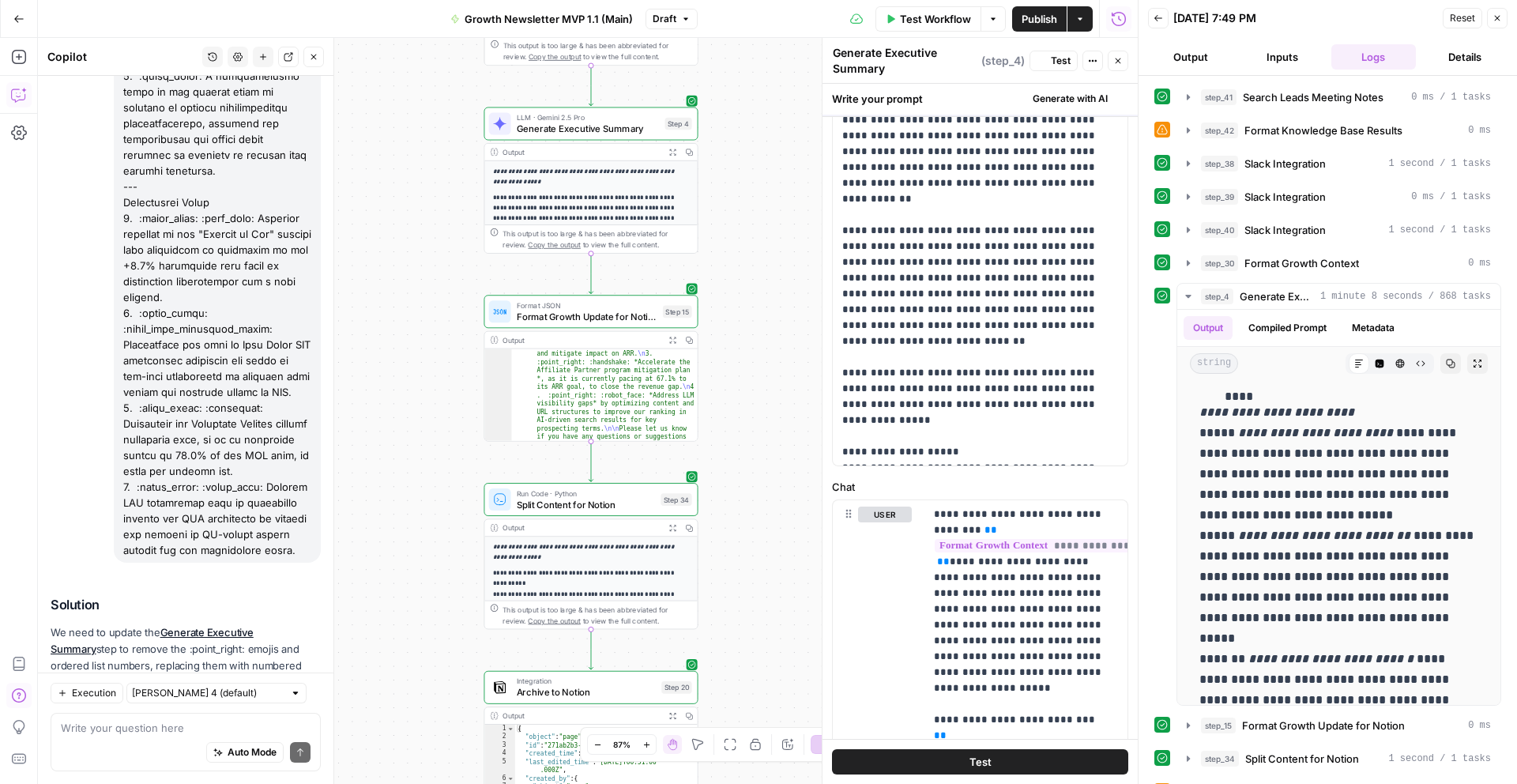
scroll to position [0, 0]
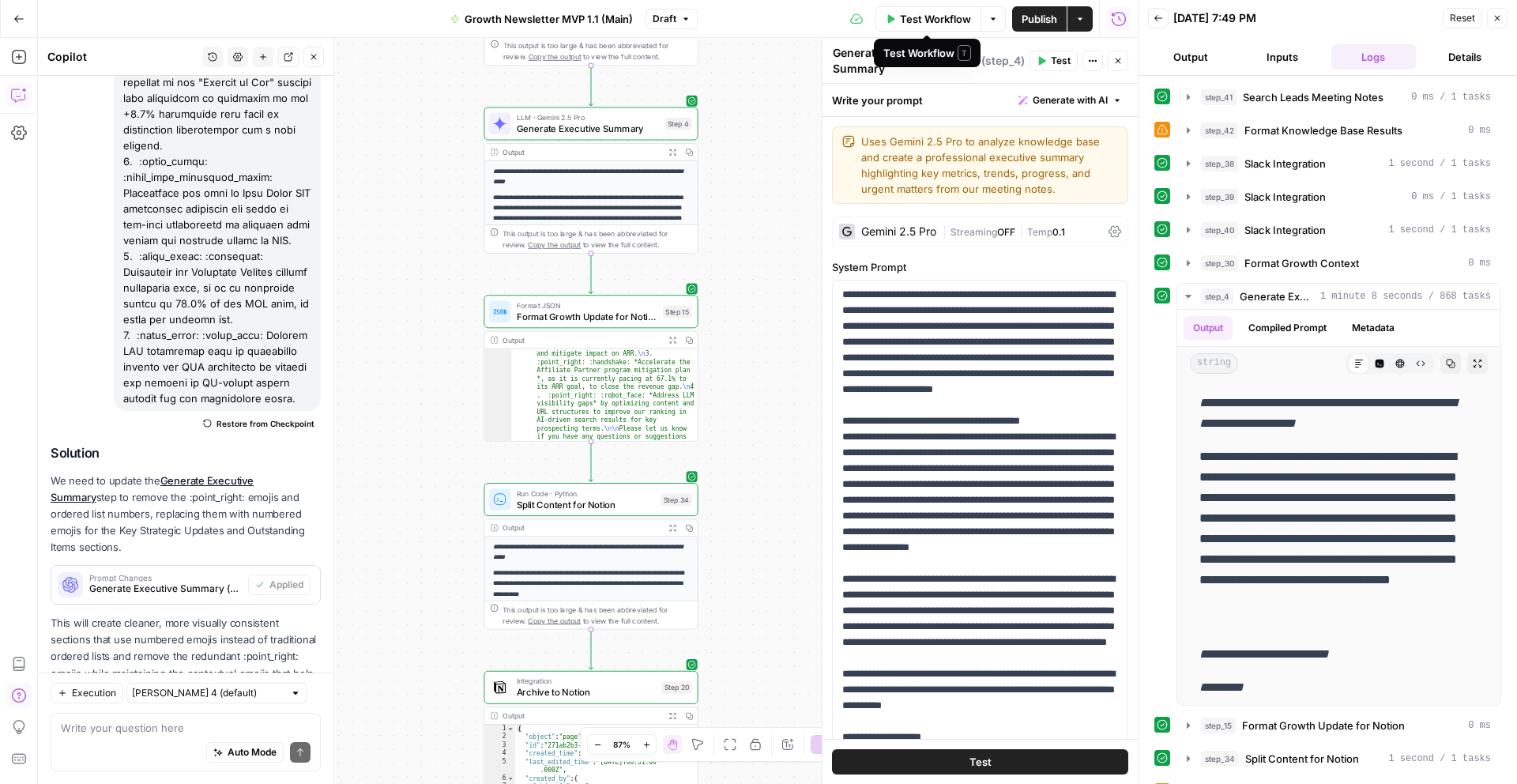
click at [935, 17] on span "Test Workflow" at bounding box center [935, 18] width 71 height 16
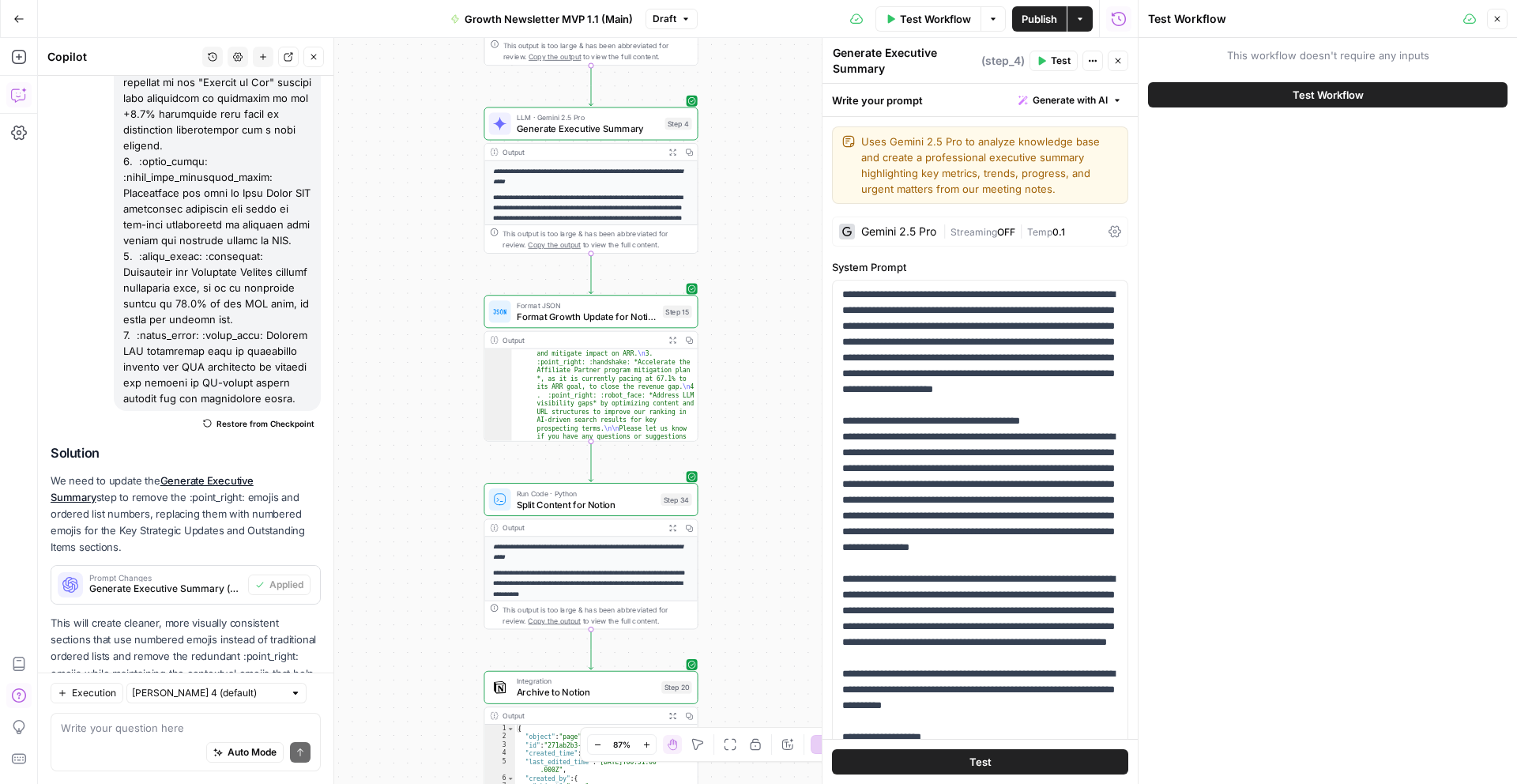
click at [1269, 97] on button "Test Workflow" at bounding box center [1328, 95] width 359 height 26
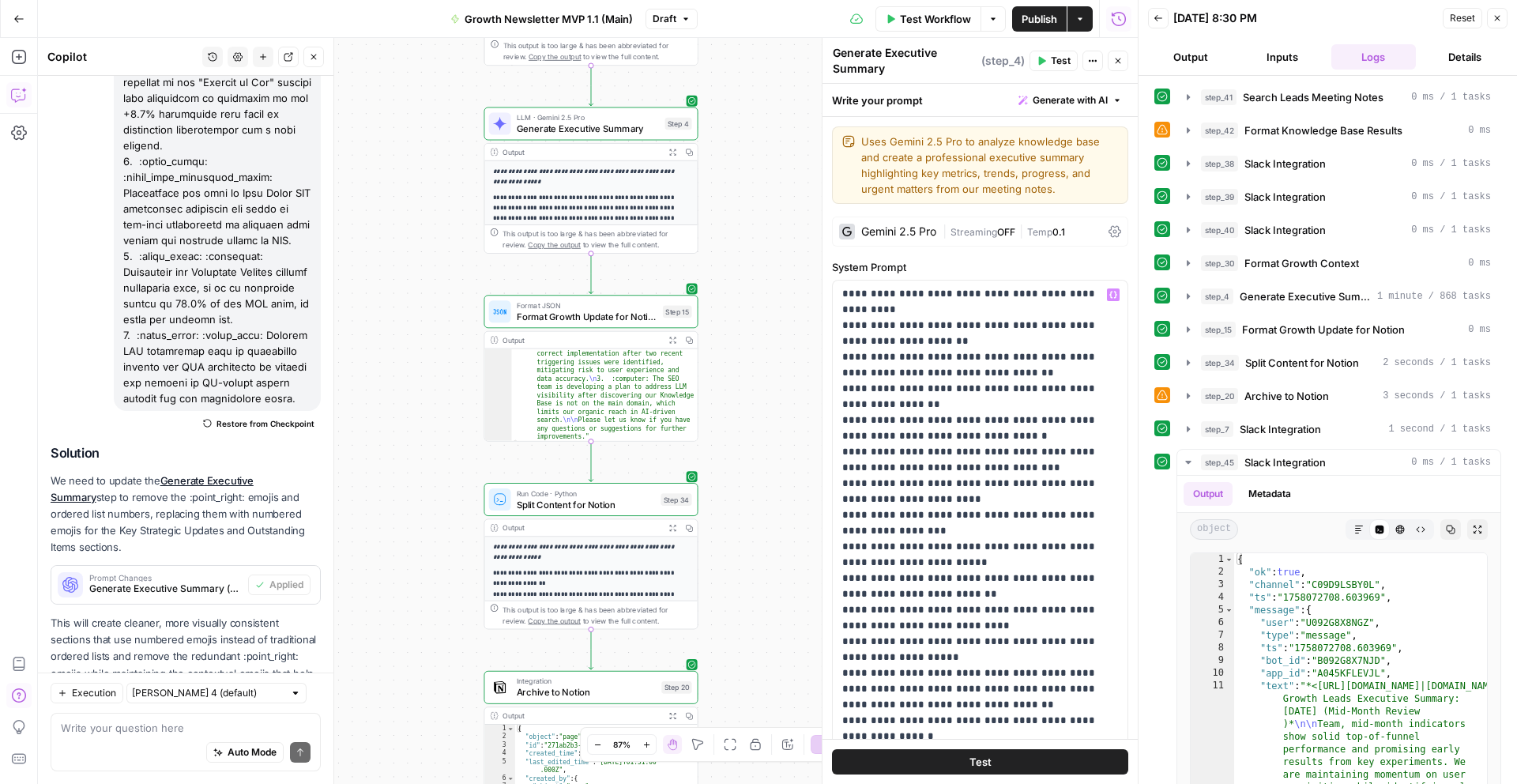
scroll to position [2134, 0]
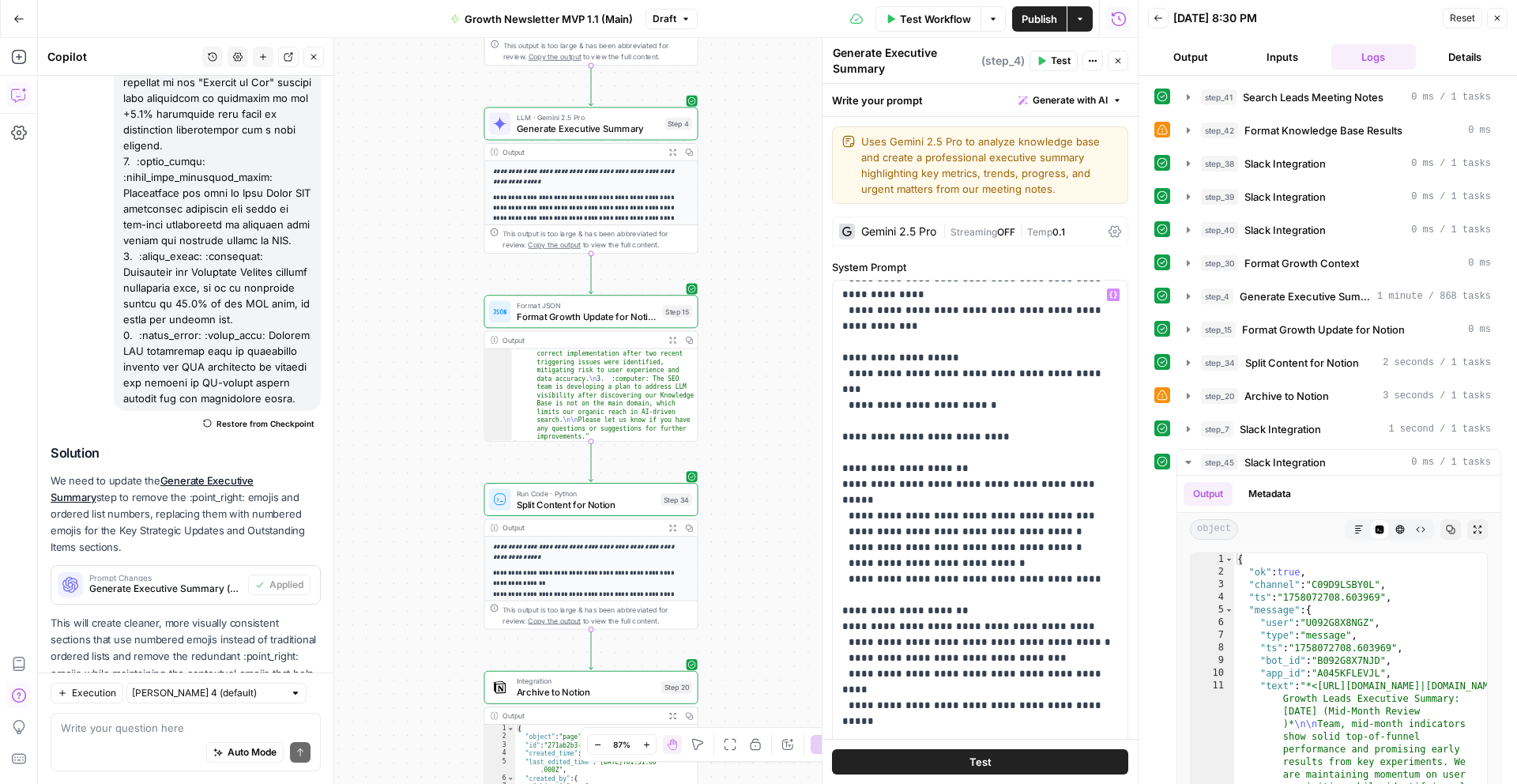
scroll to position [6185, 0]
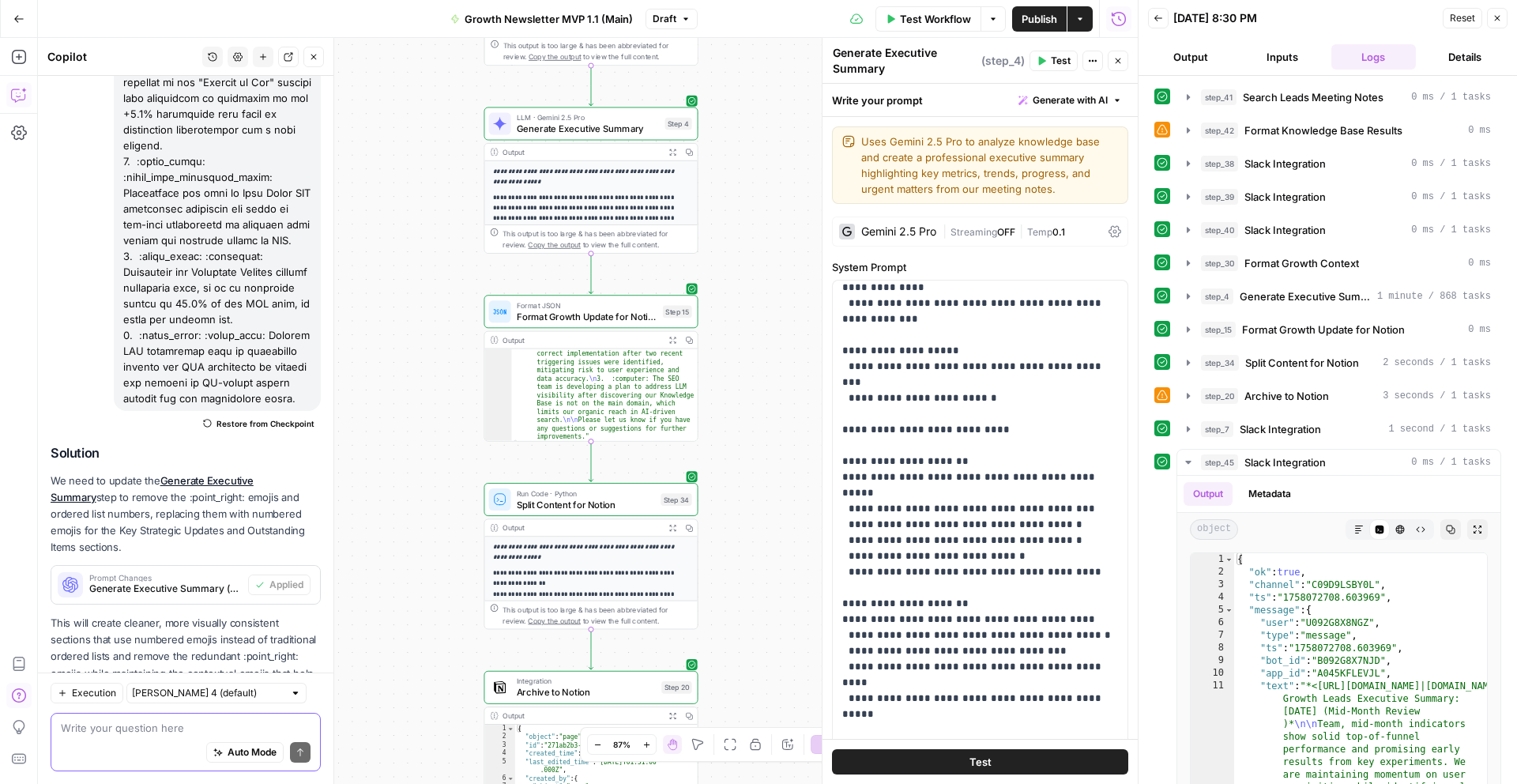
click at [165, 726] on textarea at bounding box center [186, 727] width 250 height 16
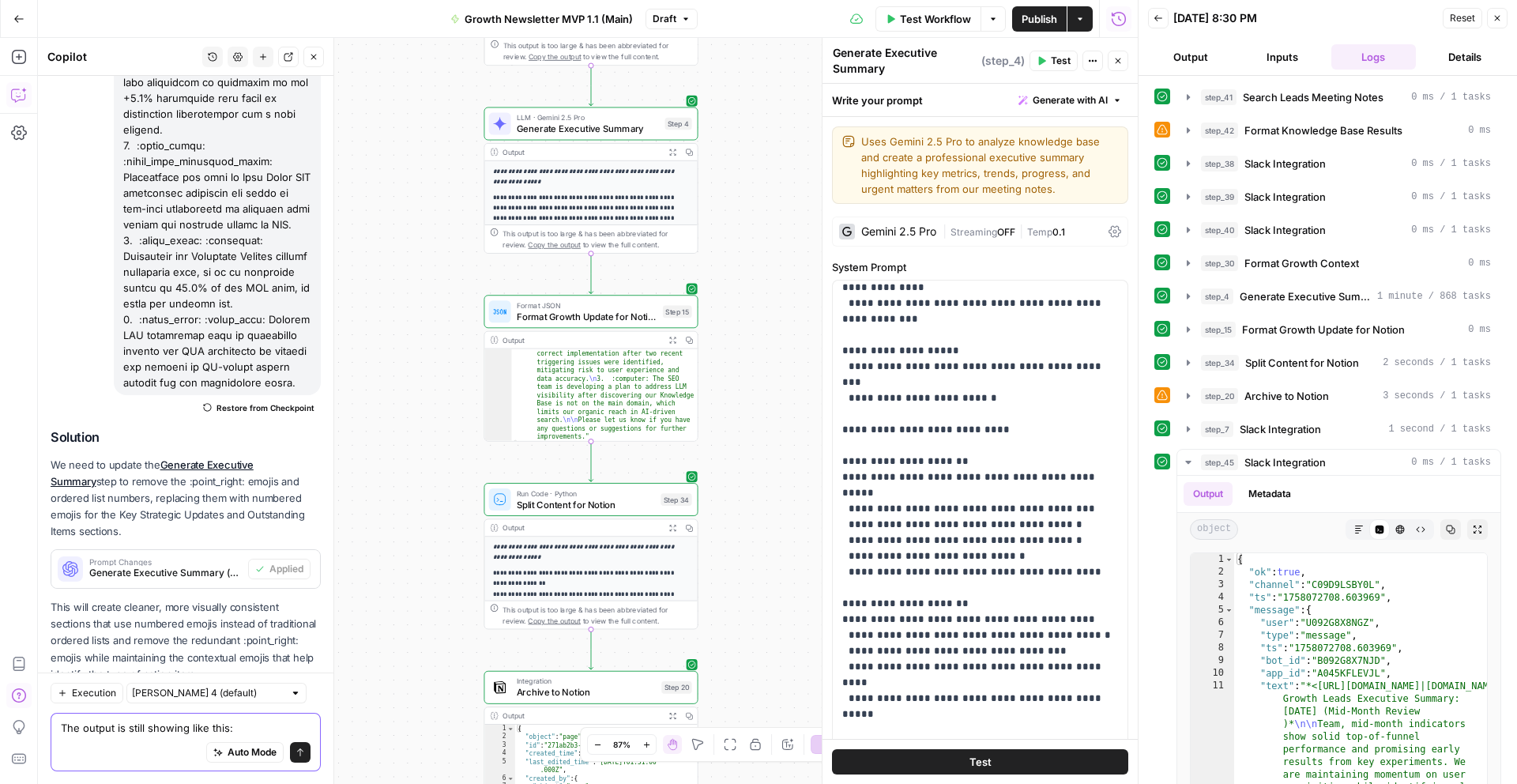
paste textarea "Strategic Metrics Scorecard On Track: 1. :busts_in_silhouette: Total Team Regis…"
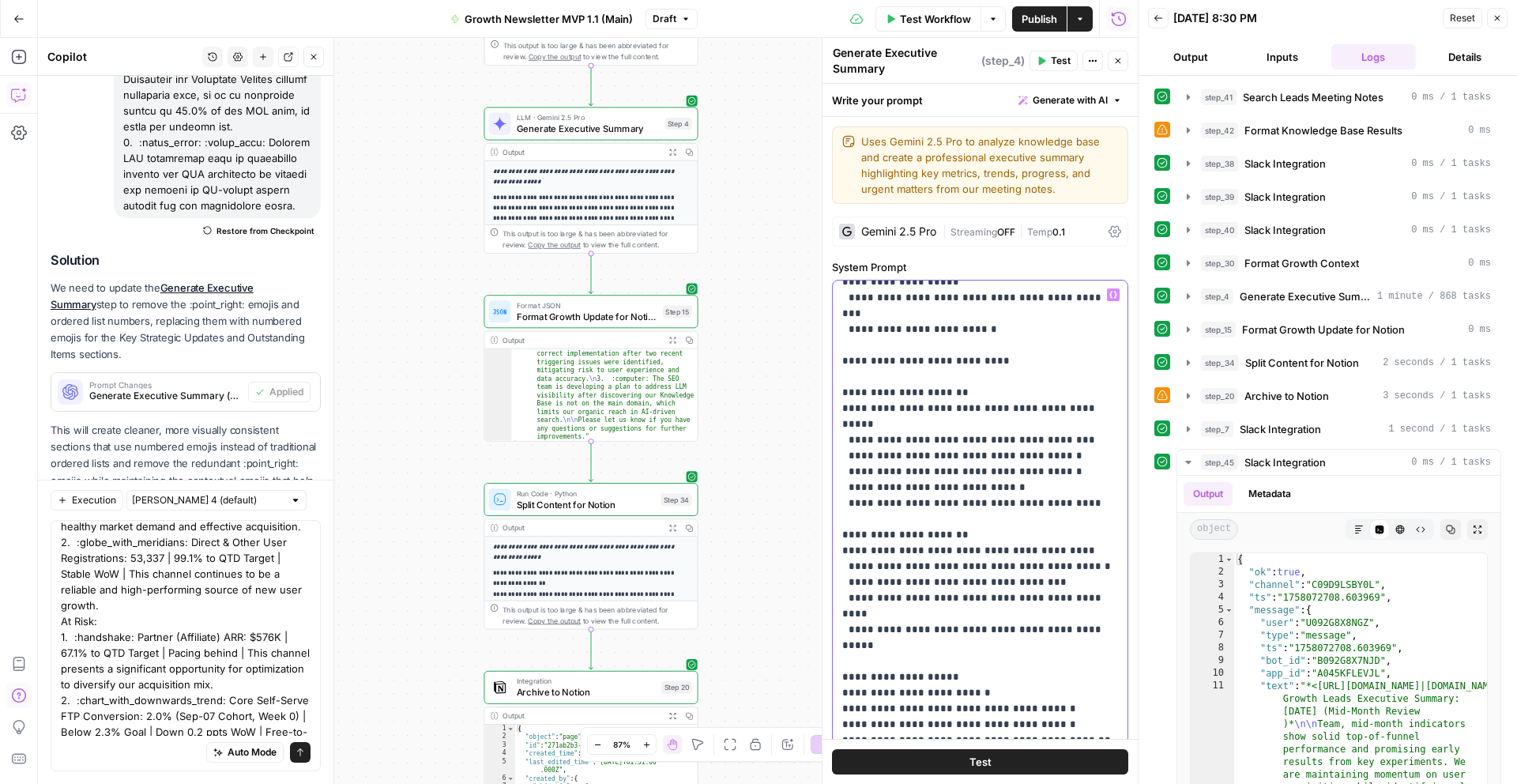
scroll to position [0, 0]
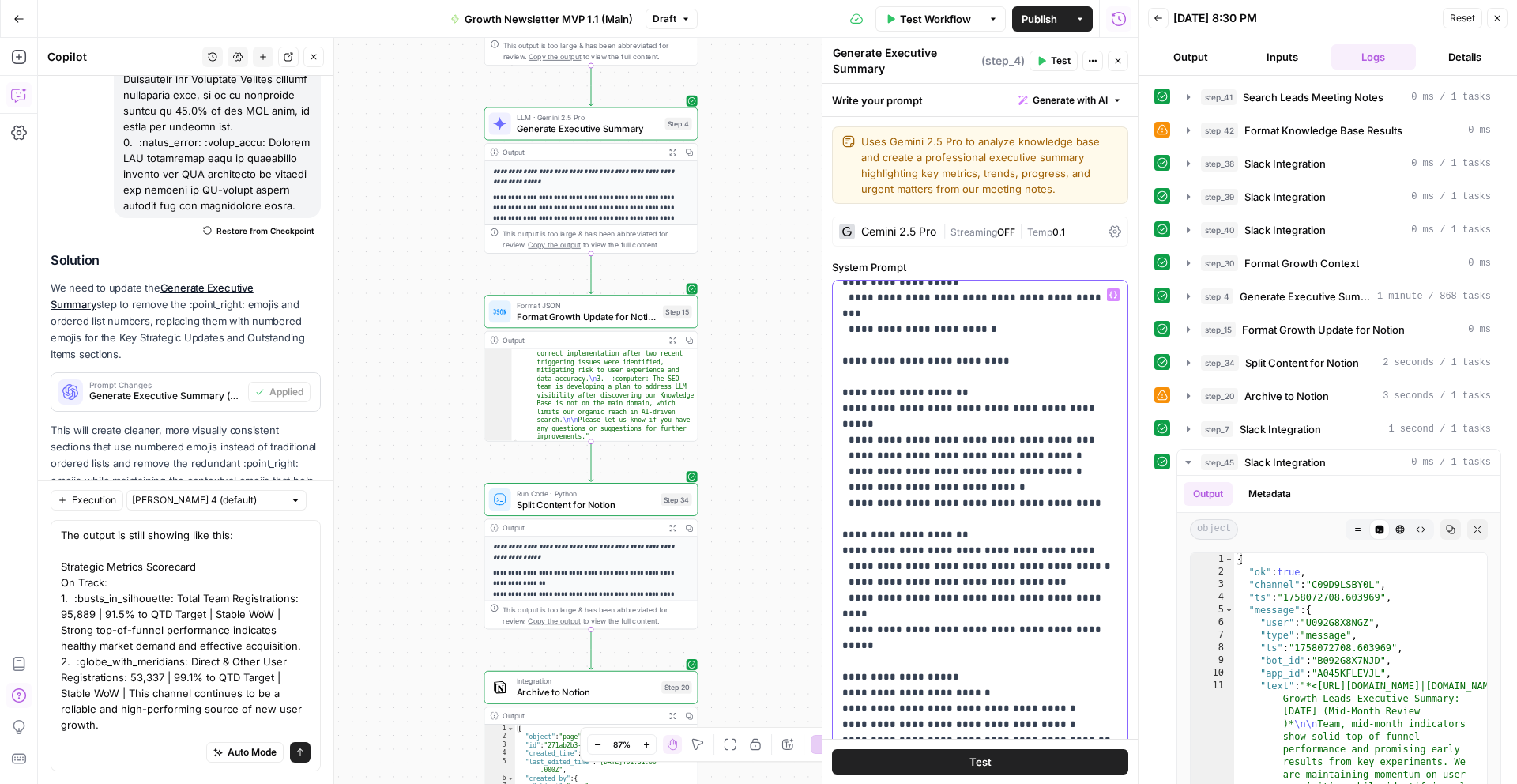
drag, startPoint x: 998, startPoint y: 665, endPoint x: 830, endPoint y: 361, distance: 347.3
click at [830, 361] on div "**********" at bounding box center [980, 701] width 315 height 1170
copy p "**********"
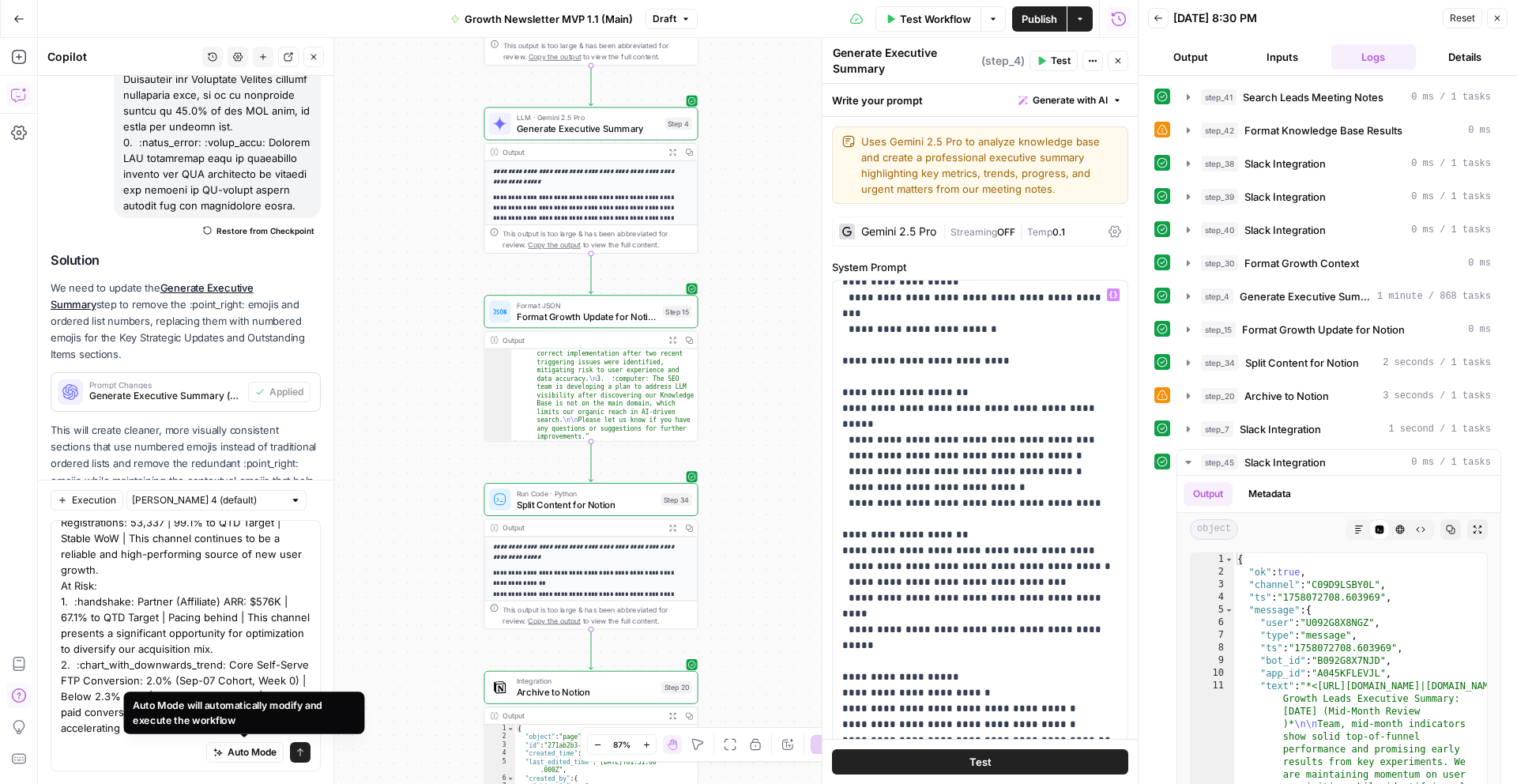
click at [230, 724] on div "Auto Mode will automatically modify and execute the workflow" at bounding box center [244, 712] width 222 height 30
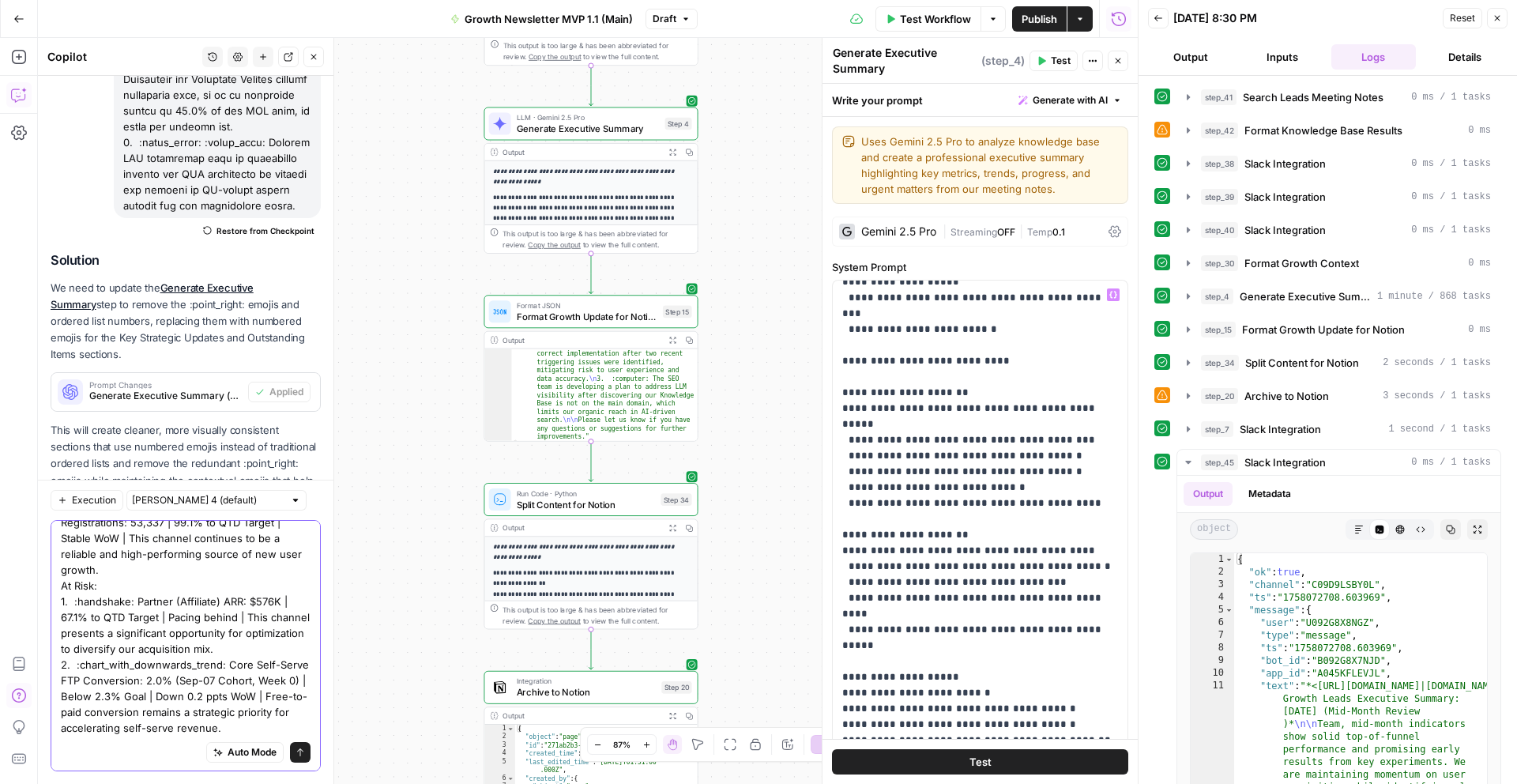
click at [231, 722] on textarea "The output is still showing like this: Strategic Metrics Scorecard On Track: 1.…" at bounding box center [186, 553] width 250 height 363
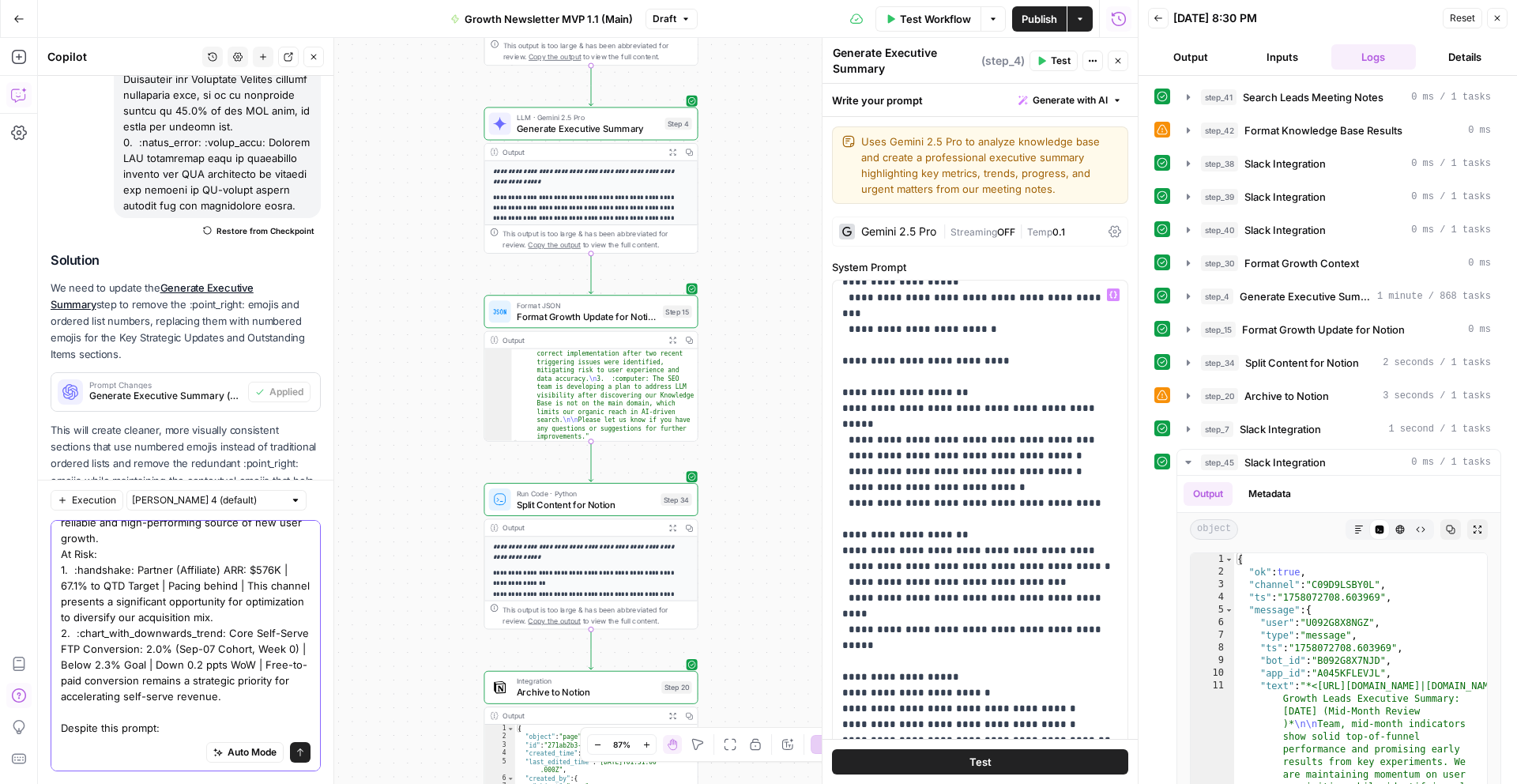
paste textarea "*Strategic Metrics Scorecard* *On Track:* (Exactly 2 metrics with highest busin…"
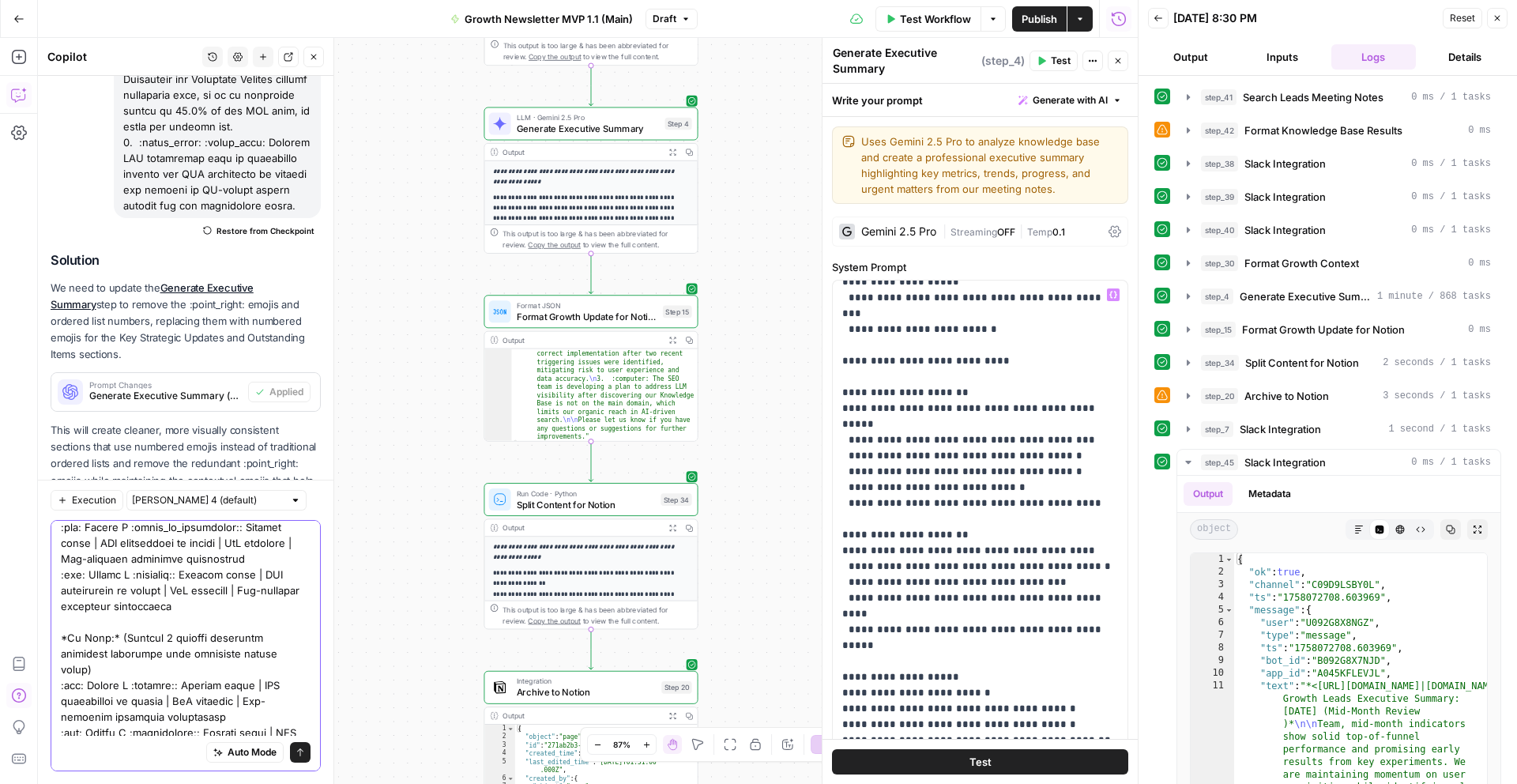
scroll to position [534, 0]
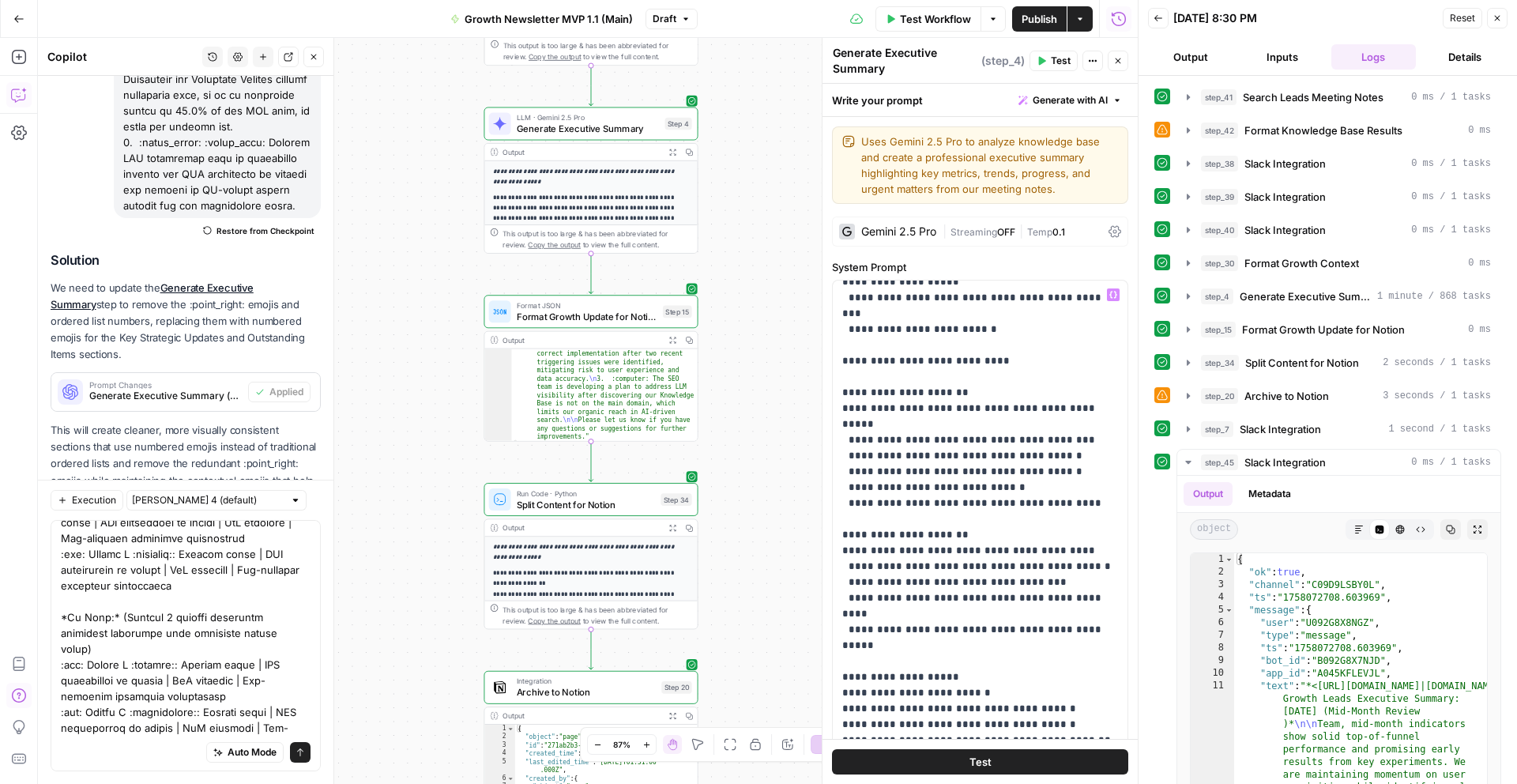
click at [133, 742] on div "Auto Mode Send" at bounding box center [186, 753] width 250 height 35
click at [117, 737] on div "Auto Mode Send" at bounding box center [186, 753] width 250 height 35
click at [252, 704] on textarea at bounding box center [186, 371] width 250 height 758
type textarea "The output is still showing like this: Strategic Metrics Scorecard On Track: 1.…"
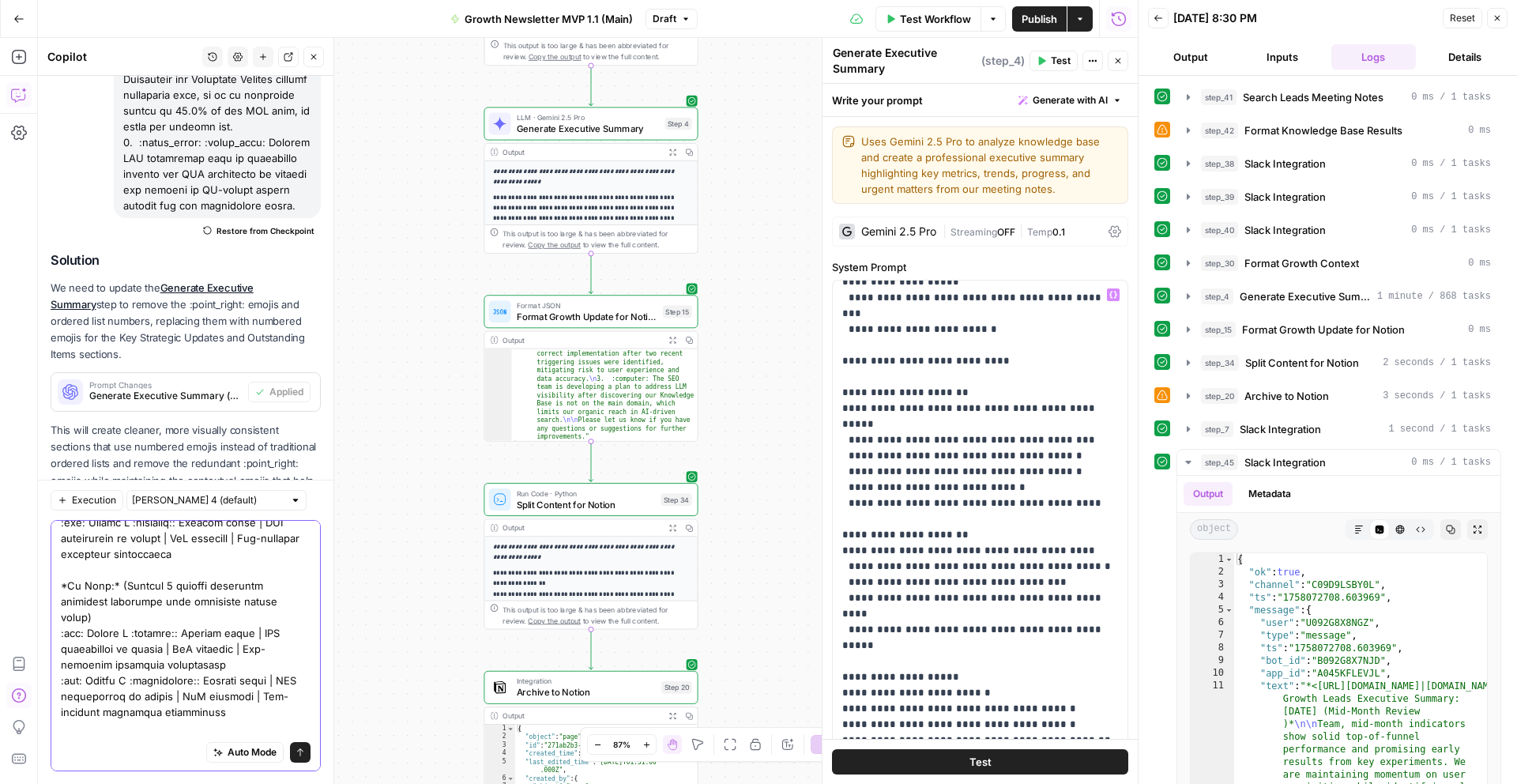
click at [207, 688] on textarea at bounding box center [186, 364] width 250 height 806
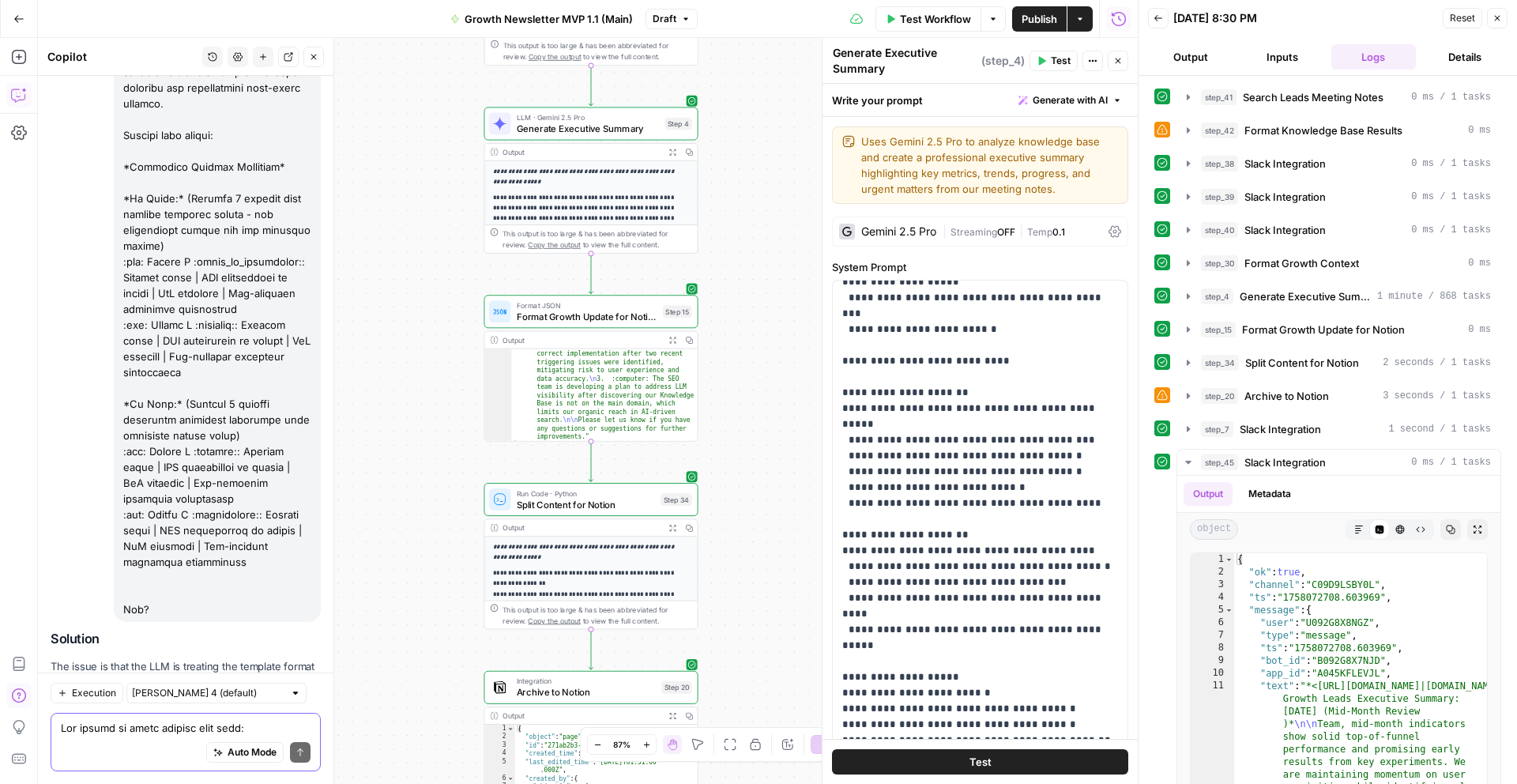
scroll to position [6126, 0]
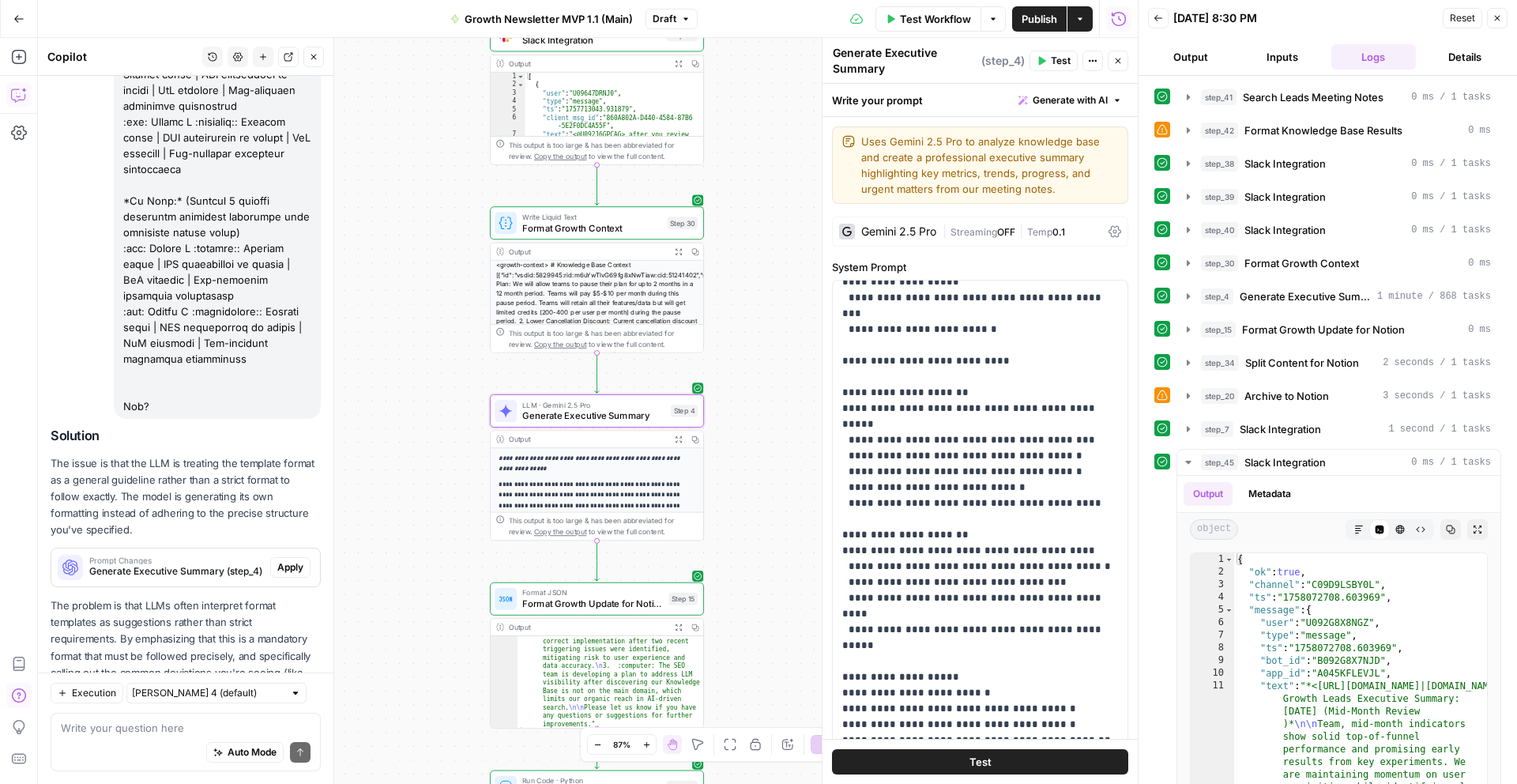
click at [290, 560] on span "Apply" at bounding box center [291, 566] width 26 height 14
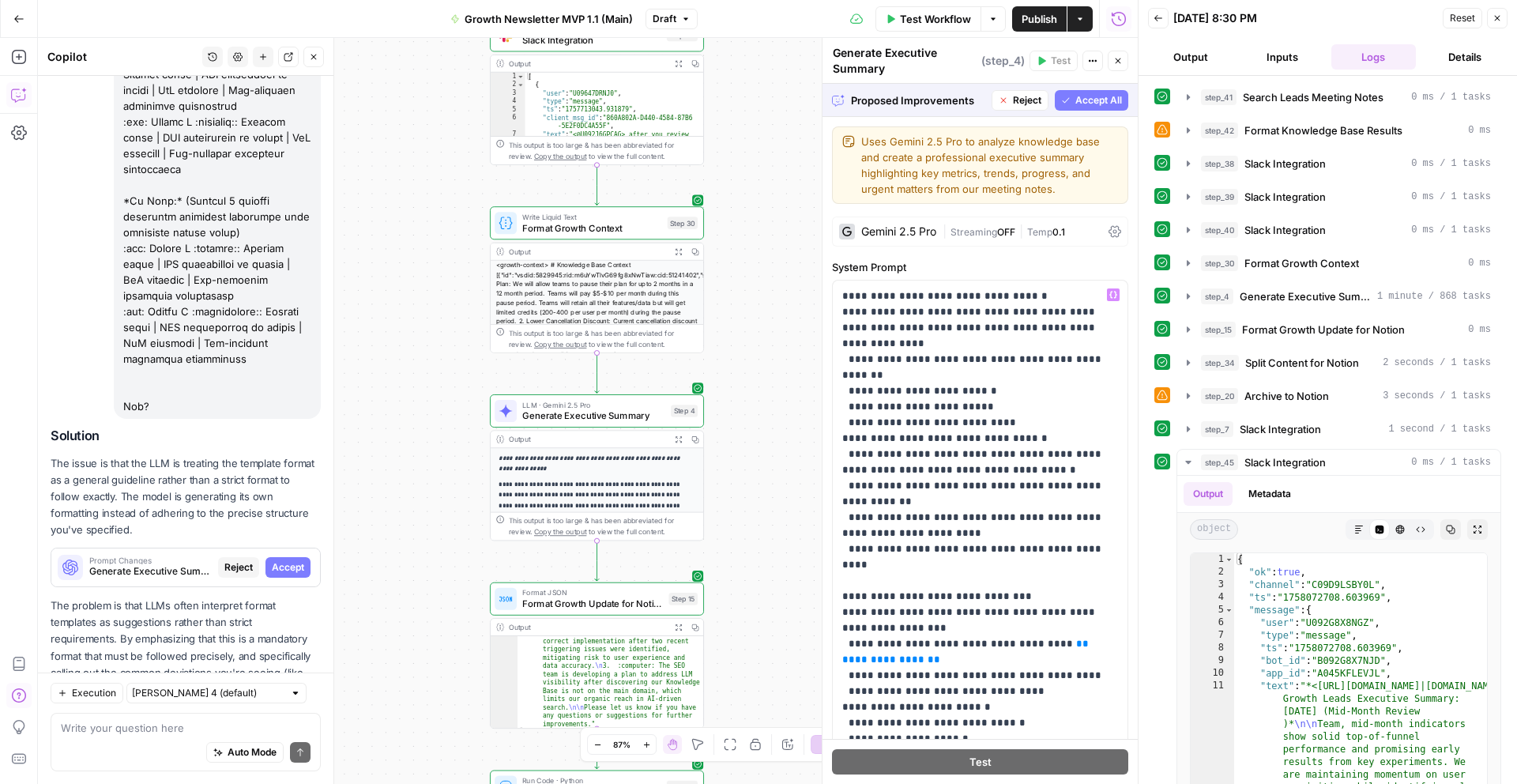
scroll to position [5624, 0]
click at [1105, 104] on span "Accept All" at bounding box center [1099, 99] width 47 height 14
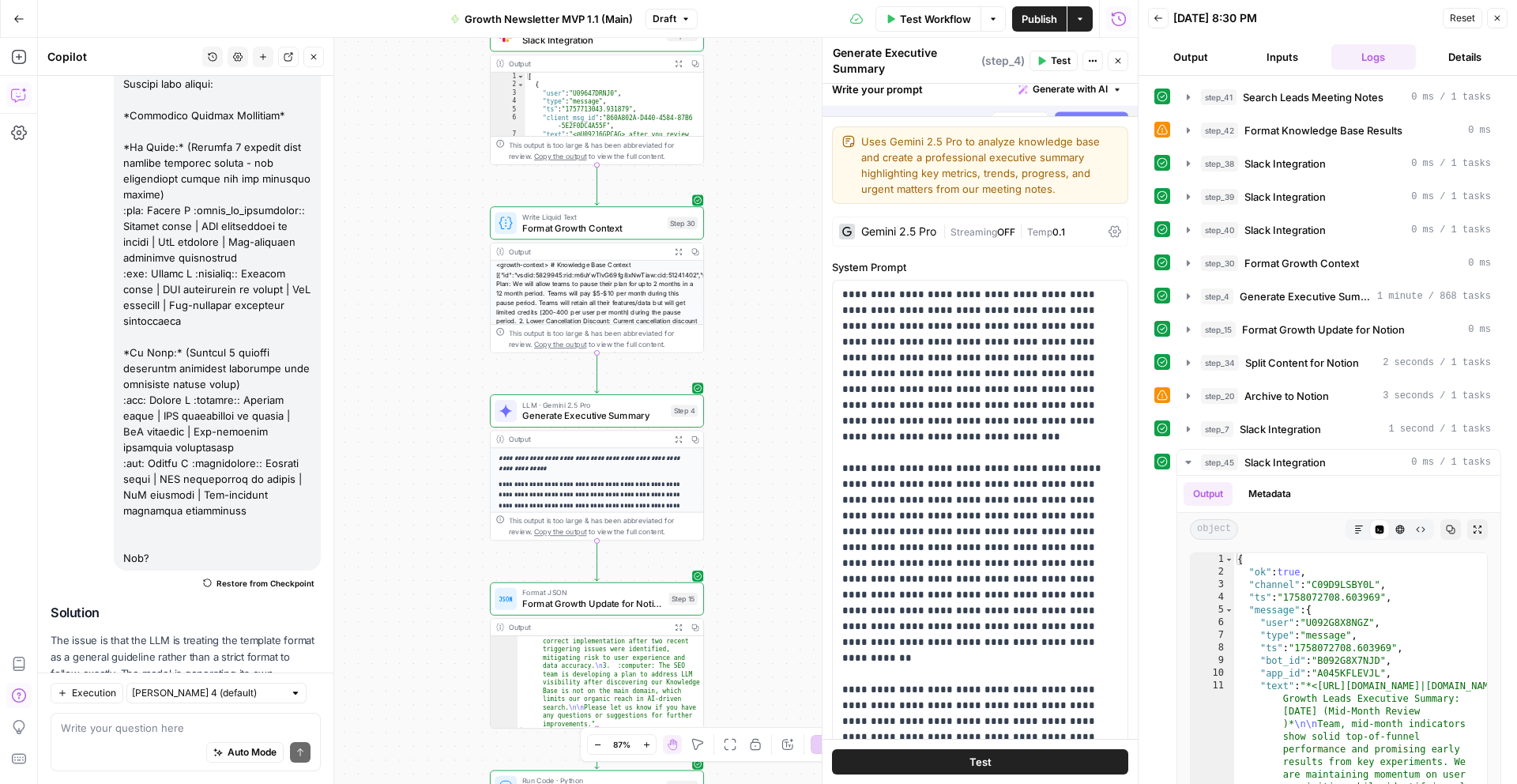
scroll to position [6152, 0]
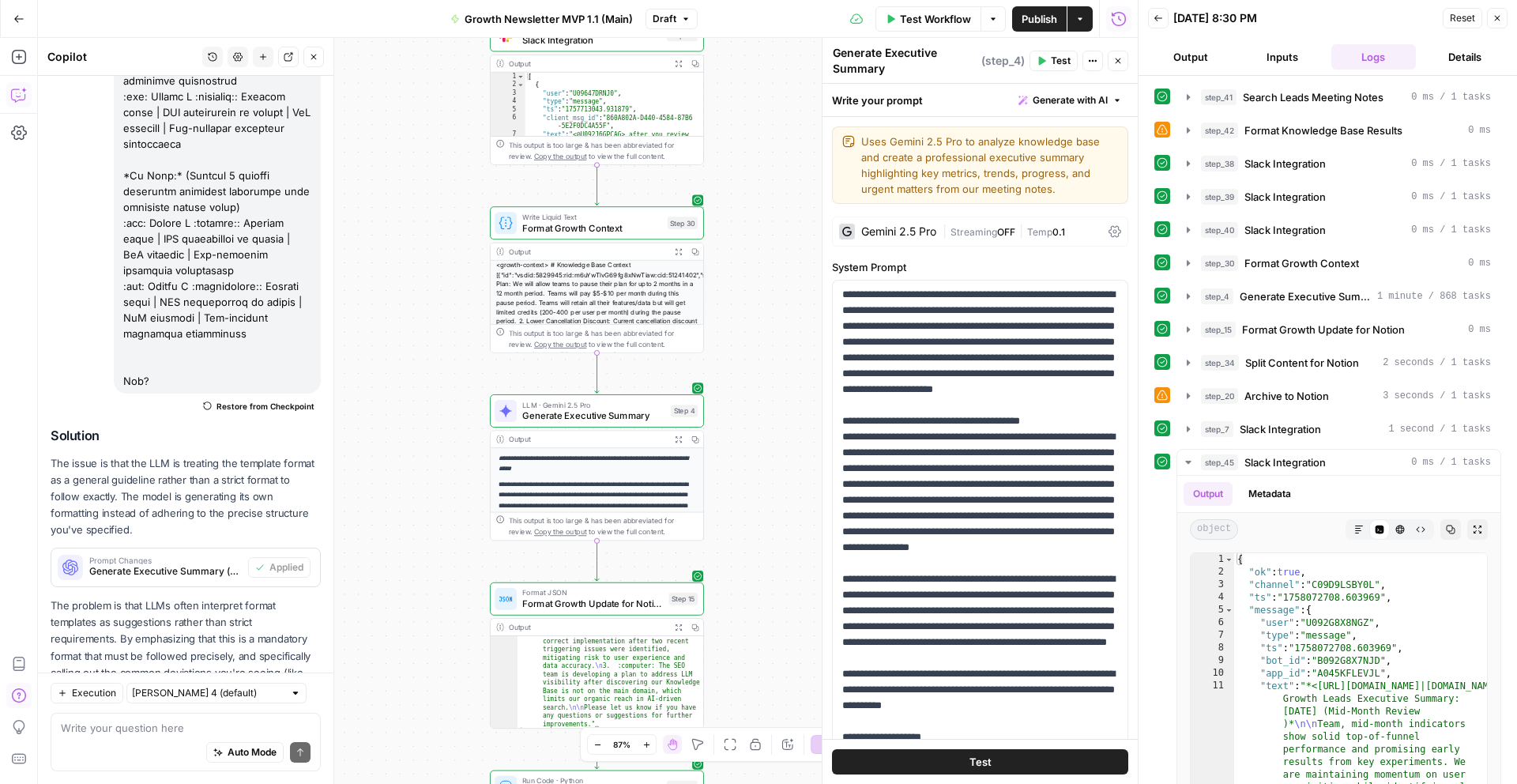
click at [921, 14] on span "Test Workflow" at bounding box center [935, 18] width 71 height 16
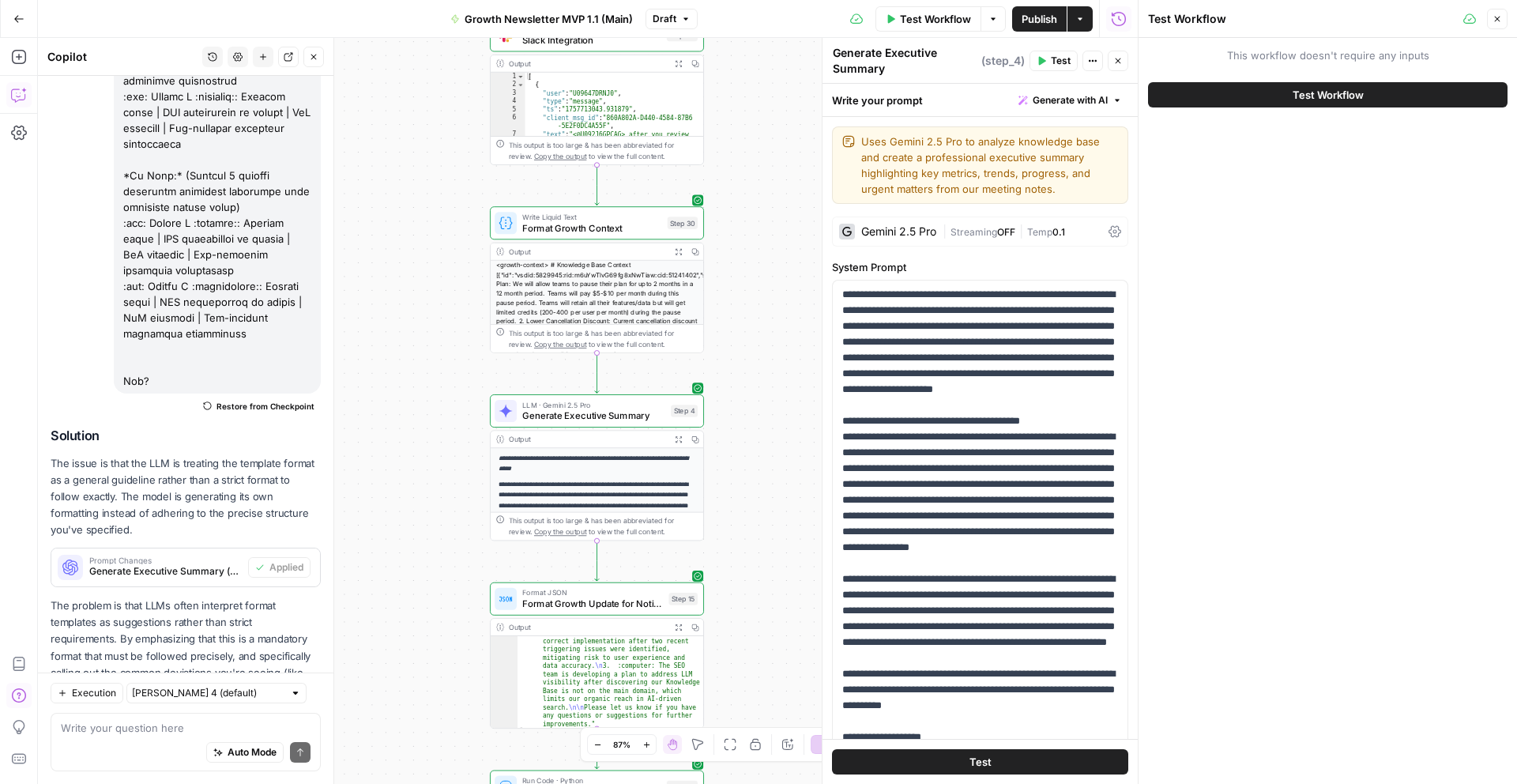
click at [1337, 94] on span "Test Workflow" at bounding box center [1328, 95] width 71 height 16
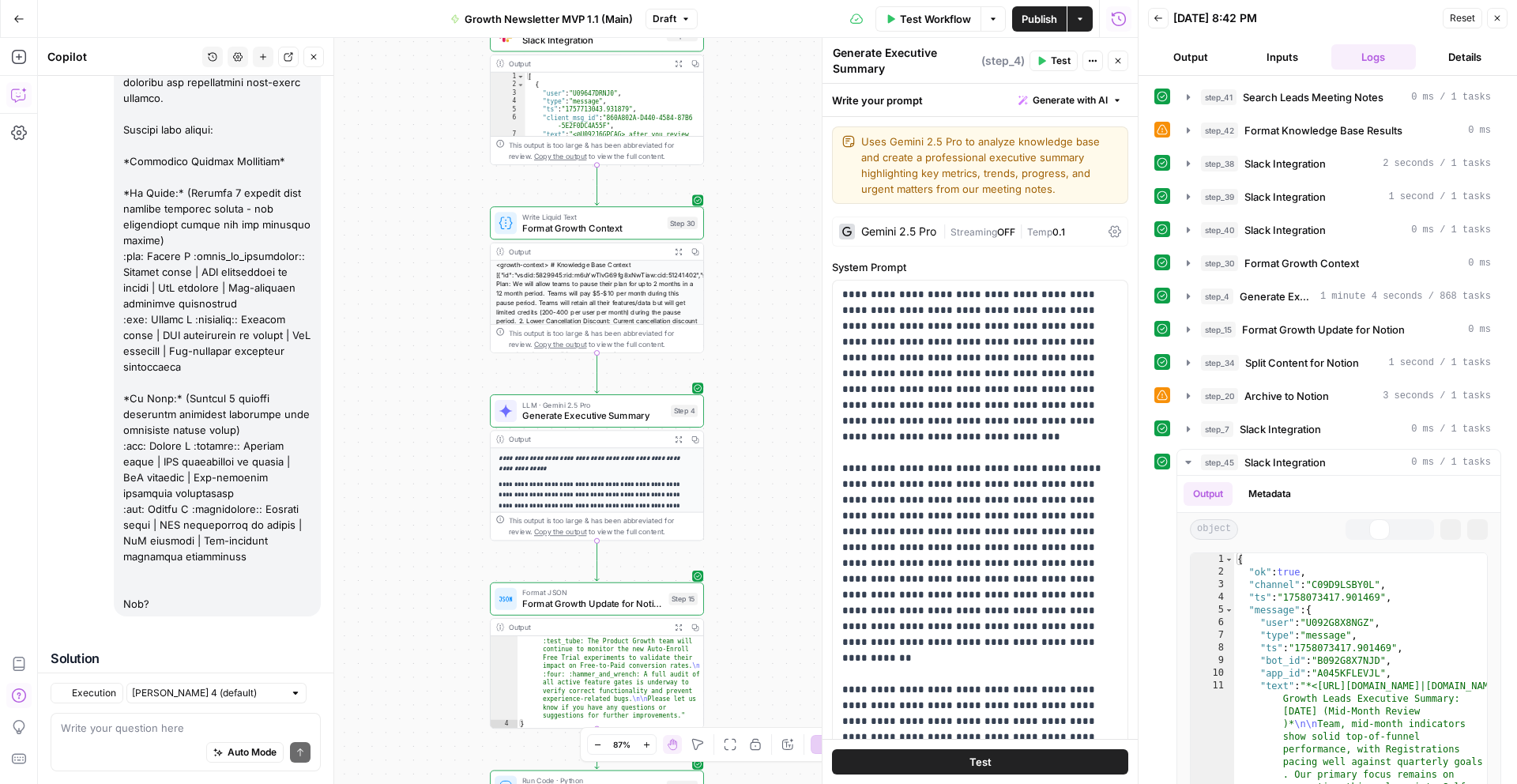
scroll to position [6152, 0]
